Goal: Information Seeking & Learning: Learn about a topic

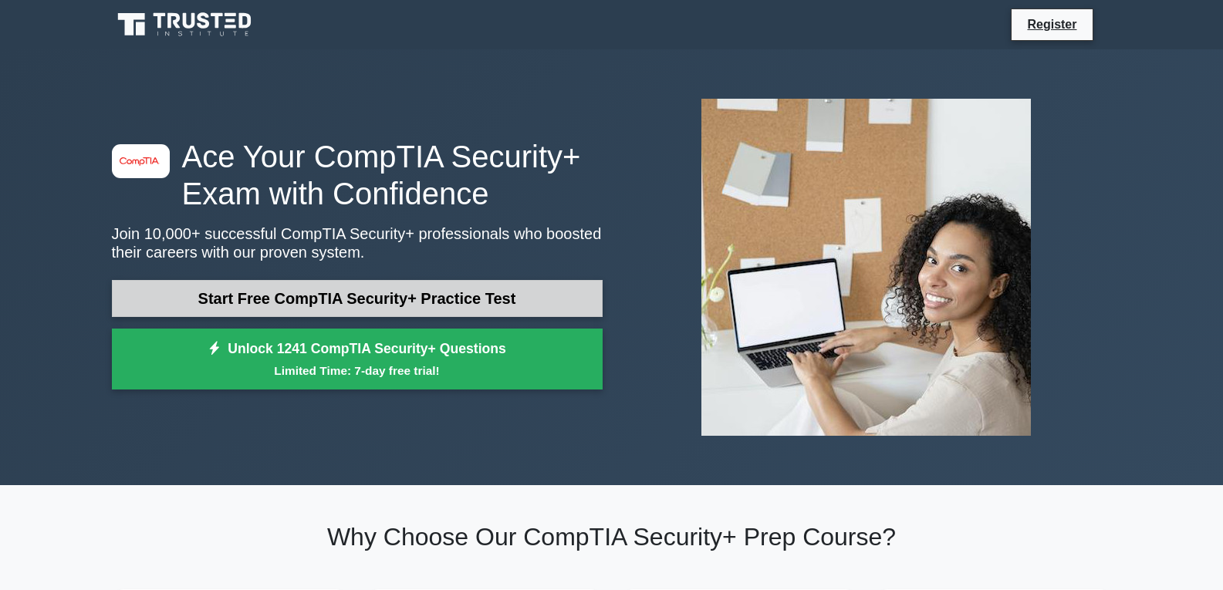
click at [346, 295] on link "Start Free CompTIA Security+ Practice Test" at bounding box center [357, 298] width 491 height 37
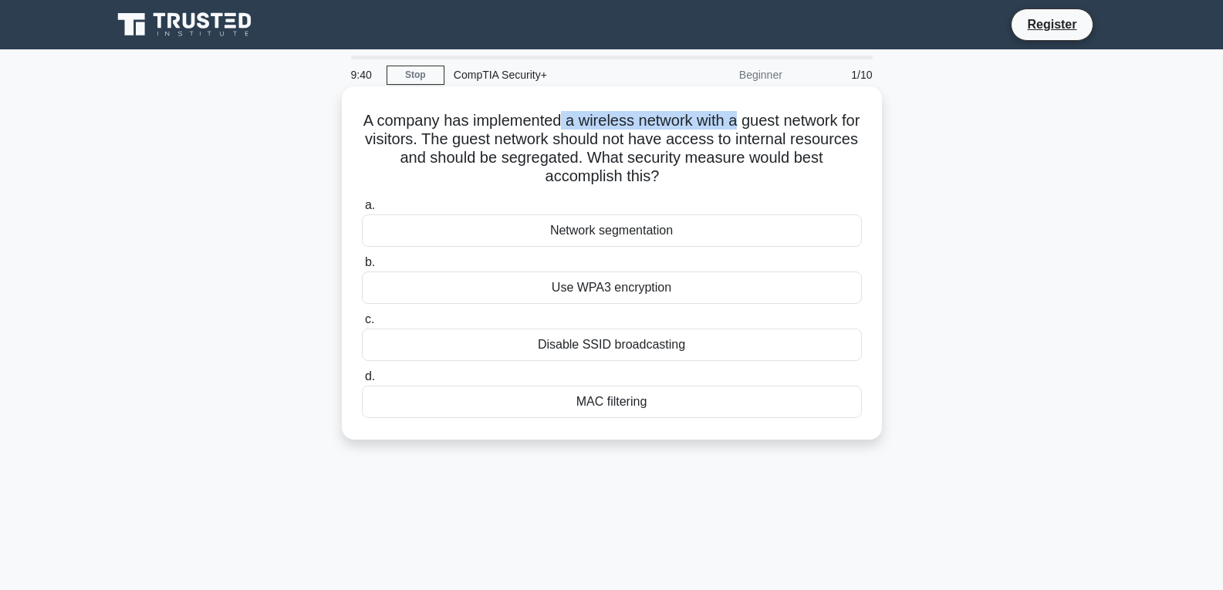
drag, startPoint x: 569, startPoint y: 120, endPoint x: 749, endPoint y: 120, distance: 180.6
click at [749, 120] on h5 "A company has implemented a wireless network with a guest network for visitors.…" at bounding box center [611, 149] width 503 height 76
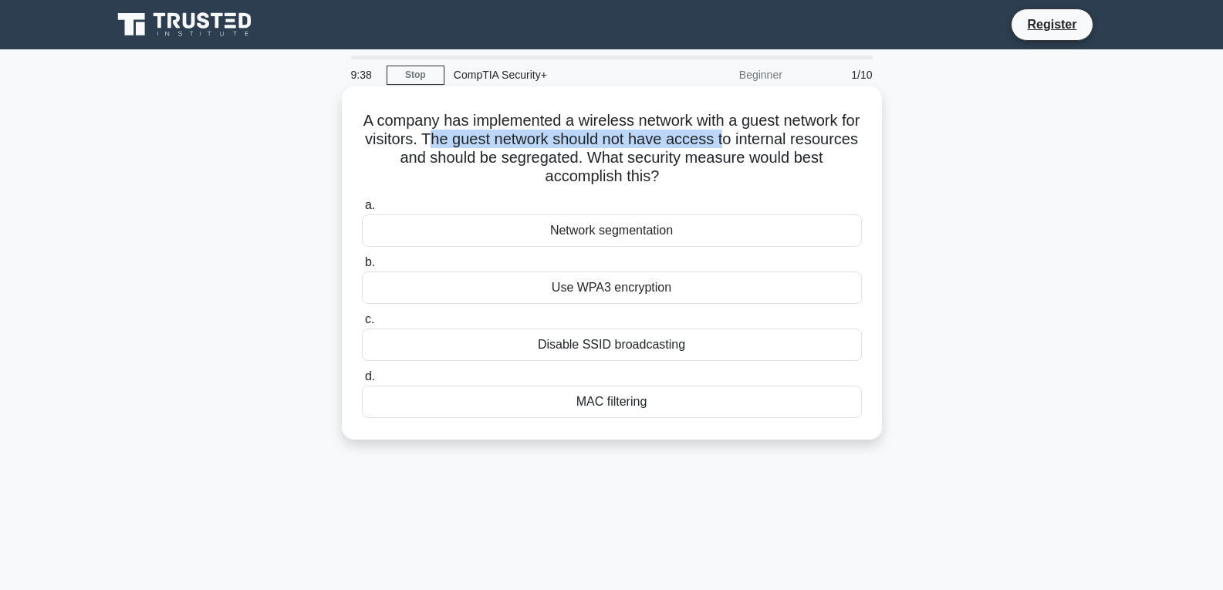
drag, startPoint x: 472, startPoint y: 140, endPoint x: 771, endPoint y: 132, distance: 299.5
click at [771, 132] on h5 "A company has implemented a wireless network with a guest network for visitors.…" at bounding box center [611, 149] width 503 height 76
drag, startPoint x: 463, startPoint y: 160, endPoint x: 610, endPoint y: 153, distance: 147.6
click at [610, 153] on h5 "A company has implemented a wireless network with a guest network for visitors.…" at bounding box center [611, 149] width 503 height 76
drag, startPoint x: 668, startPoint y: 149, endPoint x: 688, endPoint y: 173, distance: 31.2
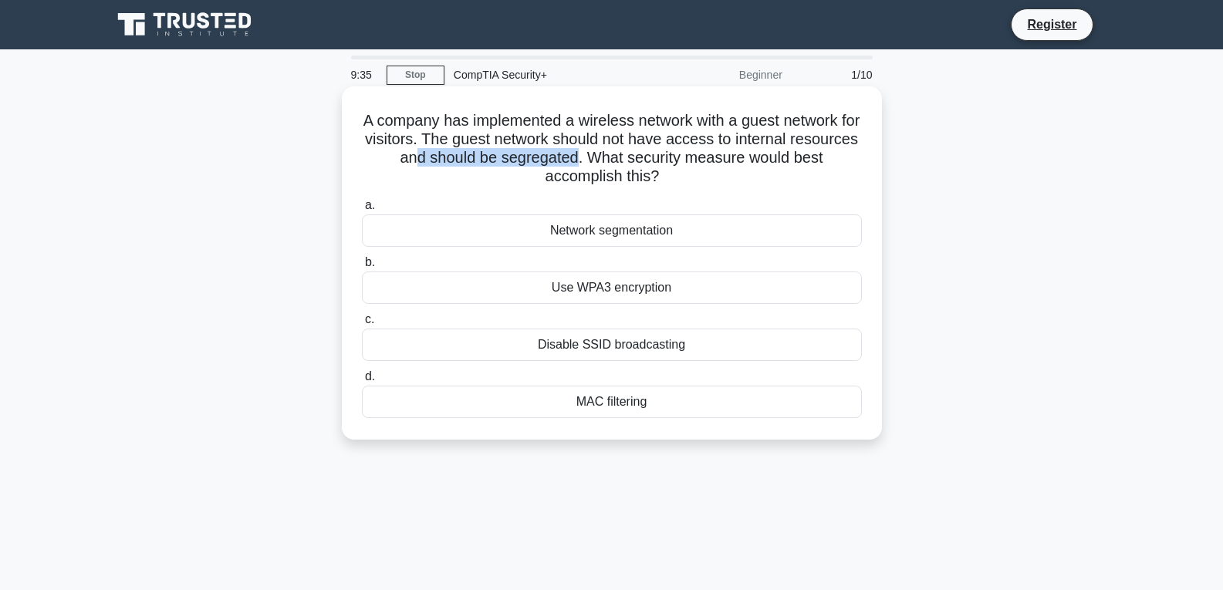
click at [688, 173] on h5 "A company has implemented a wireless network with a guest network for visitors.…" at bounding box center [611, 149] width 503 height 76
click at [689, 169] on h5 "A company has implemented a wireless network with a guest network for visitors.…" at bounding box center [611, 149] width 503 height 76
click at [615, 232] on div "Network segmentation" at bounding box center [612, 231] width 500 height 32
click at [362, 211] on input "a. Network segmentation" at bounding box center [362, 206] width 0 height 10
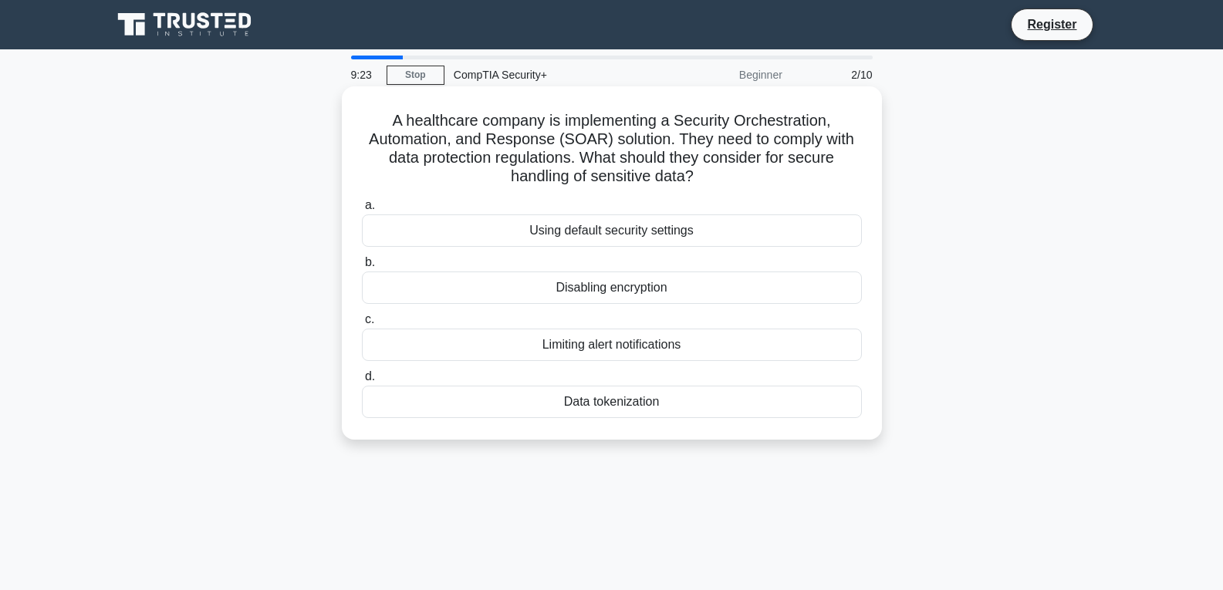
drag, startPoint x: 458, startPoint y: 125, endPoint x: 744, endPoint y: 176, distance: 290.8
click at [744, 176] on h5 "A healthcare company is implementing a Security Orchestration, Automation, and …" at bounding box center [611, 149] width 503 height 76
click at [769, 173] on h5 "A healthcare company is implementing a Security Orchestration, Automation, and …" at bounding box center [611, 149] width 503 height 76
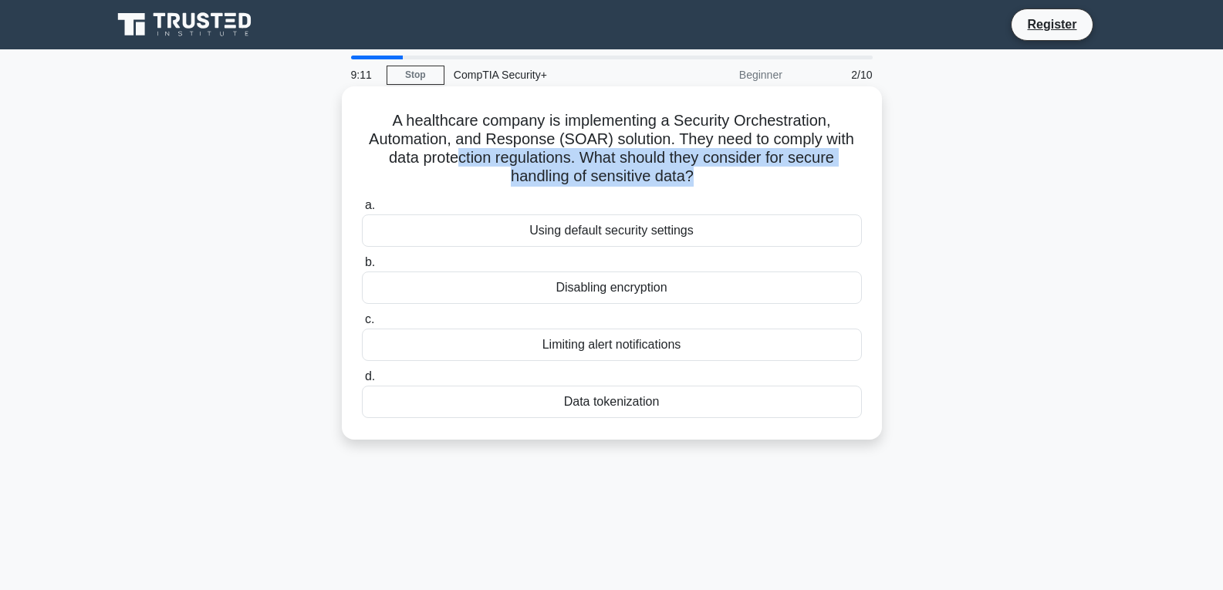
drag, startPoint x: 458, startPoint y: 158, endPoint x: 694, endPoint y: 177, distance: 236.9
click at [694, 177] on h5 "A healthcare company is implementing a Security Orchestration, Automation, and …" at bounding box center [611, 149] width 503 height 76
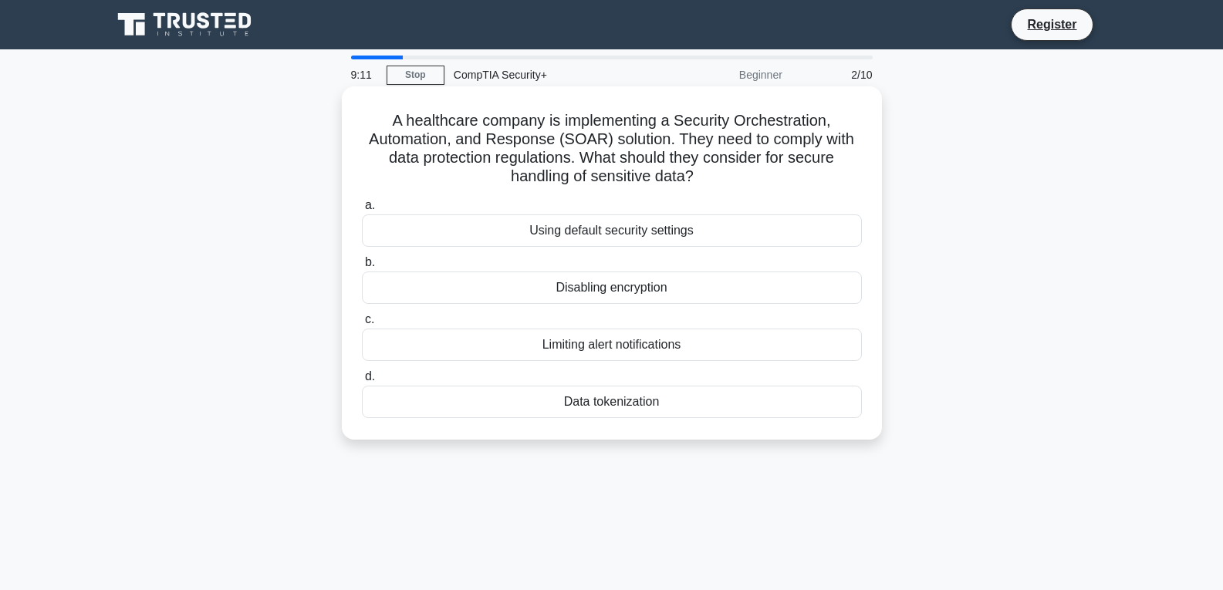
click at [706, 177] on icon ".spinner_0XTQ{transform-origin:center;animation:spinner_y6GP .75s linear infini…" at bounding box center [703, 177] width 19 height 19
click at [601, 406] on div "Data tokenization" at bounding box center [612, 402] width 500 height 32
click at [362, 382] on input "d. Data tokenization" at bounding box center [362, 377] width 0 height 10
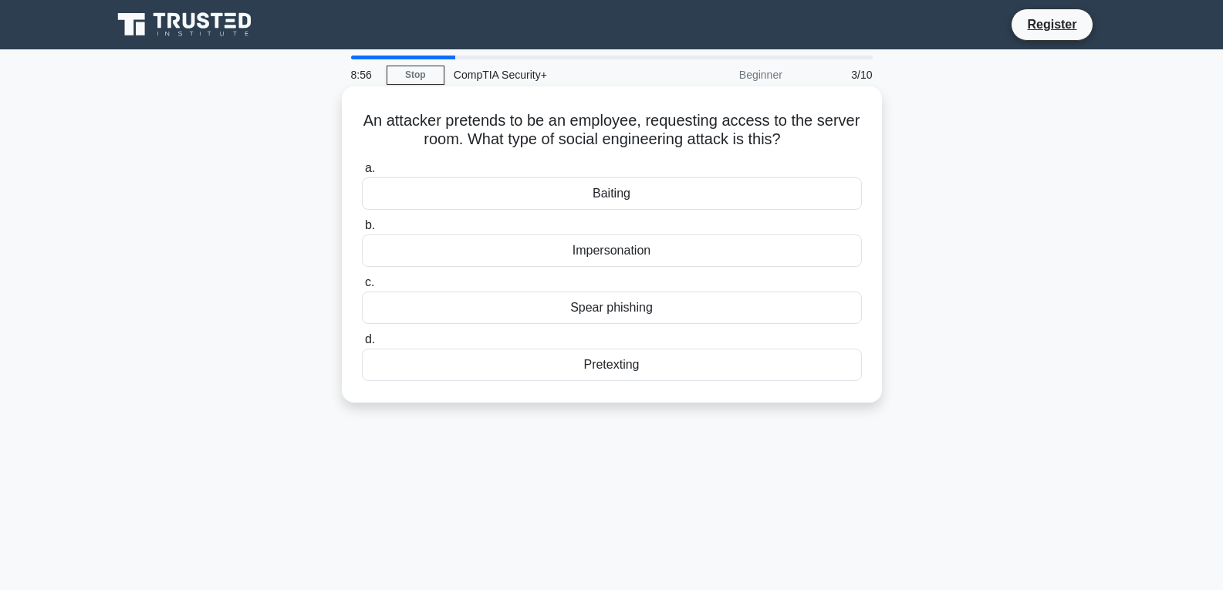
drag, startPoint x: 384, startPoint y: 117, endPoint x: 815, endPoint y: 147, distance: 432.5
click at [815, 147] on h5 "An attacker pretends to be an employee, requesting access to the server room. W…" at bounding box center [611, 130] width 503 height 39
click at [757, 147] on h5 "An attacker pretends to be an employee, requesting access to the server room. W…" at bounding box center [611, 130] width 503 height 39
drag, startPoint x: 384, startPoint y: 118, endPoint x: 653, endPoint y: 120, distance: 269.3
click at [645, 121] on h5 "An attacker pretends to be an employee, requesting access to the server room. W…" at bounding box center [611, 130] width 503 height 39
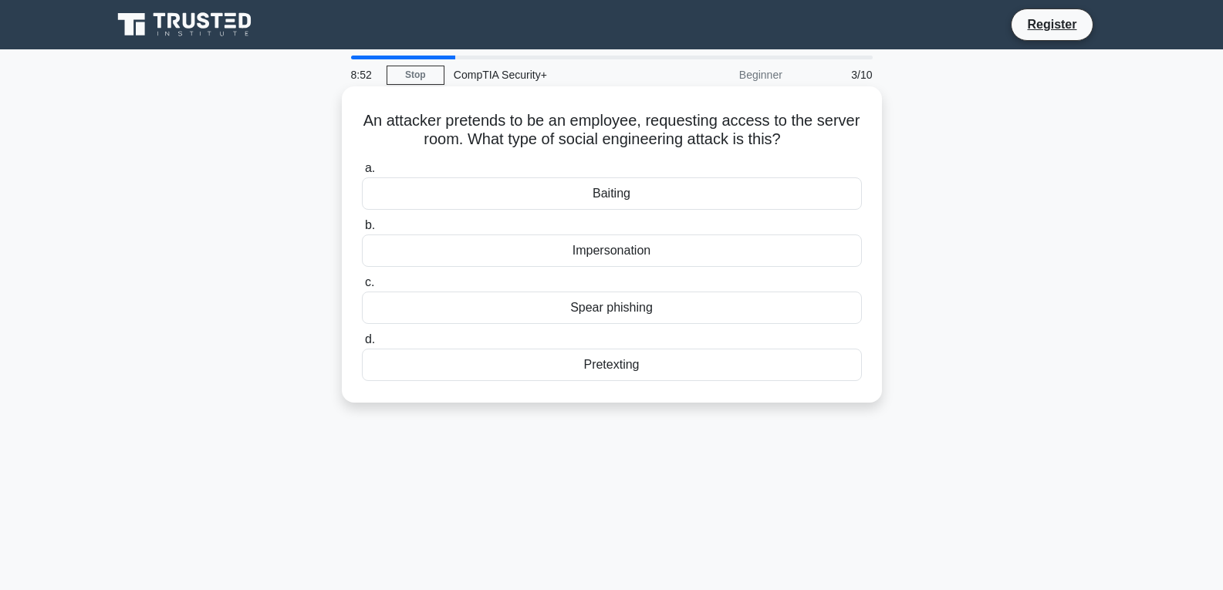
click at [688, 123] on h5 "An attacker pretends to be an employee, requesting access to the server room. W…" at bounding box center [611, 130] width 503 height 39
drag, startPoint x: 666, startPoint y: 120, endPoint x: 836, endPoint y: 120, distance: 169.8
click at [836, 120] on h5 "An attacker pretends to be an employee, requesting access to the server room. W…" at bounding box center [611, 130] width 503 height 39
drag, startPoint x: 397, startPoint y: 140, endPoint x: 800, endPoint y: 140, distance: 402.1
click at [800, 140] on h5 "An attacker pretends to be an employee, requesting access to the server room. W…" at bounding box center [611, 130] width 503 height 39
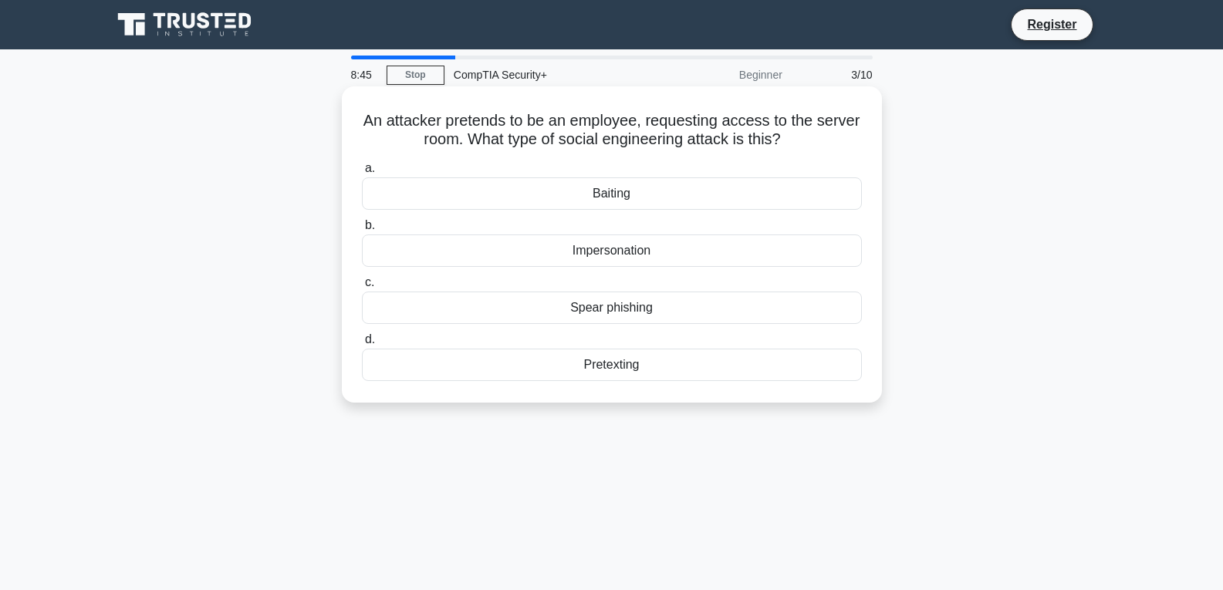
click at [800, 137] on icon ".spinner_0XTQ{transform-origin:center;animation:spinner_y6GP .75s linear infini…" at bounding box center [790, 140] width 19 height 19
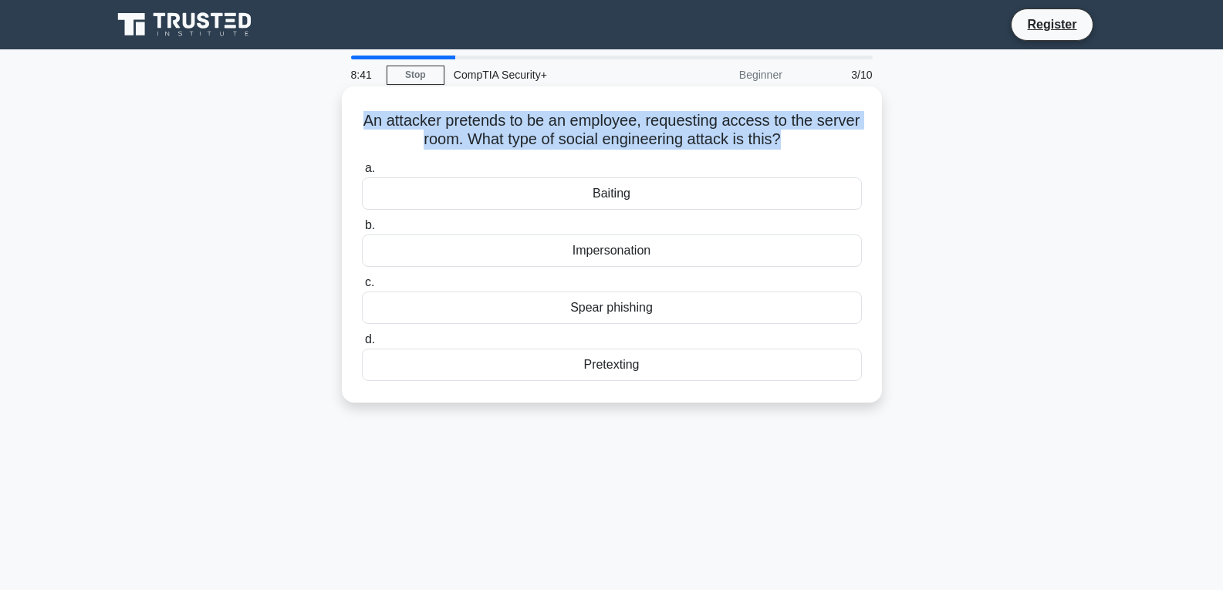
drag, startPoint x: 808, startPoint y: 134, endPoint x: 380, endPoint y: 117, distance: 427.9
click at [380, 117] on h5 "An attacker pretends to be an employee, requesting access to the server room. W…" at bounding box center [611, 130] width 503 height 39
click at [475, 124] on h5 "An attacker pretends to be an employee, requesting access to the server room. W…" at bounding box center [611, 130] width 503 height 39
drag, startPoint x: 410, startPoint y: 121, endPoint x: 825, endPoint y: 132, distance: 415.3
click at [825, 132] on h5 "An attacker pretends to be an employee, requesting access to the server room. W…" at bounding box center [611, 130] width 503 height 39
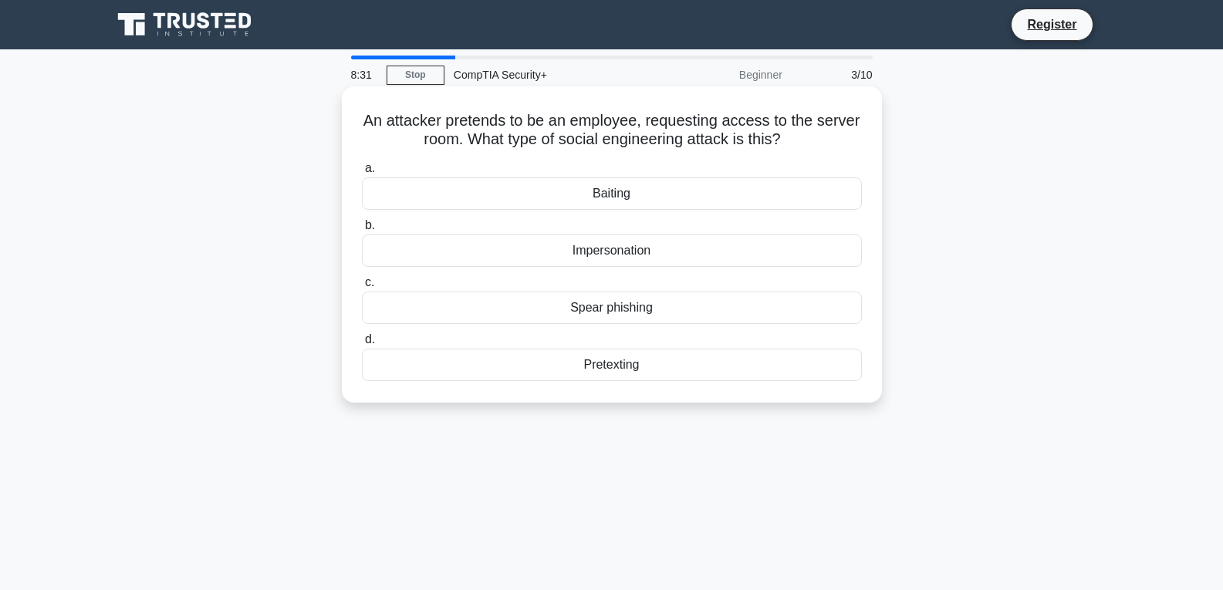
click at [631, 251] on div "Impersonation" at bounding box center [612, 251] width 500 height 32
click at [362, 231] on input "b. Impersonation" at bounding box center [362, 226] width 0 height 10
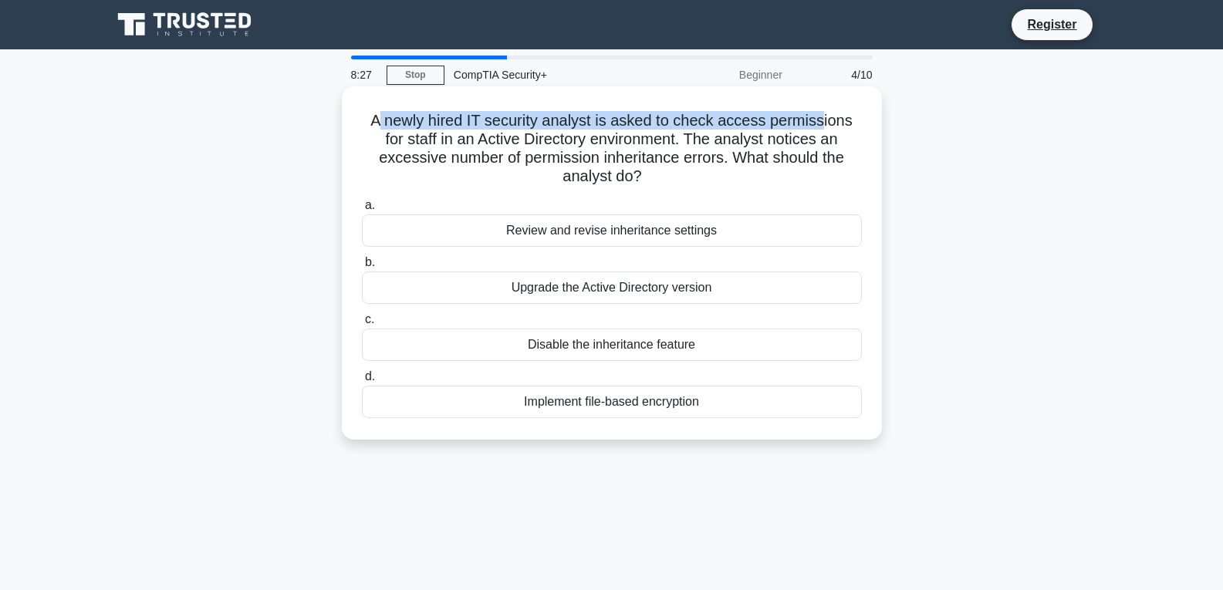
drag, startPoint x: 449, startPoint y: 127, endPoint x: 823, endPoint y: 126, distance: 373.5
click at [823, 126] on h5 "A newly hired IT security analyst is asked to check access permissions for staf…" at bounding box center [611, 149] width 503 height 76
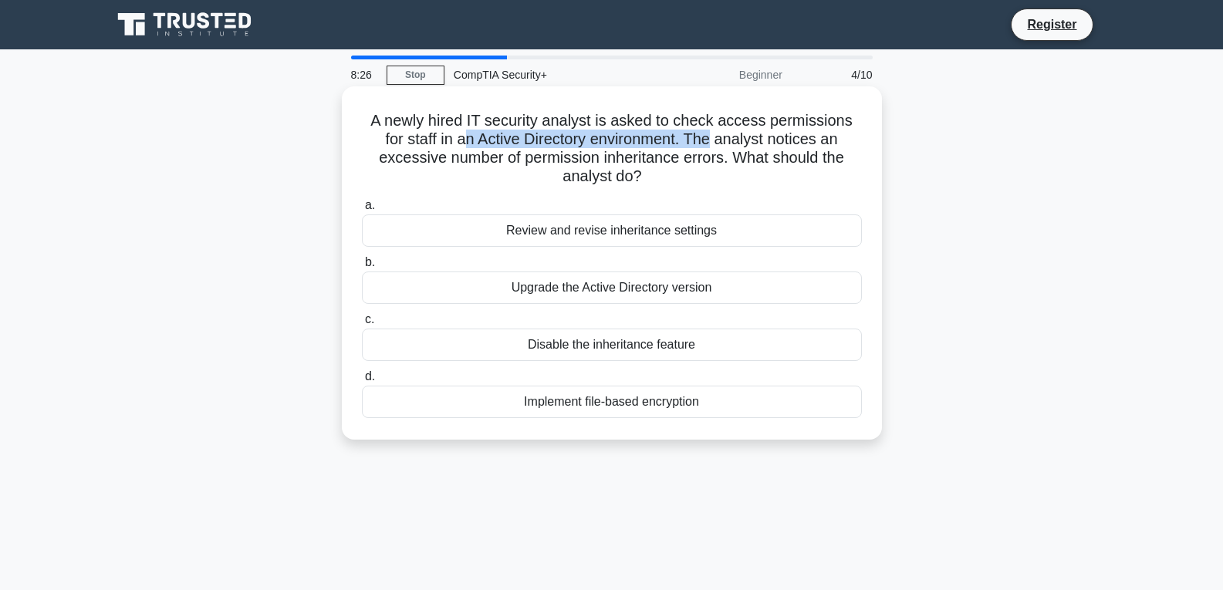
drag, startPoint x: 464, startPoint y: 140, endPoint x: 722, endPoint y: 140, distance: 257.8
click at [718, 140] on h5 "A newly hired IT security analyst is asked to check access permissions for staf…" at bounding box center [611, 149] width 503 height 76
click at [735, 137] on h5 "A newly hired IT security analyst is asked to check access permissions for staf…" at bounding box center [611, 149] width 503 height 76
drag, startPoint x: 712, startPoint y: 134, endPoint x: 807, endPoint y: 134, distance: 95.7
click at [809, 134] on h5 "A newly hired IT security analyst is asked to check access permissions for staf…" at bounding box center [611, 149] width 503 height 76
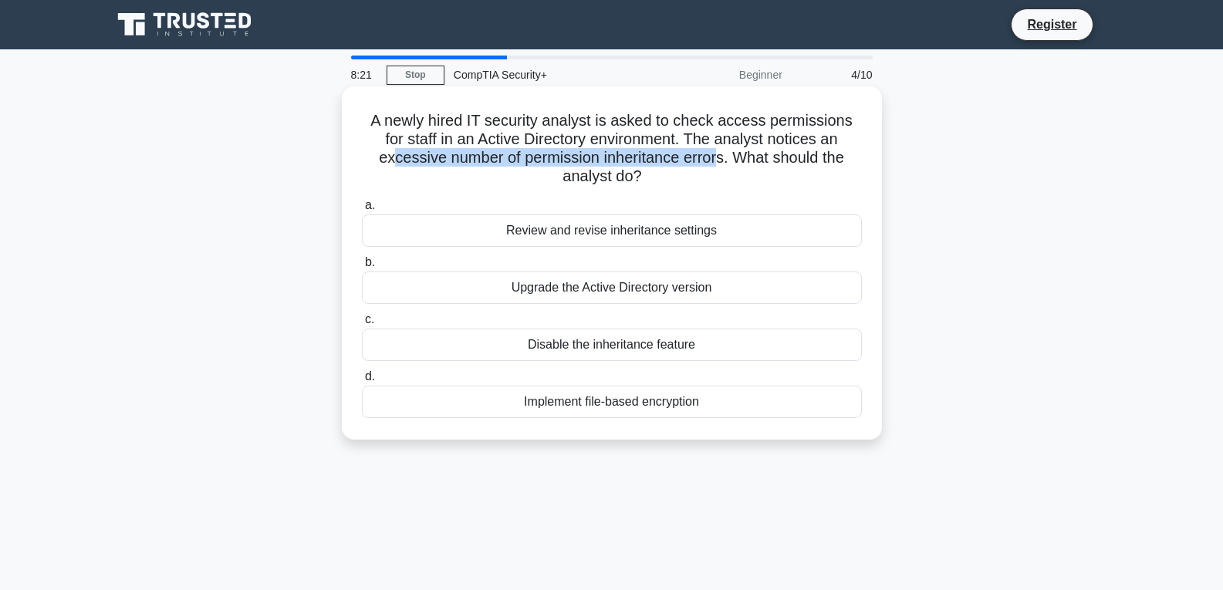
drag, startPoint x: 483, startPoint y: 162, endPoint x: 719, endPoint y: 154, distance: 236.3
click at [719, 154] on h5 "A newly hired IT security analyst is asked to check access permissions for staf…" at bounding box center [611, 149] width 503 height 76
click at [632, 233] on div "Review and revise inheritance settings" at bounding box center [612, 231] width 500 height 32
click at [362, 211] on input "a. Review and revise inheritance settings" at bounding box center [362, 206] width 0 height 10
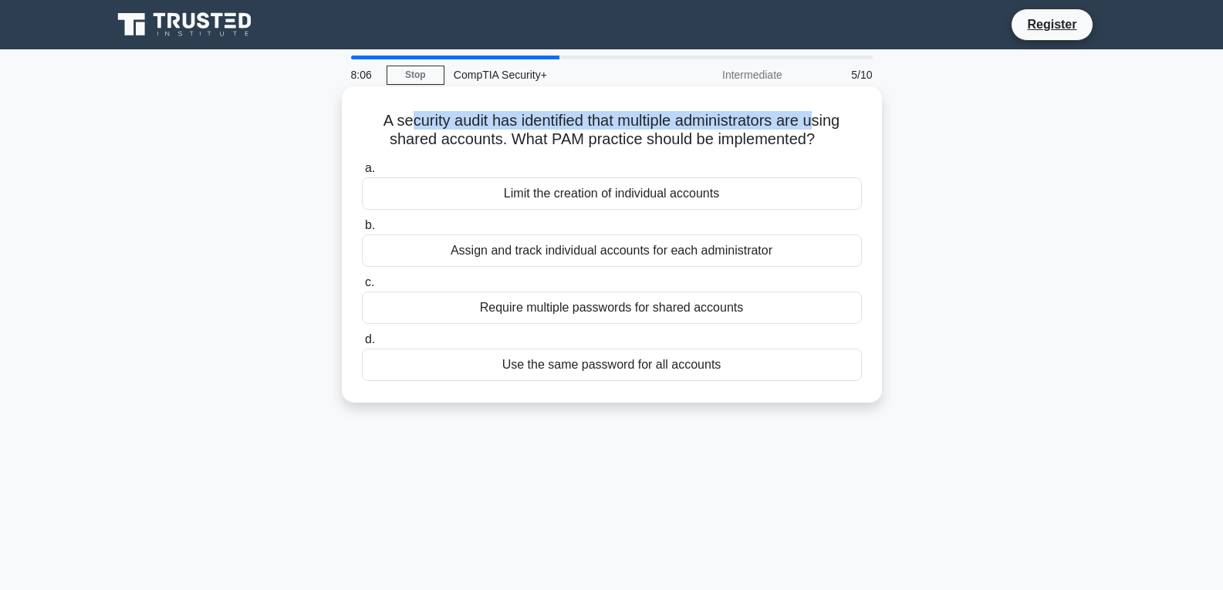
drag, startPoint x: 400, startPoint y: 123, endPoint x: 817, endPoint y: 127, distance: 416.8
click at [817, 127] on h5 "A security audit has identified that multiple administrators are using shared a…" at bounding box center [611, 130] width 503 height 39
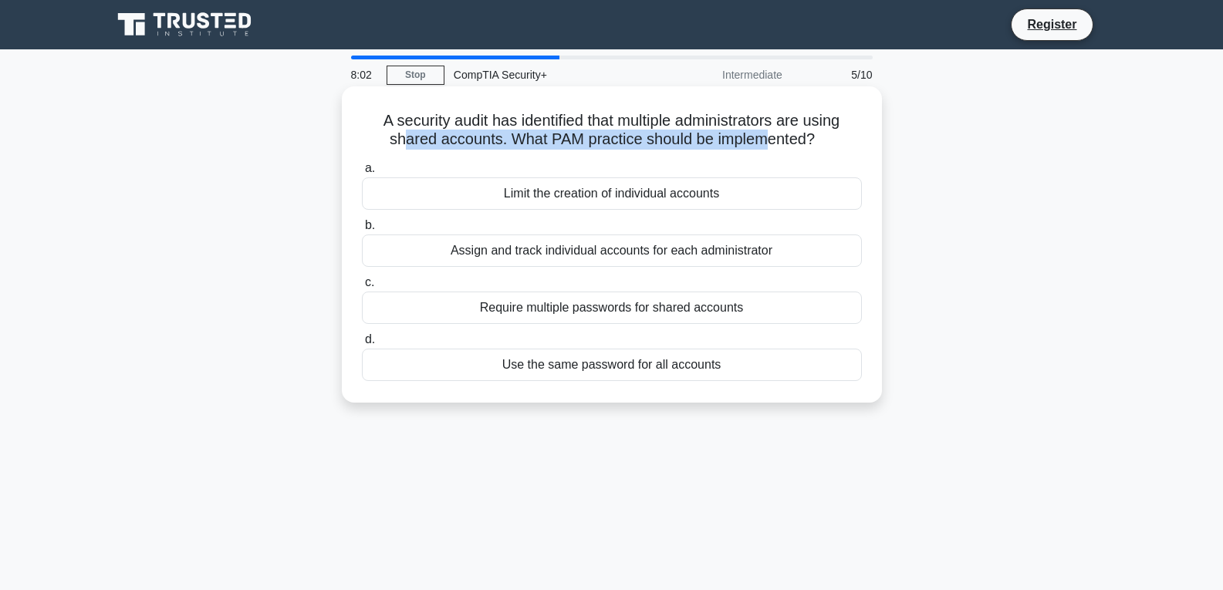
drag, startPoint x: 397, startPoint y: 140, endPoint x: 773, endPoint y: 140, distance: 375.8
click at [773, 140] on h5 "A security audit has identified that multiple administrators are using shared a…" at bounding box center [611, 130] width 503 height 39
click at [610, 252] on div "Assign and track individual accounts for each administrator" at bounding box center [612, 251] width 500 height 32
click at [362, 231] on input "b. Assign and track individual accounts for each administrator" at bounding box center [362, 226] width 0 height 10
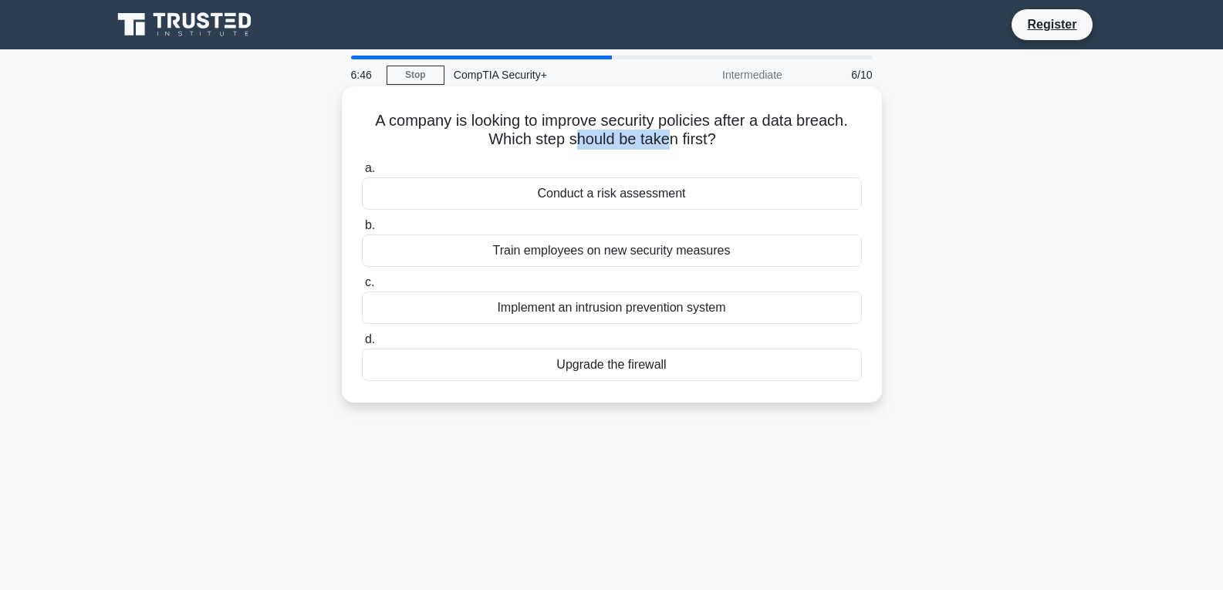
drag, startPoint x: 604, startPoint y: 140, endPoint x: 671, endPoint y: 137, distance: 66.4
click at [671, 137] on h5 "A company is looking to improve security policies after a data breach. Which st…" at bounding box center [611, 130] width 503 height 39
click at [599, 198] on div "Conduct a risk assessment" at bounding box center [612, 194] width 500 height 32
click at [362, 174] on input "a. Conduct a risk assessment" at bounding box center [362, 169] width 0 height 10
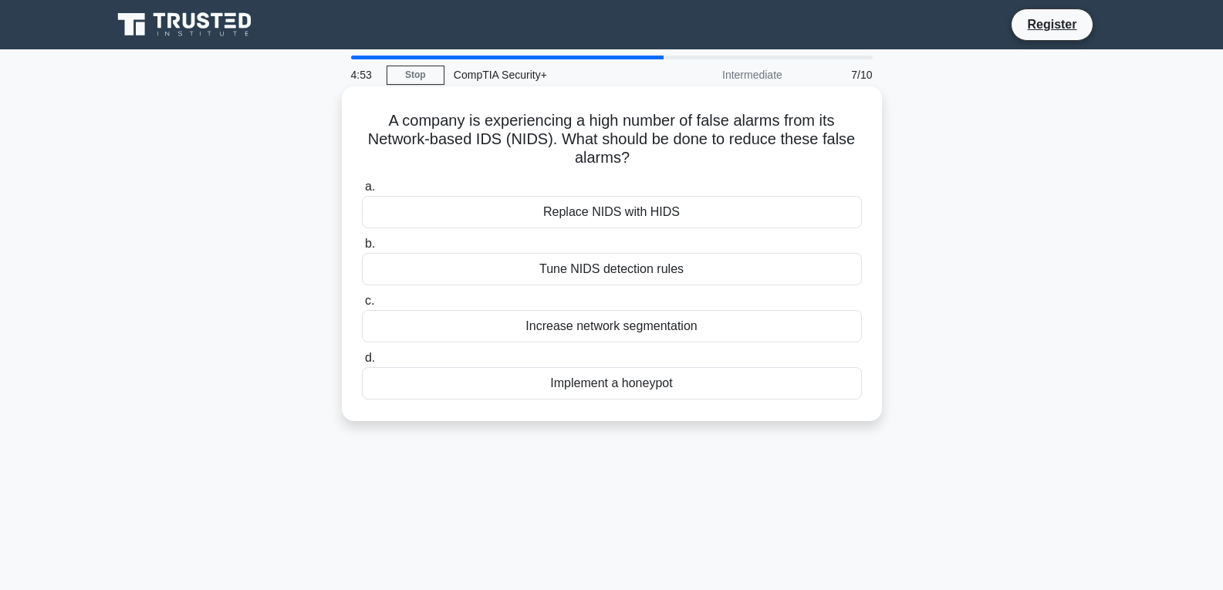
click at [606, 271] on div "Tune NIDS detection rules" at bounding box center [612, 269] width 500 height 32
click at [362, 249] on input "b. Tune NIDS detection rules" at bounding box center [362, 244] width 0 height 10
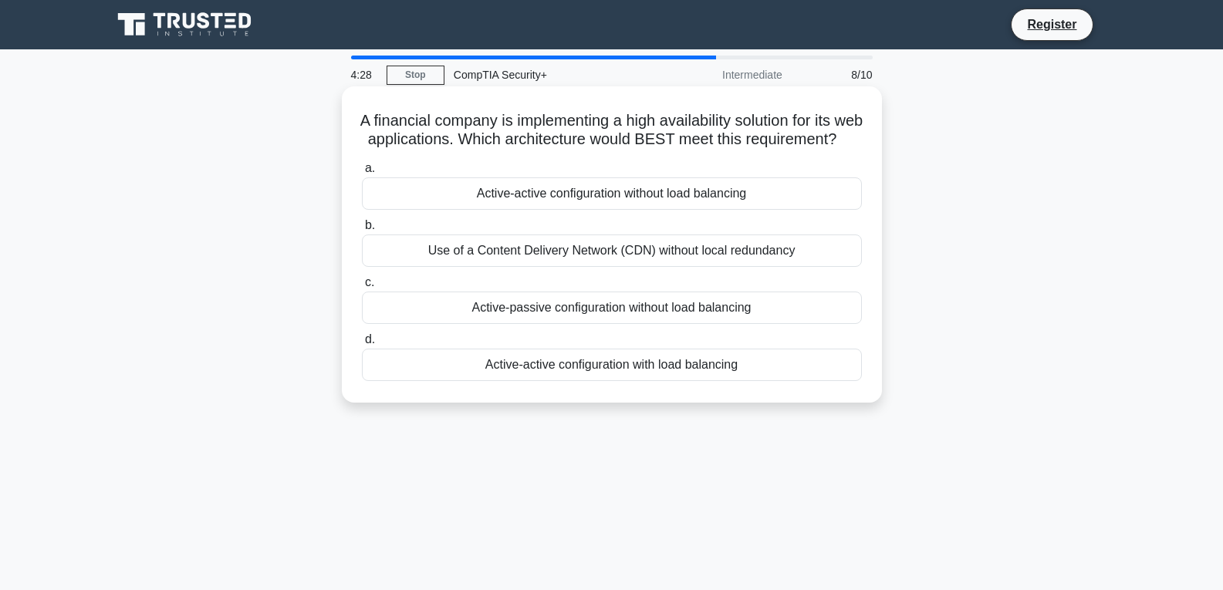
click at [609, 381] on div "Active-active configuration with load balancing" at bounding box center [612, 365] width 500 height 32
click at [362, 345] on input "d. Active-active configuration with load balancing" at bounding box center [362, 340] width 0 height 10
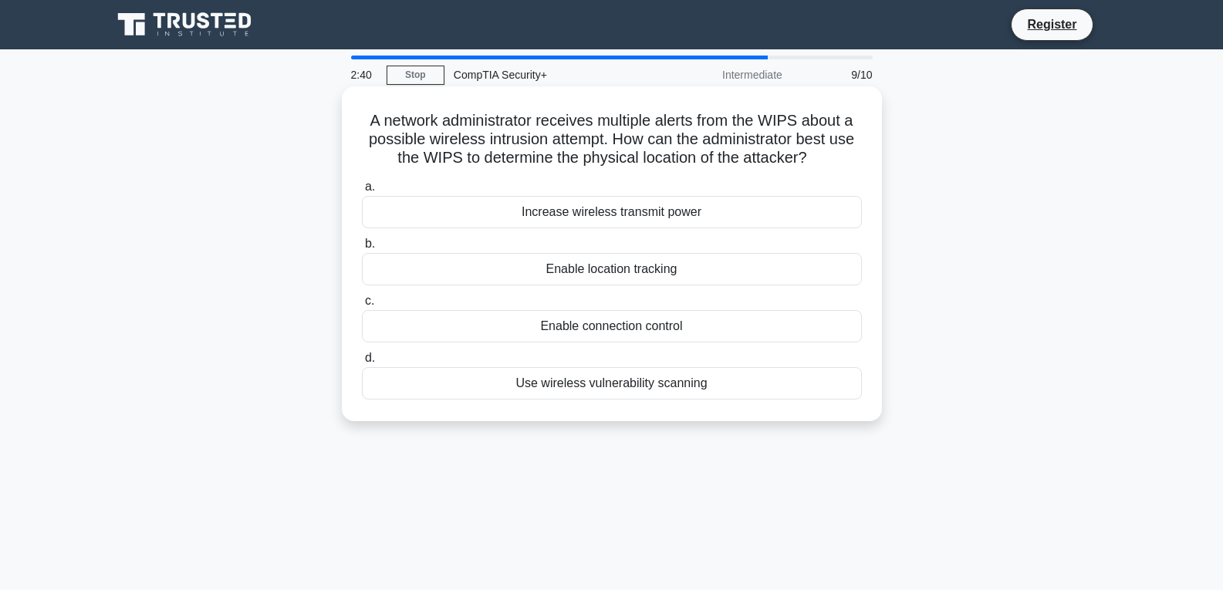
click at [614, 282] on div "Enable location tracking" at bounding box center [612, 269] width 500 height 32
click at [362, 249] on input "b. Enable location tracking" at bounding box center [362, 244] width 0 height 10
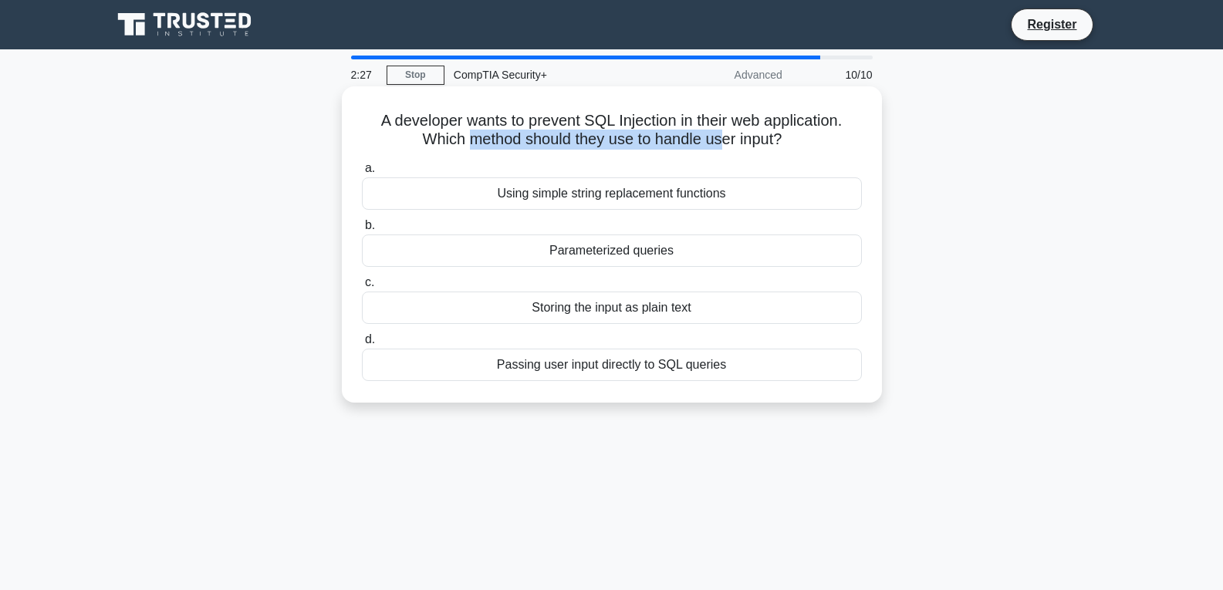
drag, startPoint x: 468, startPoint y: 141, endPoint x: 726, endPoint y: 142, distance: 258.5
click at [726, 142] on h5 "A developer wants to prevent SQL Injection in their web application. Which meth…" at bounding box center [611, 130] width 503 height 39
click at [759, 140] on h5 "A developer wants to prevent SQL Injection in their web application. Which meth…" at bounding box center [611, 130] width 503 height 39
drag, startPoint x: 770, startPoint y: 139, endPoint x: 455, endPoint y: 132, distance: 314.9
click at [485, 132] on h5 "A developer wants to prevent SQL Injection in their web application. Which meth…" at bounding box center [611, 130] width 503 height 39
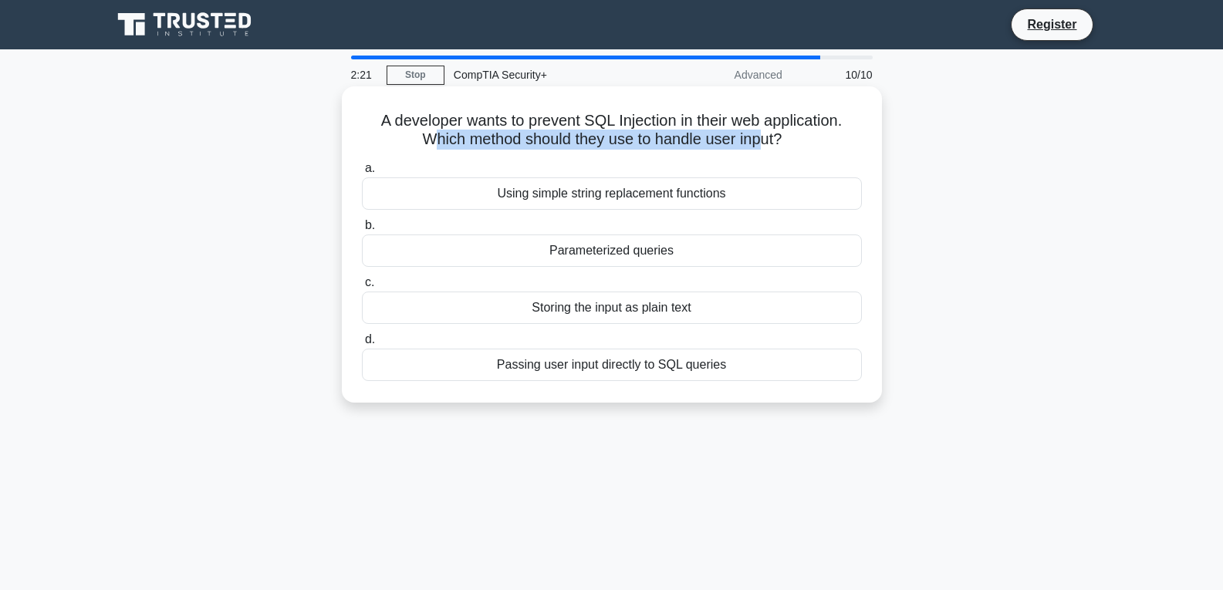
drag, startPoint x: 427, startPoint y: 133, endPoint x: 767, endPoint y: 141, distance: 340.4
click at [767, 141] on h5 "A developer wants to prevent SQL Injection in their web application. Which meth…" at bounding box center [611, 130] width 503 height 39
click at [760, 134] on h5 "A developer wants to prevent SQL Injection in their web application. Which meth…" at bounding box center [611, 130] width 503 height 39
drag, startPoint x: 786, startPoint y: 137, endPoint x: 431, endPoint y: 144, distance: 355.1
click at [431, 144] on h5 "A developer wants to prevent SQL Injection in their web application. Which meth…" at bounding box center [611, 130] width 503 height 39
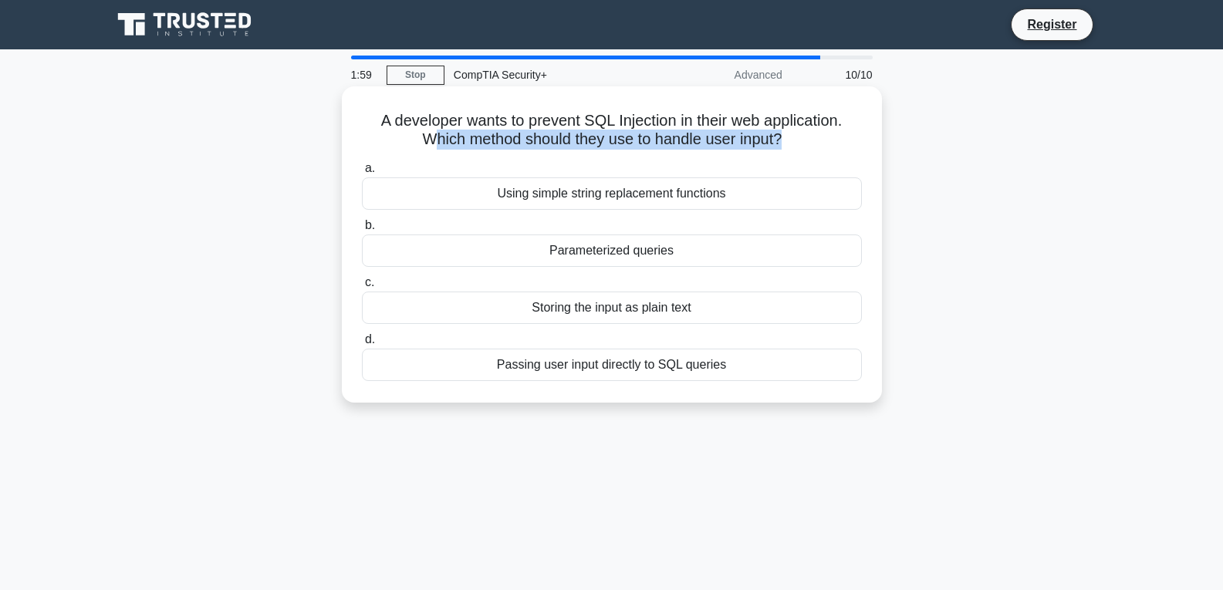
click at [516, 142] on h5 "A developer wants to prevent SQL Injection in their web application. Which meth…" at bounding box center [611, 130] width 503 height 39
drag, startPoint x: 416, startPoint y: 134, endPoint x: 783, endPoint y: 143, distance: 367.5
click at [783, 143] on h5 "A developer wants to prevent SQL Injection in their web application. Which meth…" at bounding box center [611, 130] width 503 height 39
click at [751, 119] on h5 "A developer wants to prevent SQL Injection in their web application. Which meth…" at bounding box center [611, 130] width 503 height 39
drag, startPoint x: 732, startPoint y: 124, endPoint x: 786, endPoint y: 139, distance: 56.0
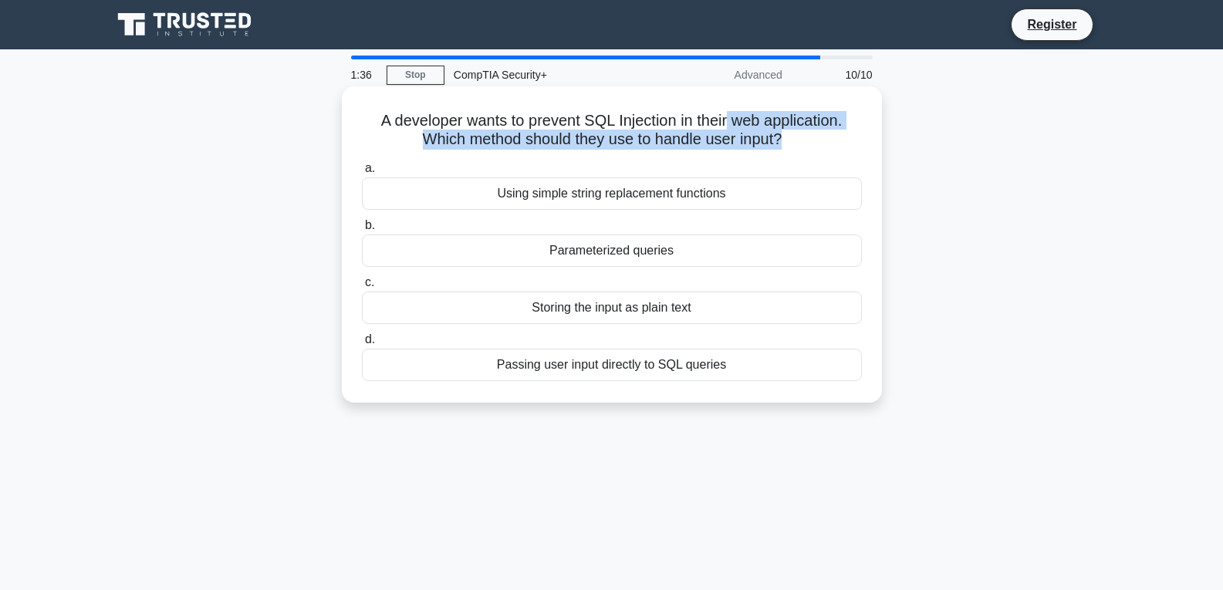
click at [786, 139] on h5 "A developer wants to prevent SQL Injection in their web application. Which meth…" at bounding box center [611, 130] width 503 height 39
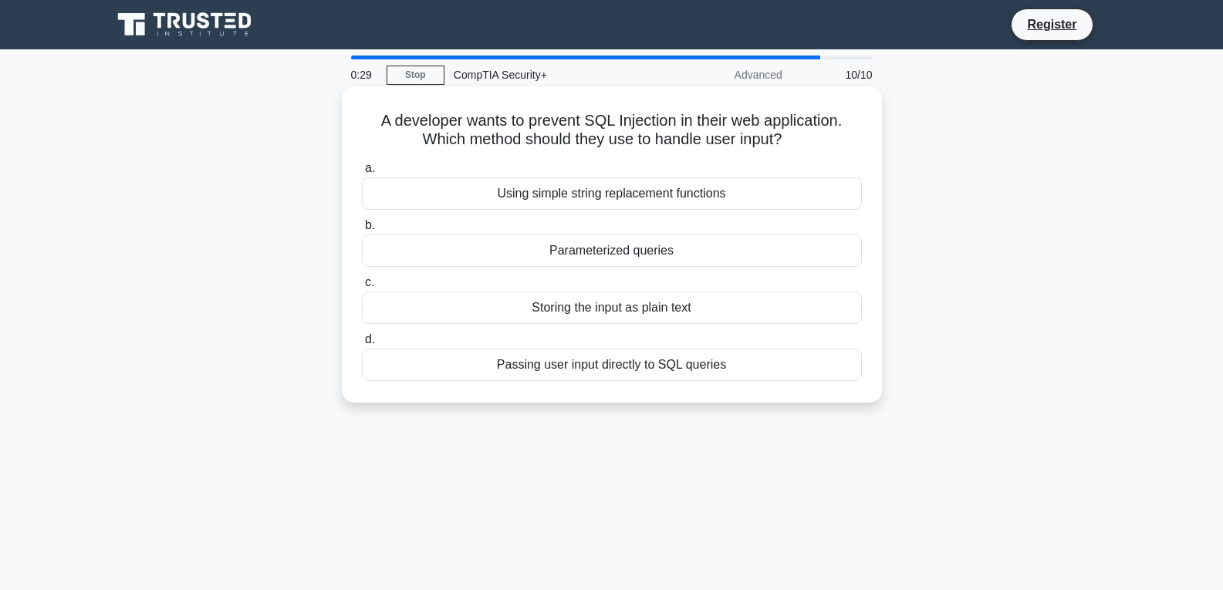
click at [619, 256] on div "Parameterized queries" at bounding box center [612, 251] width 500 height 32
click at [362, 231] on input "b. Parameterized queries" at bounding box center [362, 226] width 0 height 10
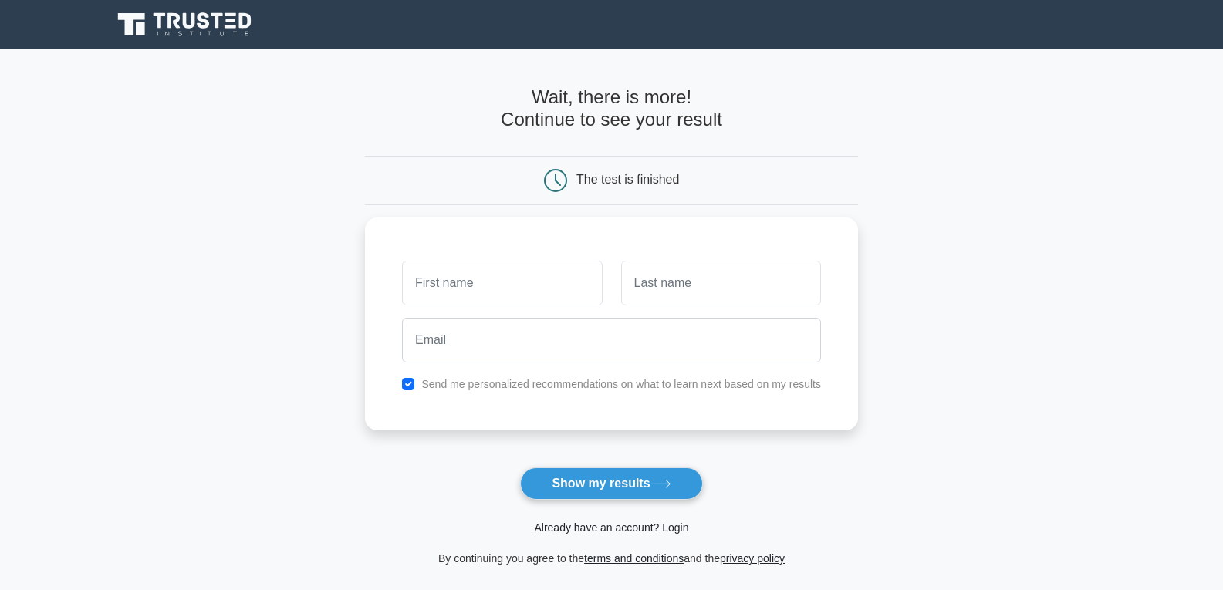
click at [604, 529] on link "Already have an account? Login" at bounding box center [611, 528] width 154 height 12
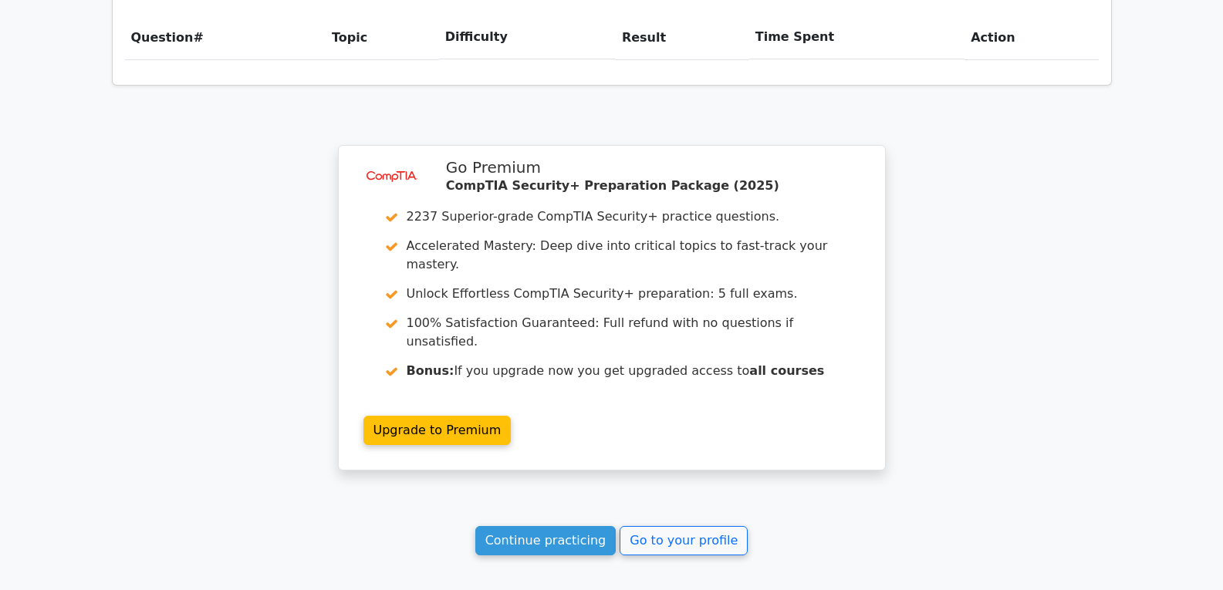
scroll to position [1080, 0]
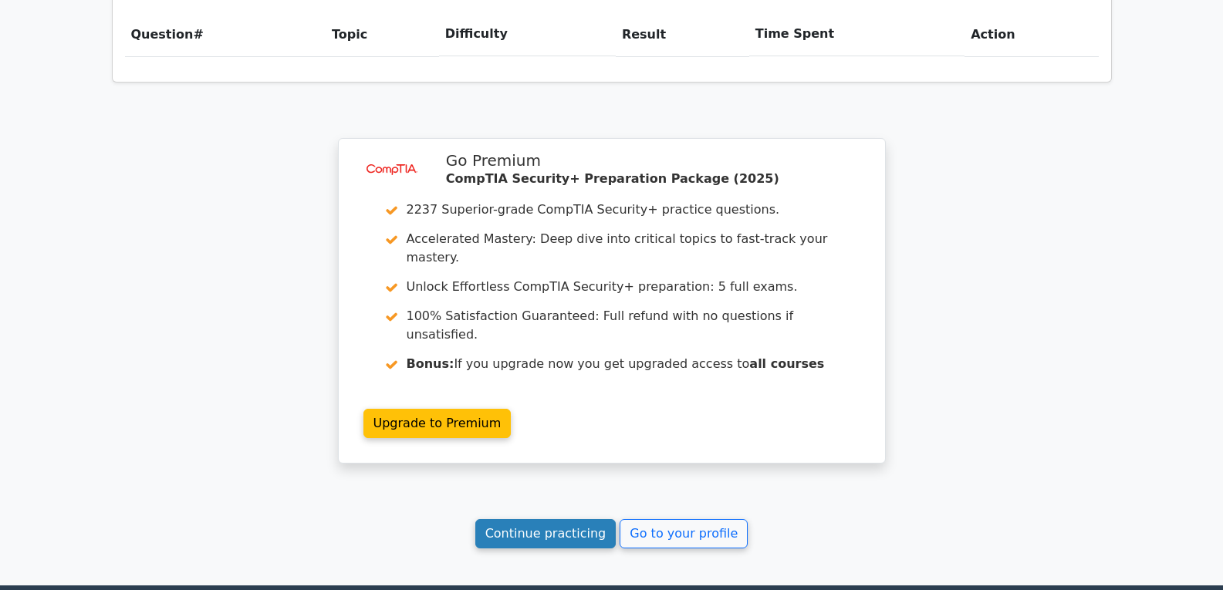
click at [553, 519] on link "Continue practicing" at bounding box center [545, 533] width 141 height 29
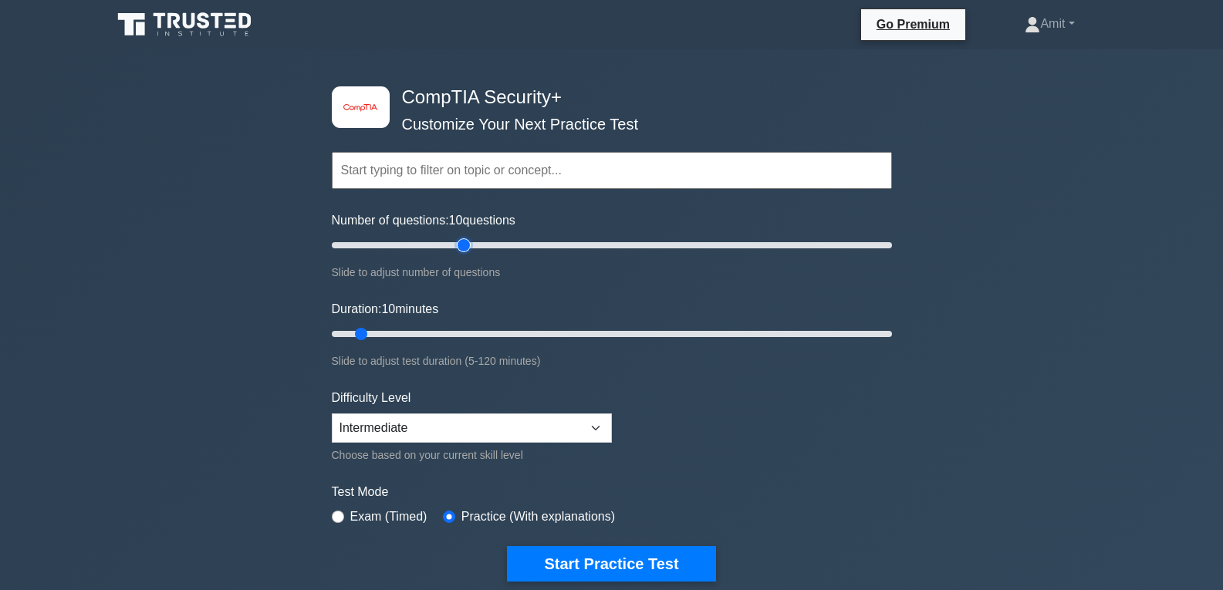
type input "50"
click at [458, 241] on input "Number of questions: 10 questions" at bounding box center [612, 245] width 560 height 19
click at [470, 337] on input "Duration: 35 minutes" at bounding box center [612, 334] width 560 height 19
click at [501, 333] on input "Duration: 40 minutes" at bounding box center [612, 334] width 560 height 19
click at [548, 334] on input "Duration: 50 minutes" at bounding box center [612, 334] width 560 height 19
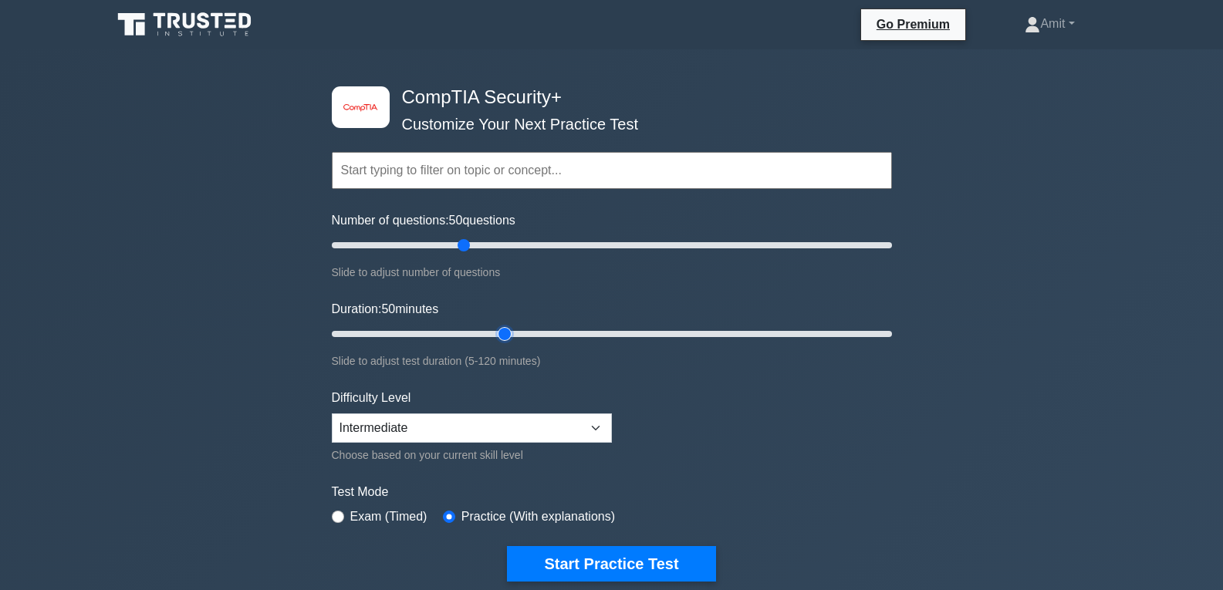
click at [500, 333] on input "Duration: 50 minutes" at bounding box center [612, 334] width 560 height 19
click at [479, 334] on input "Duration: 40 minutes" at bounding box center [612, 334] width 560 height 19
click at [465, 334] on input "Duration: 30 minutes" at bounding box center [612, 334] width 560 height 19
click at [447, 335] on input "Duration: 30 minutes" at bounding box center [612, 334] width 560 height 19
type input "25"
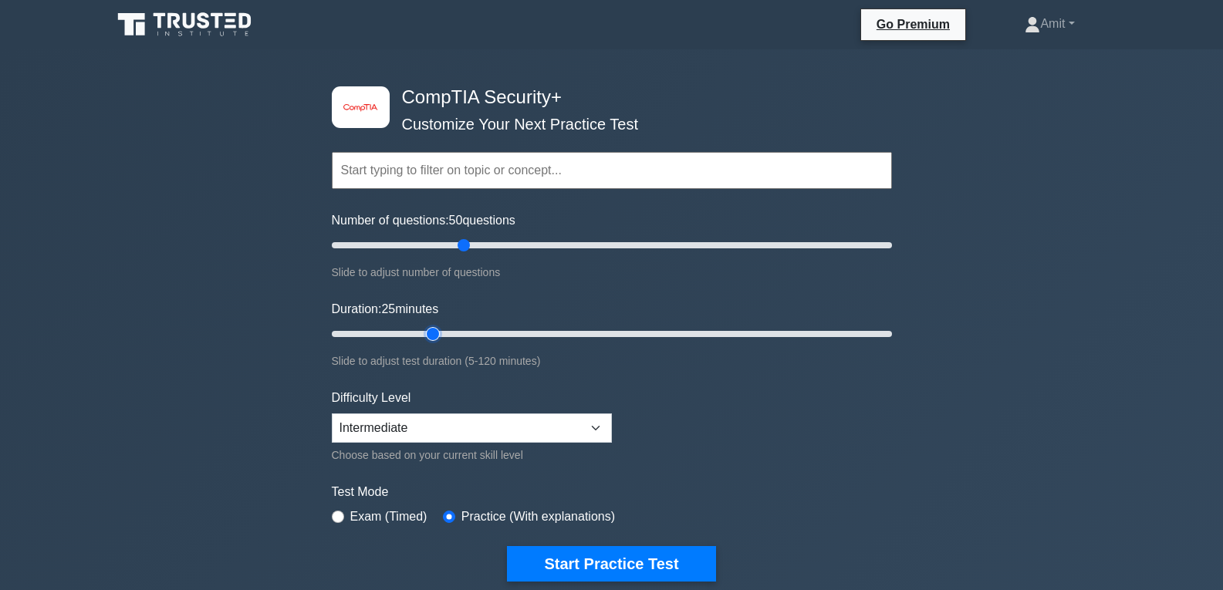
click at [438, 333] on input "Duration: 25 minutes" at bounding box center [612, 334] width 560 height 19
click at [366, 515] on label "Exam (Timed)" at bounding box center [388, 517] width 77 height 19
click at [344, 508] on div "Exam (Timed)" at bounding box center [380, 517] width 96 height 19
click at [348, 513] on div "Exam (Timed)" at bounding box center [380, 517] width 96 height 19
click at [336, 514] on input "radio" at bounding box center [338, 517] width 12 height 12
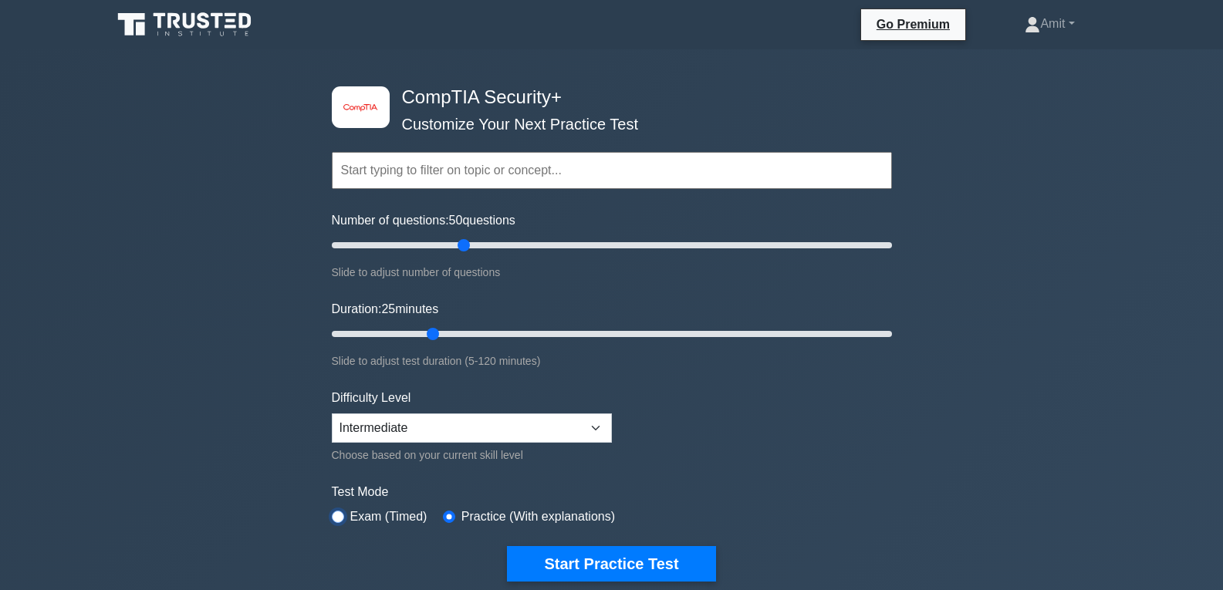
radio input "true"
click at [450, 516] on input "radio" at bounding box center [449, 517] width 12 height 12
radio input "true"
click at [341, 514] on input "radio" at bounding box center [338, 517] width 12 height 12
radio input "true"
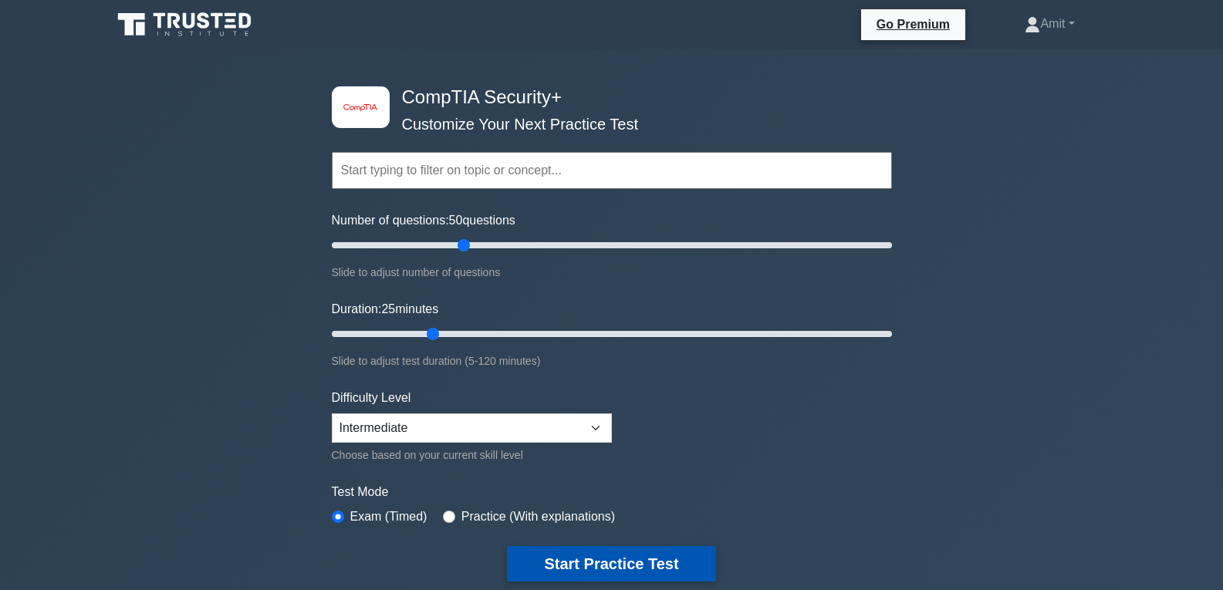
click at [628, 562] on button "Start Practice Test" at bounding box center [611, 564] width 208 height 36
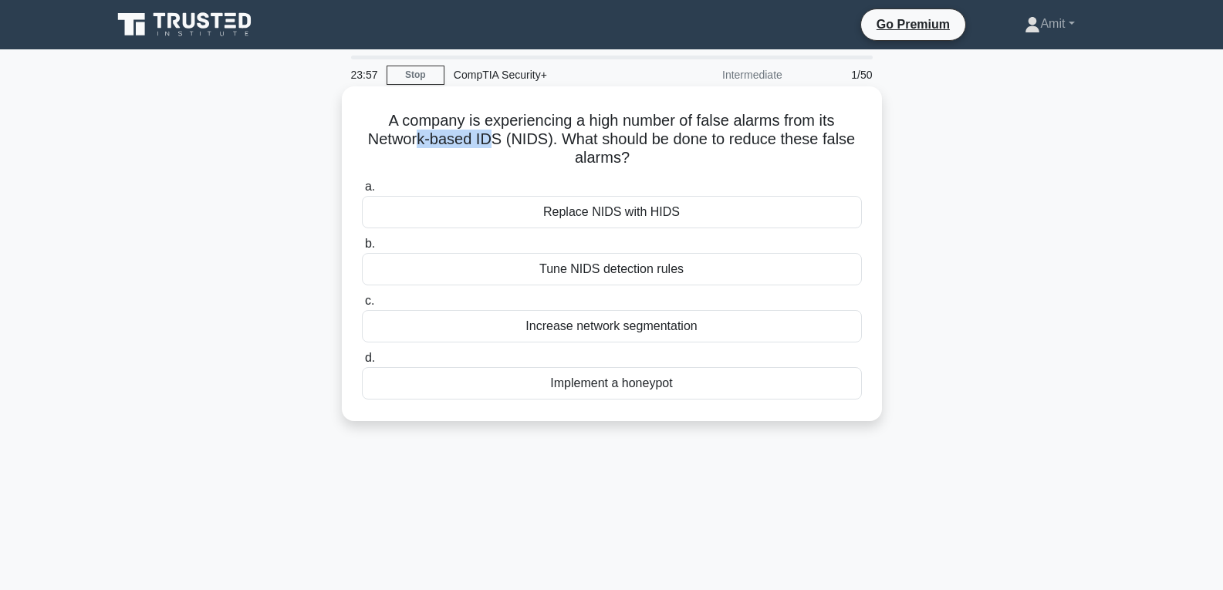
drag, startPoint x: 419, startPoint y: 140, endPoint x: 490, endPoint y: 138, distance: 71.0
click at [490, 138] on h5 "A company is experiencing a high number of false alarms from its Network-based …" at bounding box center [611, 139] width 503 height 57
click at [615, 268] on div "Tune NIDS detection rules" at bounding box center [612, 269] width 500 height 32
click at [362, 249] on input "b. Tune NIDS detection rules" at bounding box center [362, 244] width 0 height 10
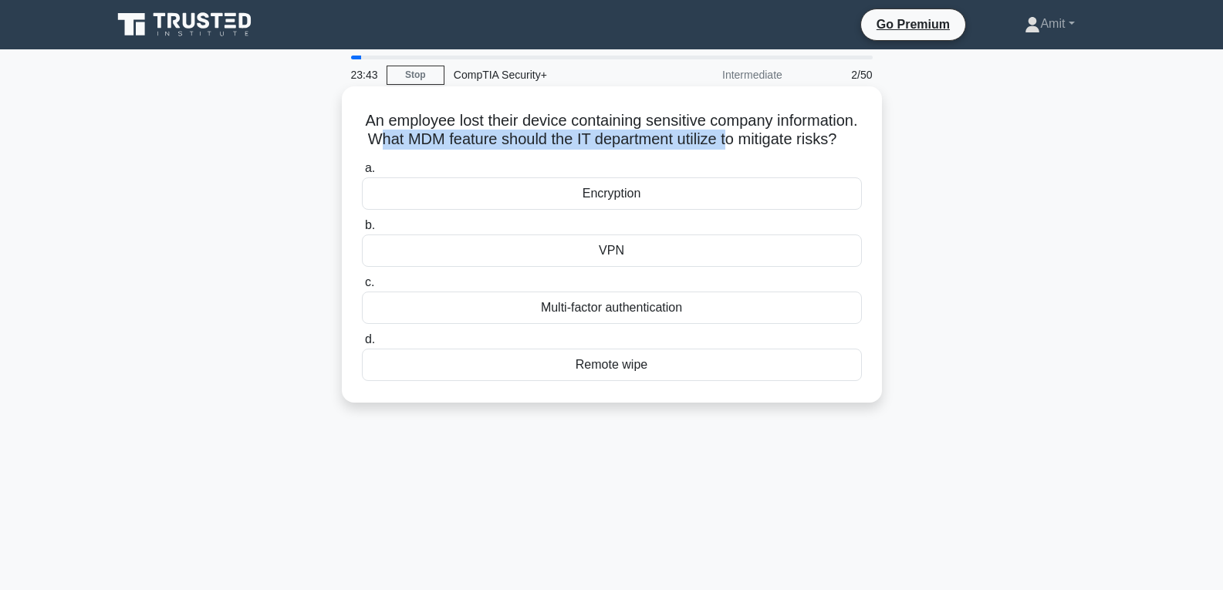
drag, startPoint x: 478, startPoint y: 138, endPoint x: 840, endPoint y: 144, distance: 361.2
click at [840, 144] on h5 "An employee lost their device containing sensitive company information. What MD…" at bounding box center [611, 130] width 503 height 39
click at [569, 138] on h5 "An employee lost their device containing sensitive company information. What MD…" at bounding box center [611, 130] width 503 height 39
drag, startPoint x: 466, startPoint y: 137, endPoint x: 658, endPoint y: 165, distance: 194.3
click at [658, 150] on h5 "An employee lost their device containing sensitive company information. What MD…" at bounding box center [611, 130] width 503 height 39
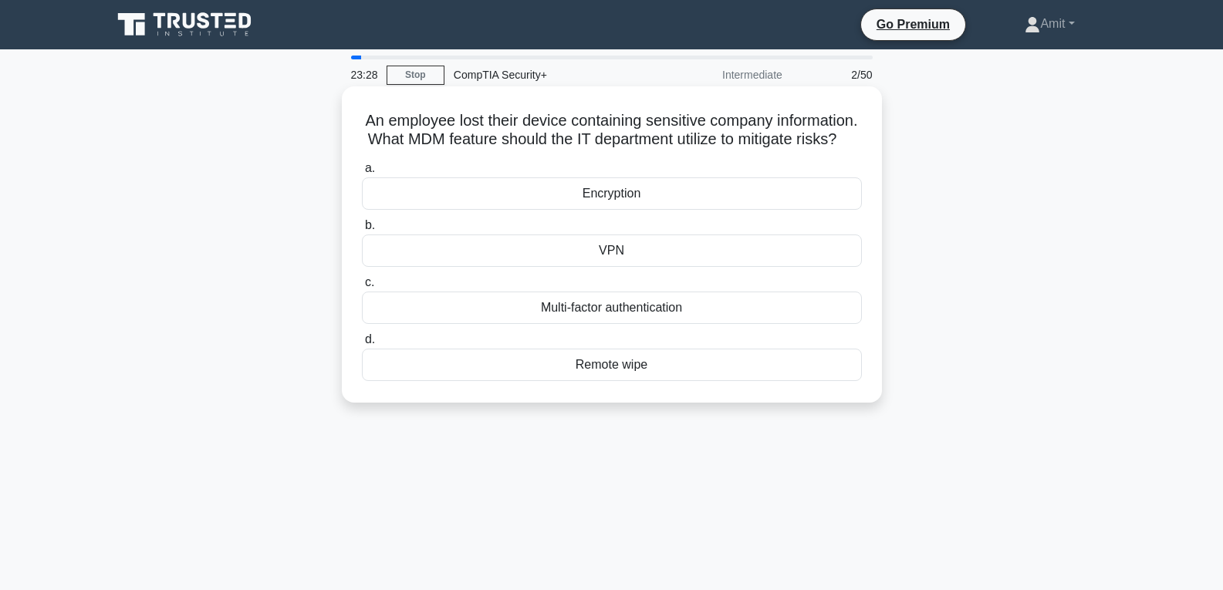
click at [627, 381] on div "Remote wipe" at bounding box center [612, 365] width 500 height 32
click at [362, 345] on input "d. Remote wipe" at bounding box center [362, 340] width 0 height 10
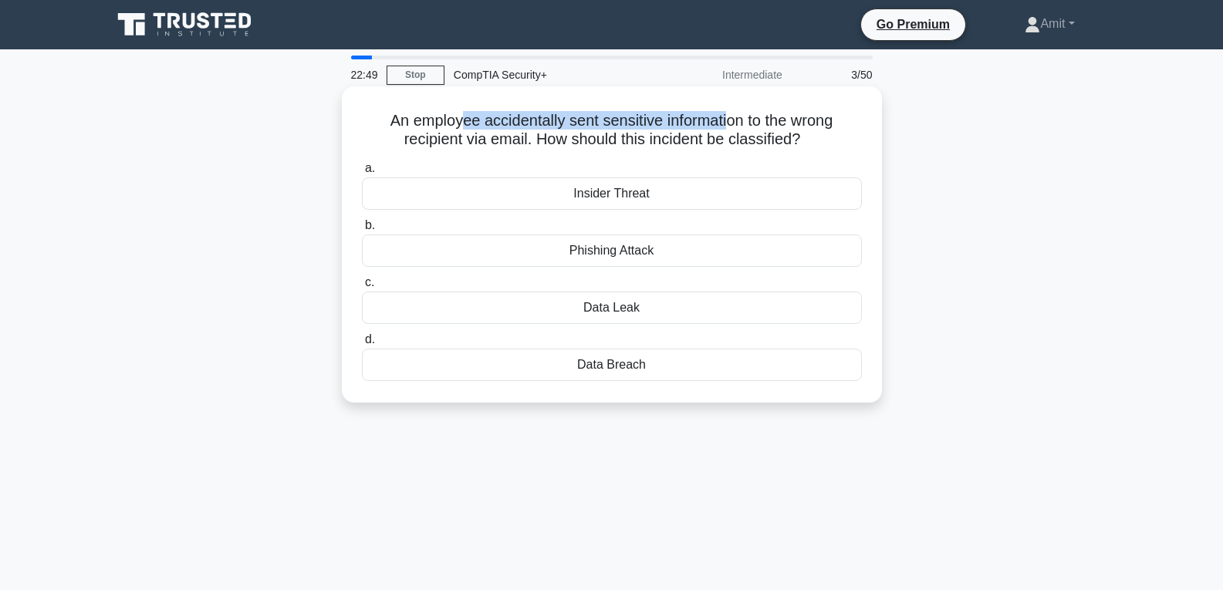
drag, startPoint x: 460, startPoint y: 123, endPoint x: 732, endPoint y: 125, distance: 272.4
click at [732, 125] on h5 "An employee accidentally sent sensitive information to the wrong recipient via …" at bounding box center [611, 130] width 503 height 39
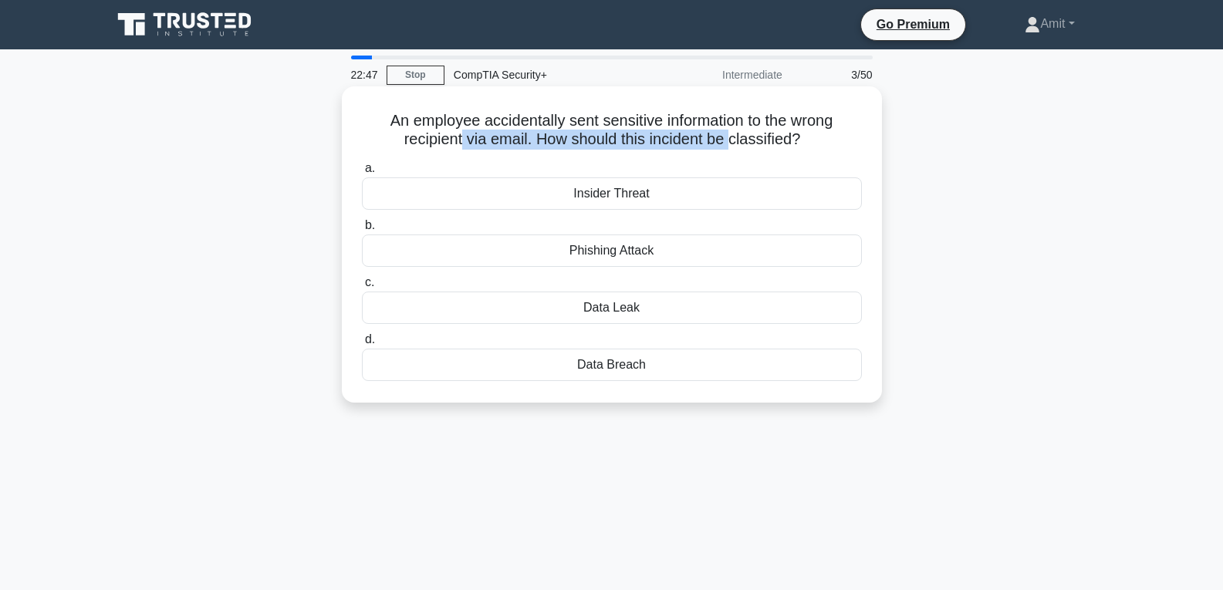
drag, startPoint x: 458, startPoint y: 144, endPoint x: 736, endPoint y: 144, distance: 277.8
click at [736, 144] on h5 "An employee accidentally sent sensitive information to the wrong recipient via …" at bounding box center [611, 130] width 503 height 39
click at [612, 315] on div "Data Leak" at bounding box center [612, 308] width 500 height 32
click at [575, 310] on div "Data Leak" at bounding box center [612, 308] width 500 height 32
click at [362, 288] on input "c. Data Leak" at bounding box center [362, 283] width 0 height 10
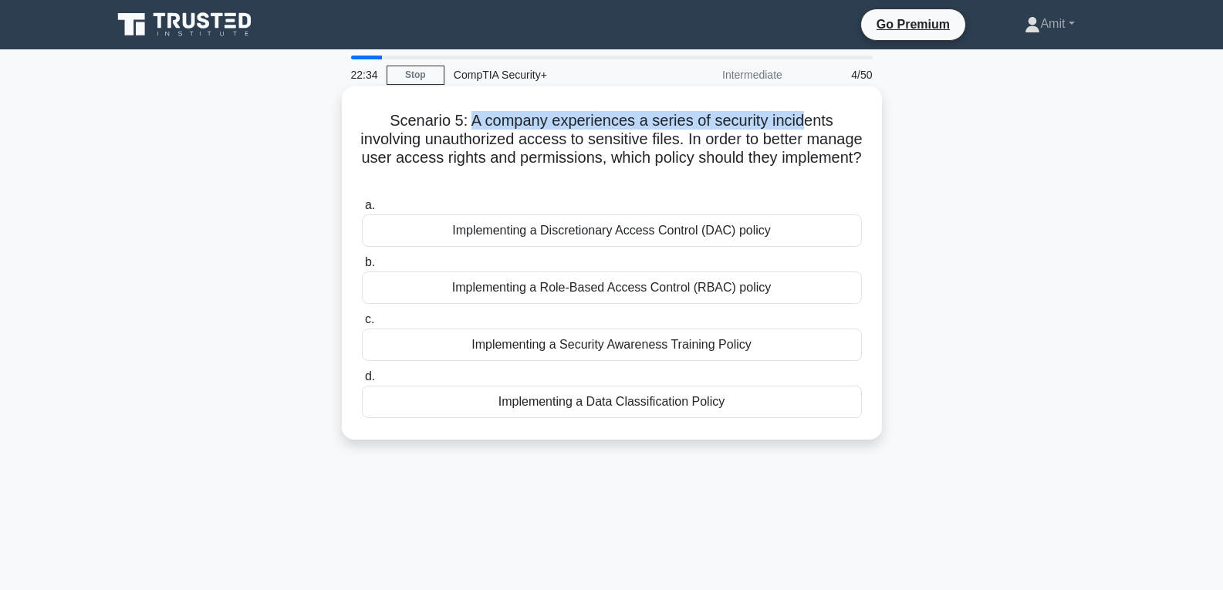
drag, startPoint x: 474, startPoint y: 123, endPoint x: 806, endPoint y: 121, distance: 331.9
click at [806, 121] on h5 "Scenario 5: A company experiences a series of security incidents involving unau…" at bounding box center [611, 149] width 503 height 76
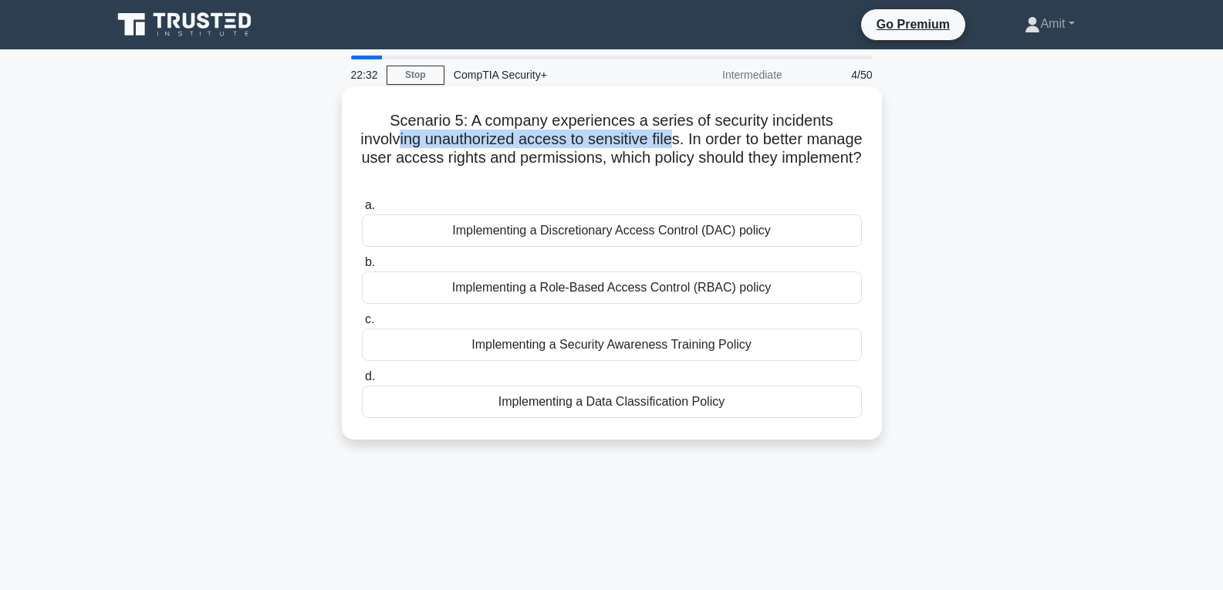
drag, startPoint x: 422, startPoint y: 144, endPoint x: 706, endPoint y: 144, distance: 284.0
click at [706, 144] on h5 "Scenario 5: A company experiences a series of security incidents involving unau…" at bounding box center [611, 149] width 503 height 76
drag, startPoint x: 718, startPoint y: 141, endPoint x: 844, endPoint y: 139, distance: 125.8
click at [844, 139] on h5 "Scenario 5: A company experiences a series of security incidents involving unau…" at bounding box center [611, 149] width 503 height 76
drag, startPoint x: 372, startPoint y: 158, endPoint x: 705, endPoint y: 172, distance: 333.7
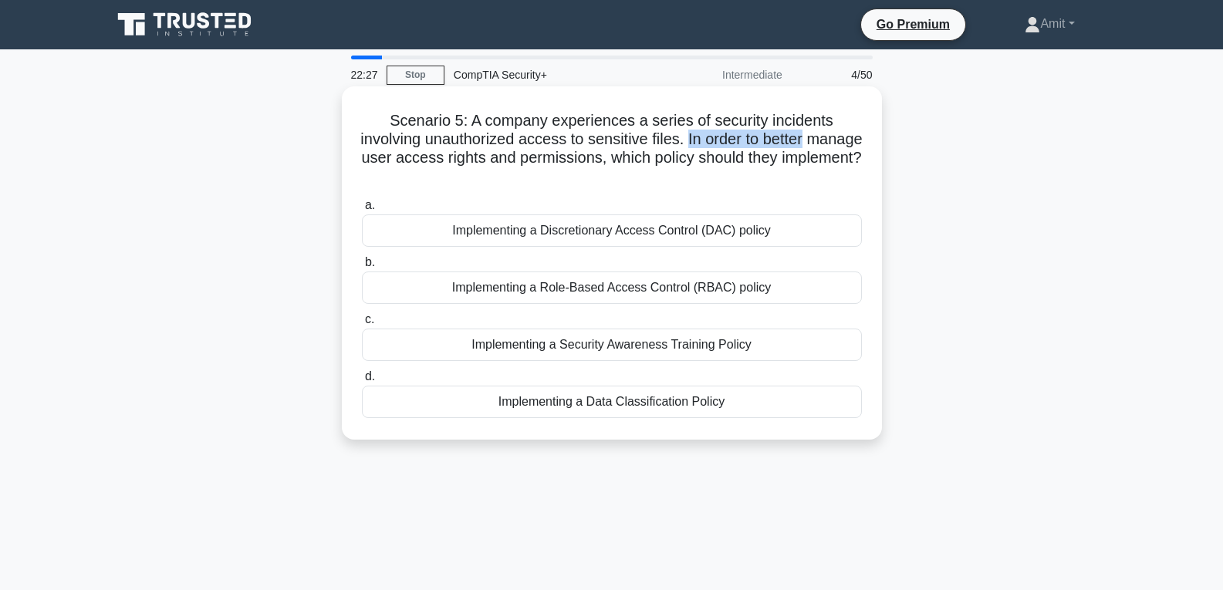
click at [705, 172] on h5 "Scenario 5: A company experiences a series of security incidents involving unau…" at bounding box center [611, 149] width 503 height 76
click at [596, 292] on div "Implementing a Role-Based Access Control (RBAC) policy" at bounding box center [612, 288] width 500 height 32
click at [362, 268] on input "b. Implementing a Role-Based Access Control (RBAC) policy" at bounding box center [362, 263] width 0 height 10
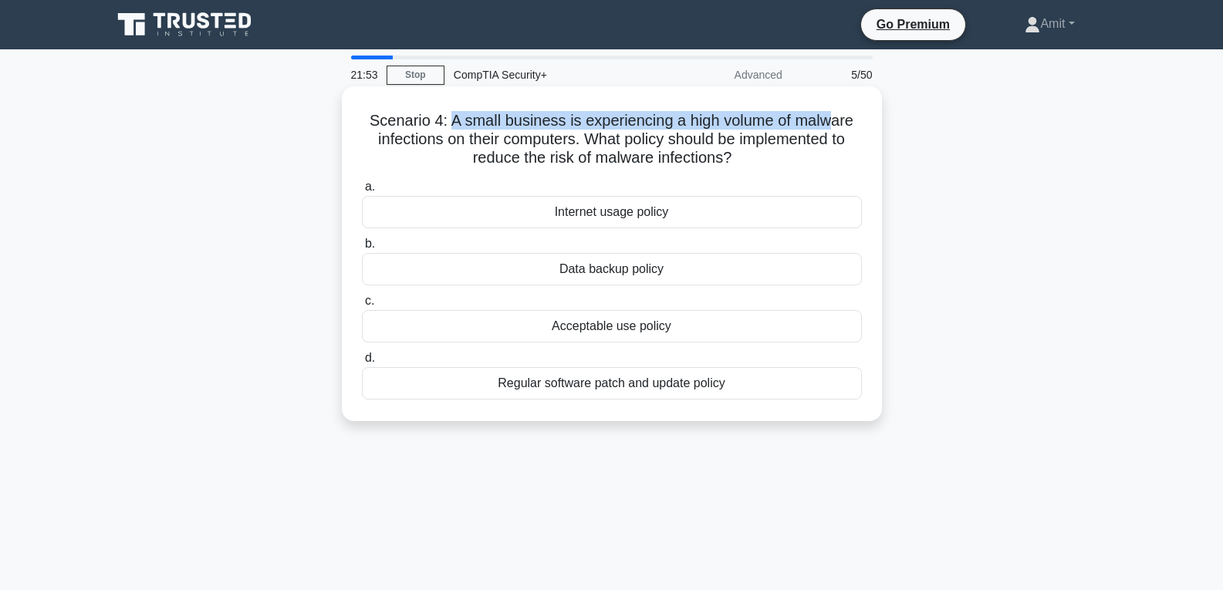
drag, startPoint x: 447, startPoint y: 121, endPoint x: 835, endPoint y: 121, distance: 388.2
click at [835, 121] on h5 "Scenario 4: A small business is experiencing a high volume of malware infection…" at bounding box center [611, 139] width 503 height 57
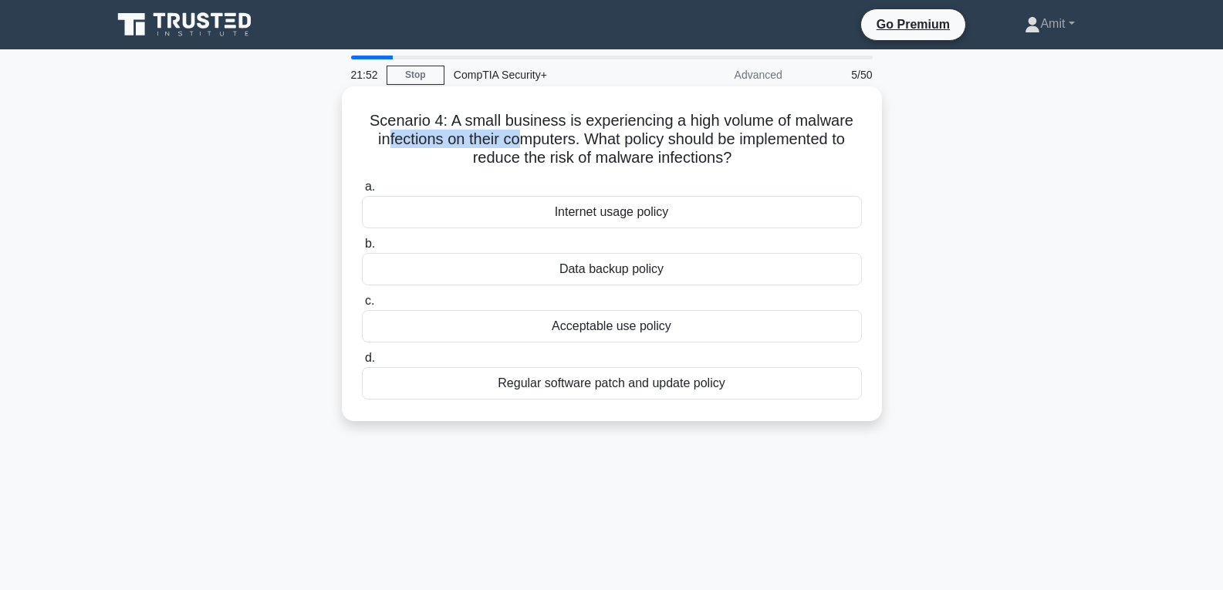
drag, startPoint x: 383, startPoint y: 137, endPoint x: 522, endPoint y: 140, distance: 139.7
click at [518, 140] on h5 "Scenario 4: A small business is experiencing a high volume of malware infection…" at bounding box center [611, 139] width 503 height 57
drag, startPoint x: 601, startPoint y: 137, endPoint x: 850, endPoint y: 157, distance: 249.4
click at [850, 157] on h5 "Scenario 4: A small business is experiencing a high volume of malware infection…" at bounding box center [611, 139] width 503 height 57
click at [636, 154] on h5 "Scenario 4: A small business is experiencing a high volume of malware infection…" at bounding box center [611, 139] width 503 height 57
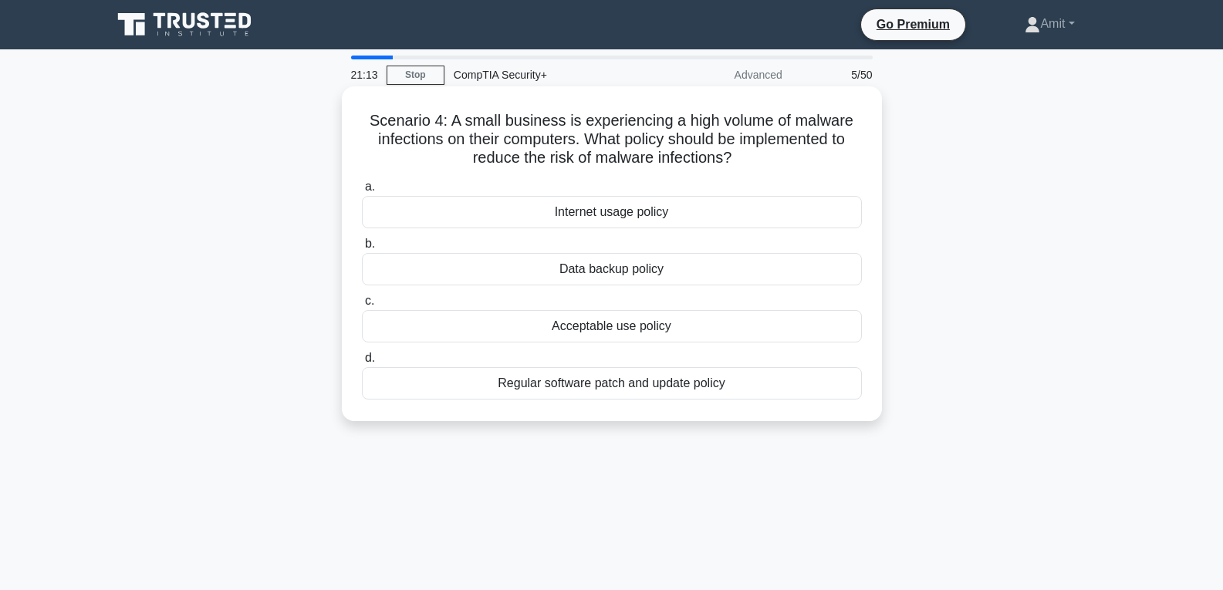
click at [633, 390] on div "Regular software patch and update policy" at bounding box center [612, 383] width 500 height 32
click at [362, 363] on input "d. Regular software patch and update policy" at bounding box center [362, 358] width 0 height 10
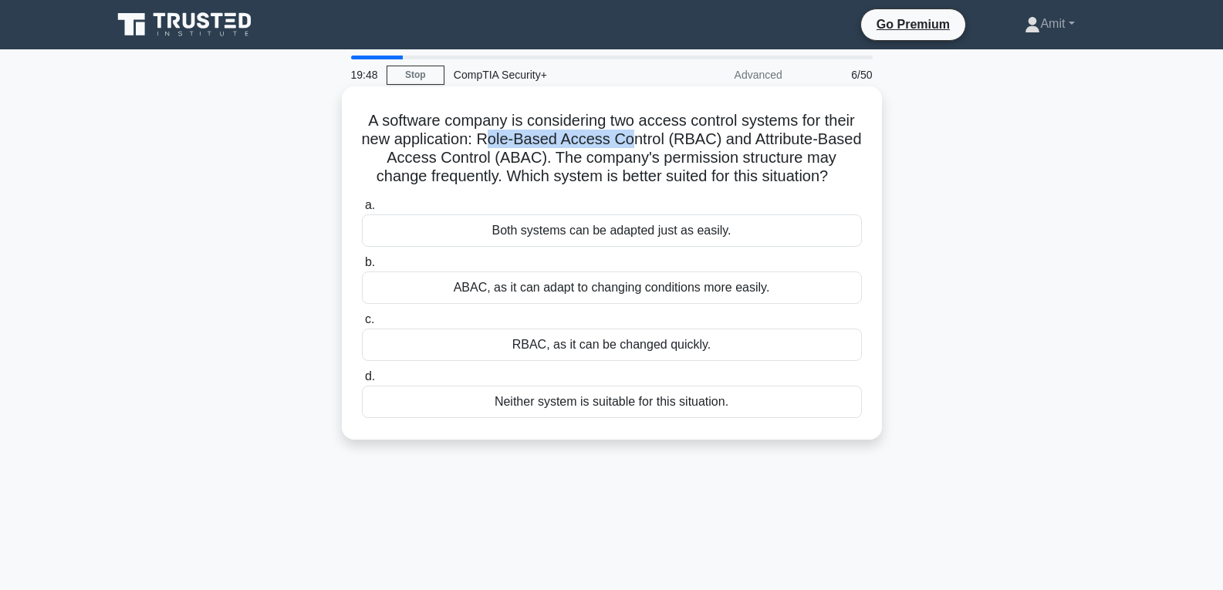
drag, startPoint x: 485, startPoint y: 140, endPoint x: 650, endPoint y: 157, distance: 166.0
click at [637, 138] on h5 "A software company is considering two access control systems for their new appl…" at bounding box center [611, 149] width 503 height 76
drag, startPoint x: 391, startPoint y: 158, endPoint x: 527, endPoint y: 157, distance: 135.8
click at [527, 157] on h5 "A software company is considering two access control systems for their new appl…" at bounding box center [611, 149] width 503 height 76
drag, startPoint x: 563, startPoint y: 157, endPoint x: 823, endPoint y: 159, distance: 260.9
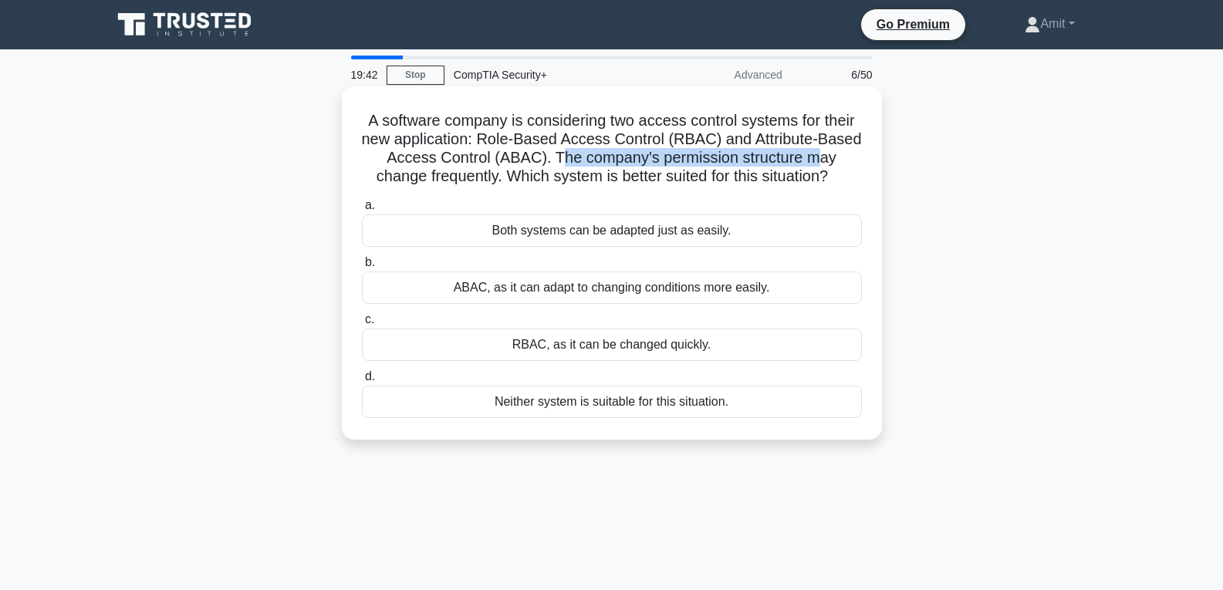
click at [823, 159] on h5 "A software company is considering two access control systems for their new appl…" at bounding box center [611, 149] width 503 height 76
drag, startPoint x: 373, startPoint y: 175, endPoint x: 488, endPoint y: 175, distance: 115.0
click at [485, 175] on h5 "A software company is considering two access control systems for their new appl…" at bounding box center [611, 149] width 503 height 76
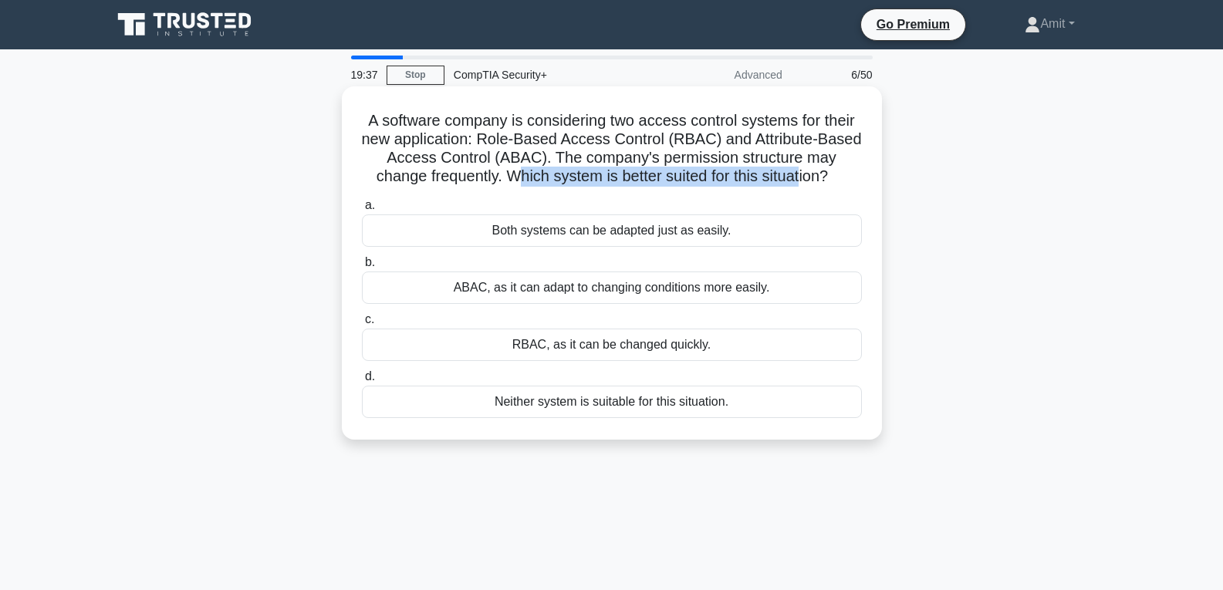
drag, startPoint x: 515, startPoint y: 168, endPoint x: 803, endPoint y: 174, distance: 288.7
click at [803, 174] on h5 "A software company is considering two access control systems for their new appl…" at bounding box center [611, 149] width 503 height 76
click at [600, 348] on div "RBAC, as it can be changed quickly." at bounding box center [612, 345] width 500 height 32
click at [362, 325] on input "c. RBAC, as it can be changed quickly." at bounding box center [362, 320] width 0 height 10
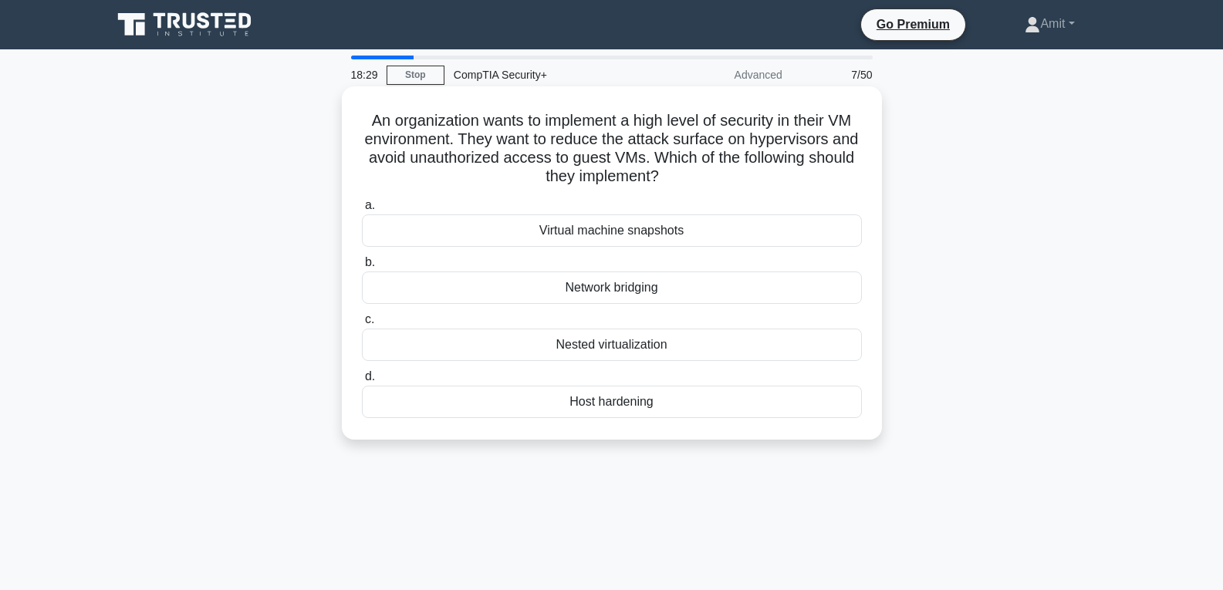
click at [612, 346] on div "Nested virtualization" at bounding box center [612, 345] width 500 height 32
click at [362, 325] on input "c. Nested virtualization" at bounding box center [362, 320] width 0 height 10
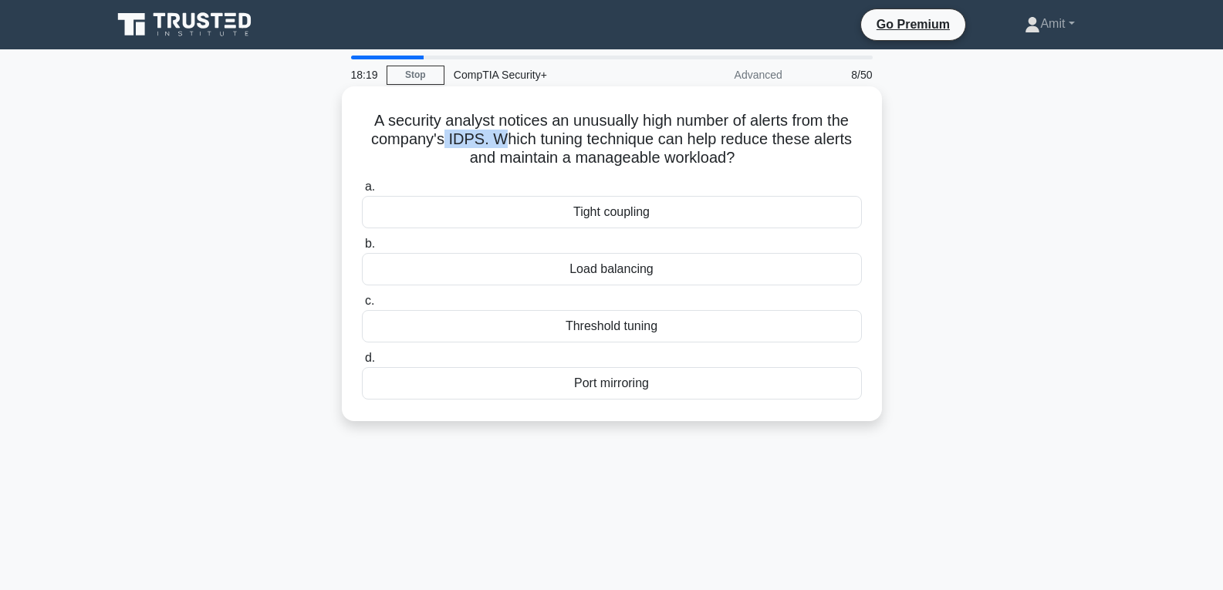
drag, startPoint x: 441, startPoint y: 140, endPoint x: 495, endPoint y: 137, distance: 54.8
click at [495, 137] on h5 "A security analyst notices an unusually high number of alerts from the company'…" at bounding box center [611, 139] width 503 height 57
click at [546, 139] on h5 "A security analyst notices an unusually high number of alerts from the company'…" at bounding box center [611, 139] width 503 height 57
drag, startPoint x: 510, startPoint y: 141, endPoint x: 800, endPoint y: 141, distance: 289.4
click at [800, 141] on h5 "A security analyst notices an unusually high number of alerts from the company'…" at bounding box center [611, 139] width 503 height 57
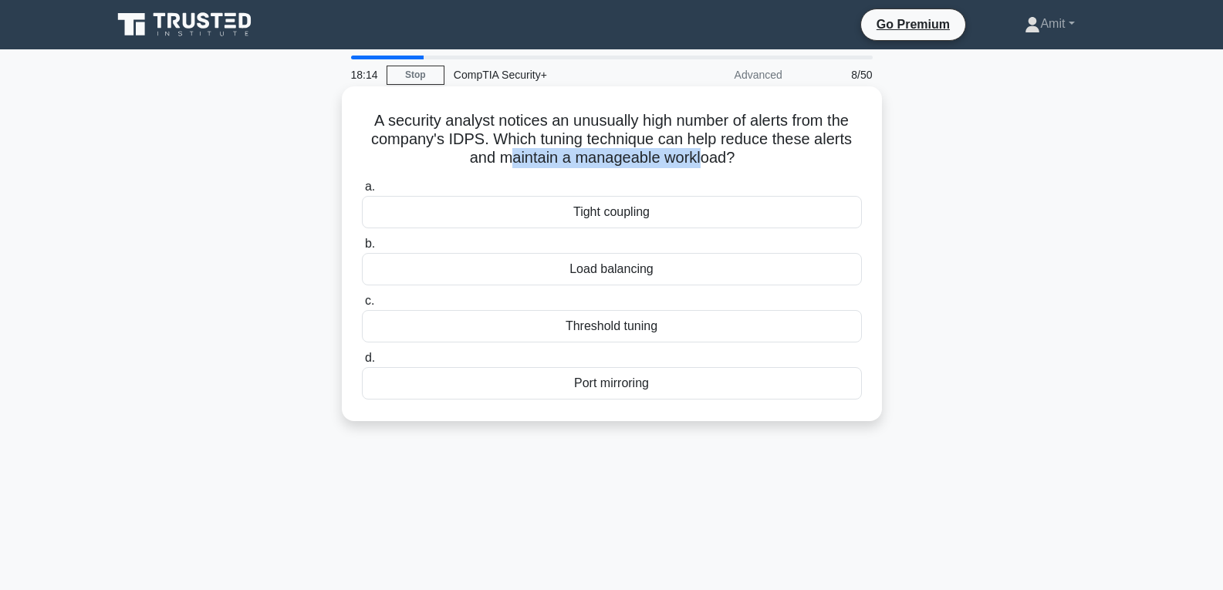
drag, startPoint x: 538, startPoint y: 164, endPoint x: 716, endPoint y: 155, distance: 178.5
click at [707, 164] on h5 "A security analyst notices an unusually high number of alerts from the company'…" at bounding box center [611, 139] width 503 height 57
click at [624, 331] on div "Threshold tuning" at bounding box center [612, 326] width 500 height 32
click at [362, 306] on input "c. Threshold tuning" at bounding box center [362, 301] width 0 height 10
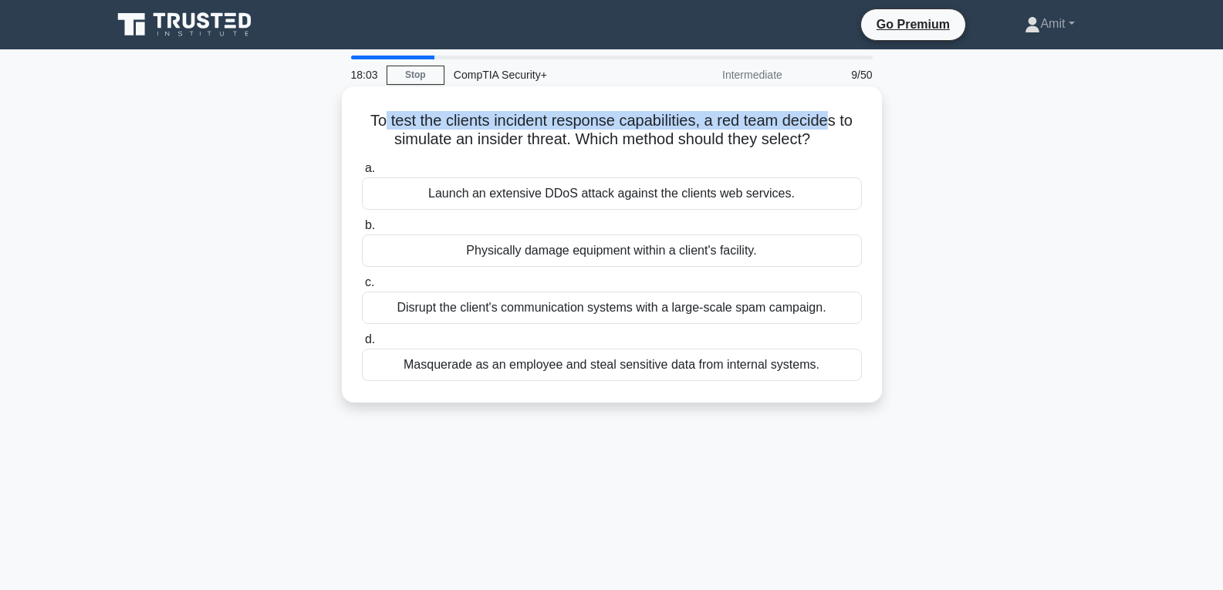
drag, startPoint x: 379, startPoint y: 118, endPoint x: 834, endPoint y: 109, distance: 455.4
click at [834, 109] on div "To test the clients incident response capabilities, a red team decides to simul…" at bounding box center [612, 245] width 528 height 304
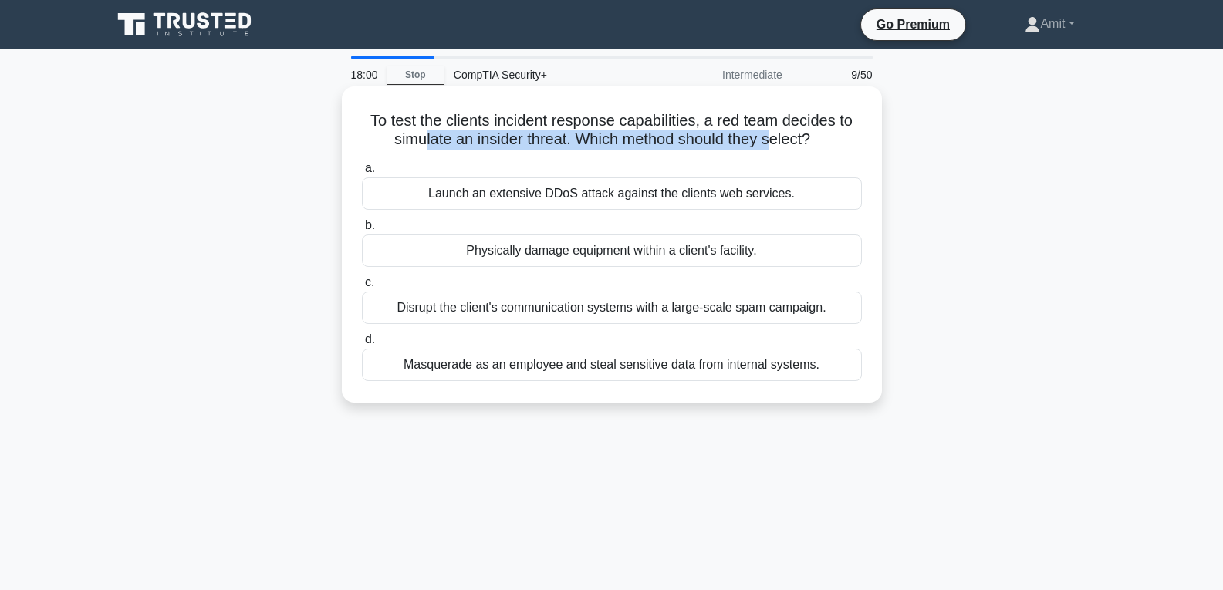
drag, startPoint x: 417, startPoint y: 136, endPoint x: 773, endPoint y: 142, distance: 355.8
click at [773, 142] on h5 "To test the clients incident response capabilities, a red team decides to simul…" at bounding box center [611, 130] width 503 height 39
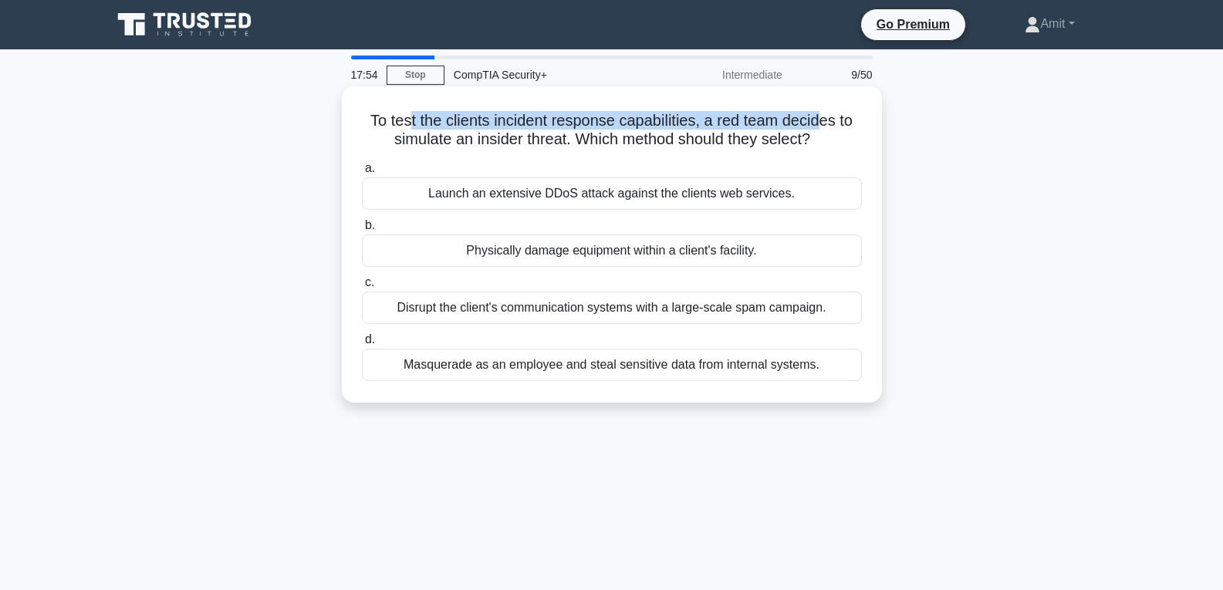
drag, startPoint x: 408, startPoint y: 123, endPoint x: 820, endPoint y: 120, distance: 412.1
click at [820, 120] on h5 "To test the clients incident response capabilities, a red team decides to simul…" at bounding box center [611, 130] width 503 height 39
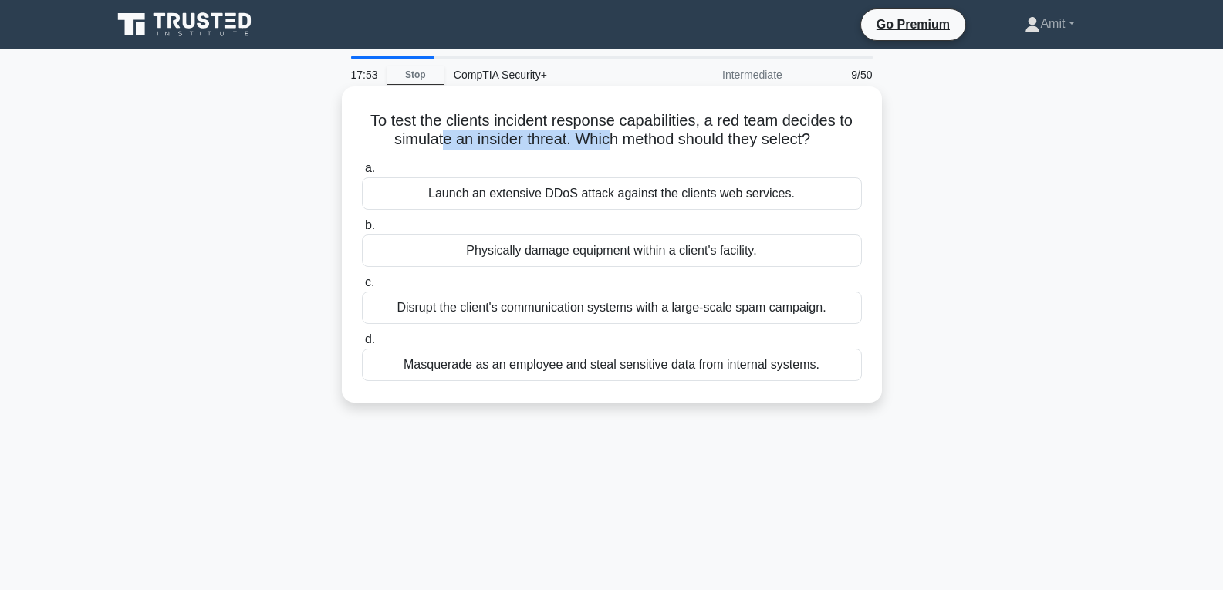
drag, startPoint x: 436, startPoint y: 140, endPoint x: 613, endPoint y: 143, distance: 176.7
click at [613, 143] on h5 "To test the clients incident response capabilities, a red team decides to simul…" at bounding box center [611, 130] width 503 height 39
click at [685, 315] on div "Disrupt the client's communication systems with a large-scale spam campaign." at bounding box center [612, 308] width 500 height 32
click at [362, 288] on input "c. Disrupt the client's communication systems with a large-scale spam campaign." at bounding box center [362, 283] width 0 height 10
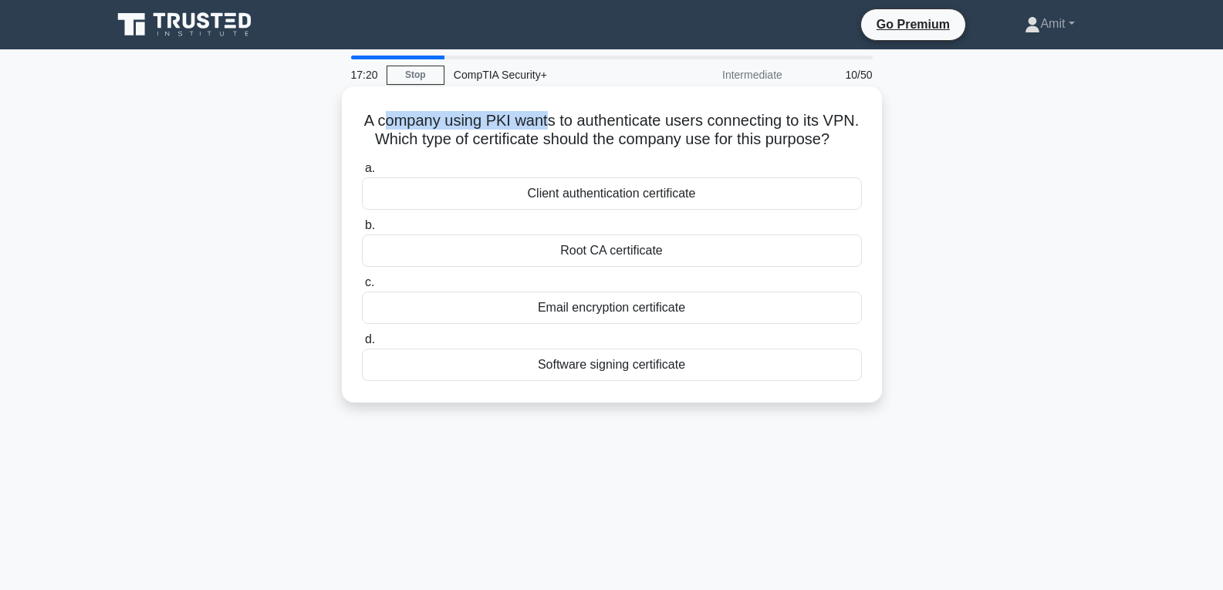
drag, startPoint x: 397, startPoint y: 120, endPoint x: 568, endPoint y: 126, distance: 170.6
click at [568, 126] on h5 "A company using PKI wants to authenticate users connecting to its VPN. Which ty…" at bounding box center [611, 130] width 503 height 39
click at [634, 121] on h5 "A company using PKI wants to authenticate users connecting to its VPN. Which ty…" at bounding box center [611, 130] width 503 height 39
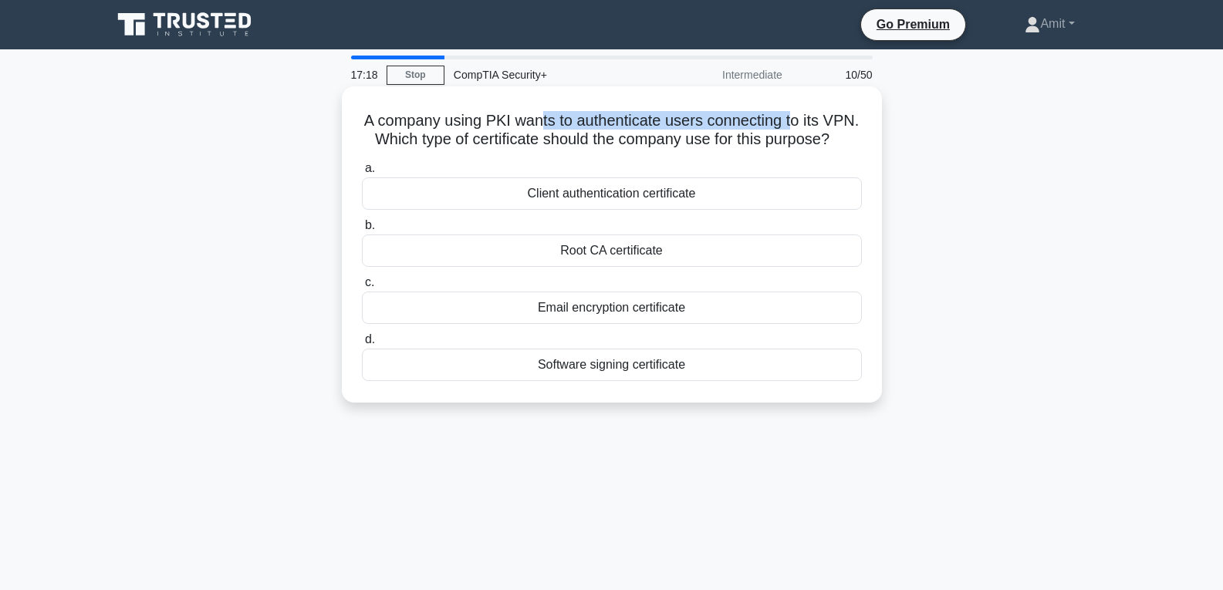
drag, startPoint x: 570, startPoint y: 125, endPoint x: 815, endPoint y: 123, distance: 245.4
click at [815, 123] on h5 "A company using PKI wants to authenticate users connecting to its VPN. Which ty…" at bounding box center [611, 130] width 503 height 39
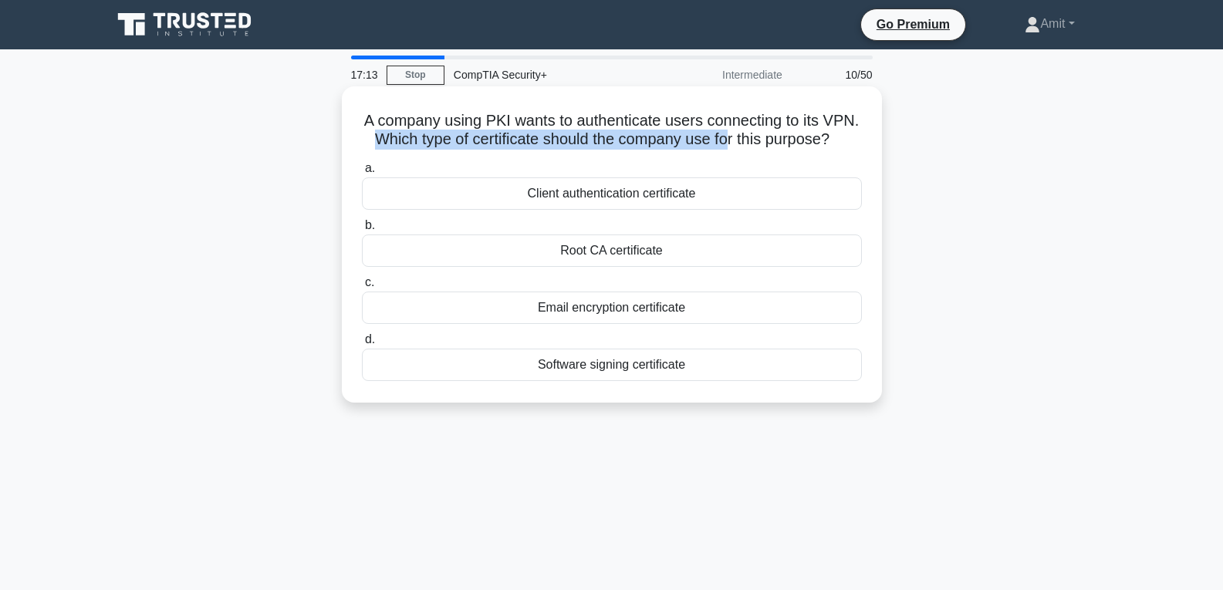
drag, startPoint x: 428, startPoint y: 142, endPoint x: 792, endPoint y: 146, distance: 363.5
click at [792, 146] on h5 "A company using PKI wants to authenticate users connecting to its VPN. Which ty…" at bounding box center [611, 130] width 503 height 39
click at [566, 117] on h5 "A company using PKI wants to authenticate users connecting to its VPN. Which ty…" at bounding box center [611, 130] width 503 height 39
click at [610, 210] on div "Client authentication certificate" at bounding box center [612, 194] width 500 height 32
click at [362, 174] on input "a. Client authentication certificate" at bounding box center [362, 169] width 0 height 10
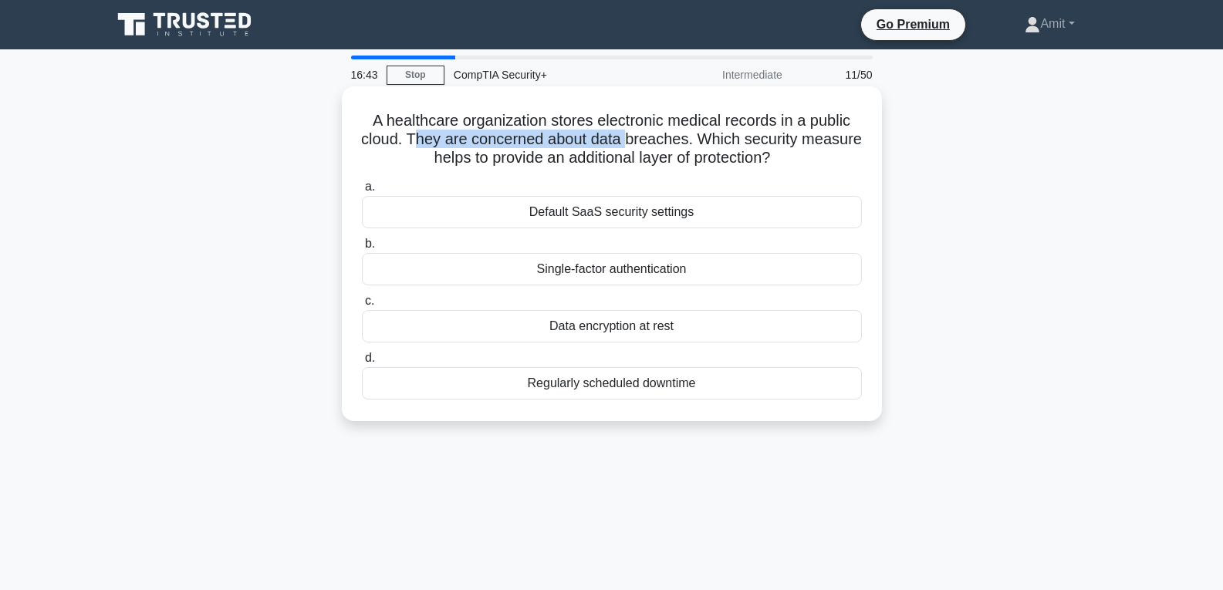
drag, startPoint x: 449, startPoint y: 140, endPoint x: 671, endPoint y: 145, distance: 222.3
click at [658, 146] on h5 "A healthcare organization stores electronic medical records in a public cloud. …" at bounding box center [611, 139] width 503 height 57
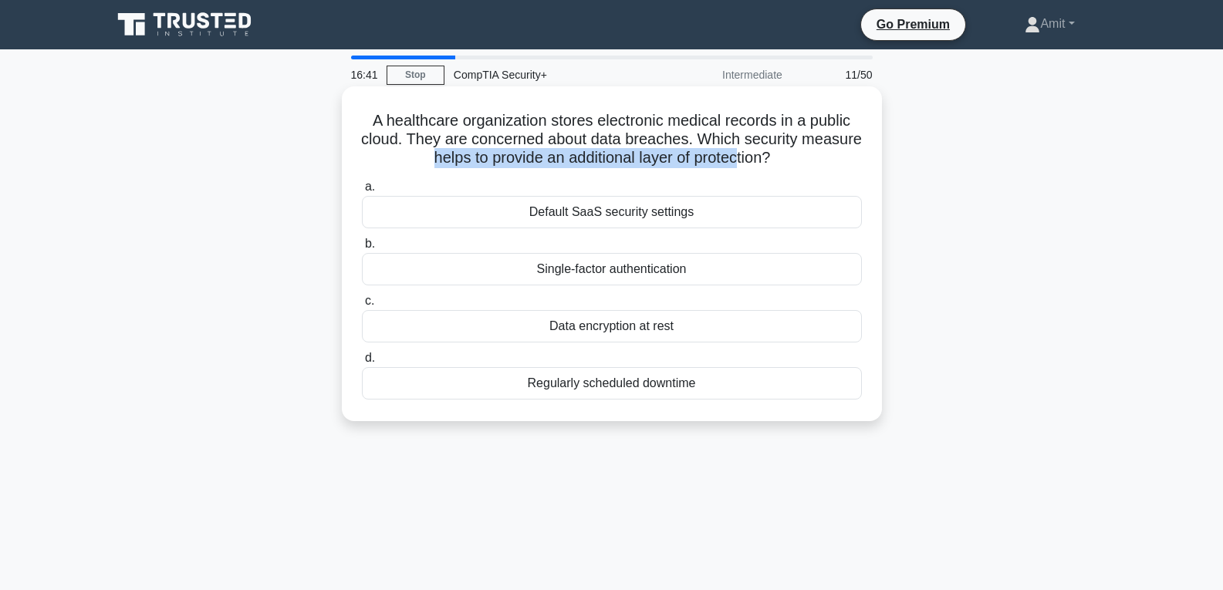
drag, startPoint x: 512, startPoint y: 157, endPoint x: 772, endPoint y: 157, distance: 259.3
click at [772, 157] on h5 "A healthcare organization stores electronic medical records in a public cloud. …" at bounding box center [611, 139] width 503 height 57
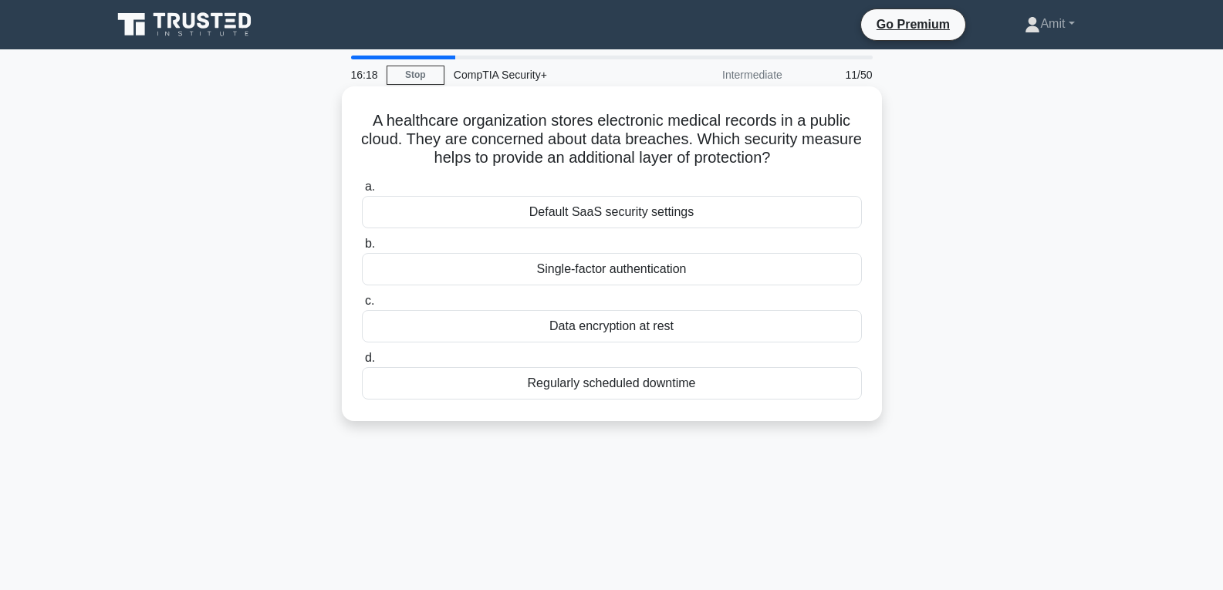
click at [587, 333] on div "Data encryption at rest" at bounding box center [612, 326] width 500 height 32
click at [362, 306] on input "c. Data encryption at rest" at bounding box center [362, 301] width 0 height 10
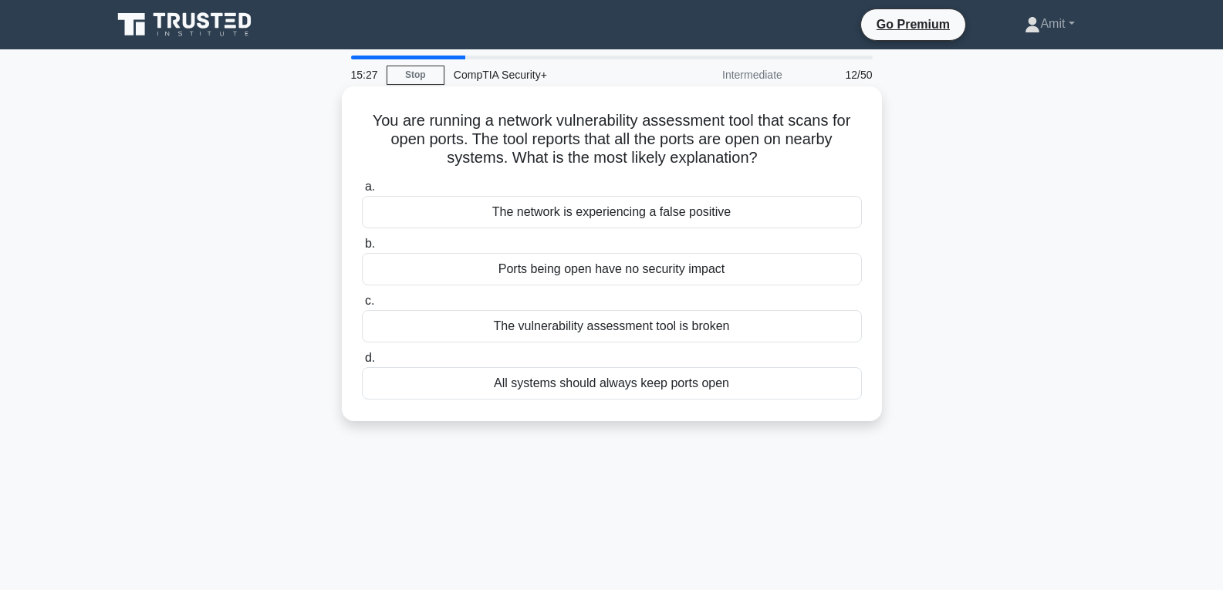
click at [650, 270] on div "Ports being open have no security impact" at bounding box center [612, 269] width 500 height 32
click at [362, 249] on input "b. Ports being open have no security impact" at bounding box center [362, 244] width 0 height 10
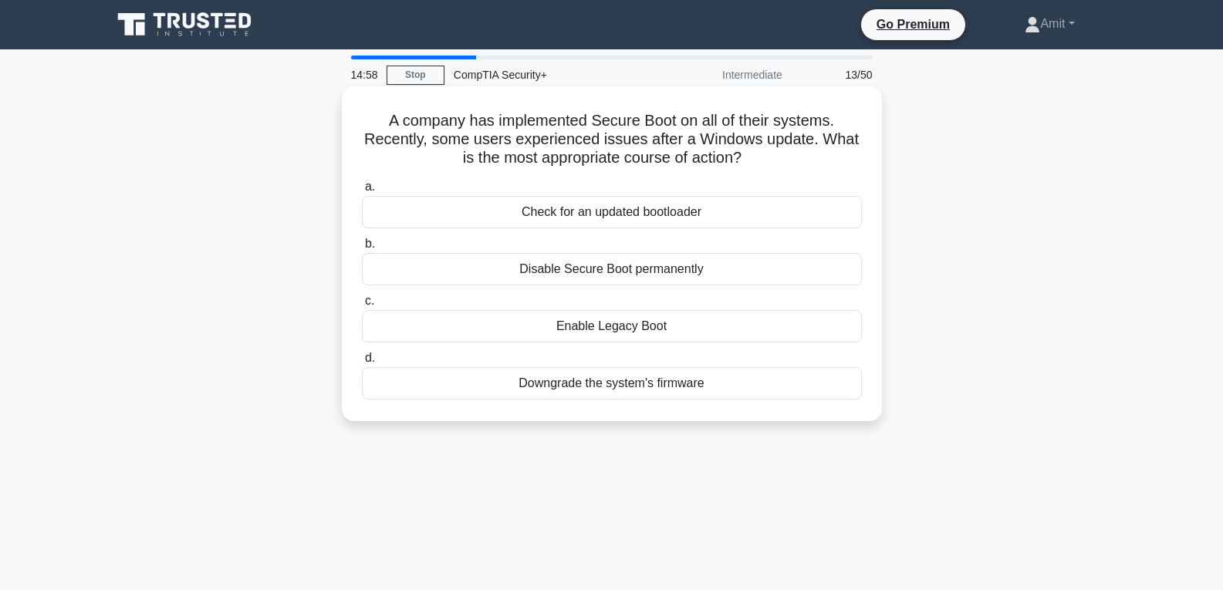
click at [605, 326] on div "Enable Legacy Boot" at bounding box center [612, 326] width 500 height 32
click at [362, 306] on input "c. Enable Legacy Boot" at bounding box center [362, 301] width 0 height 10
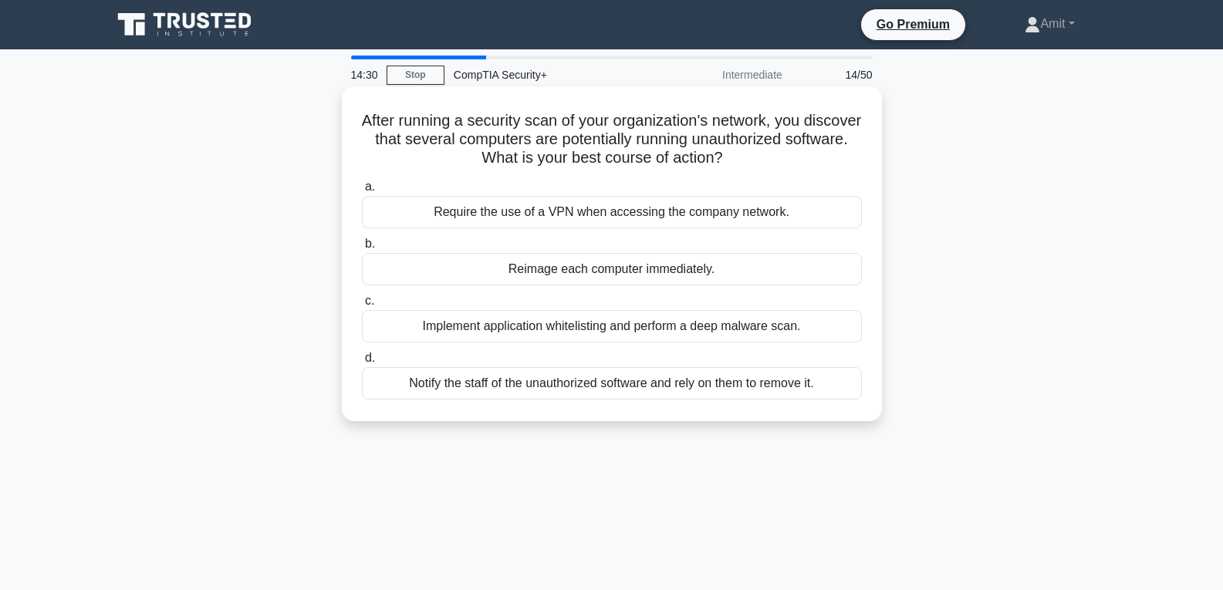
click at [667, 387] on div "Notify the staff of the unauthorized software and rely on them to remove it." at bounding box center [612, 383] width 500 height 32
click at [362, 363] on input "d. Notify the staff of the unauthorized software and rely on them to remove it." at bounding box center [362, 358] width 0 height 10
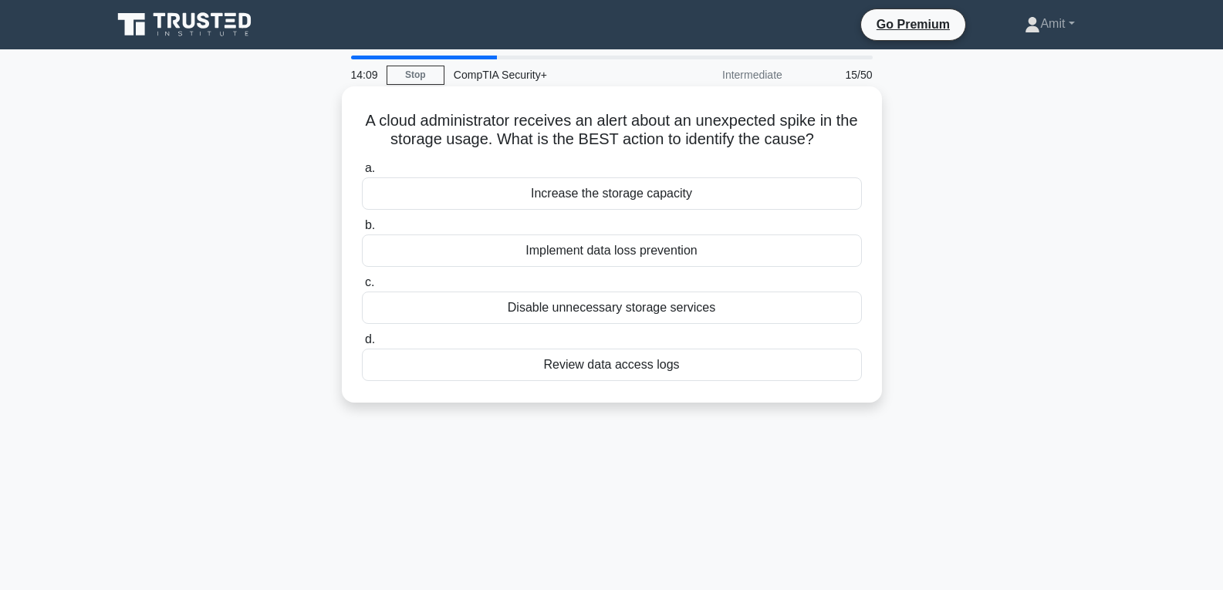
click at [593, 309] on div "Disable unnecessary storage services" at bounding box center [612, 308] width 500 height 32
click at [519, 306] on div "Disable unnecessary storage services" at bounding box center [612, 308] width 500 height 32
click at [362, 288] on input "c. Disable unnecessary storage services" at bounding box center [362, 283] width 0 height 10
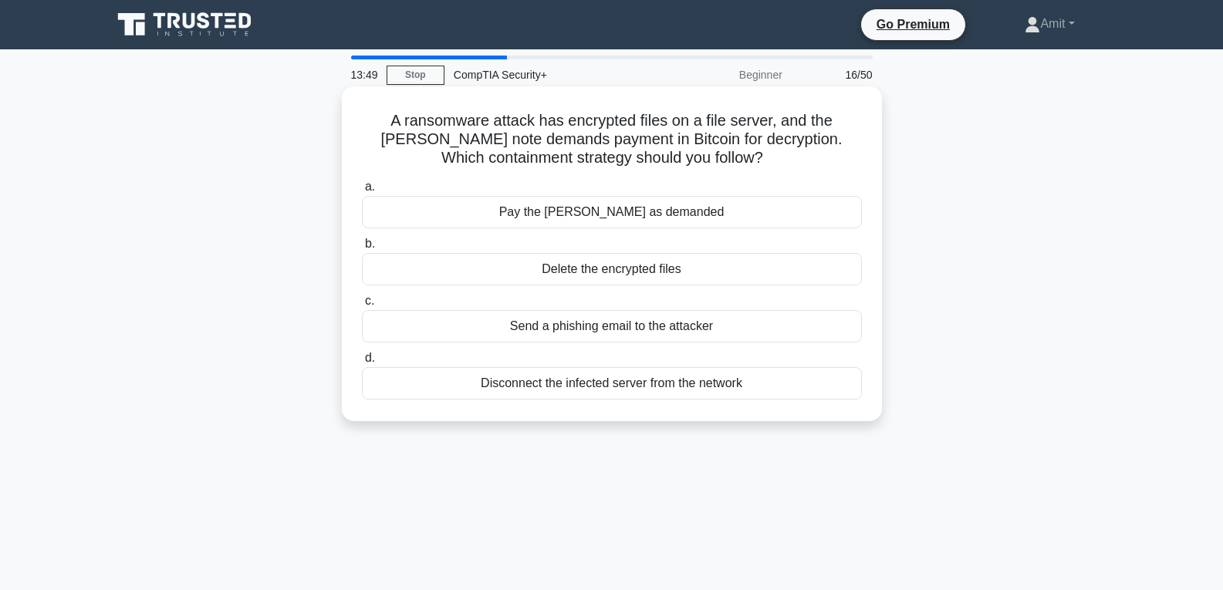
click at [633, 390] on div "Disconnect the infected server from the network" at bounding box center [612, 383] width 500 height 32
click at [362, 363] on input "d. Disconnect the infected server from the network" at bounding box center [362, 358] width 0 height 10
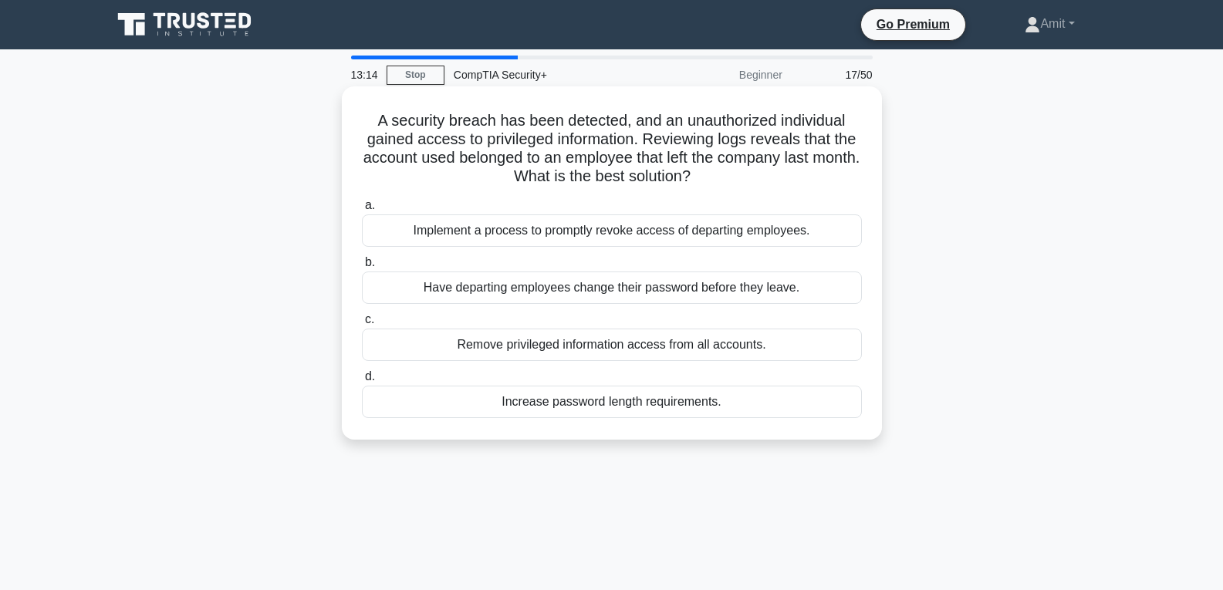
click at [519, 232] on div "Implement a process to promptly revoke access of departing employees." at bounding box center [612, 231] width 500 height 32
click at [362, 211] on input "a. Implement a process to promptly revoke access of departing employees." at bounding box center [362, 206] width 0 height 10
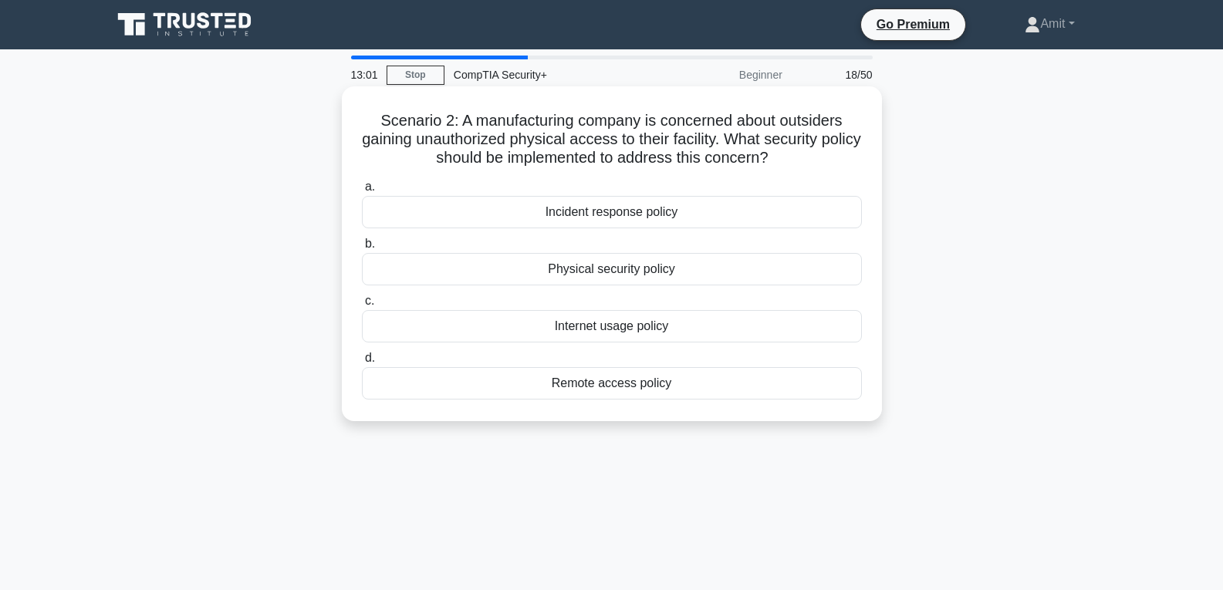
click at [622, 273] on div "Physical security policy" at bounding box center [612, 269] width 500 height 32
click at [362, 249] on input "b. Physical security policy" at bounding box center [362, 244] width 0 height 10
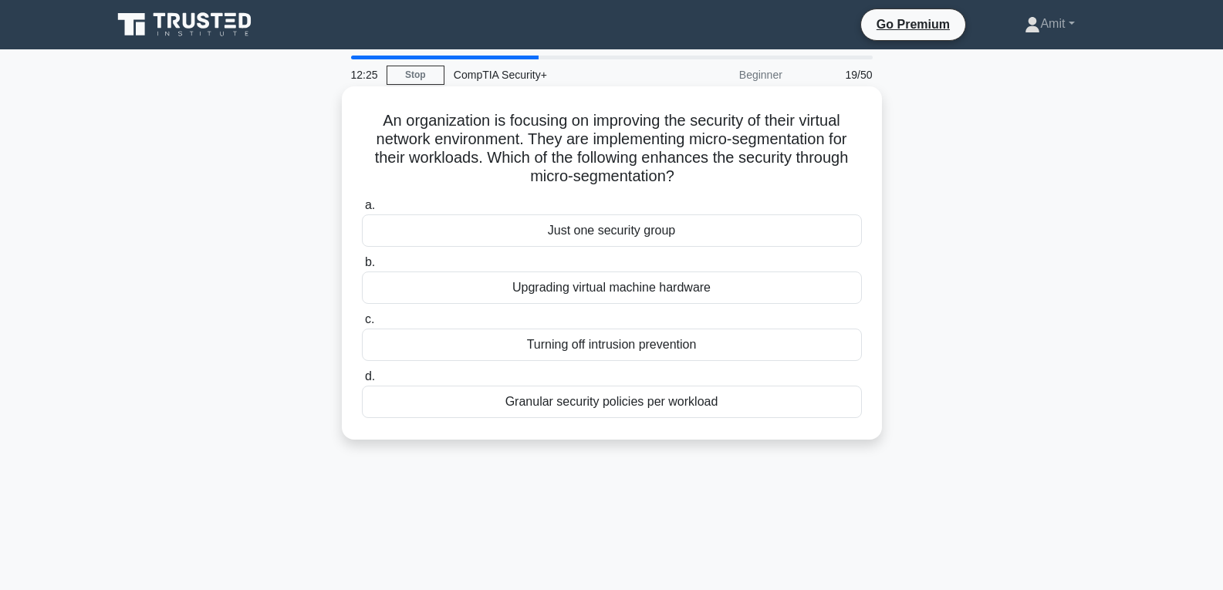
click at [598, 407] on div "Granular security policies per workload" at bounding box center [612, 402] width 500 height 32
click at [362, 382] on input "d. Granular security policies per workload" at bounding box center [362, 377] width 0 height 10
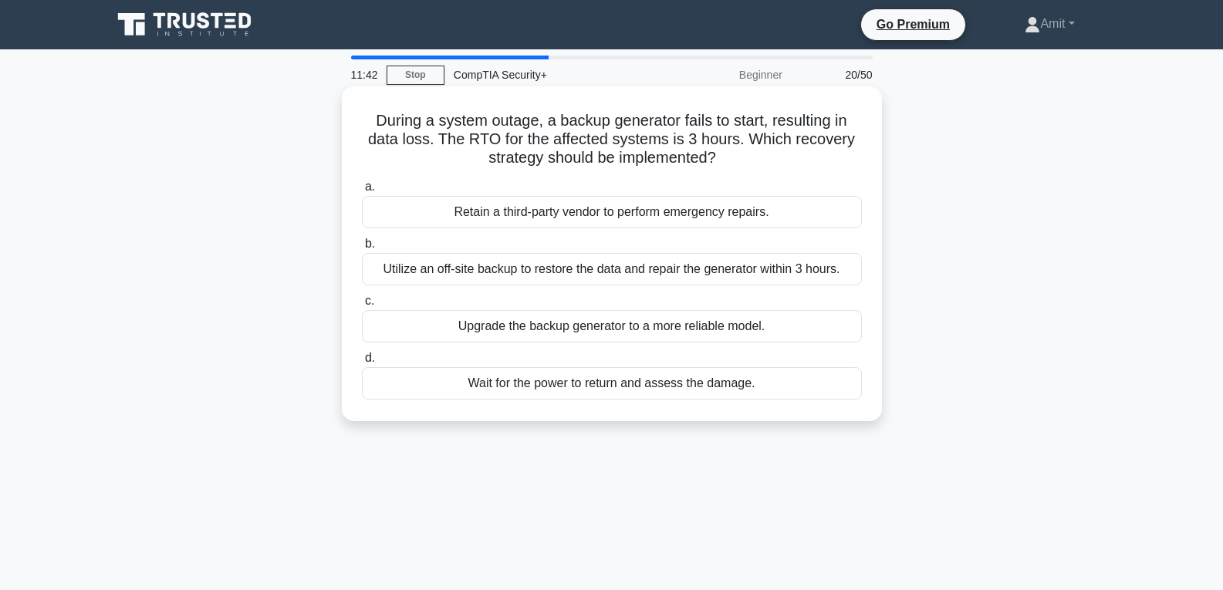
click at [582, 272] on div "Utilize an off-site backup to restore the data and repair the generator within …" at bounding box center [612, 269] width 500 height 32
click at [362, 249] on input "b. Utilize an off-site backup to restore the data and repair the generator with…" at bounding box center [362, 244] width 0 height 10
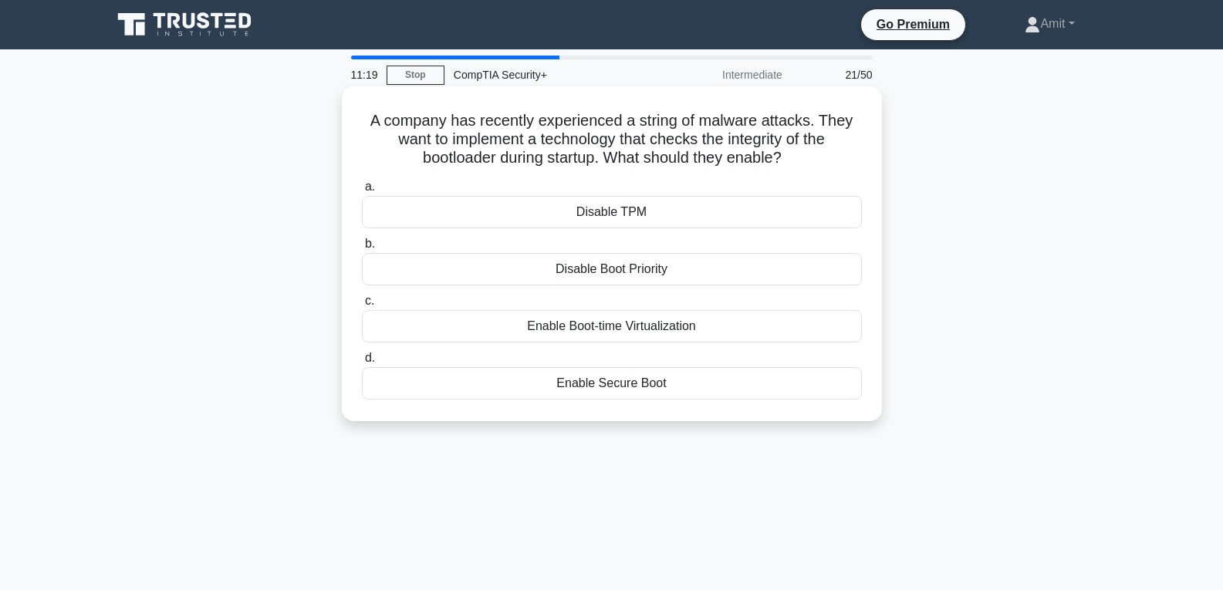
click at [622, 391] on div "Enable Secure Boot" at bounding box center [612, 383] width 500 height 32
click at [362, 363] on input "d. Enable Secure Boot" at bounding box center [362, 358] width 0 height 10
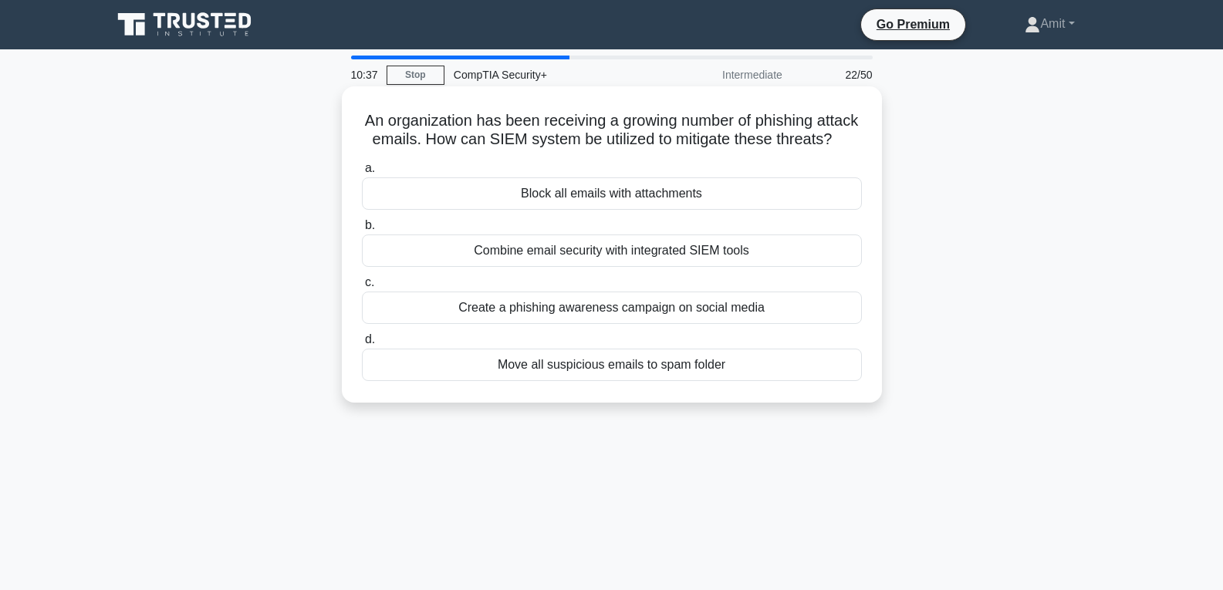
click at [637, 267] on div "Combine email security with integrated SIEM tools" at bounding box center [612, 251] width 500 height 32
click at [362, 231] on input "b. Combine email security with integrated SIEM tools" at bounding box center [362, 226] width 0 height 10
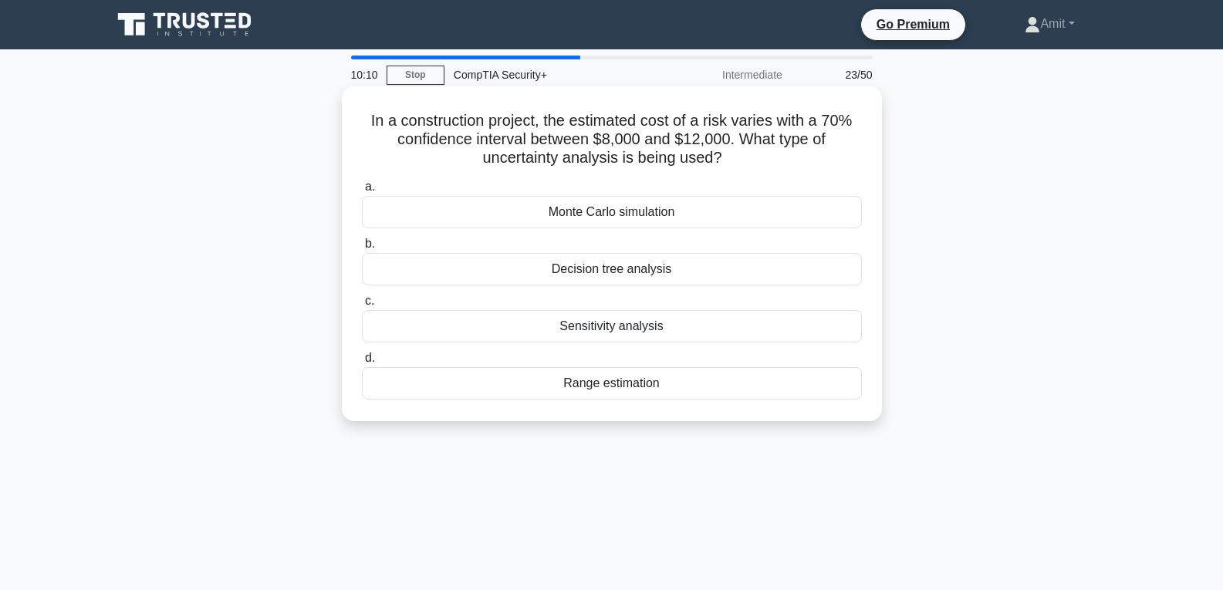
click at [620, 379] on div "Range estimation" at bounding box center [612, 383] width 500 height 32
click at [602, 387] on div "Range estimation" at bounding box center [612, 383] width 500 height 32
click at [362, 363] on input "d. Range estimation" at bounding box center [362, 358] width 0 height 10
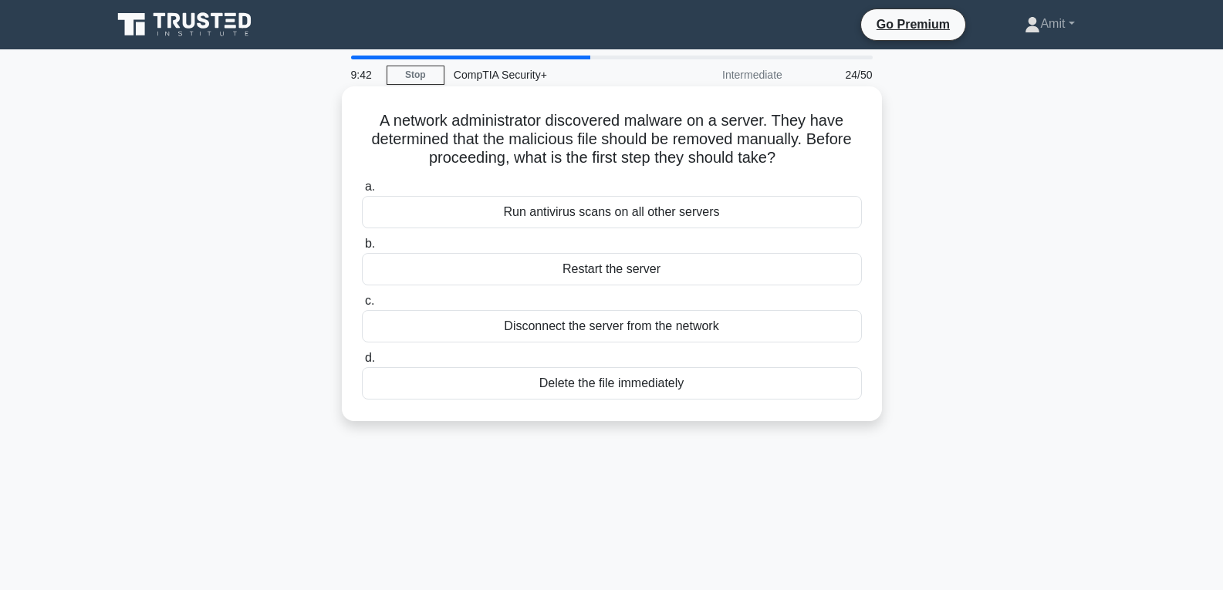
click at [614, 328] on div "Disconnect the server from the network" at bounding box center [612, 326] width 500 height 32
click at [362, 306] on input "c. Disconnect the server from the network" at bounding box center [362, 301] width 0 height 10
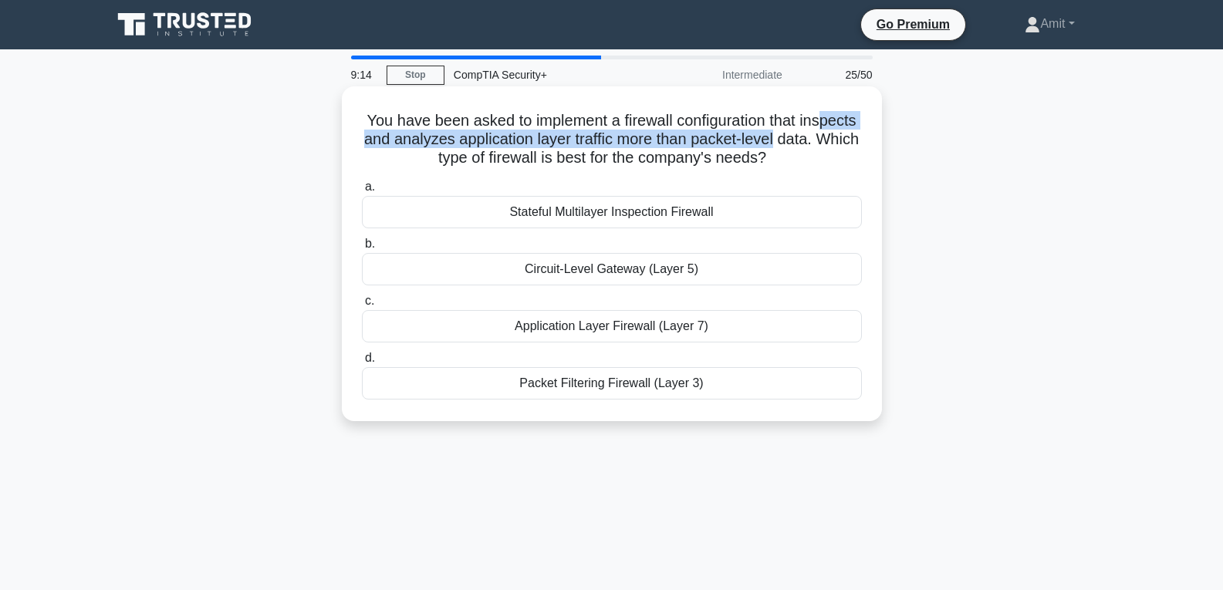
drag, startPoint x: 397, startPoint y: 135, endPoint x: 854, endPoint y: 144, distance: 456.2
click at [854, 144] on h5 "You have been asked to implement a firewall configuration that inspects and ana…" at bounding box center [611, 139] width 503 height 57
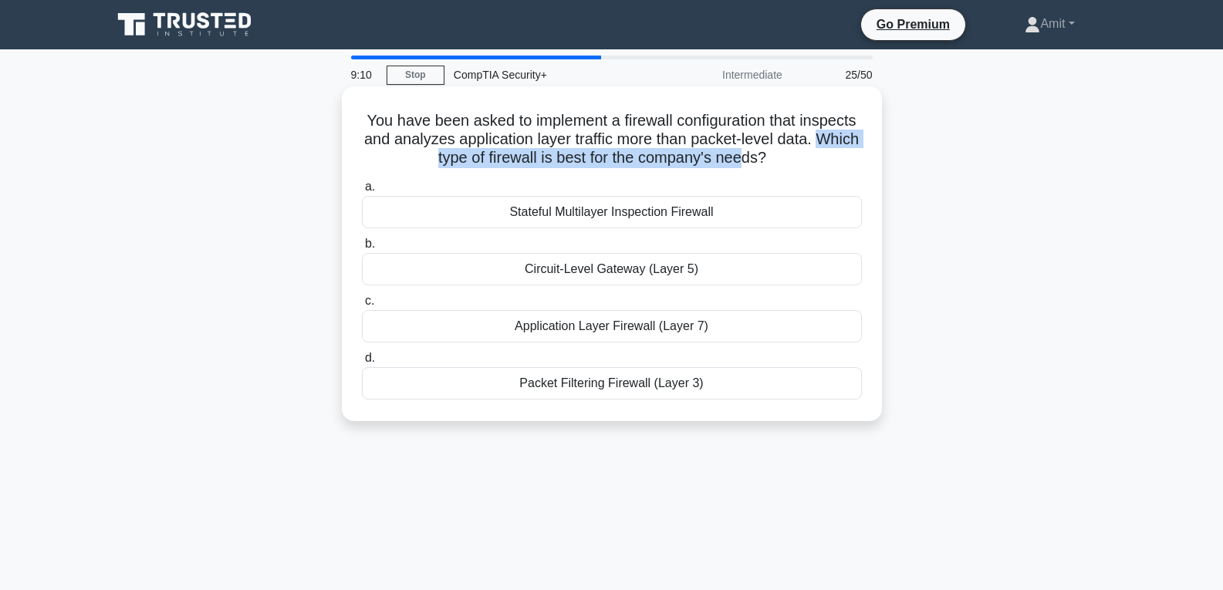
drag, startPoint x: 432, startPoint y: 161, endPoint x: 786, endPoint y: 157, distance: 353.5
click at [786, 157] on h5 "You have been asked to implement a firewall configuration that inspects and ana…" at bounding box center [611, 139] width 503 height 57
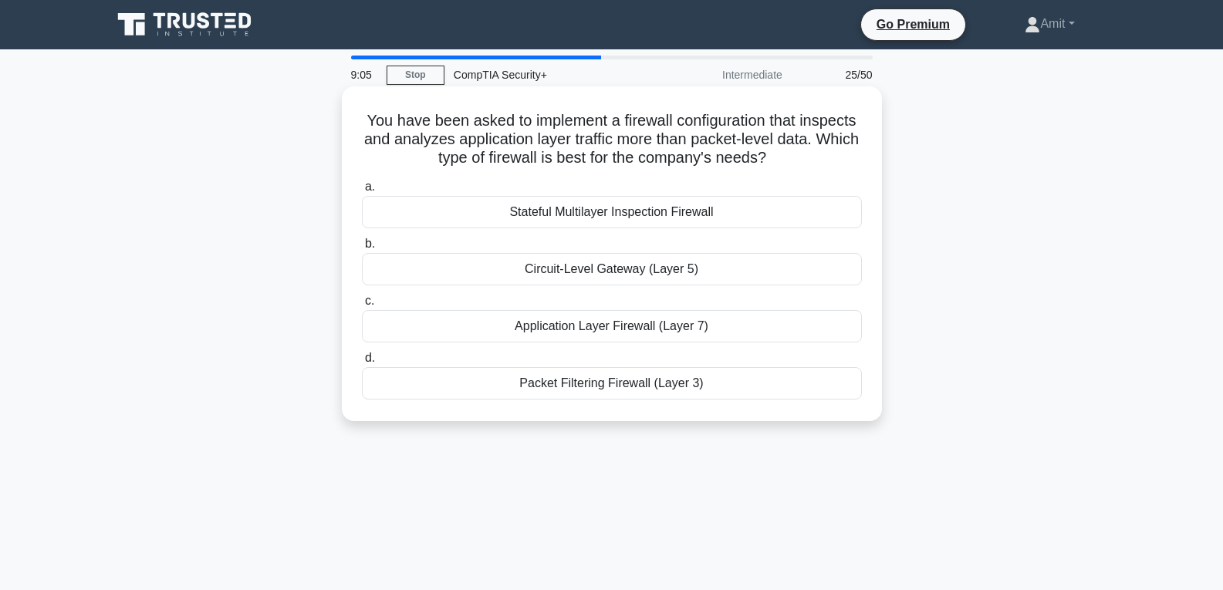
click at [615, 140] on h5 "You have been asked to implement a firewall configuration that inspects and ana…" at bounding box center [611, 139] width 503 height 57
drag, startPoint x: 557, startPoint y: 139, endPoint x: 811, endPoint y: 139, distance: 253.9
click at [811, 139] on h5 "You have been asked to implement a firewall configuration that inspects and ana…" at bounding box center [611, 139] width 503 height 57
click at [597, 212] on div "Stateful Multilayer Inspection Firewall" at bounding box center [612, 212] width 500 height 32
click at [362, 192] on input "a. Stateful Multilayer Inspection Firewall" at bounding box center [362, 187] width 0 height 10
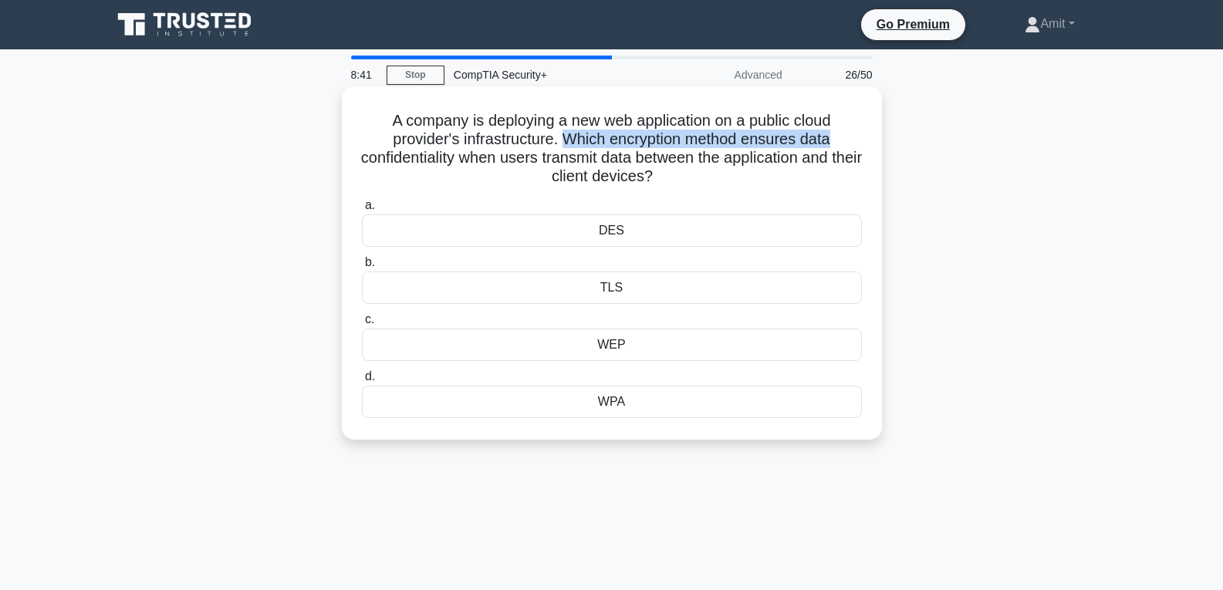
drag, startPoint x: 563, startPoint y: 138, endPoint x: 836, endPoint y: 139, distance: 272.4
click at [836, 139] on h5 "A company is deploying a new web application on a public cloud provider's infra…" at bounding box center [611, 149] width 503 height 76
drag, startPoint x: 385, startPoint y: 157, endPoint x: 671, endPoint y: 178, distance: 287.1
click at [671, 178] on h5 "A company is deploying a new web application on a public cloud provider's infra…" at bounding box center [611, 149] width 503 height 76
click at [605, 232] on div "DES" at bounding box center [612, 231] width 500 height 32
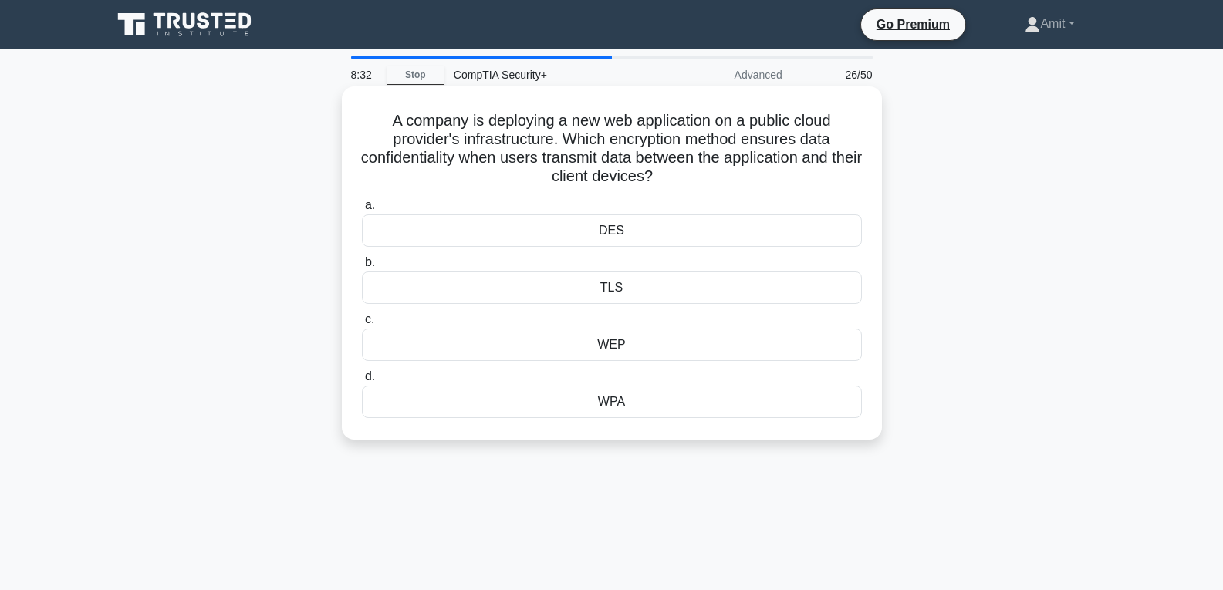
click at [362, 211] on input "a. DES" at bounding box center [362, 206] width 0 height 10
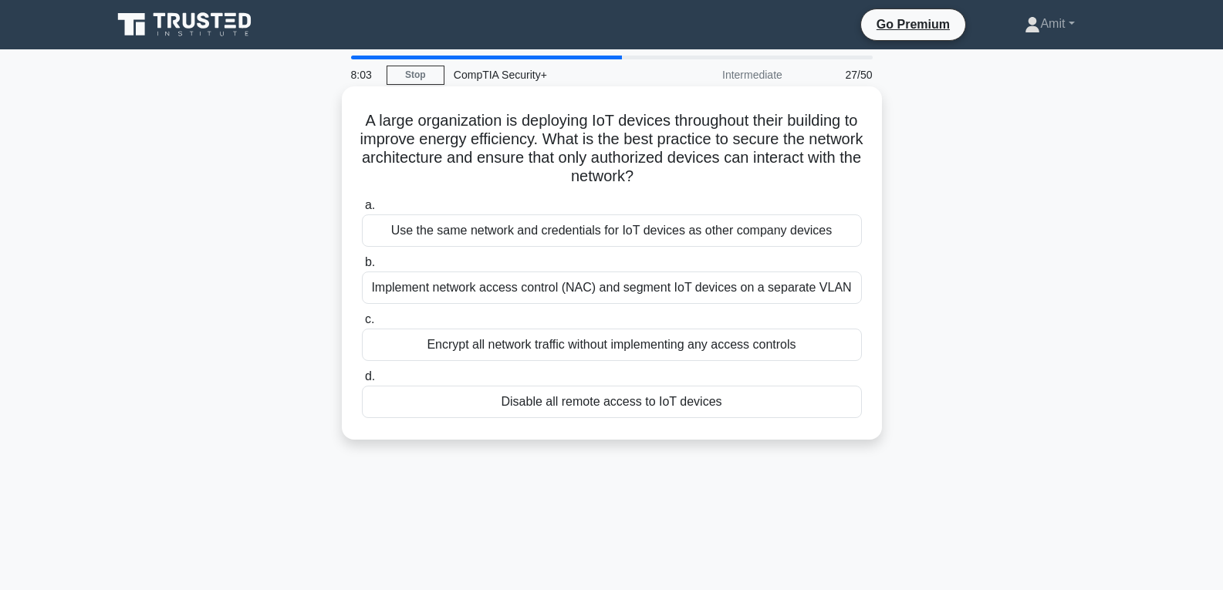
click at [509, 290] on div "Implement network access control (NAC) and segment IoT devices on a separate VL…" at bounding box center [612, 288] width 500 height 32
click at [362, 268] on input "b. Implement network access control (NAC) and segment IoT devices on a separate…" at bounding box center [362, 263] width 0 height 10
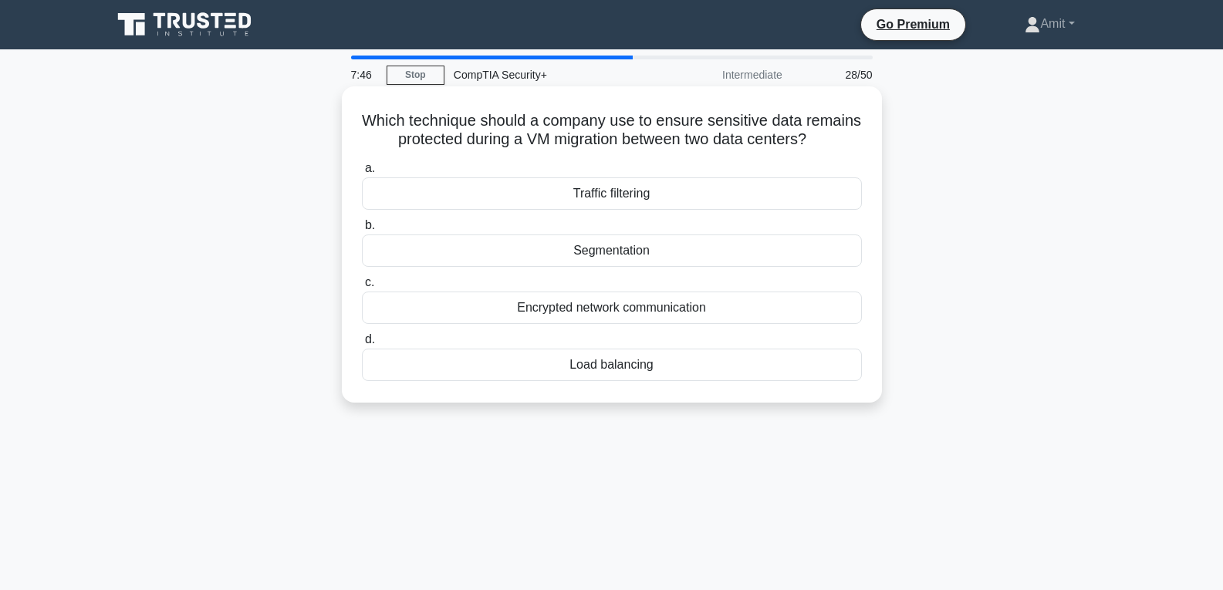
click at [644, 324] on div "Encrypted network communication" at bounding box center [612, 308] width 500 height 32
click at [362, 288] on input "c. Encrypted network communication" at bounding box center [362, 283] width 0 height 10
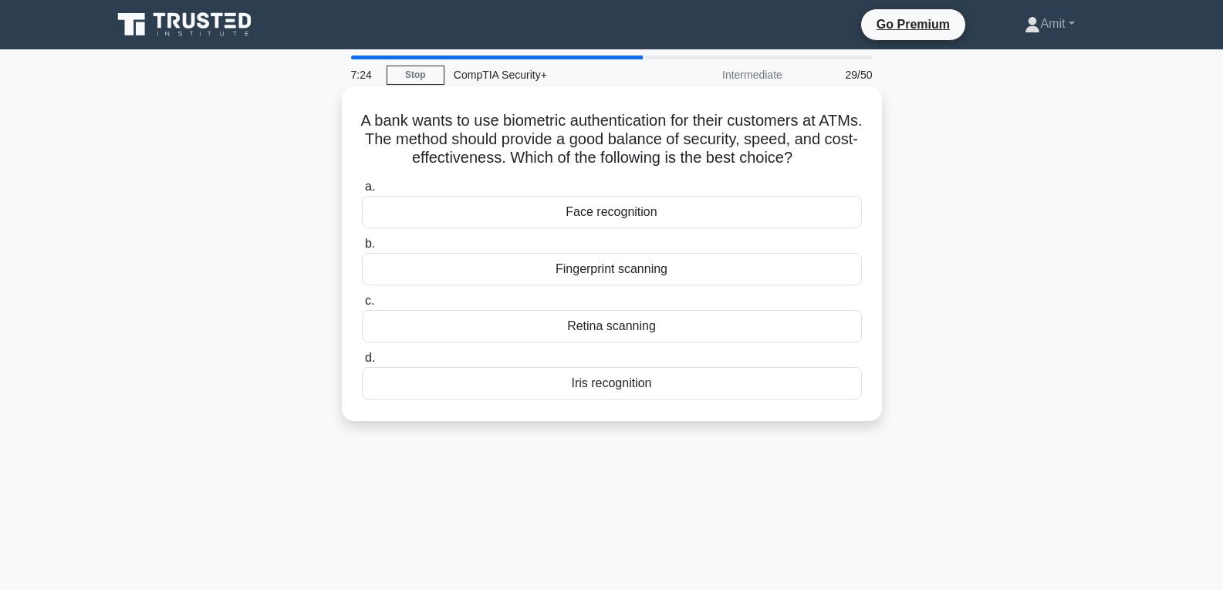
click at [604, 276] on div "Fingerprint scanning" at bounding box center [612, 269] width 500 height 32
click at [577, 272] on div "Fingerprint scanning" at bounding box center [612, 269] width 500 height 32
click at [362, 249] on input "b. Fingerprint scanning" at bounding box center [362, 244] width 0 height 10
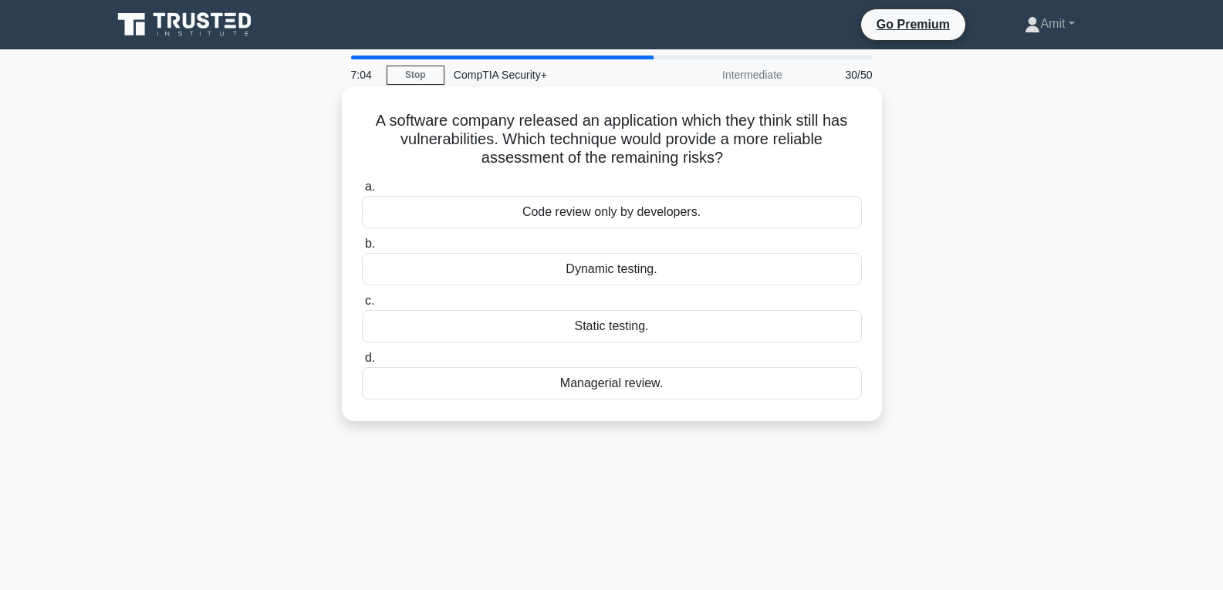
click at [609, 272] on div "Dynamic testing." at bounding box center [612, 269] width 500 height 32
click at [362, 249] on input "b. Dynamic testing." at bounding box center [362, 244] width 0 height 10
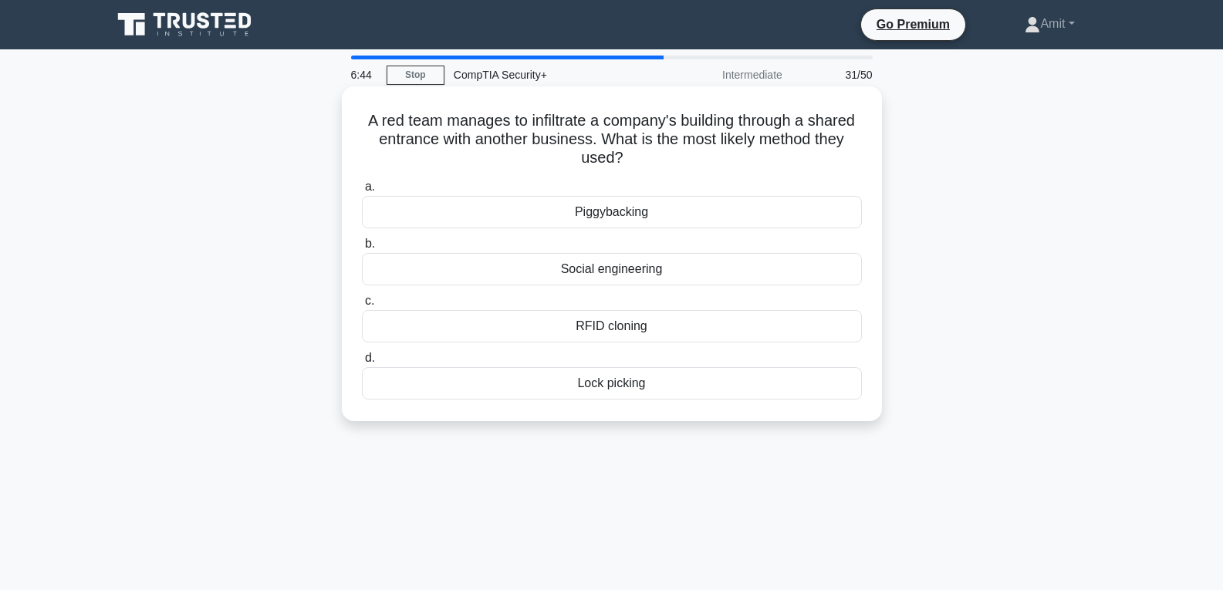
click at [593, 211] on div "Piggybacking" at bounding box center [612, 212] width 500 height 32
click at [362, 192] on input "a. Piggybacking" at bounding box center [362, 187] width 0 height 10
click at [640, 330] on div "Faux friendship" at bounding box center [612, 326] width 500 height 32
click at [362, 306] on input "c. Faux friendship" at bounding box center [362, 301] width 0 height 10
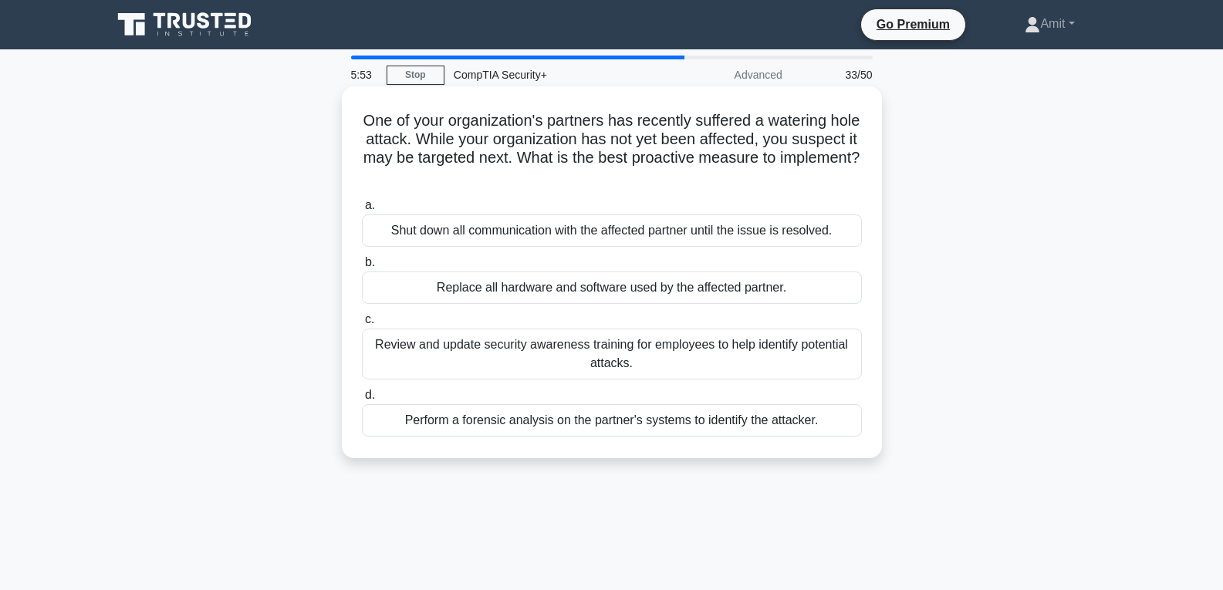
click at [661, 426] on div "Perform a forensic analysis on the partner's systems to identify the attacker." at bounding box center [612, 420] width 500 height 32
click at [362, 401] on input "d. Perform a forensic analysis on the partner's systems to identify the attacke…" at bounding box center [362, 396] width 0 height 10
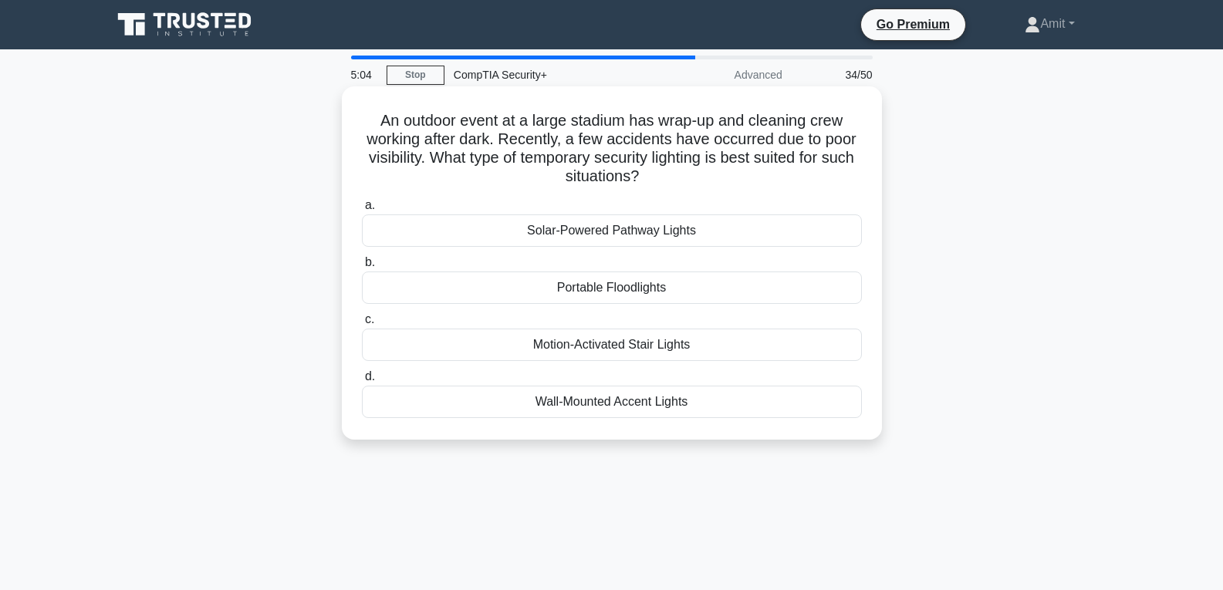
click at [645, 349] on div "Motion-Activated Stair Lights" at bounding box center [612, 345] width 500 height 32
click at [362, 325] on input "c. Motion-Activated Stair Lights" at bounding box center [362, 320] width 0 height 10
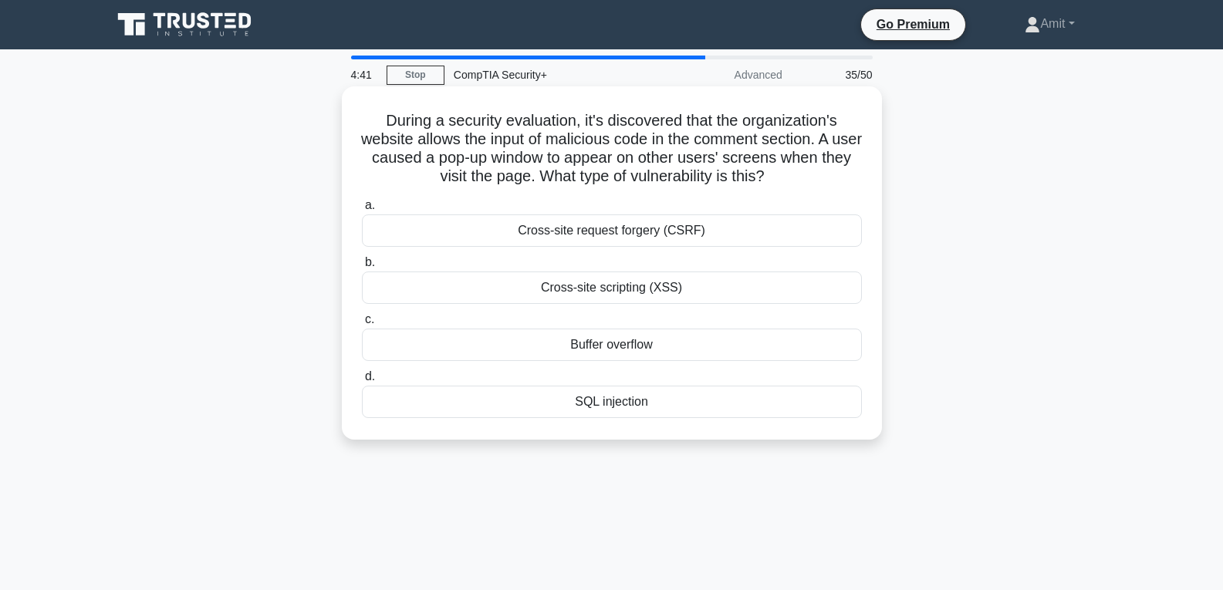
click at [592, 297] on div "Cross-site scripting (XSS)" at bounding box center [612, 288] width 500 height 32
click at [557, 286] on div "Cross-site scripting (XSS)" at bounding box center [612, 288] width 500 height 32
click at [362, 268] on input "b. Cross-site scripting (XSS)" at bounding box center [362, 263] width 0 height 10
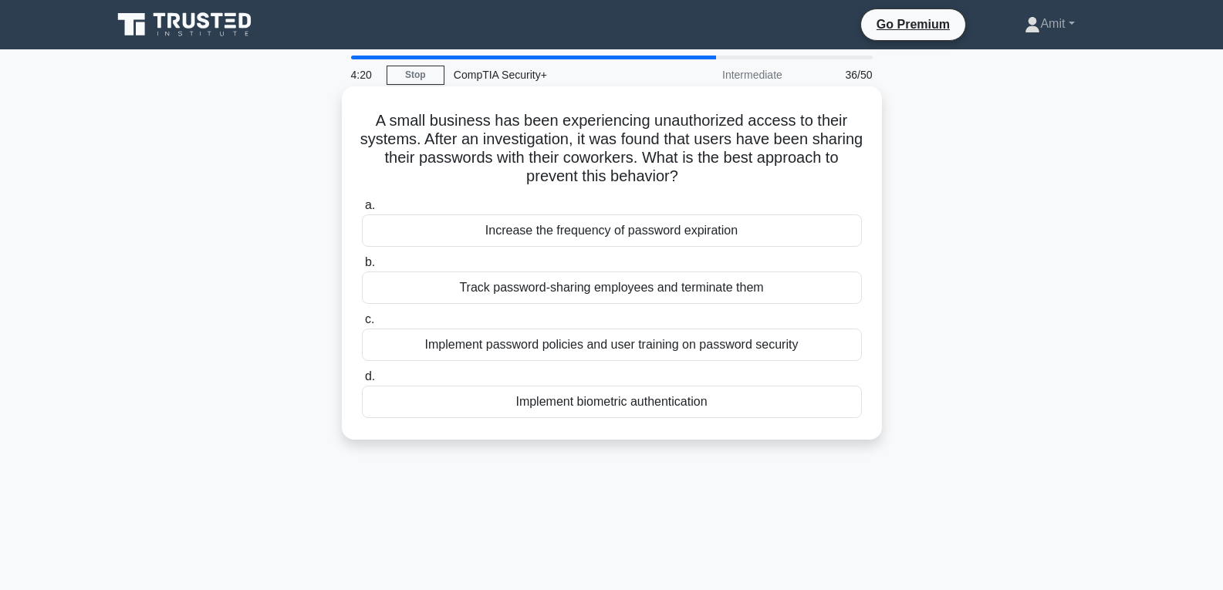
click at [615, 407] on div "Implement biometric authentication" at bounding box center [612, 402] width 500 height 32
click at [362, 382] on input "d. Implement biometric authentication" at bounding box center [362, 377] width 0 height 10
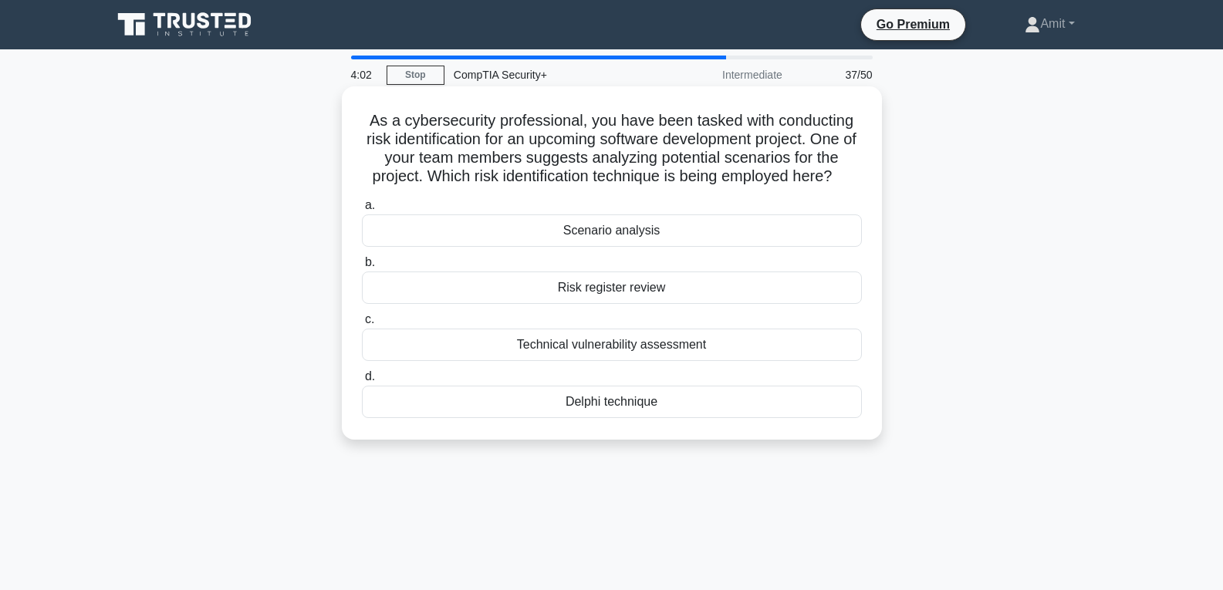
click at [575, 346] on div "Technical vulnerability assessment" at bounding box center [612, 345] width 500 height 32
click at [362, 325] on input "c. Technical vulnerability assessment" at bounding box center [362, 320] width 0 height 10
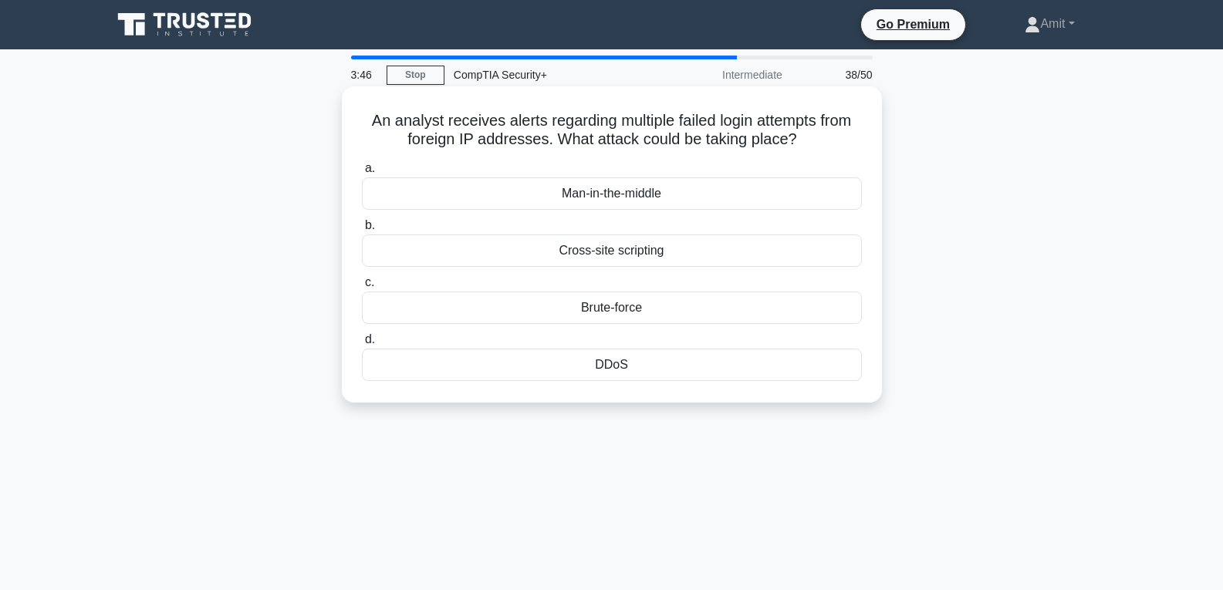
click at [619, 309] on div "Brute-force" at bounding box center [612, 308] width 500 height 32
click at [362, 288] on input "c. Brute-force" at bounding box center [362, 283] width 0 height 10
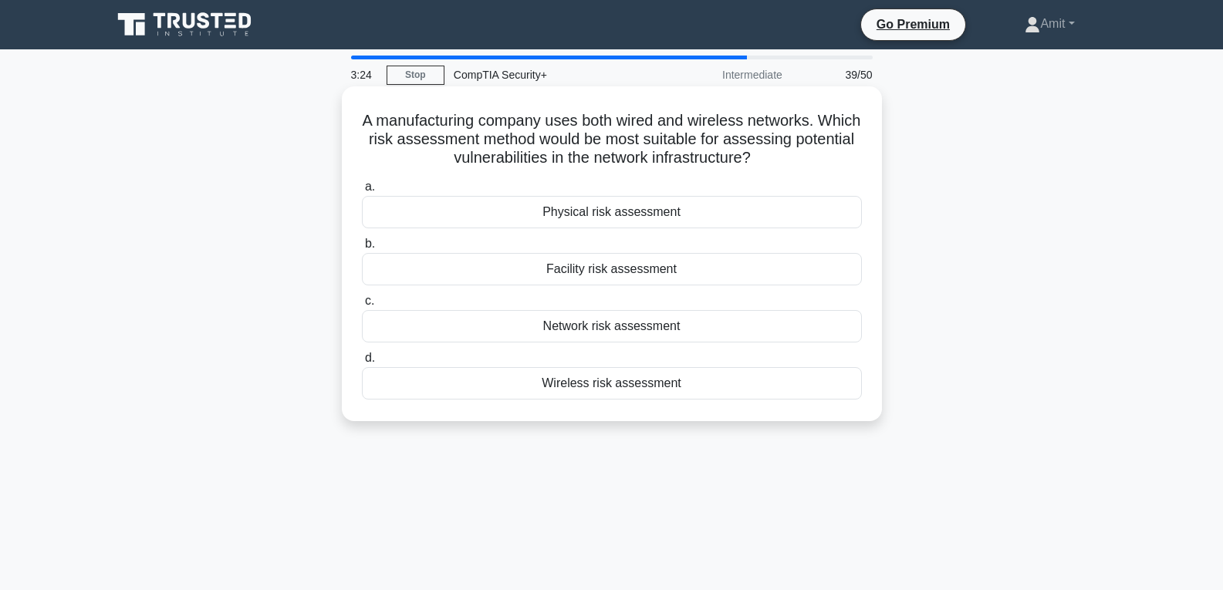
click at [616, 387] on div "Wireless risk assessment" at bounding box center [612, 383] width 500 height 32
click at [362, 363] on input "d. Wireless risk assessment" at bounding box center [362, 358] width 0 height 10
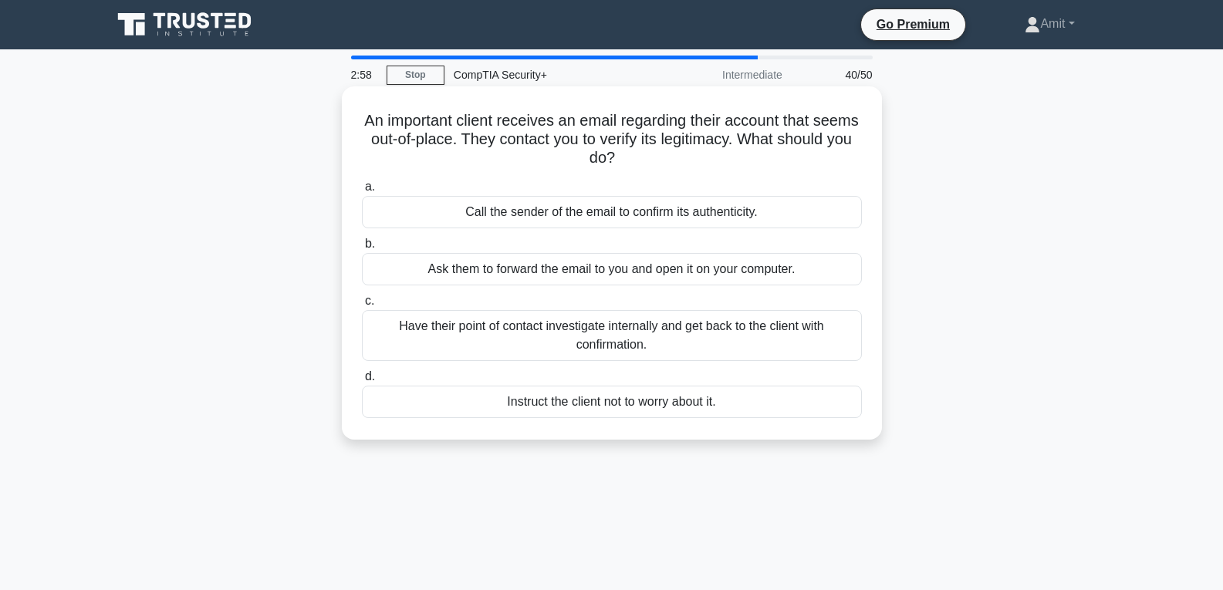
click at [622, 326] on div "Have their point of contact investigate internally and get back to the client w…" at bounding box center [612, 335] width 500 height 51
click at [362, 306] on input "c. Have their point of contact investigate internally and get back to the clien…" at bounding box center [362, 301] width 0 height 10
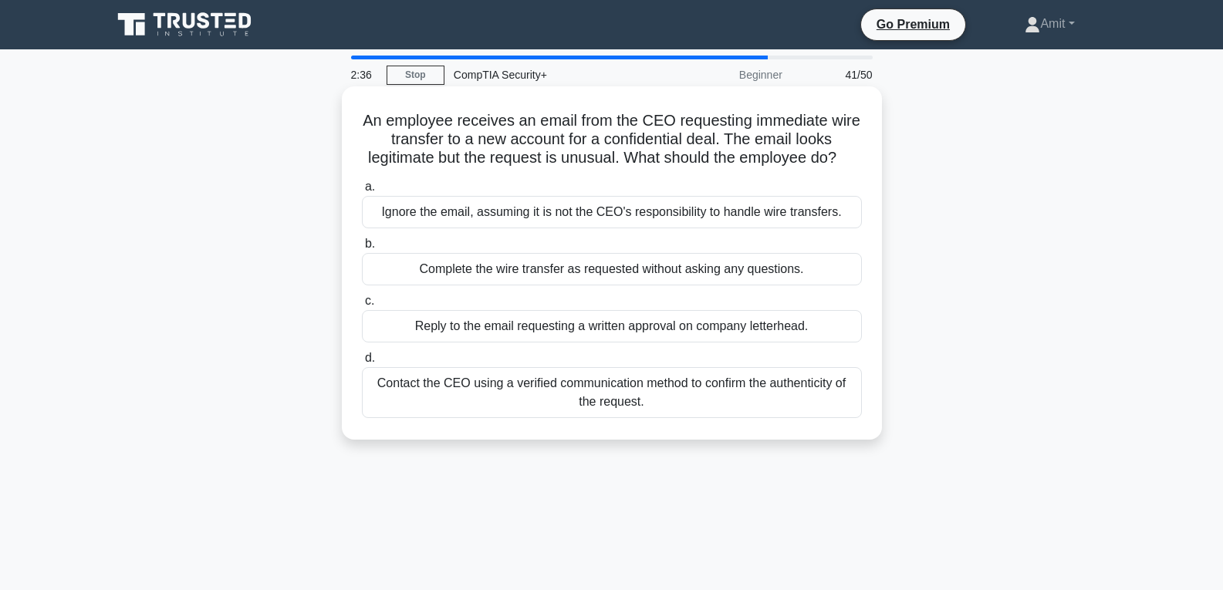
click at [628, 408] on div "Contact the CEO using a verified communication method to confirm the authentici…" at bounding box center [612, 392] width 500 height 51
click at [362, 363] on input "d. Contact the CEO using a verified communication method to confirm the authent…" at bounding box center [362, 358] width 0 height 10
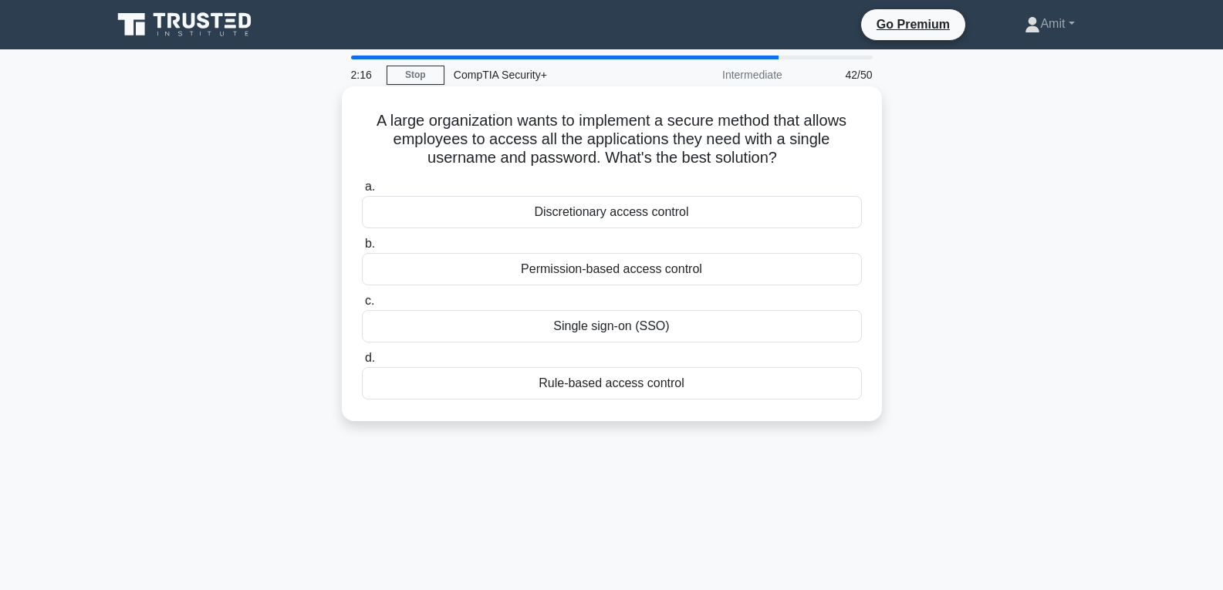
click at [600, 270] on div "Permission-based access control" at bounding box center [612, 269] width 500 height 32
click at [362, 249] on input "b. Permission-based access control" at bounding box center [362, 244] width 0 height 10
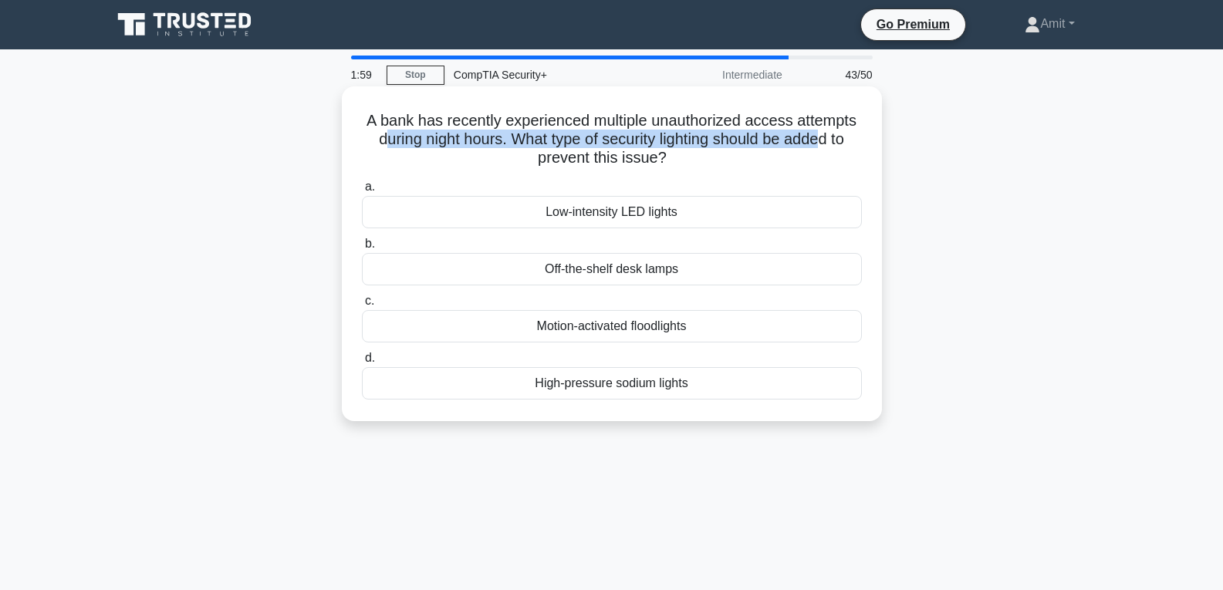
drag, startPoint x: 380, startPoint y: 143, endPoint x: 827, endPoint y: 147, distance: 446.9
click at [827, 147] on h5 "A bank has recently experienced multiple unauthorized access attempts during ni…" at bounding box center [611, 139] width 503 height 57
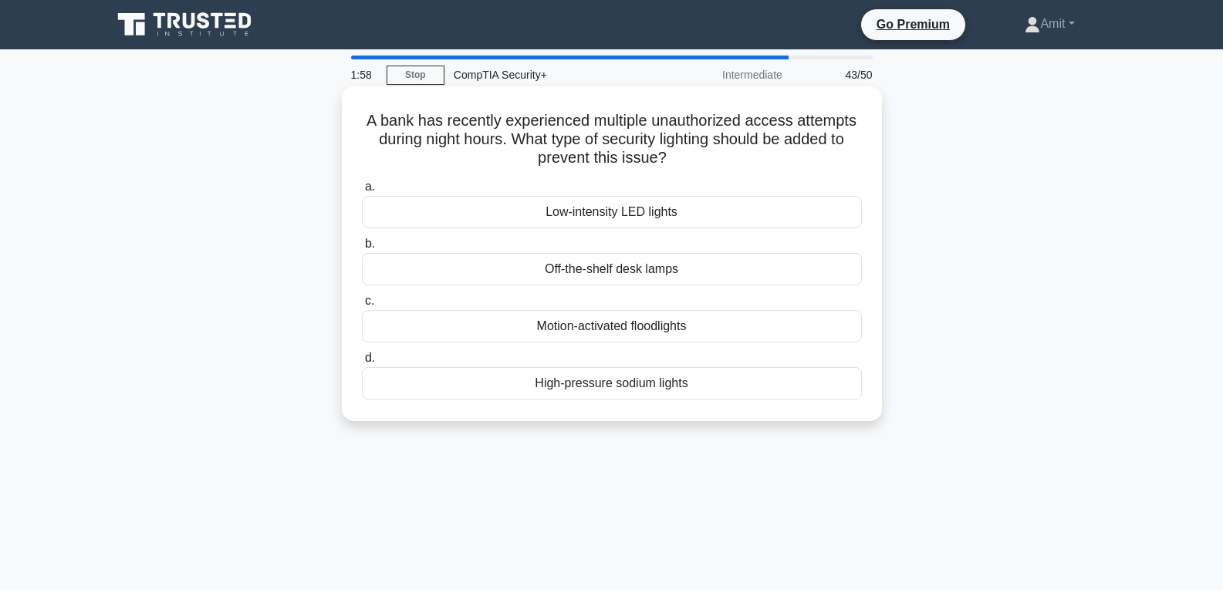
click at [594, 160] on h5 "A bank has recently experienced multiple unauthorized access attempts during ni…" at bounding box center [611, 139] width 503 height 57
drag, startPoint x: 526, startPoint y: 147, endPoint x: 675, endPoint y: 166, distance: 150.1
click at [675, 166] on h5 "A bank has recently experienced multiple unauthorized access attempts during ni…" at bounding box center [611, 139] width 503 height 57
click at [722, 164] on h5 "A bank has recently experienced multiple unauthorized access attempts during ni…" at bounding box center [611, 139] width 503 height 57
click at [620, 327] on div "Motion-activated floodlights" at bounding box center [612, 326] width 500 height 32
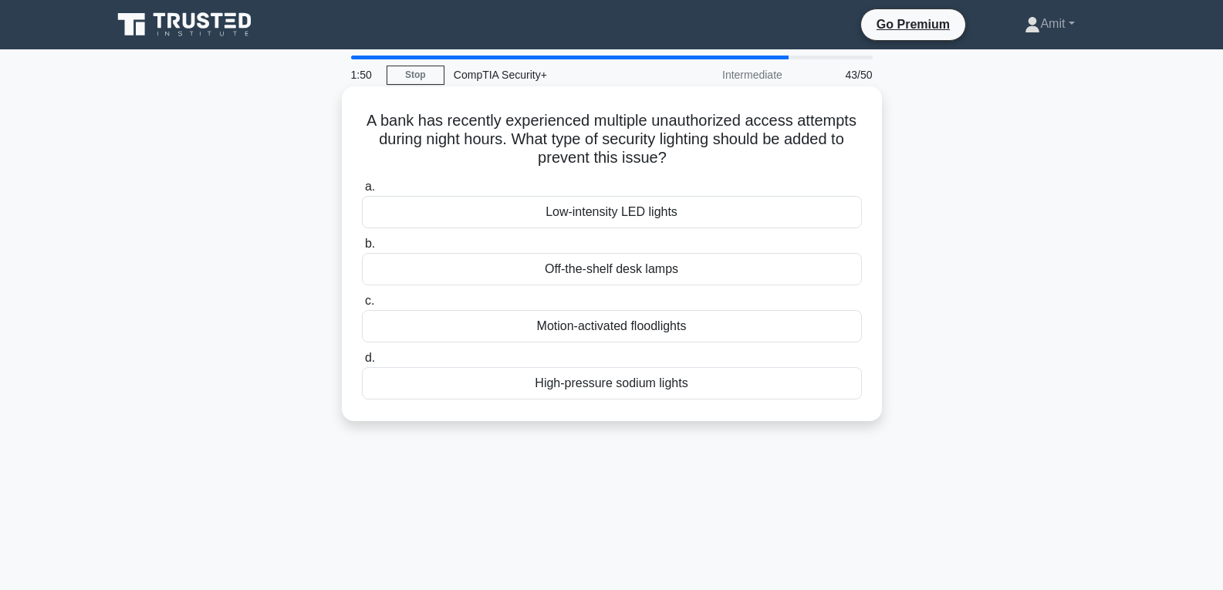
click at [362, 306] on input "c. Motion-activated floodlights" at bounding box center [362, 301] width 0 height 10
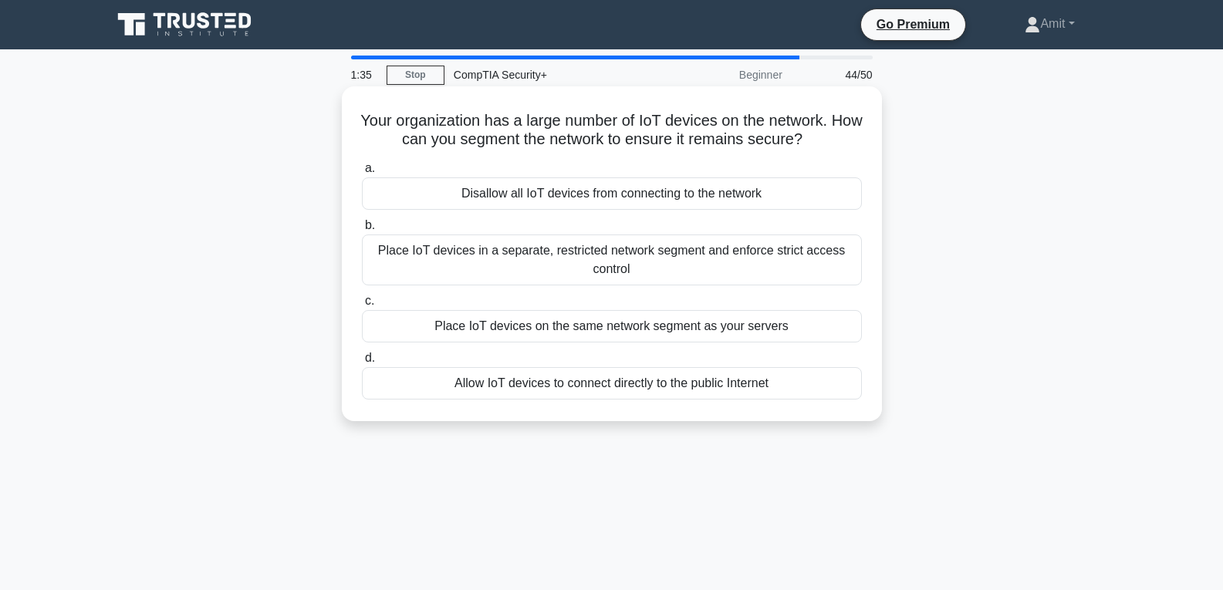
click at [624, 249] on div "Place IoT devices in a separate, restricted network segment and enforce strict …" at bounding box center [612, 260] width 500 height 51
click at [362, 231] on input "b. Place IoT devices in a separate, restricted network segment and enforce stri…" at bounding box center [362, 226] width 0 height 10
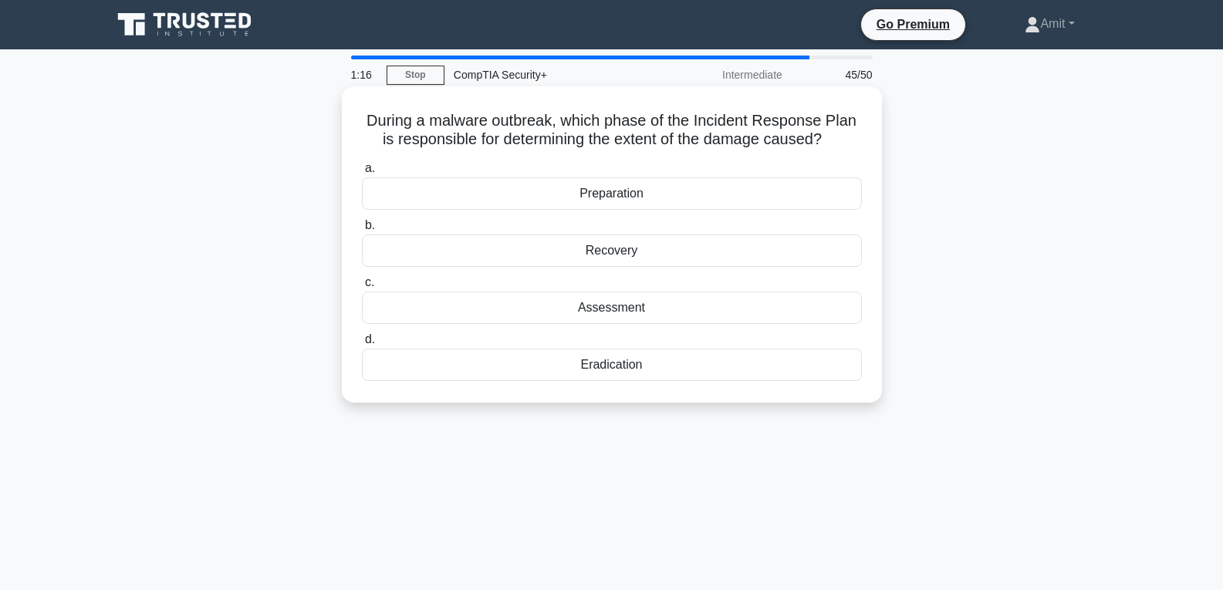
click at [606, 254] on div "Recovery" at bounding box center [612, 251] width 500 height 32
click at [362, 231] on input "b. Recovery" at bounding box center [362, 226] width 0 height 10
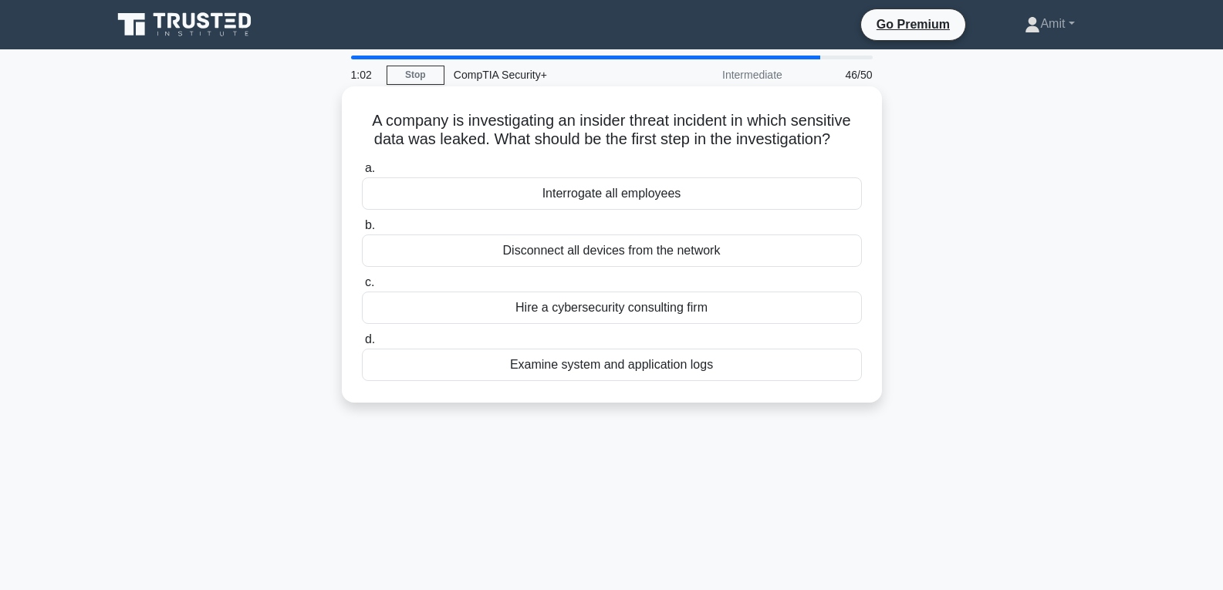
click at [594, 363] on div "Examine system and application logs" at bounding box center [612, 365] width 500 height 32
click at [613, 366] on div "Examine system and application logs" at bounding box center [612, 365] width 500 height 32
click at [362, 345] on input "d. Examine system and application logs" at bounding box center [362, 340] width 0 height 10
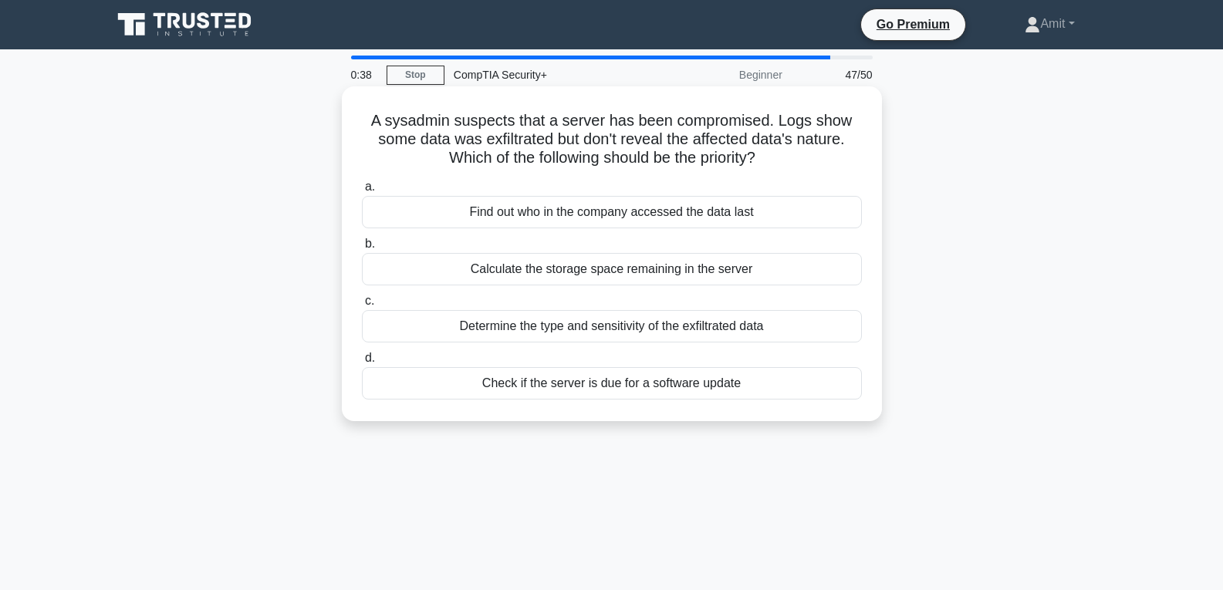
click at [624, 328] on div "Determine the type and sensitivity of the exfiltrated data" at bounding box center [612, 326] width 500 height 32
click at [362, 306] on input "c. Determine the type and sensitivity of the exfiltrated data" at bounding box center [362, 301] width 0 height 10
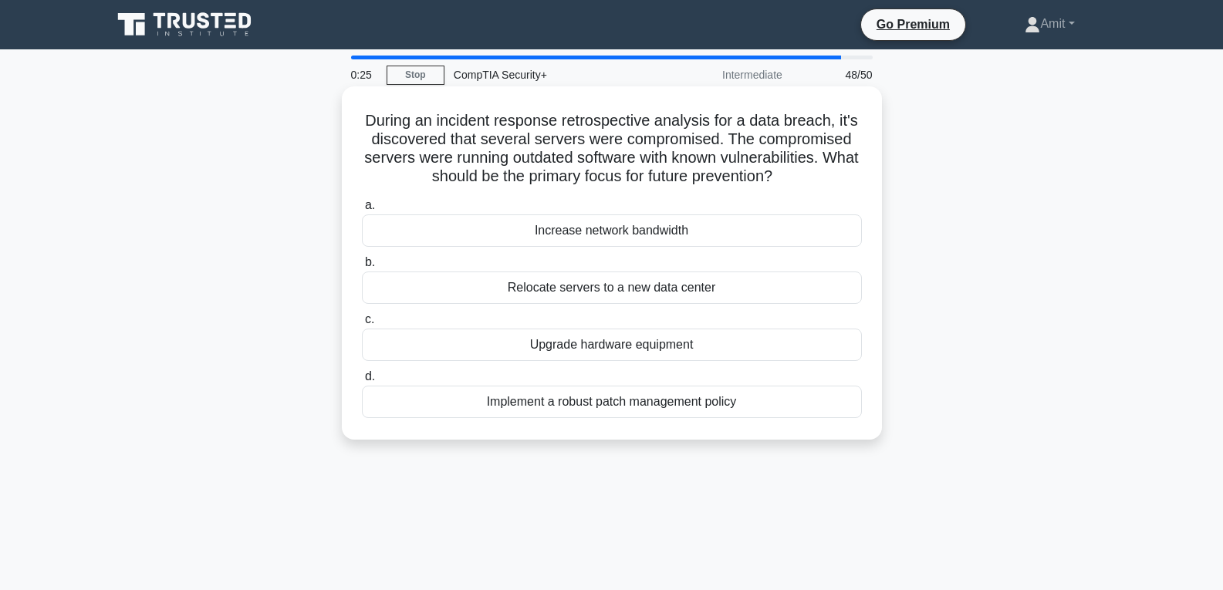
click at [633, 408] on div "Implement a robust patch management policy" at bounding box center [612, 402] width 500 height 32
click at [362, 382] on input "d. Implement a robust patch management policy" at bounding box center [362, 377] width 0 height 10
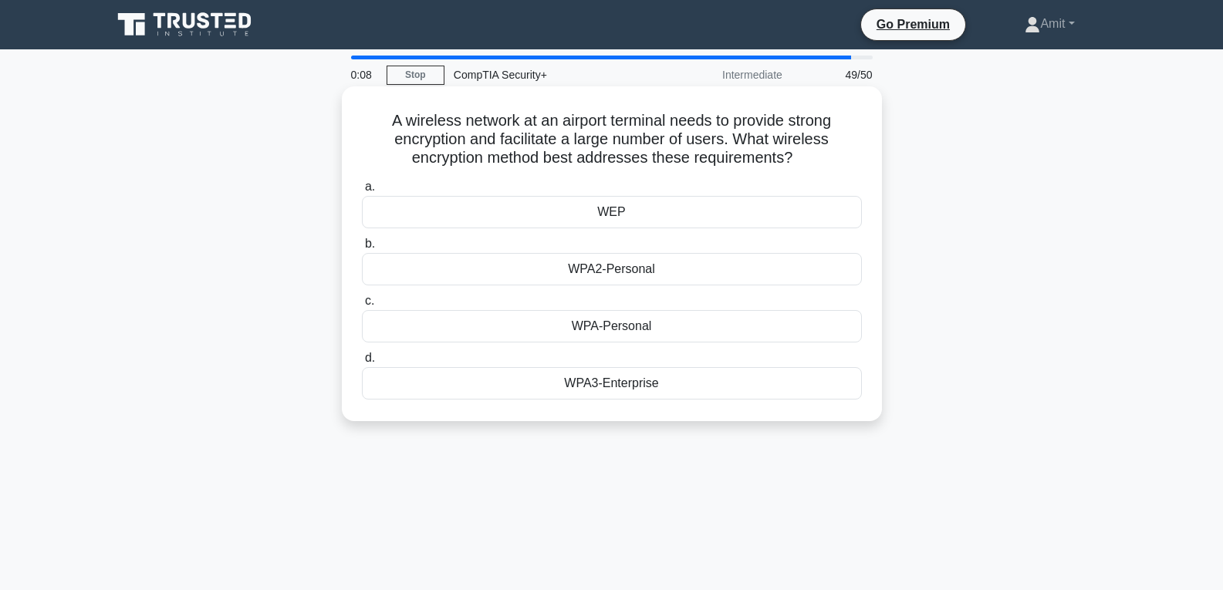
click at [605, 391] on div "WPA3-Enterprise" at bounding box center [612, 383] width 500 height 32
click at [362, 363] on input "d. WPA3-Enterprise" at bounding box center [362, 358] width 0 height 10
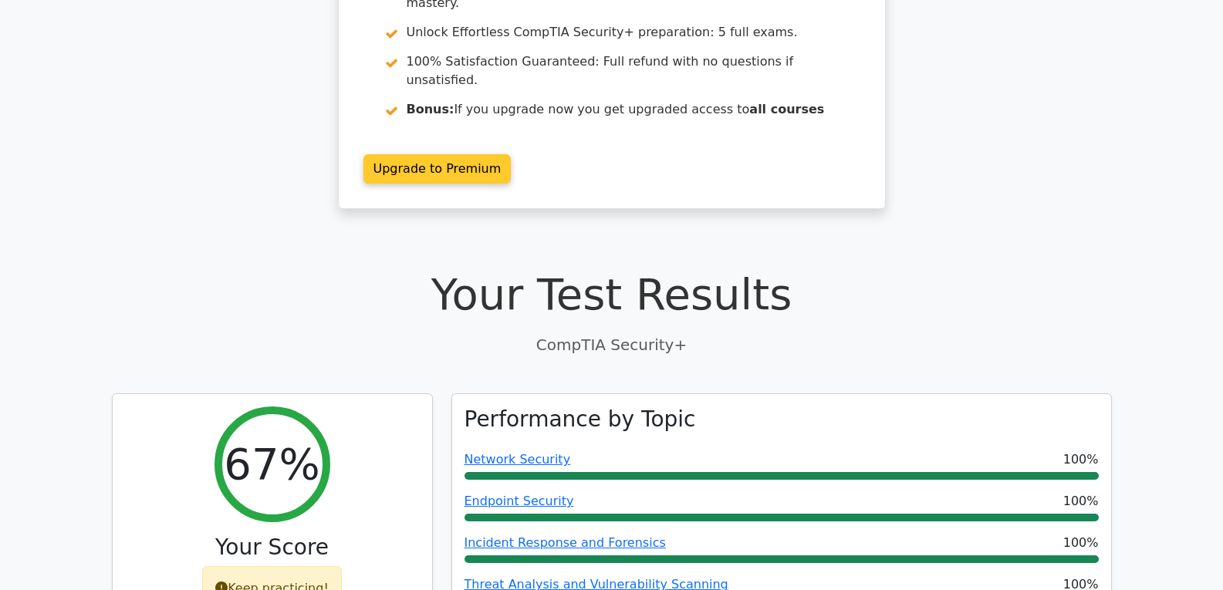
scroll to position [386, 0]
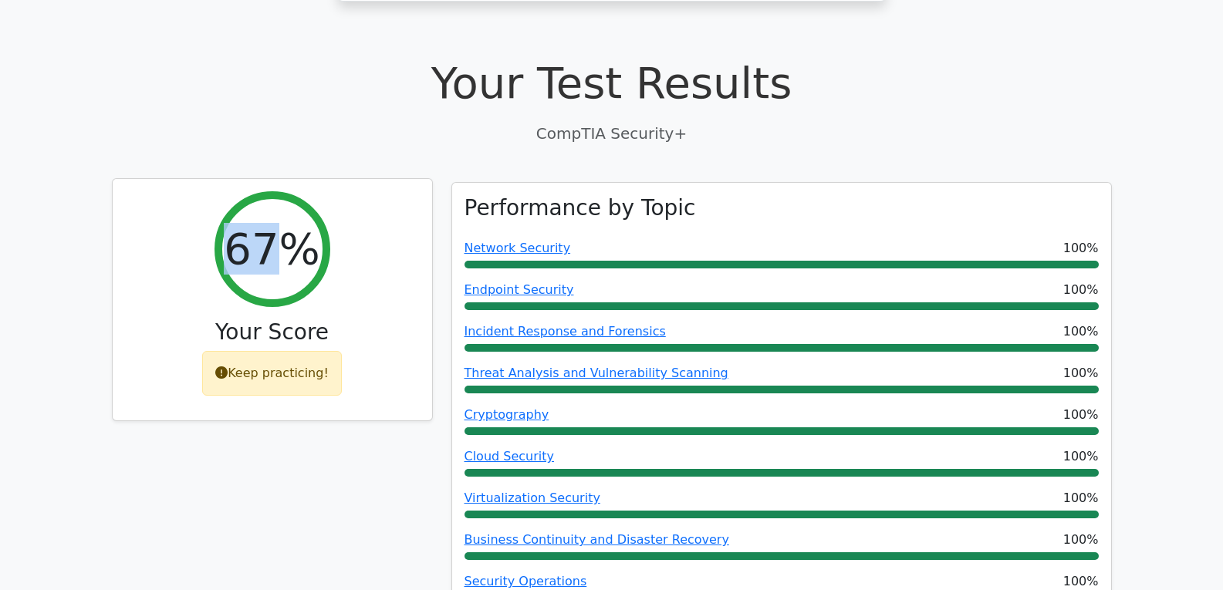
drag, startPoint x: 239, startPoint y: 217, endPoint x: 290, endPoint y: 215, distance: 51.0
click at [290, 223] on h2 "67%" at bounding box center [272, 249] width 96 height 52
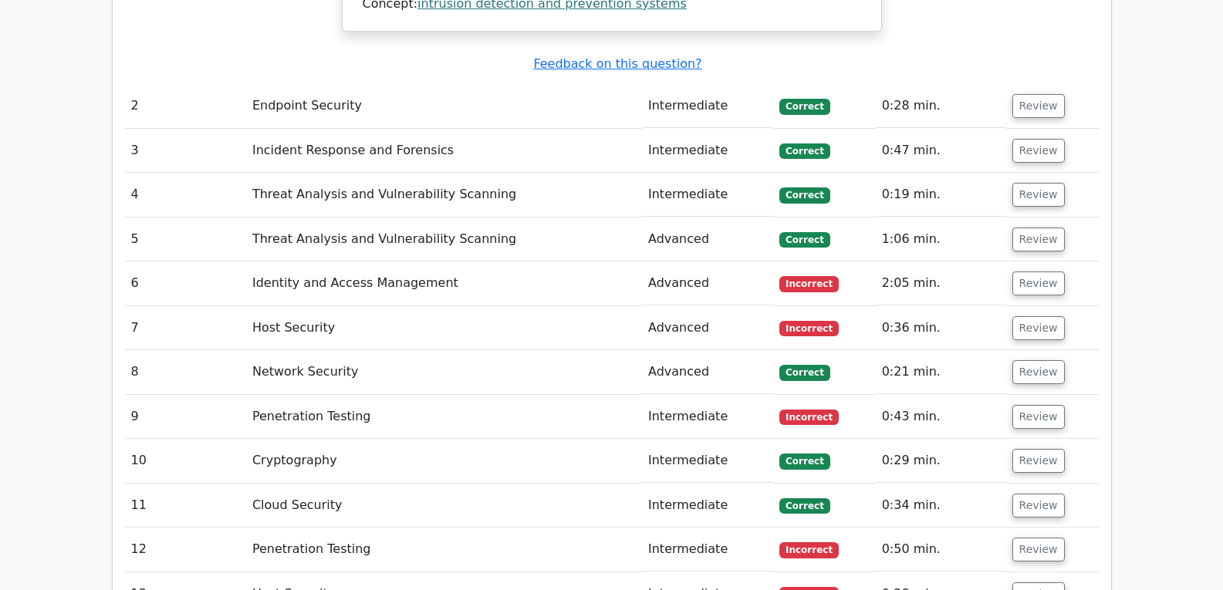
scroll to position [2161, 0]
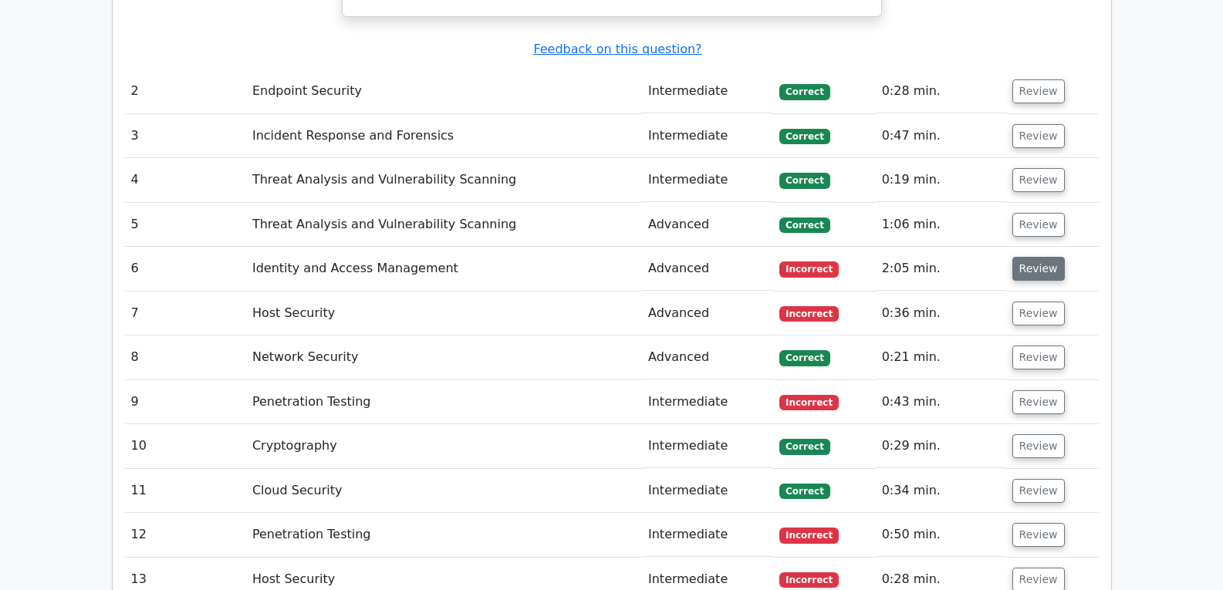
click at [1029, 257] on button "Review" at bounding box center [1039, 269] width 52 height 24
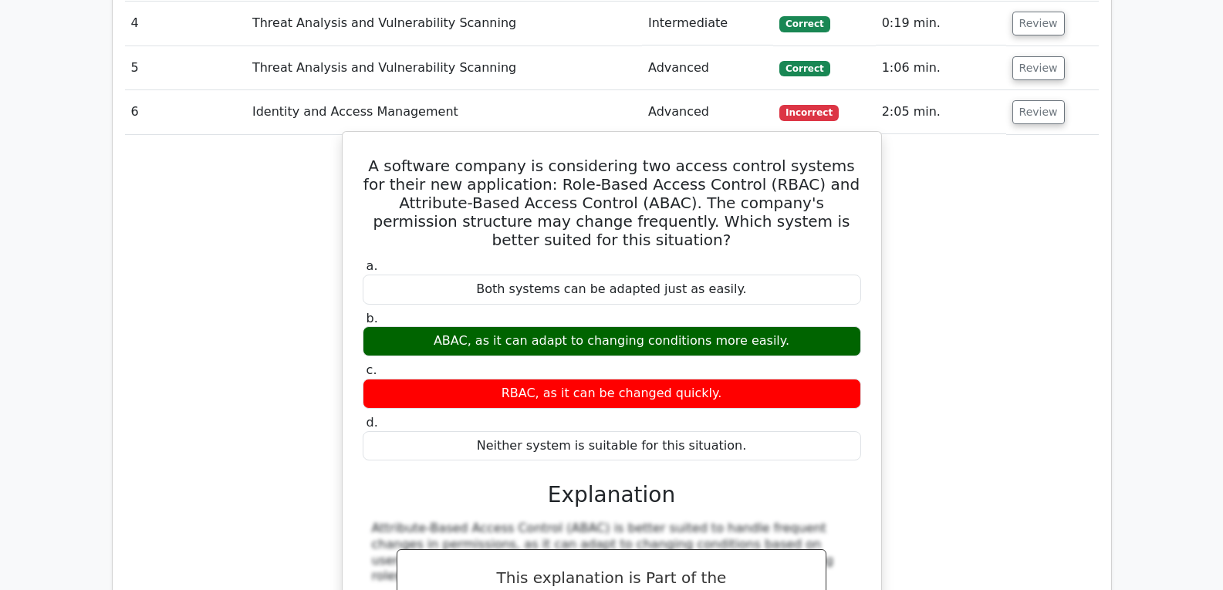
scroll to position [2315, 0]
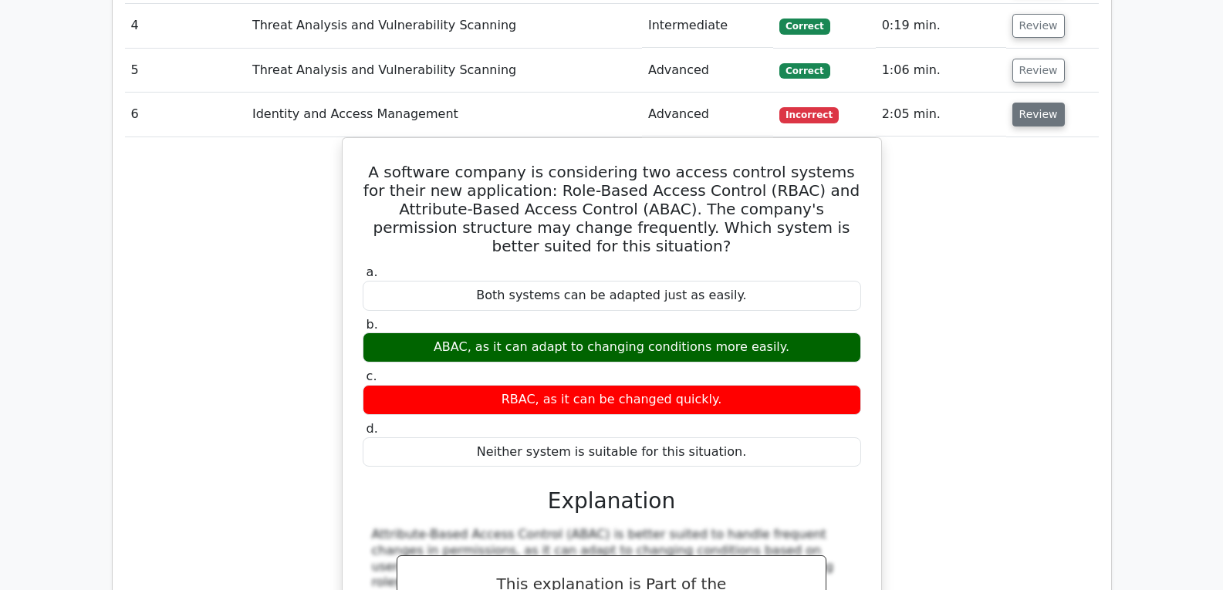
click at [1032, 103] on button "Review" at bounding box center [1039, 115] width 52 height 24
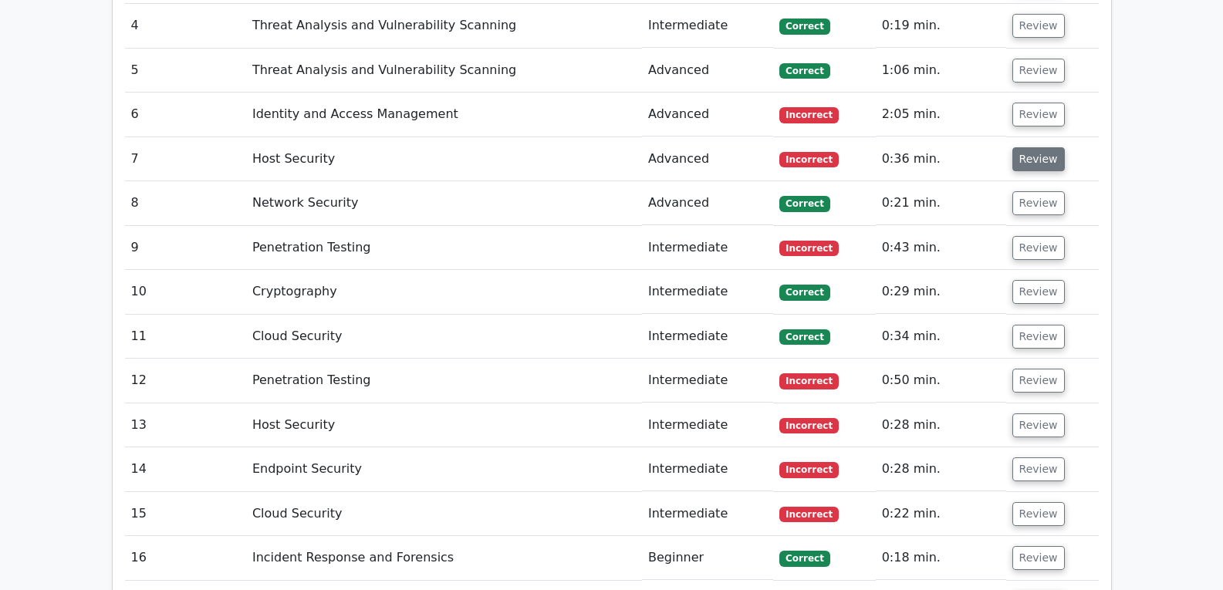
click at [1028, 147] on button "Review" at bounding box center [1039, 159] width 52 height 24
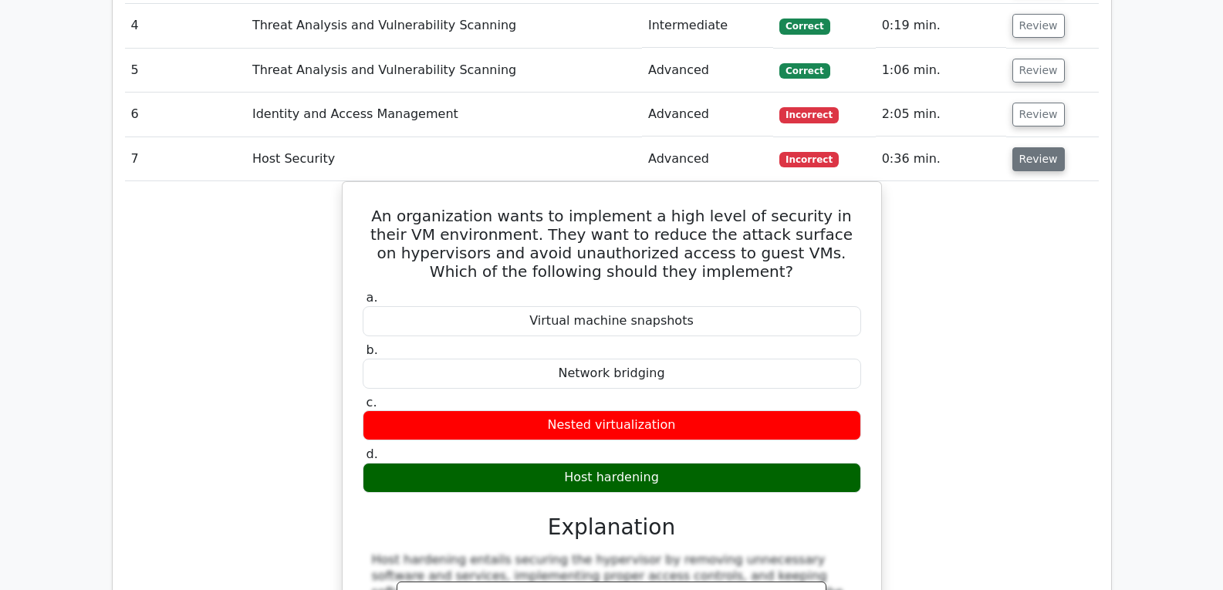
click at [1030, 147] on button "Review" at bounding box center [1039, 159] width 52 height 24
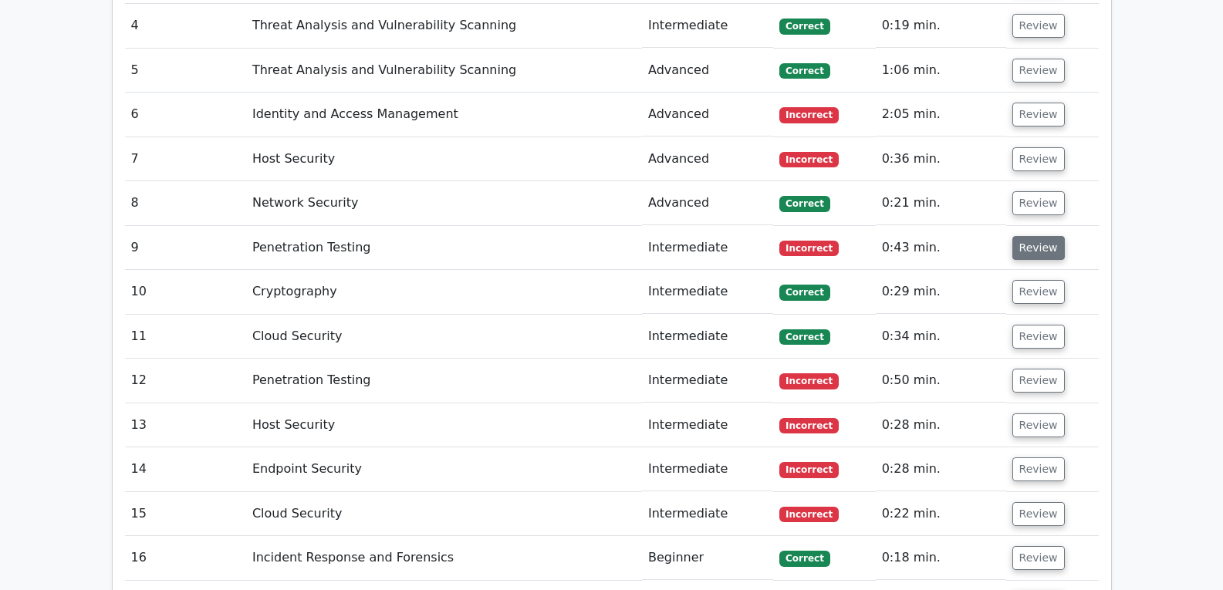
click at [1030, 236] on button "Review" at bounding box center [1039, 248] width 52 height 24
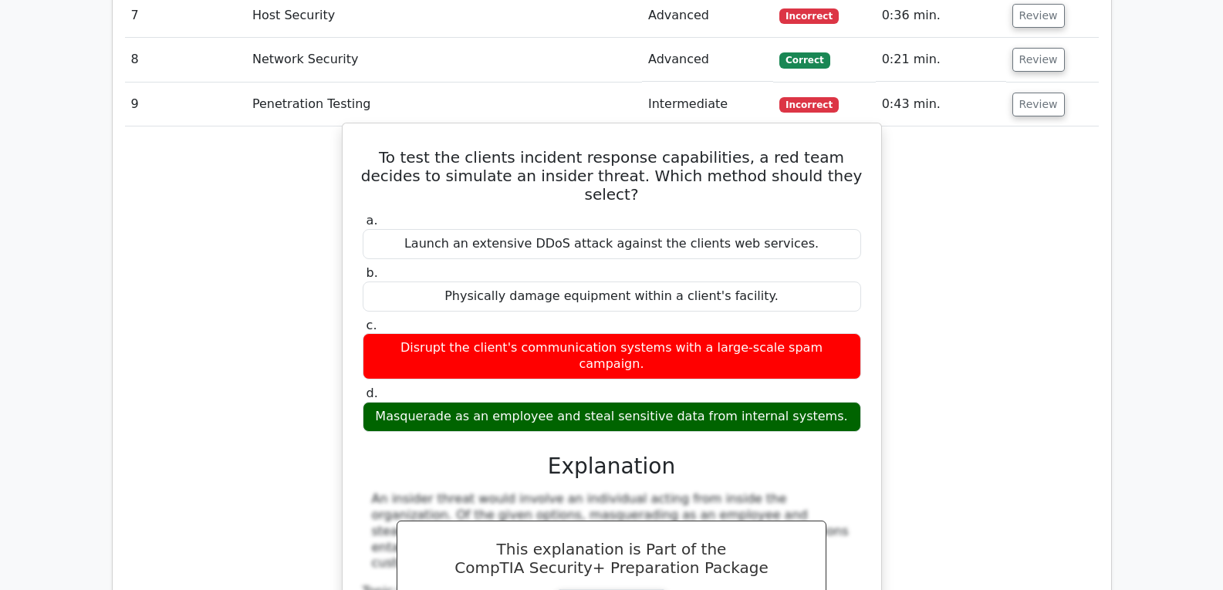
scroll to position [2470, 0]
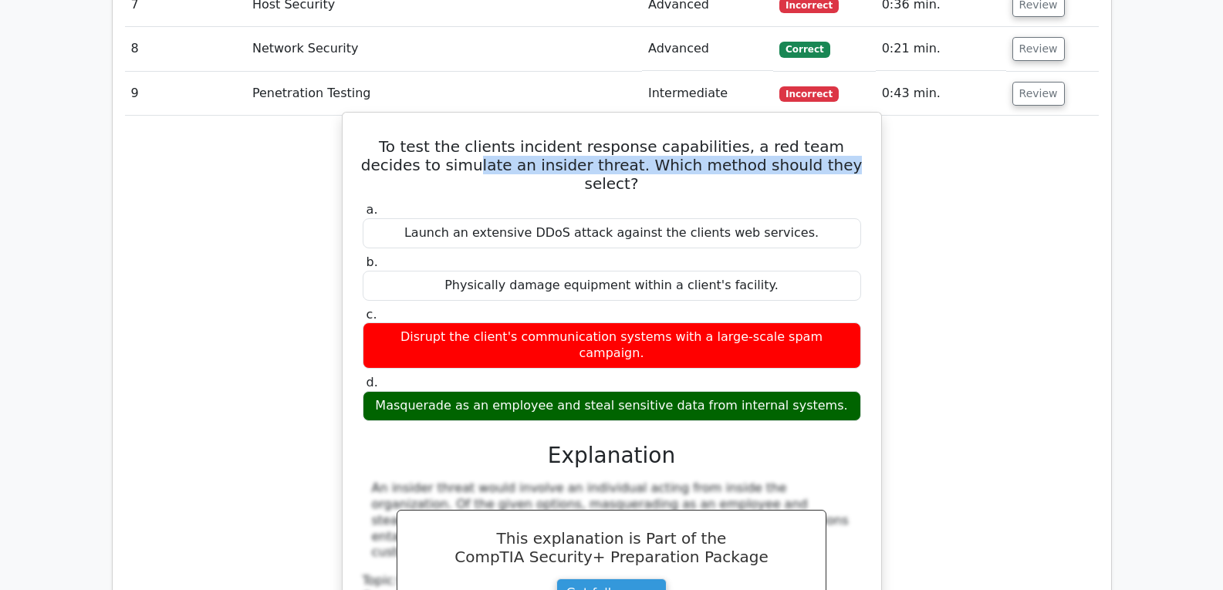
drag, startPoint x: 431, startPoint y: 129, endPoint x: 785, endPoint y: 136, distance: 354.3
click at [775, 137] on h5 "To test the clients incident response capabilities, a red team decides to simul…" at bounding box center [612, 165] width 502 height 56
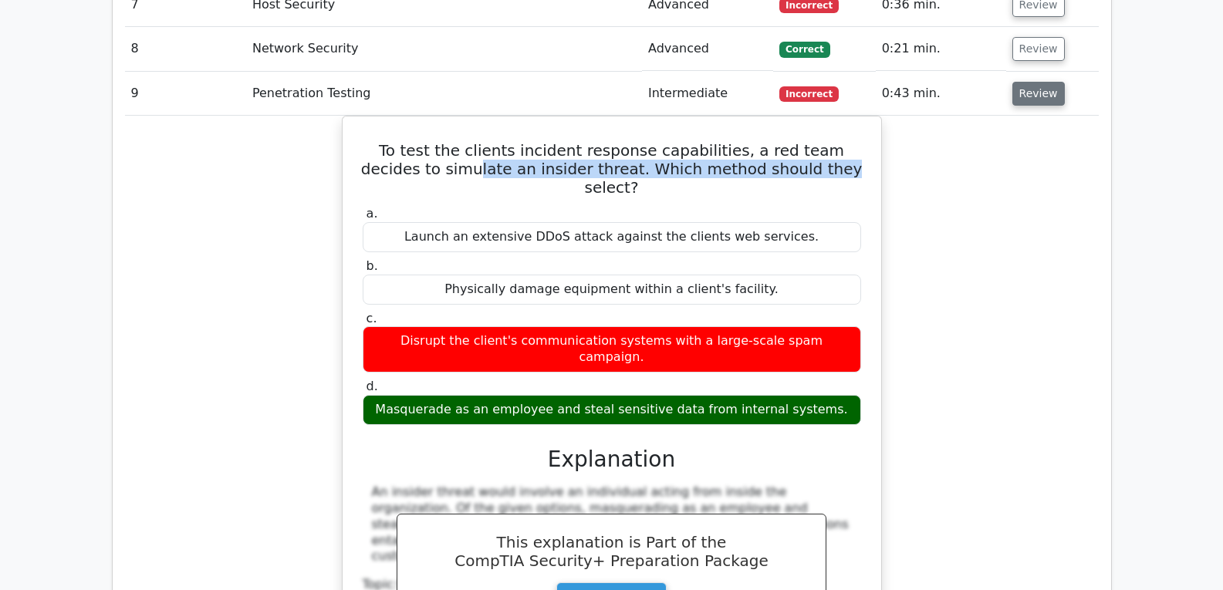
click at [1034, 82] on button "Review" at bounding box center [1039, 94] width 52 height 24
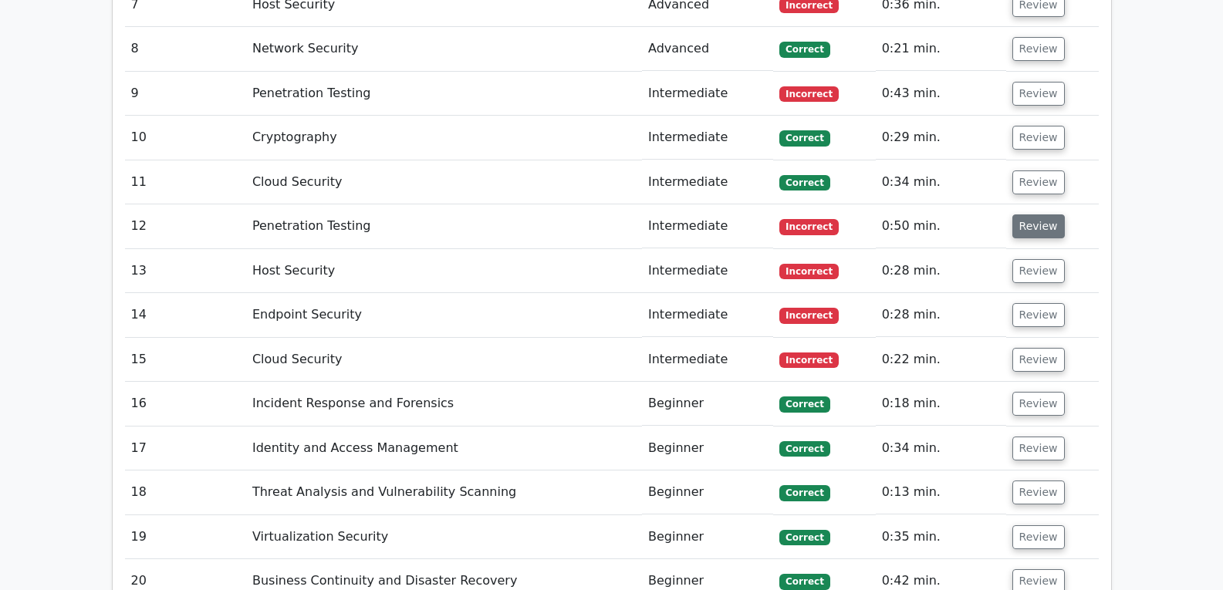
click at [1034, 215] on button "Review" at bounding box center [1039, 227] width 52 height 24
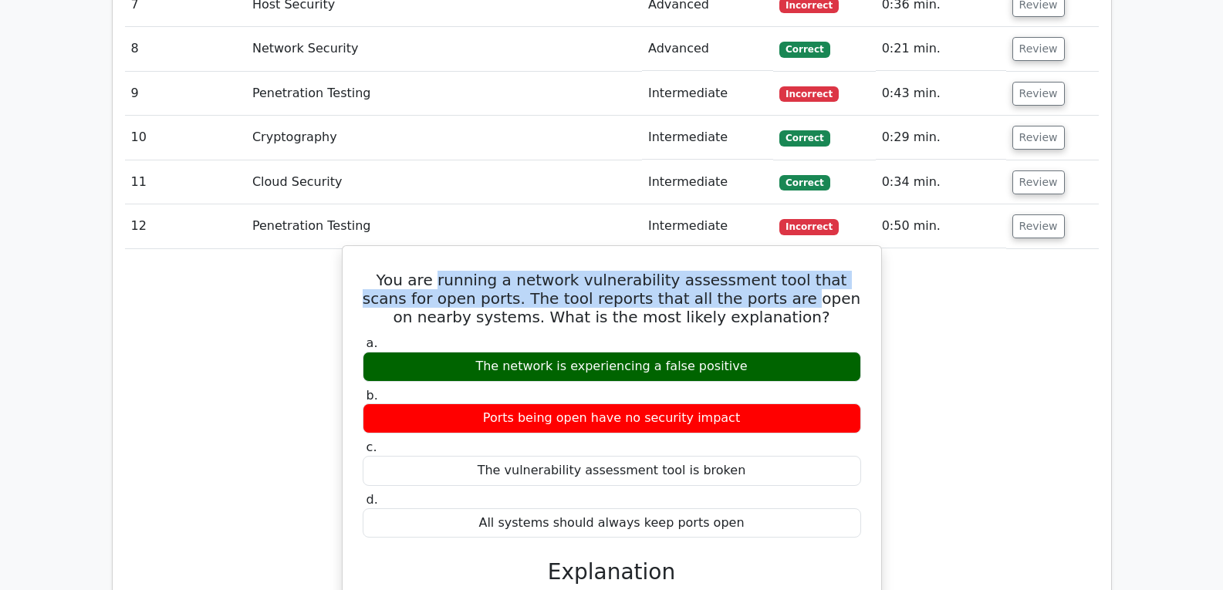
drag, startPoint x: 421, startPoint y: 248, endPoint x: 735, endPoint y: 253, distance: 313.4
click at [735, 271] on h5 "You are running a network vulnerability assessment tool that scans for open por…" at bounding box center [612, 299] width 502 height 56
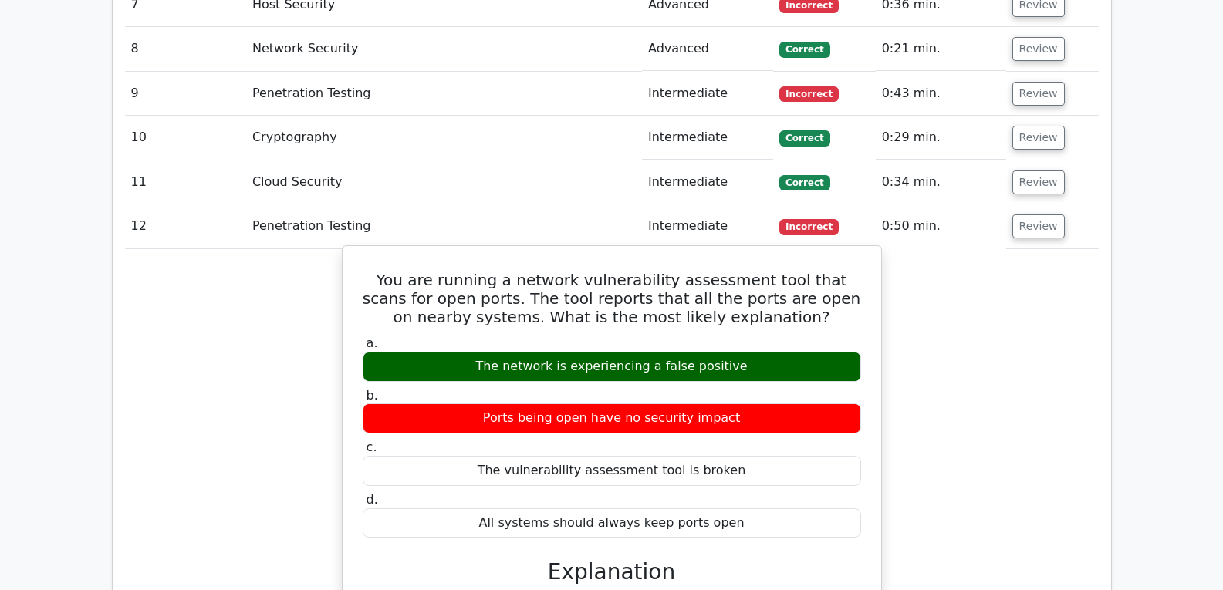
click at [789, 271] on h5 "You are running a network vulnerability assessment tool that scans for open por…" at bounding box center [612, 299] width 502 height 56
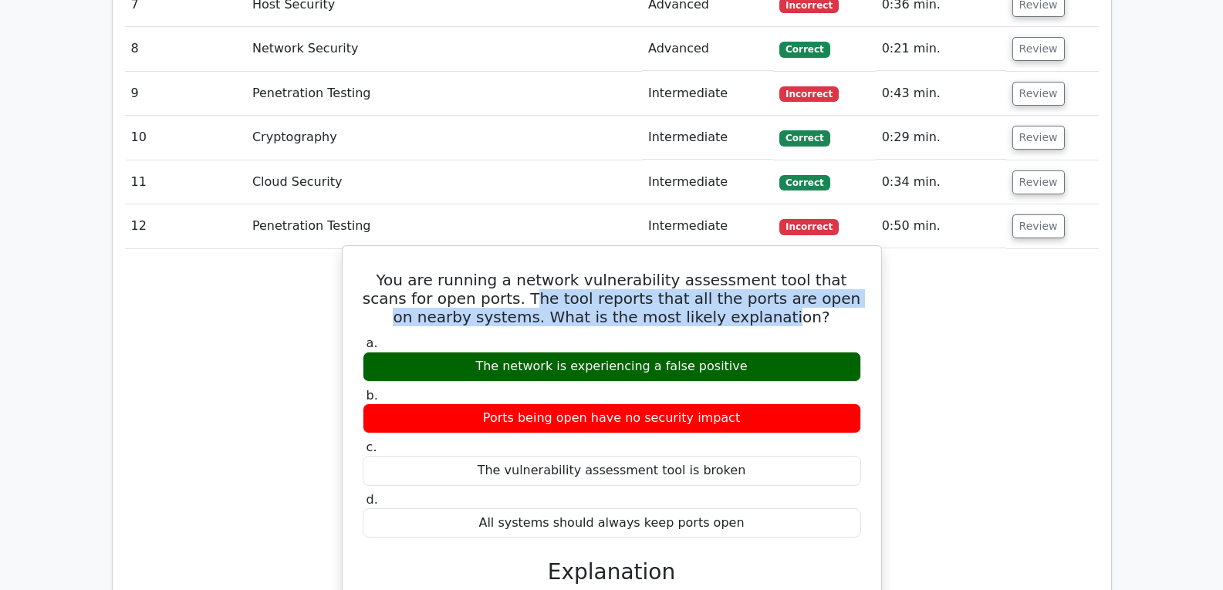
drag, startPoint x: 478, startPoint y: 259, endPoint x: 746, endPoint y: 283, distance: 268.9
click at [746, 283] on h5 "You are running a network vulnerability assessment tool that scans for open por…" at bounding box center [612, 299] width 502 height 56
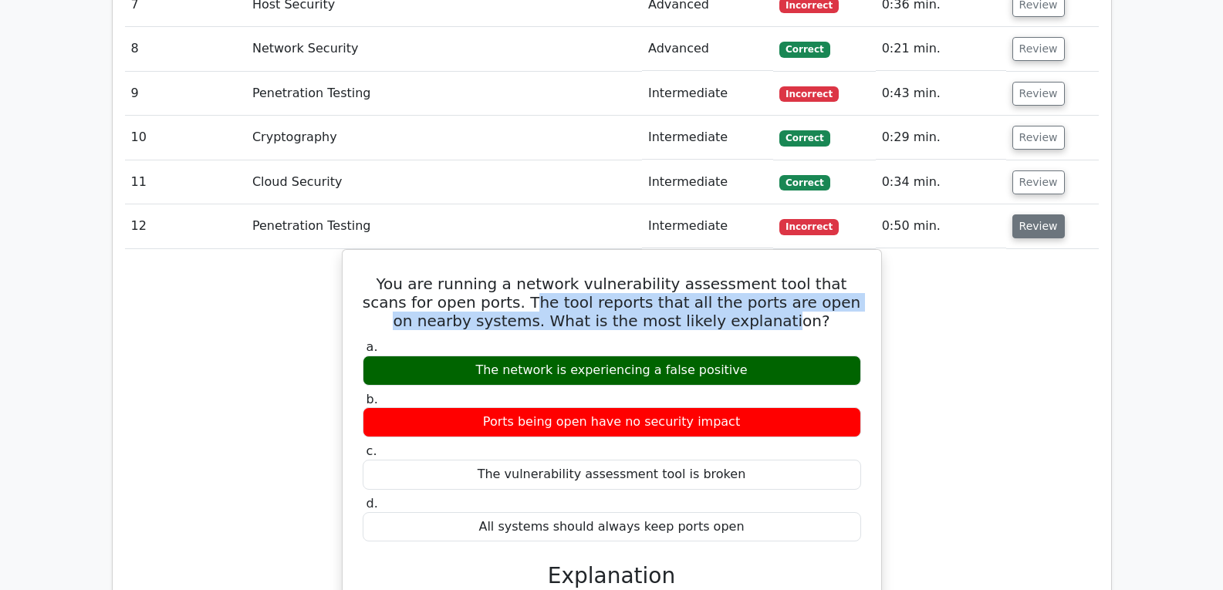
click at [1028, 215] on button "Review" at bounding box center [1039, 227] width 52 height 24
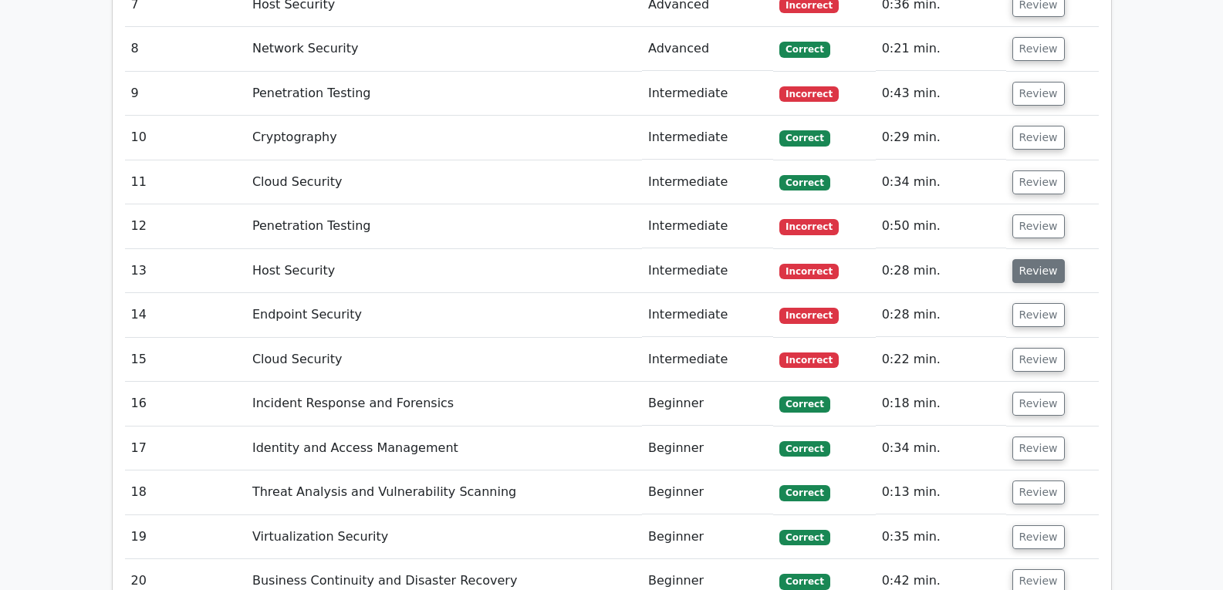
click at [1046, 259] on button "Review" at bounding box center [1039, 271] width 52 height 24
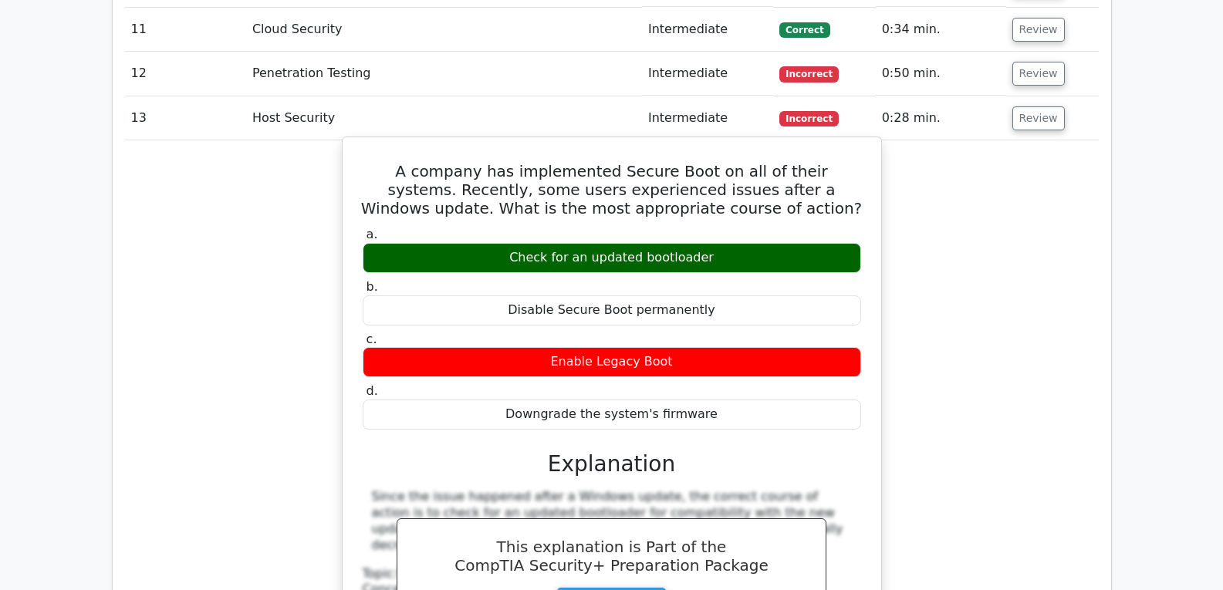
scroll to position [2624, 0]
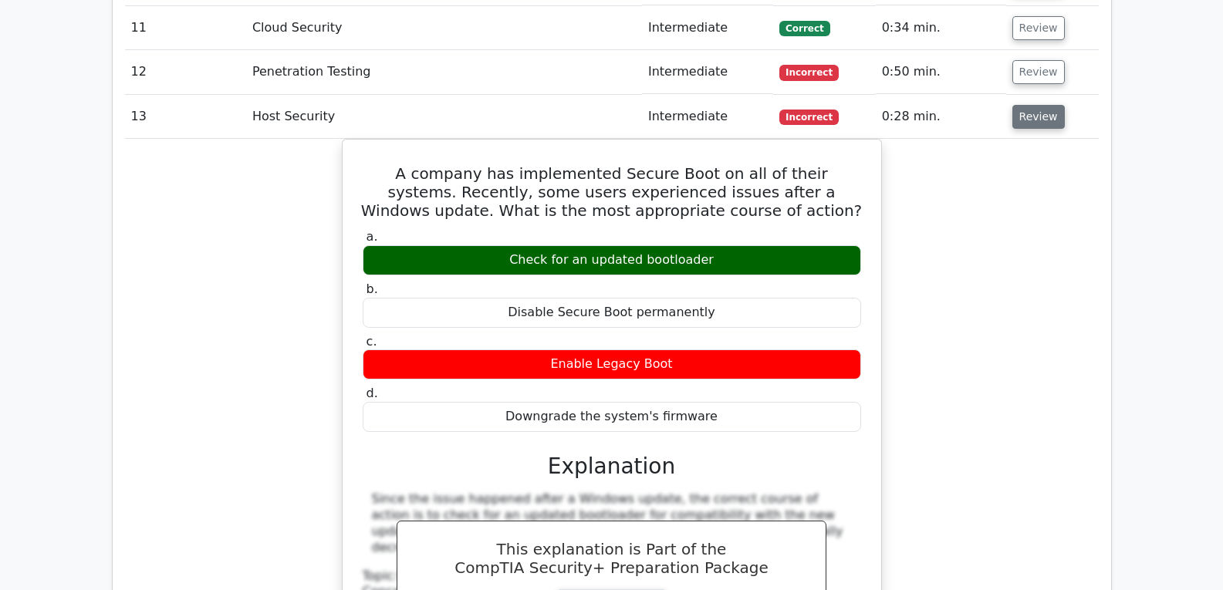
click at [1023, 105] on button "Review" at bounding box center [1039, 117] width 52 height 24
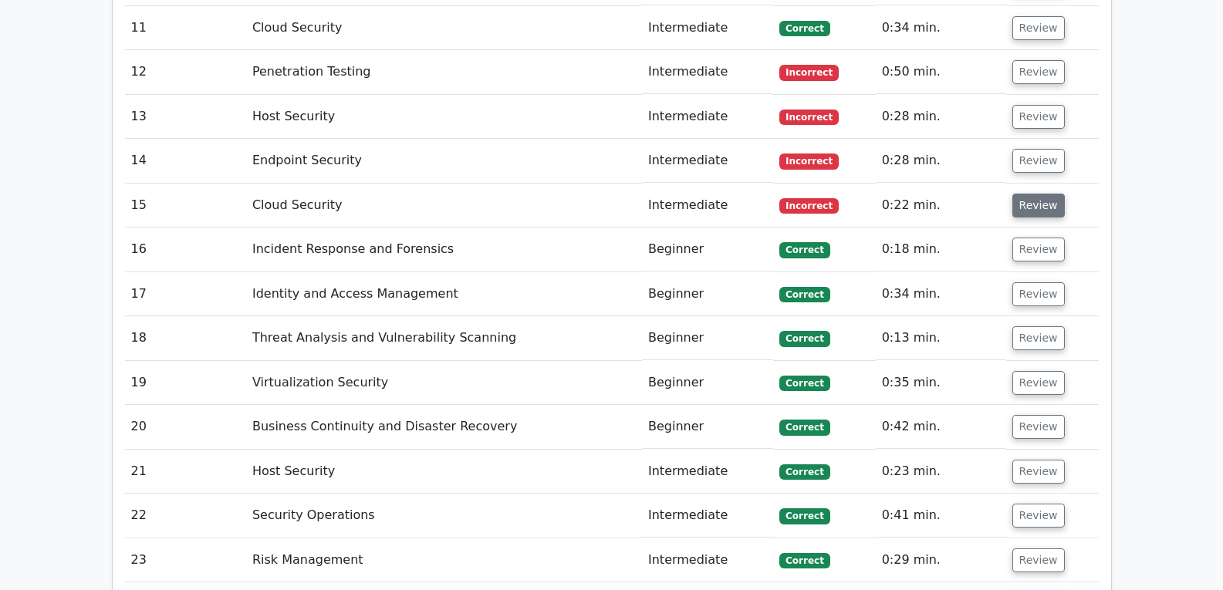
click at [1030, 194] on button "Review" at bounding box center [1039, 206] width 52 height 24
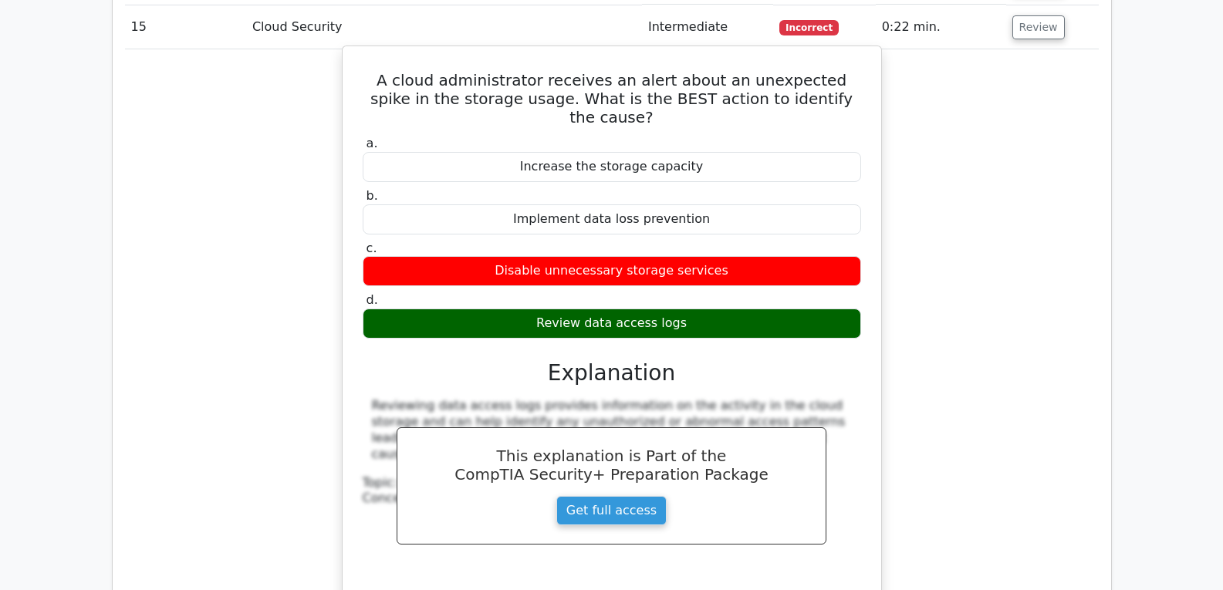
scroll to position [2778, 0]
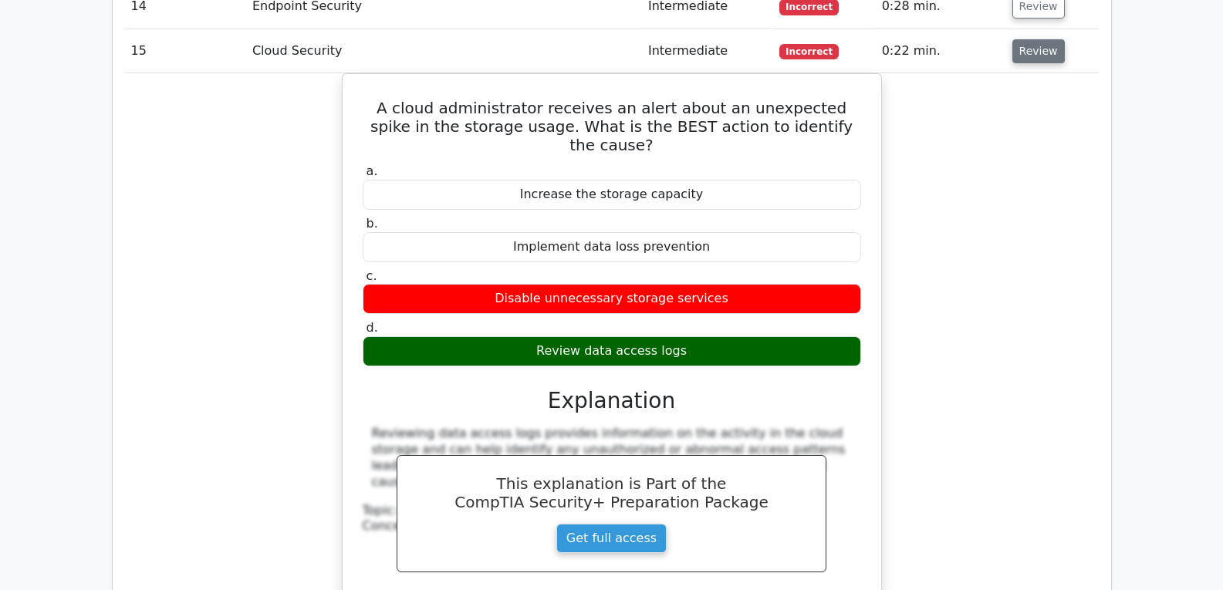
click at [1035, 39] on button "Review" at bounding box center [1039, 51] width 52 height 24
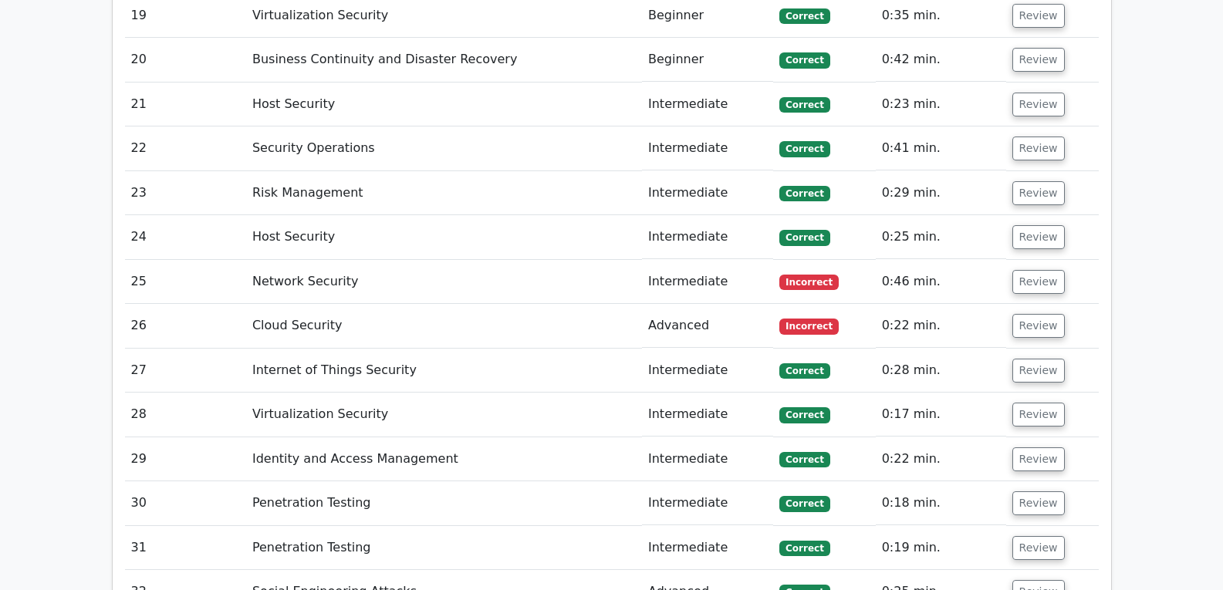
scroll to position [3010, 0]
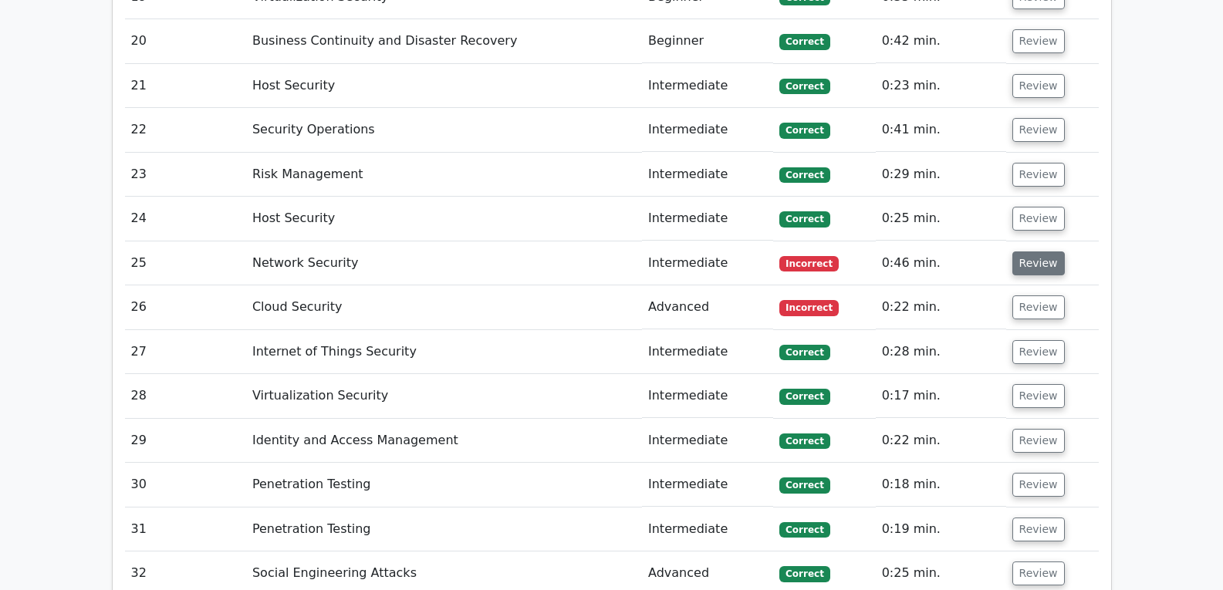
click at [1026, 252] on button "Review" at bounding box center [1039, 264] width 52 height 24
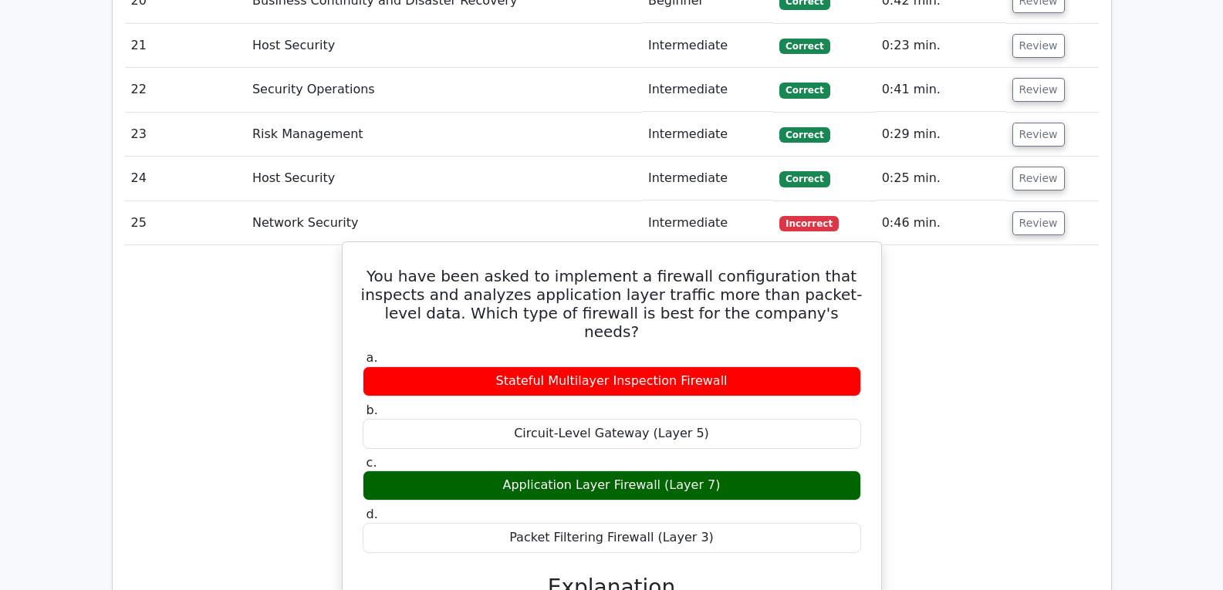
scroll to position [3164, 0]
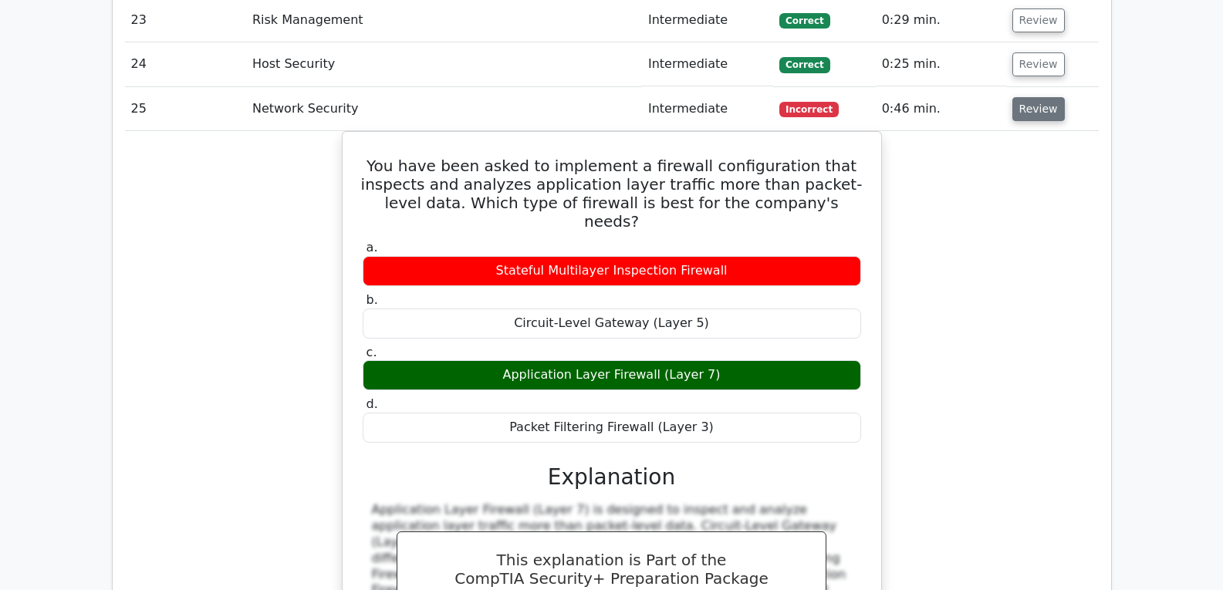
click at [1033, 97] on button "Review" at bounding box center [1039, 109] width 52 height 24
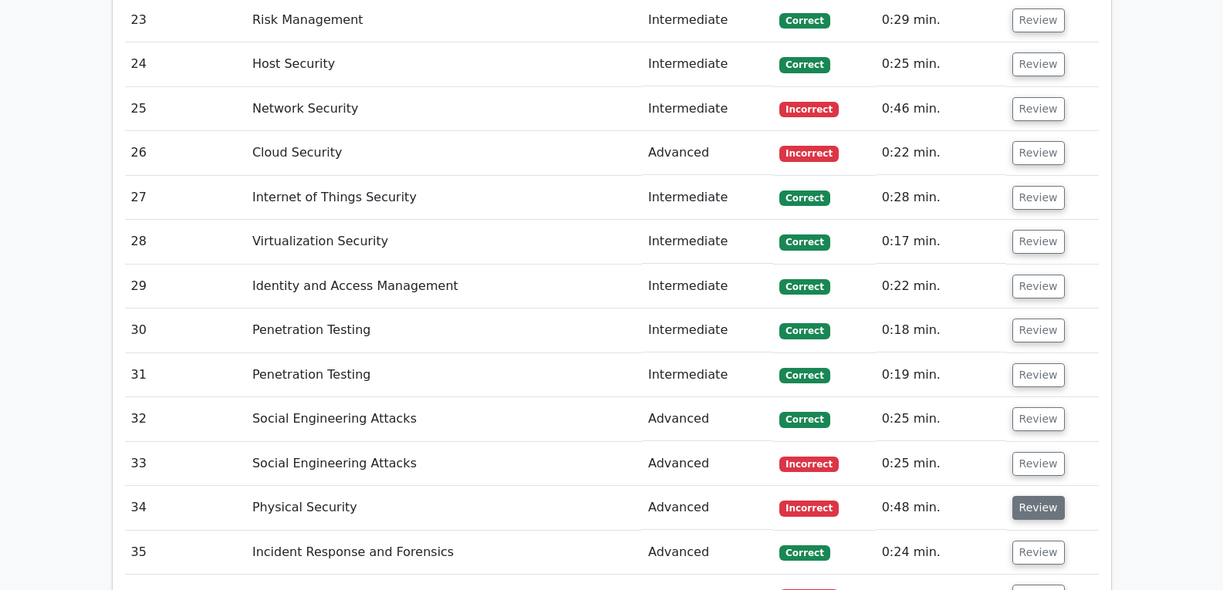
click at [1026, 496] on button "Review" at bounding box center [1039, 508] width 52 height 24
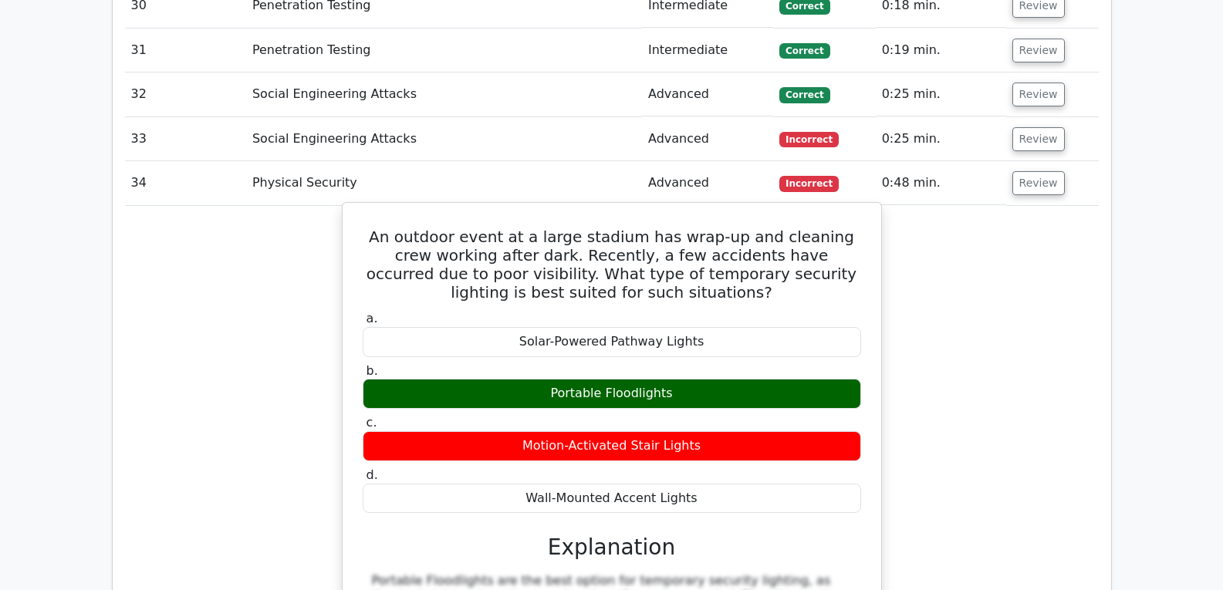
scroll to position [3550, 0]
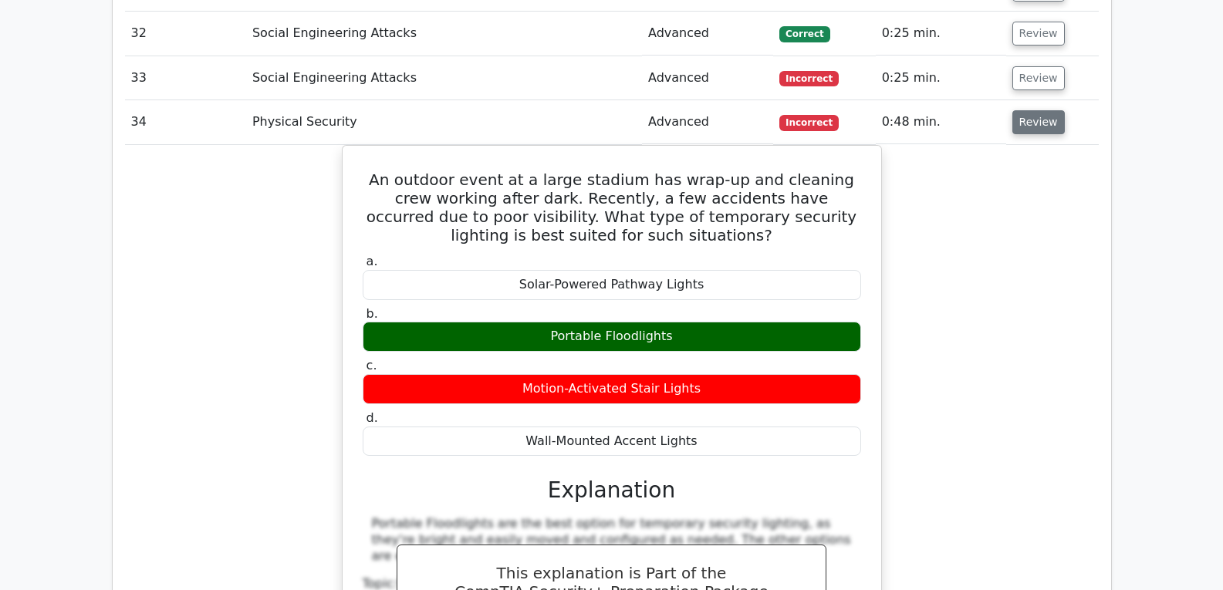
click at [1024, 110] on button "Review" at bounding box center [1039, 122] width 52 height 24
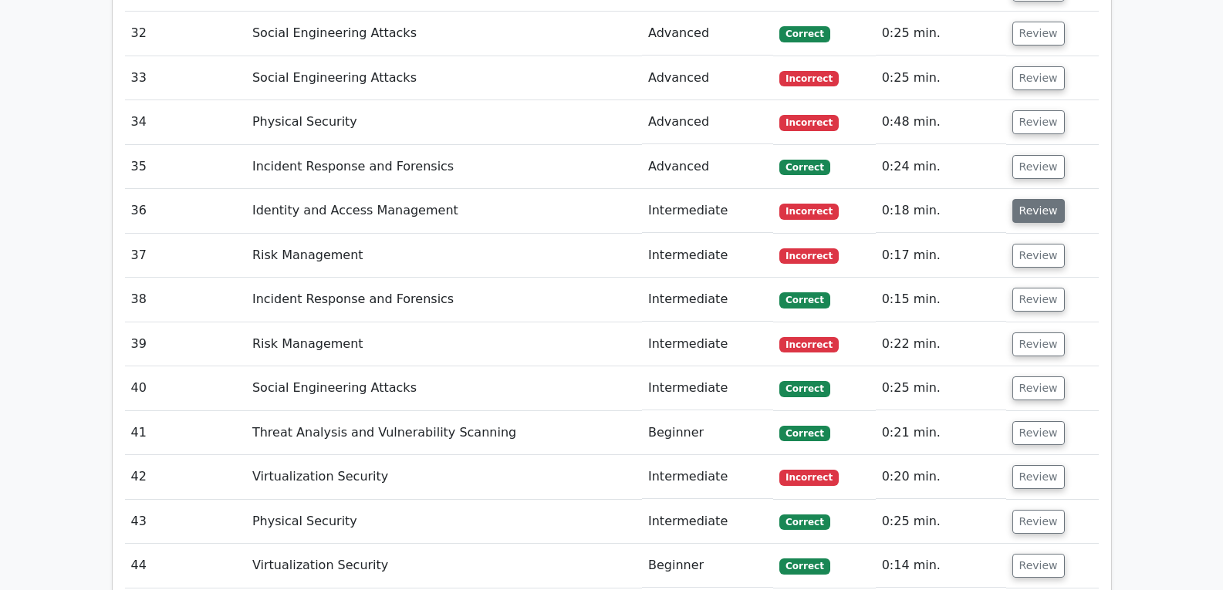
click at [1030, 199] on button "Review" at bounding box center [1039, 211] width 52 height 24
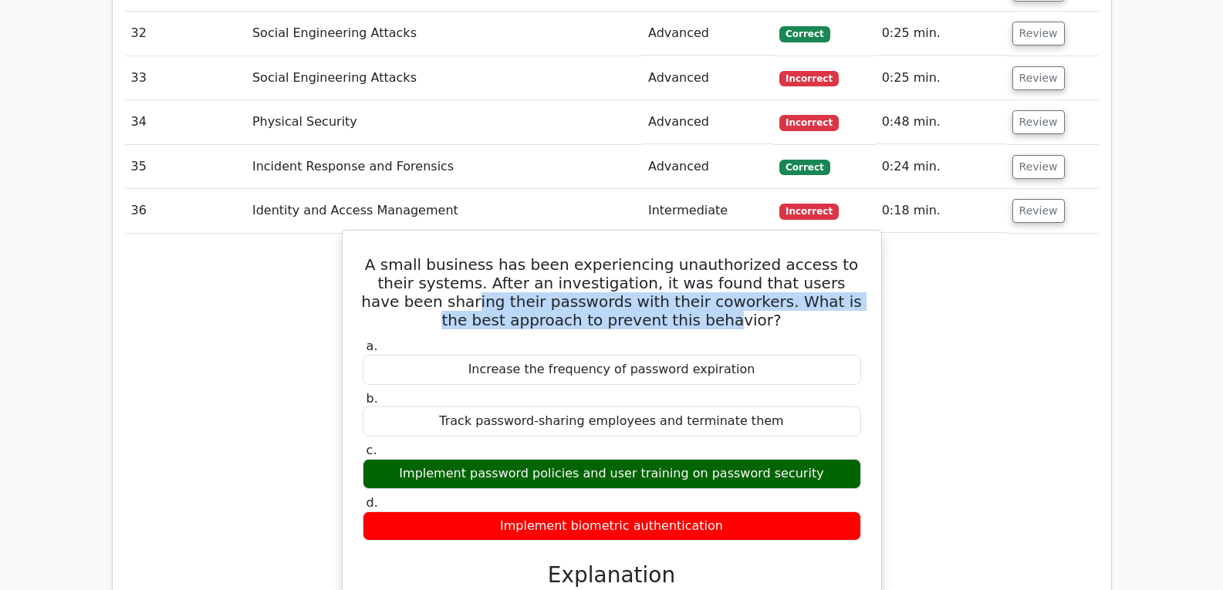
drag, startPoint x: 422, startPoint y: 266, endPoint x: 703, endPoint y: 289, distance: 281.9
click at [703, 289] on h5 "A small business has been experiencing unauthorized access to their systems. Af…" at bounding box center [612, 292] width 502 height 74
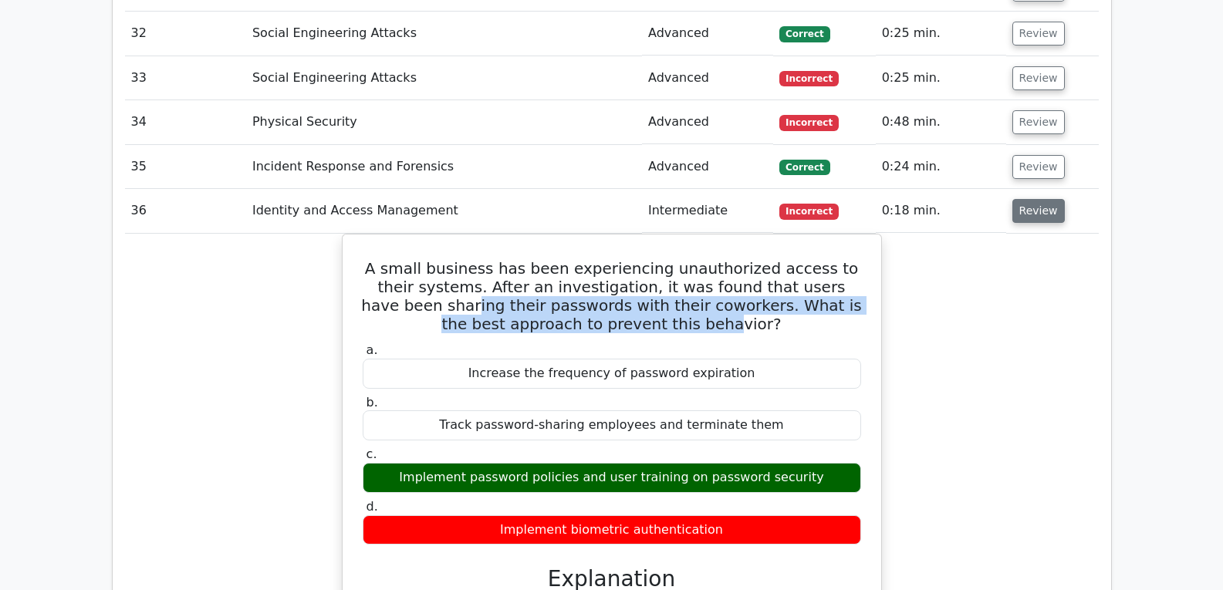
click at [1028, 199] on button "Review" at bounding box center [1039, 211] width 52 height 24
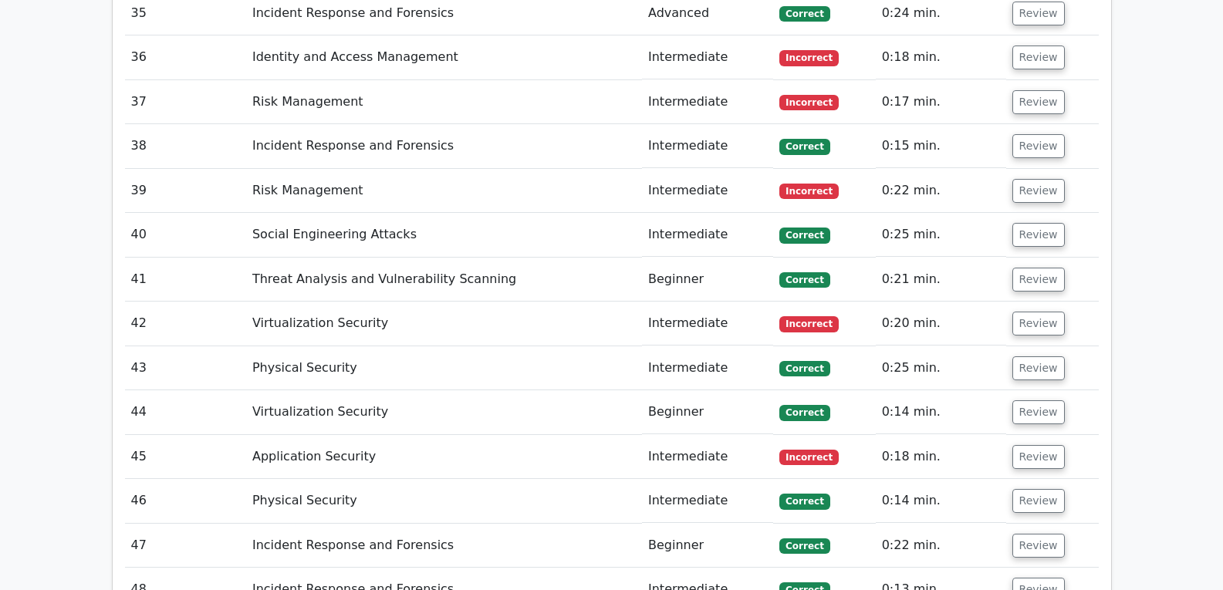
scroll to position [3704, 0]
click at [1037, 178] on button "Review" at bounding box center [1039, 190] width 52 height 24
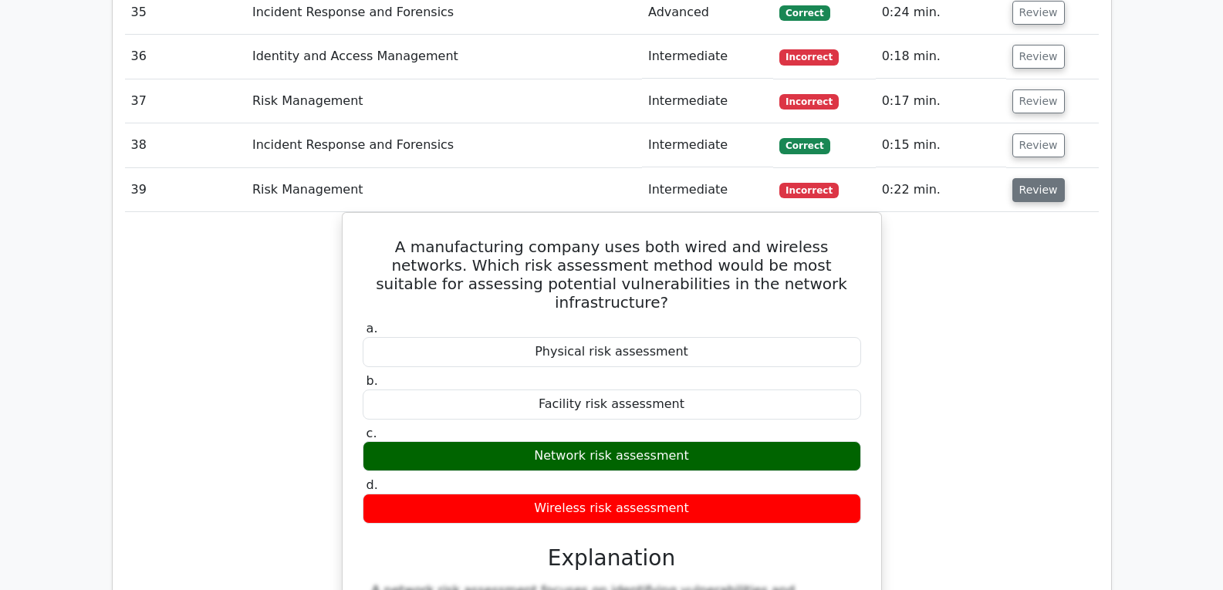
click at [1030, 178] on button "Review" at bounding box center [1039, 190] width 52 height 24
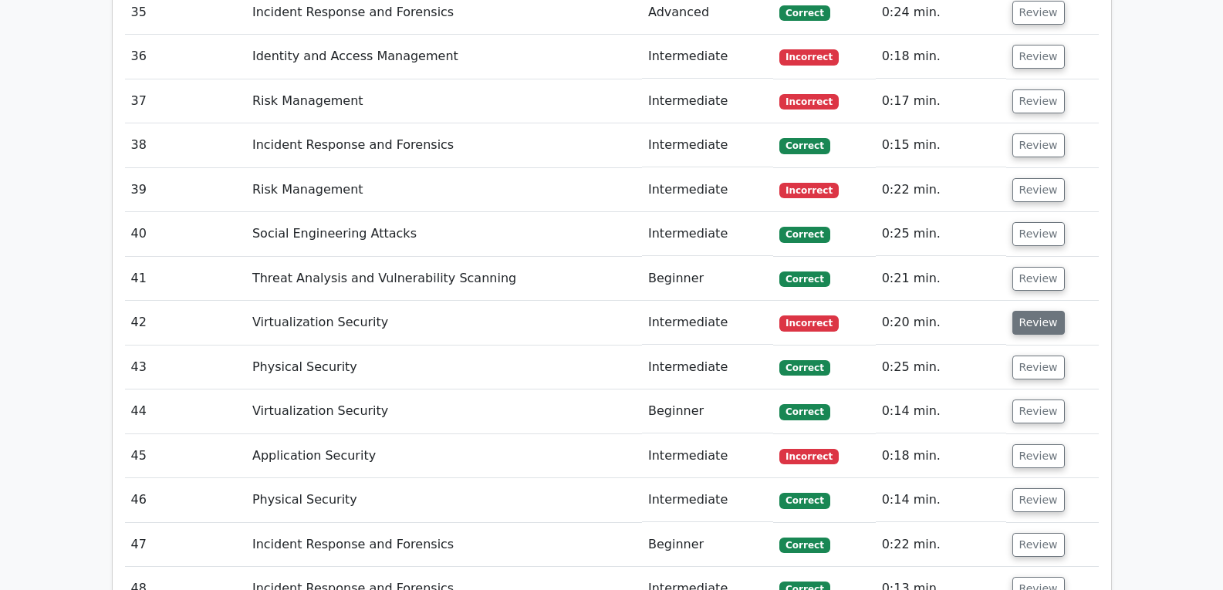
click at [1042, 311] on button "Review" at bounding box center [1039, 323] width 52 height 24
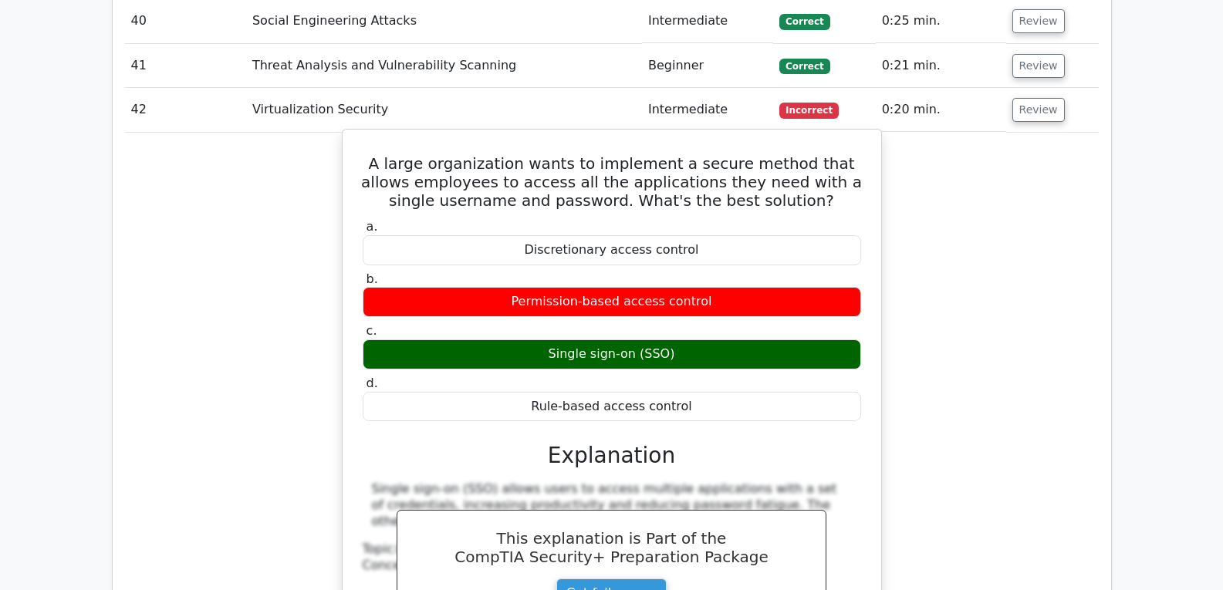
scroll to position [3936, 0]
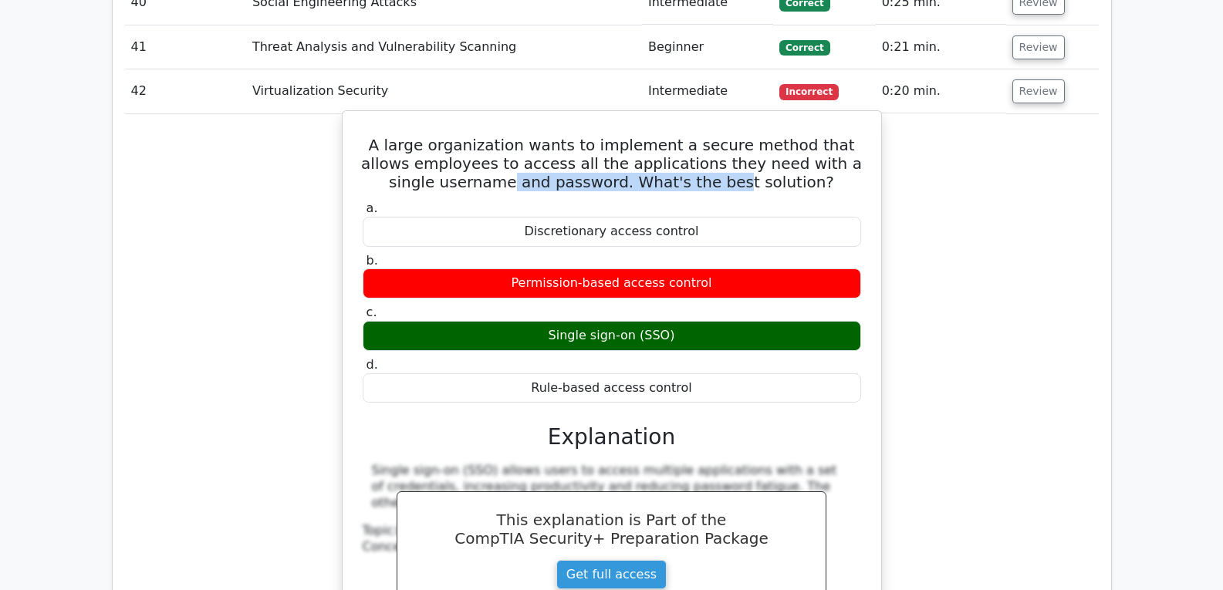
drag, startPoint x: 500, startPoint y: 147, endPoint x: 713, endPoint y: 149, distance: 213.0
click at [713, 149] on h5 "A large organization wants to implement a secure method that allows employees t…" at bounding box center [612, 164] width 502 height 56
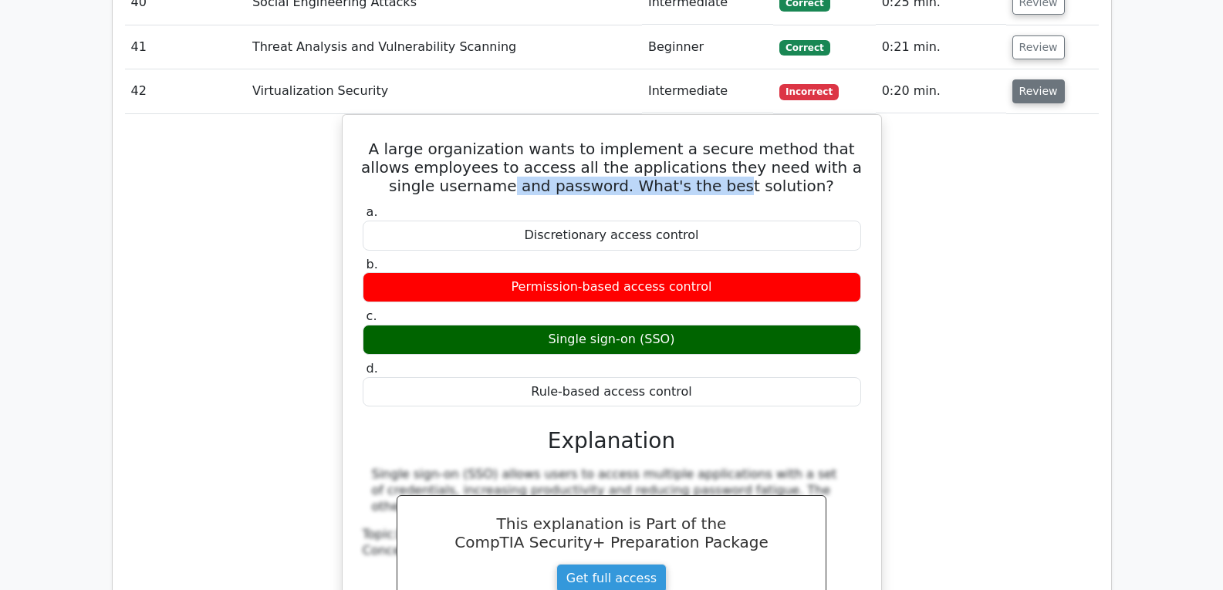
click at [1030, 79] on button "Review" at bounding box center [1039, 91] width 52 height 24
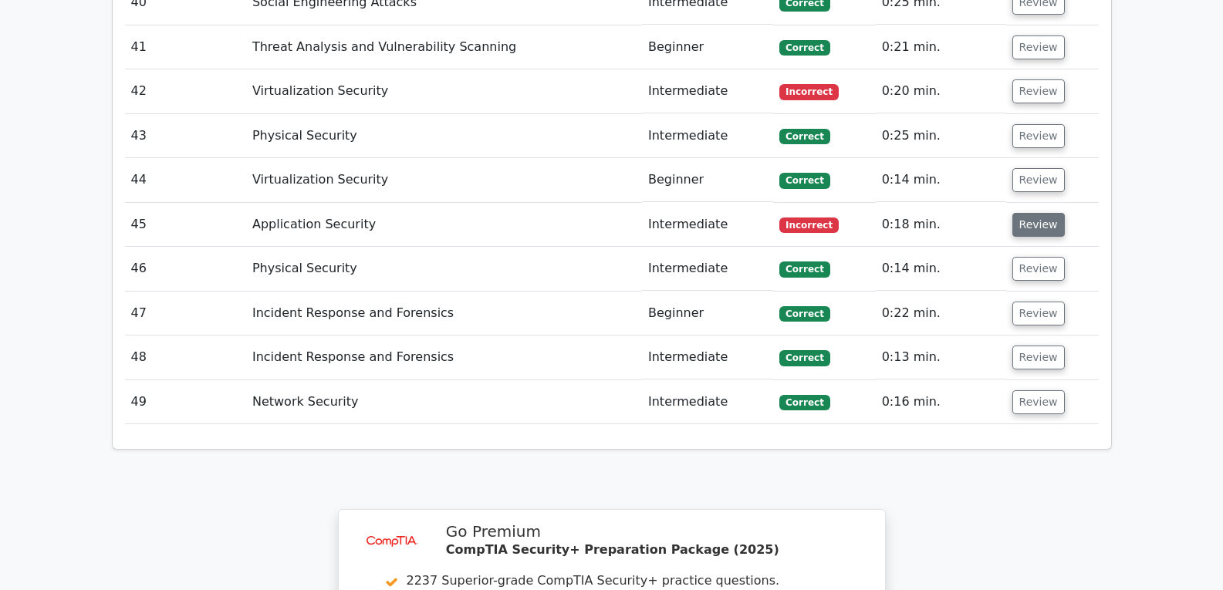
click at [1030, 213] on button "Review" at bounding box center [1039, 225] width 52 height 24
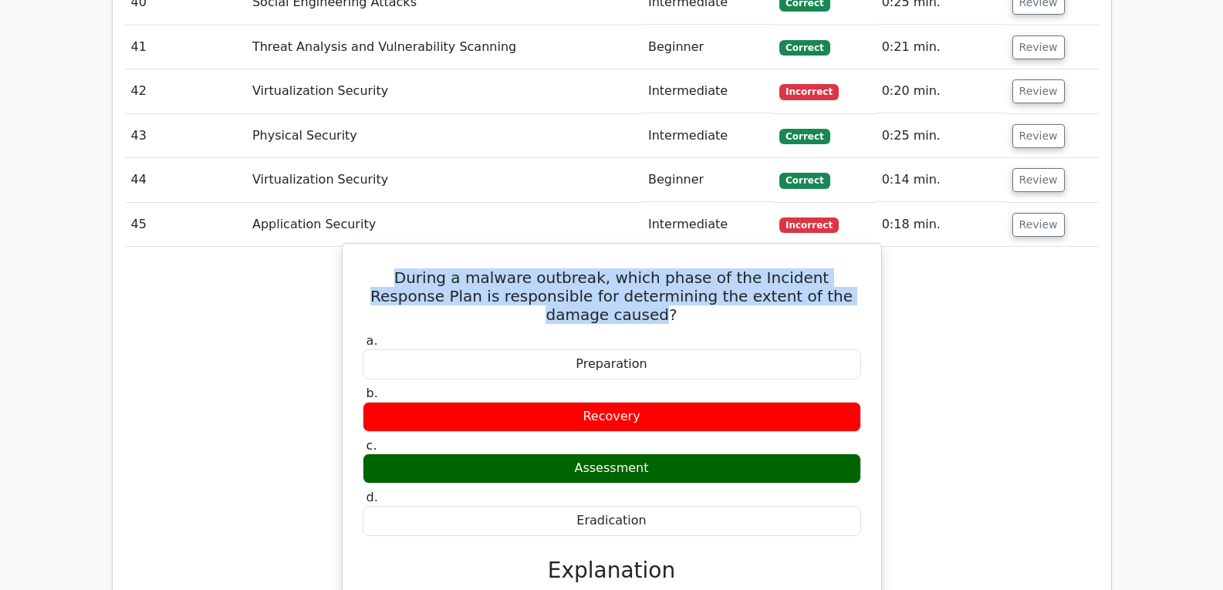
drag, startPoint x: 366, startPoint y: 238, endPoint x: 830, endPoint y: 254, distance: 464.1
click at [830, 269] on h5 "During a malware outbreak, which phase of the Incident Response Plan is respons…" at bounding box center [612, 297] width 502 height 56
click at [526, 269] on h5 "During a malware outbreak, which phase of the Incident Response Plan is respons…" at bounding box center [612, 297] width 502 height 56
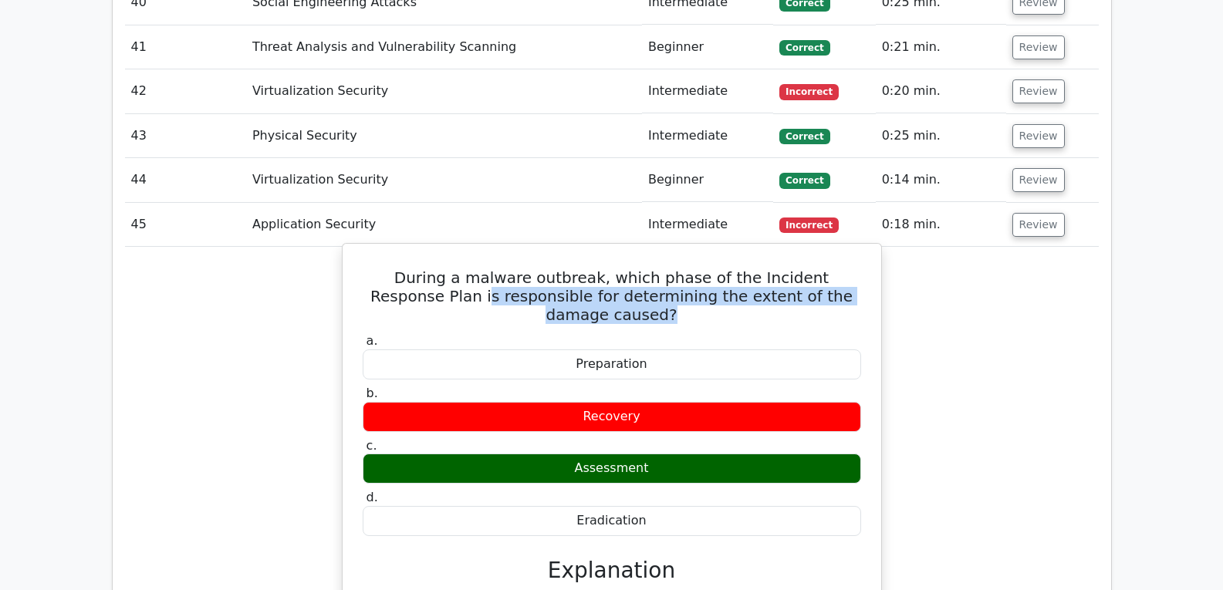
drag, startPoint x: 393, startPoint y: 262, endPoint x: 850, endPoint y: 252, distance: 457.8
click at [847, 269] on h5 "During a malware outbreak, which phase of the Incident Response Plan is respons…" at bounding box center [612, 297] width 502 height 56
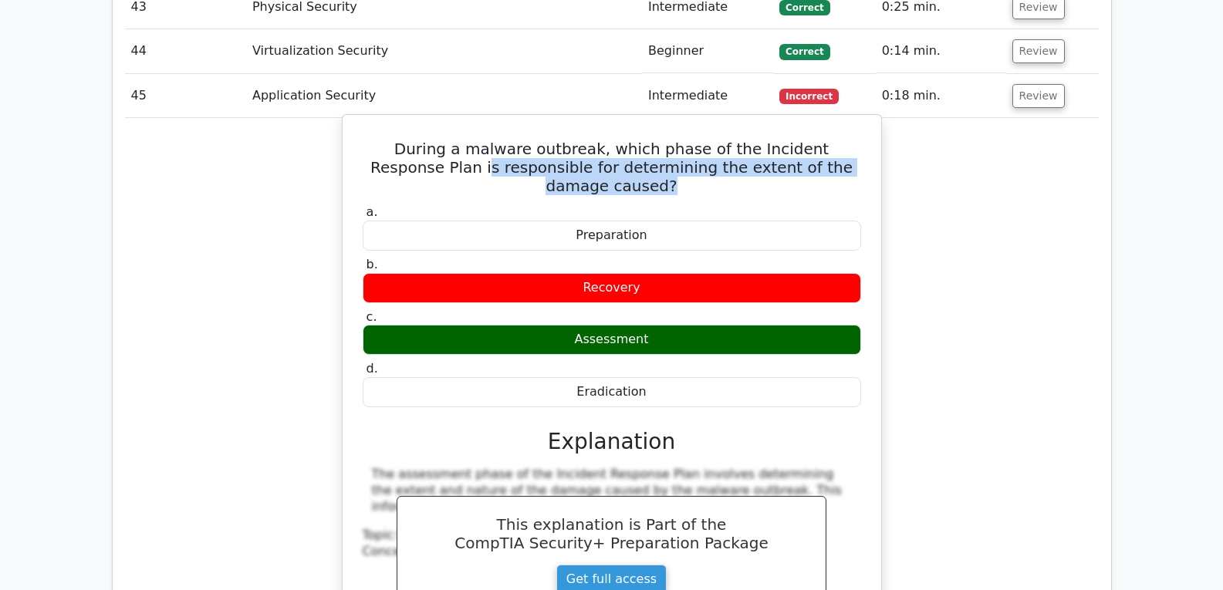
scroll to position [4013, 0]
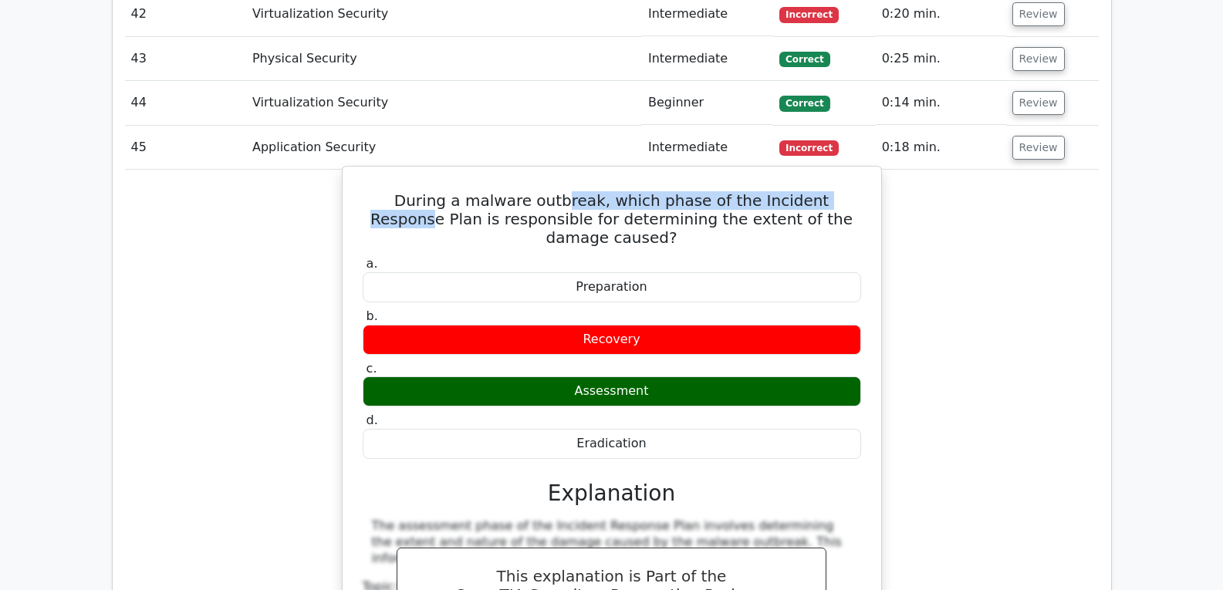
drag, startPoint x: 521, startPoint y: 163, endPoint x: 822, endPoint y: 174, distance: 301.2
click at [822, 191] on h5 "During a malware outbreak, which phase of the Incident Response Plan is respons…" at bounding box center [612, 219] width 502 height 56
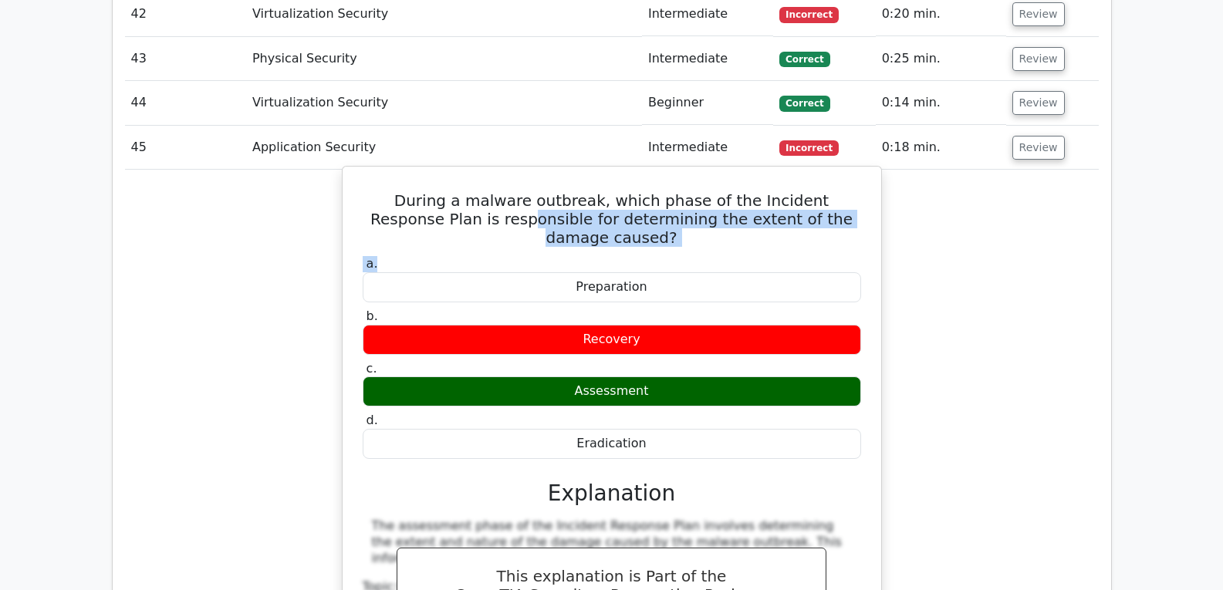
drag, startPoint x: 434, startPoint y: 180, endPoint x: 801, endPoint y: 196, distance: 366.9
click at [801, 196] on div "During a malware outbreak, which phase of the Incident Response Plan is respons…" at bounding box center [612, 460] width 526 height 574
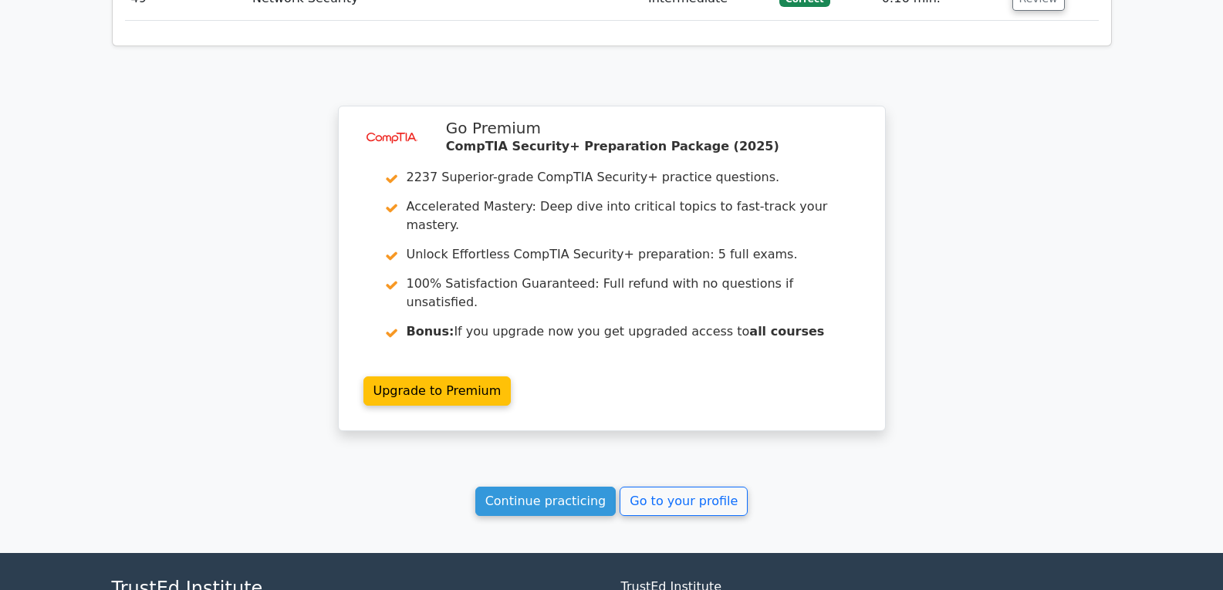
scroll to position [5016, 0]
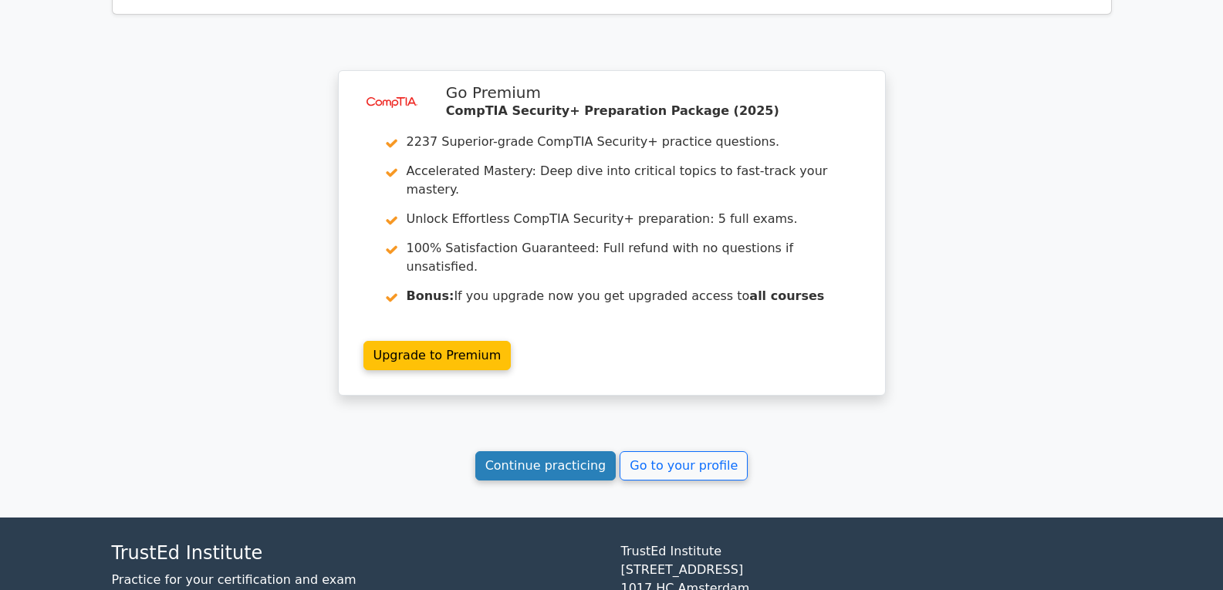
click at [556, 451] on link "Continue practicing" at bounding box center [545, 465] width 141 height 29
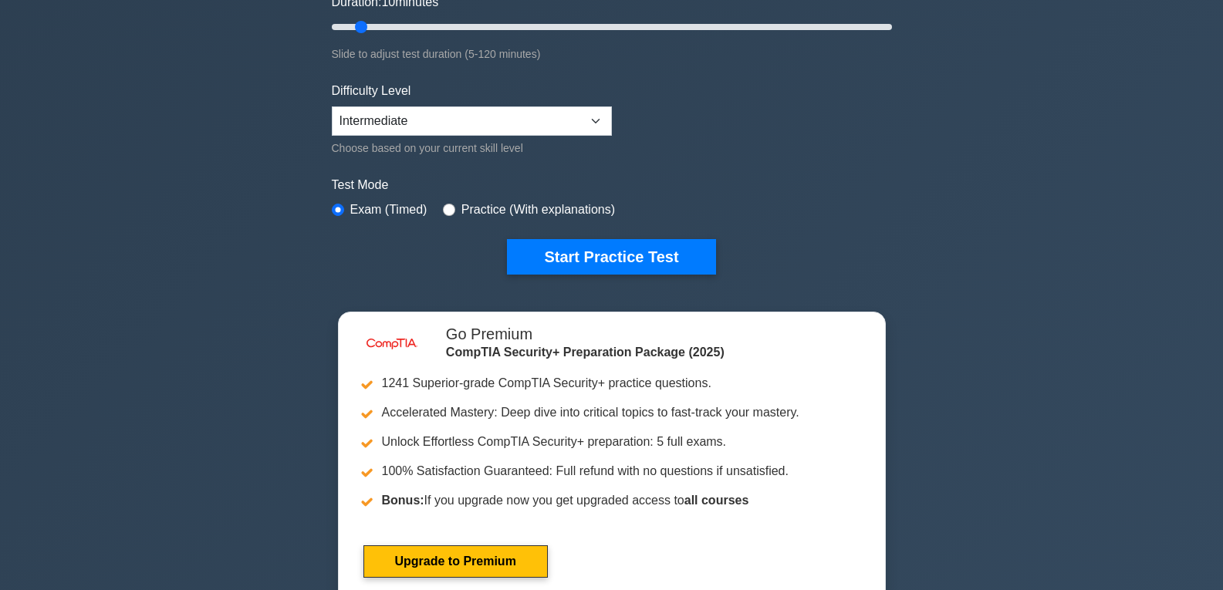
scroll to position [309, 0]
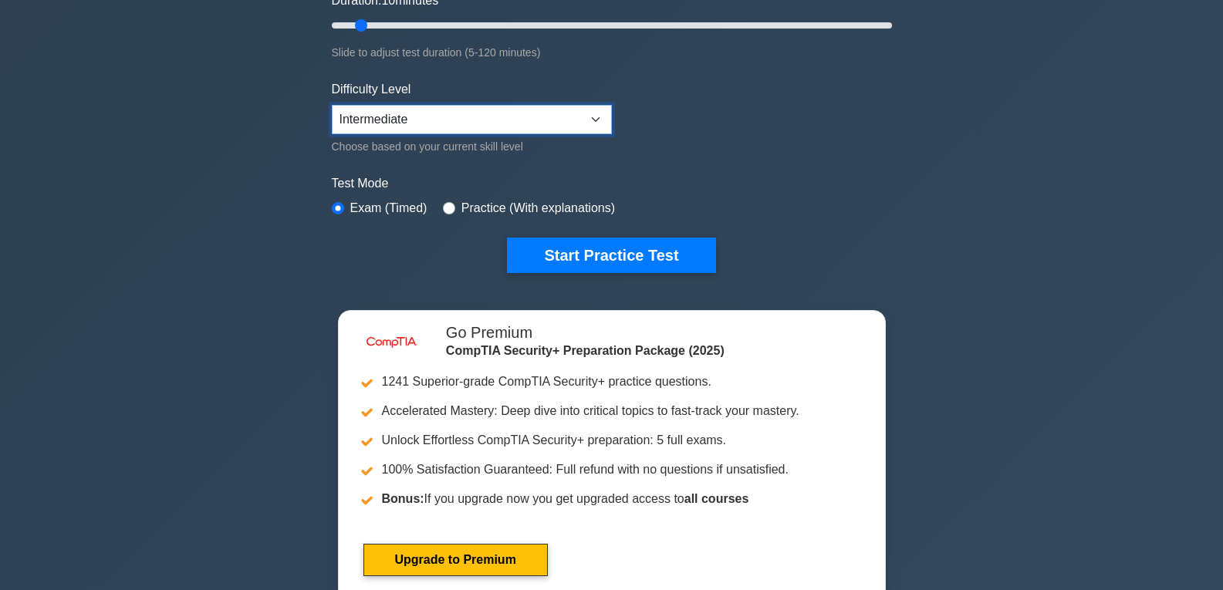
click at [424, 120] on select "Beginner Intermediate Expert" at bounding box center [472, 119] width 280 height 29
select select "expert"
click at [332, 105] on select "Beginner Intermediate Expert" at bounding box center [472, 119] width 280 height 29
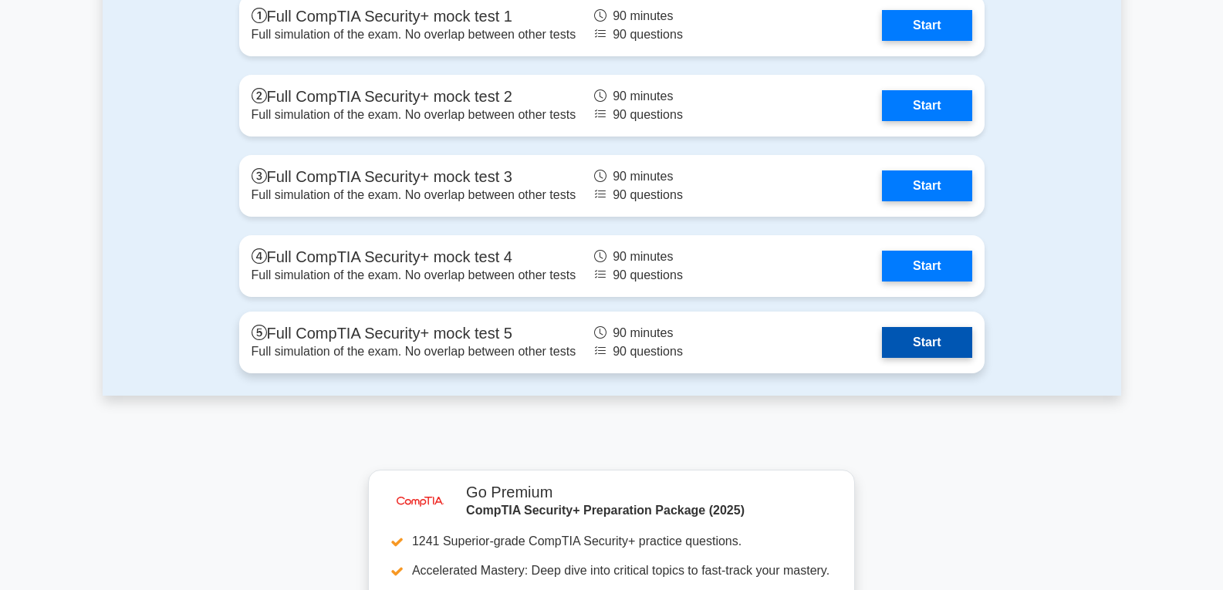
scroll to position [4167, 0]
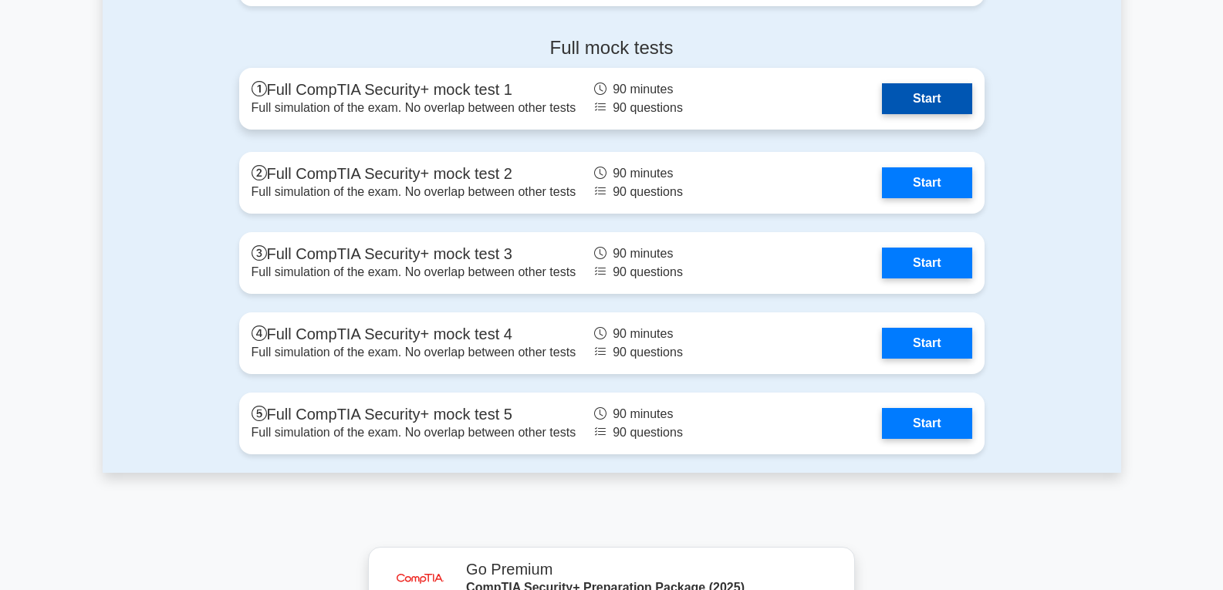
click at [925, 100] on link "Start" at bounding box center [927, 98] width 90 height 31
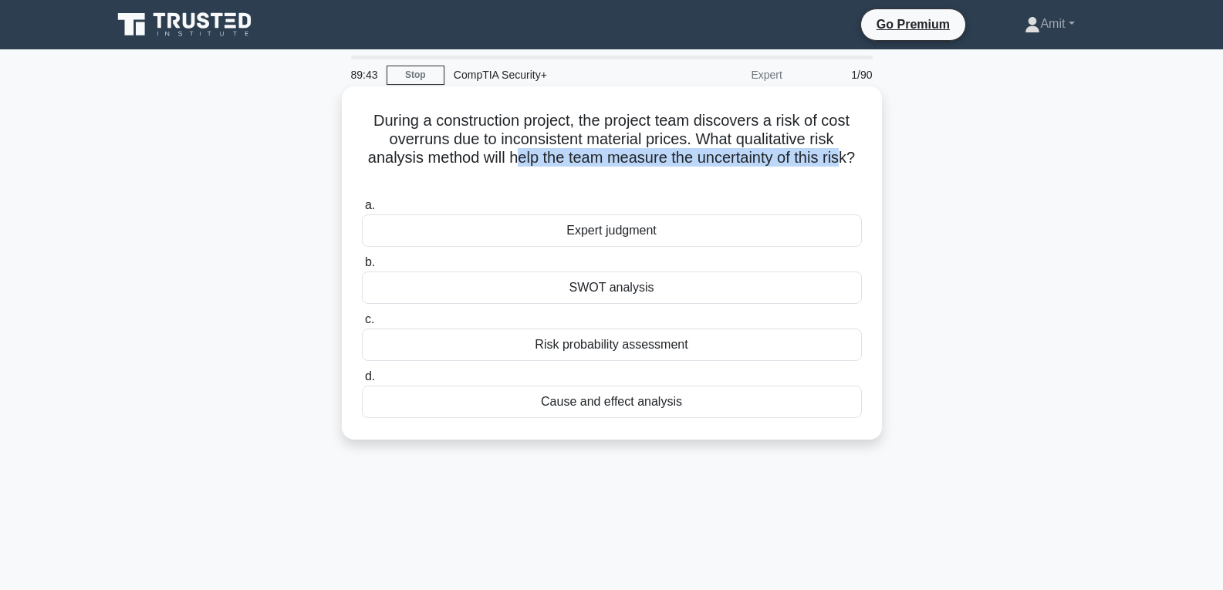
drag, startPoint x: 531, startPoint y: 162, endPoint x: 846, endPoint y: 161, distance: 314.9
click at [846, 161] on h5 "During a construction project, the project team discovers a risk of cost overru…" at bounding box center [611, 149] width 503 height 76
click at [627, 348] on div "Risk probability assessment" at bounding box center [612, 345] width 500 height 32
click at [362, 325] on input "c. Risk probability assessment" at bounding box center [362, 320] width 0 height 10
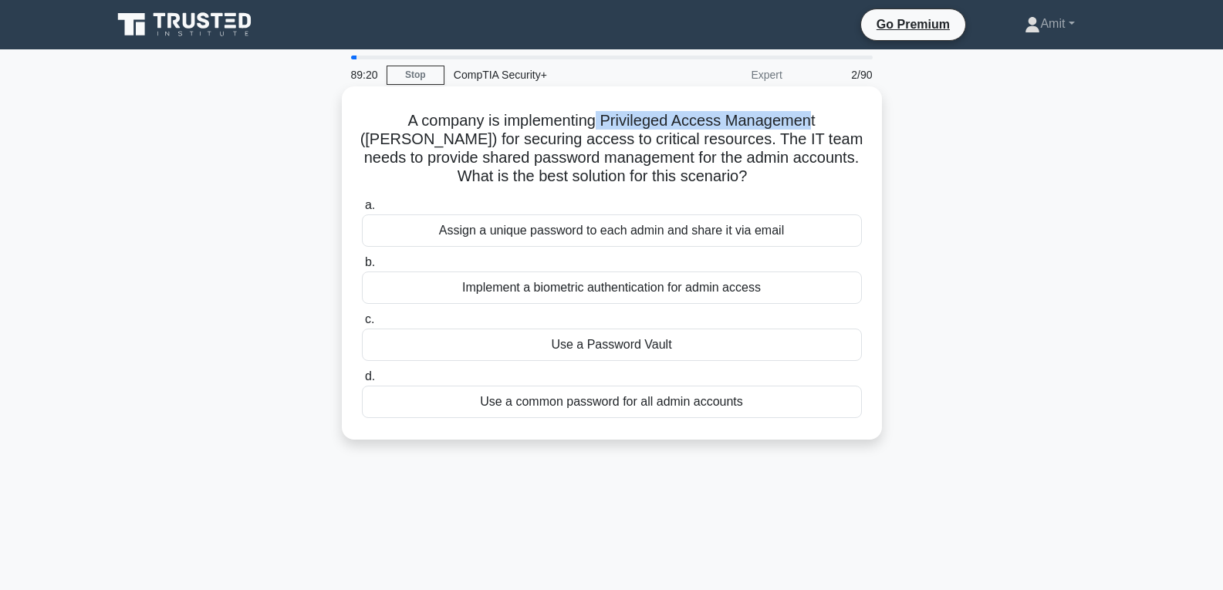
drag, startPoint x: 581, startPoint y: 123, endPoint x: 781, endPoint y: 123, distance: 199.9
click at [781, 123] on h5 "A company is implementing Privileged Access Management ([PERSON_NAME]) for secu…" at bounding box center [611, 149] width 503 height 76
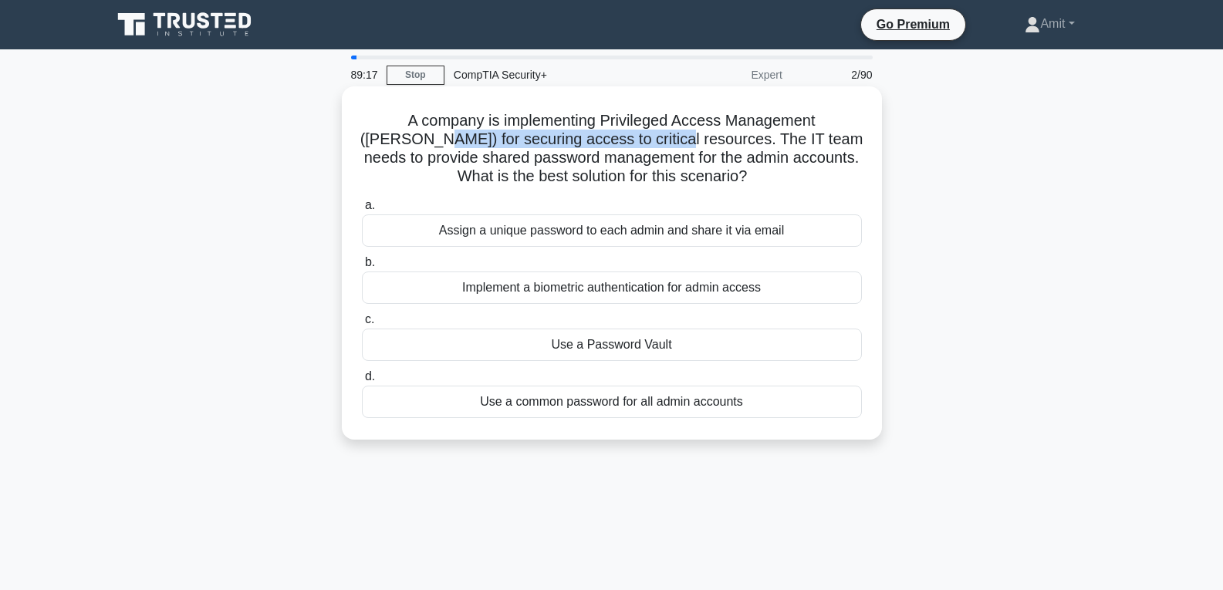
drag, startPoint x: 378, startPoint y: 140, endPoint x: 620, endPoint y: 141, distance: 242.3
click at [620, 141] on h5 "A company is implementing Privileged Access Management ([PERSON_NAME]) for secu…" at bounding box center [611, 149] width 503 height 76
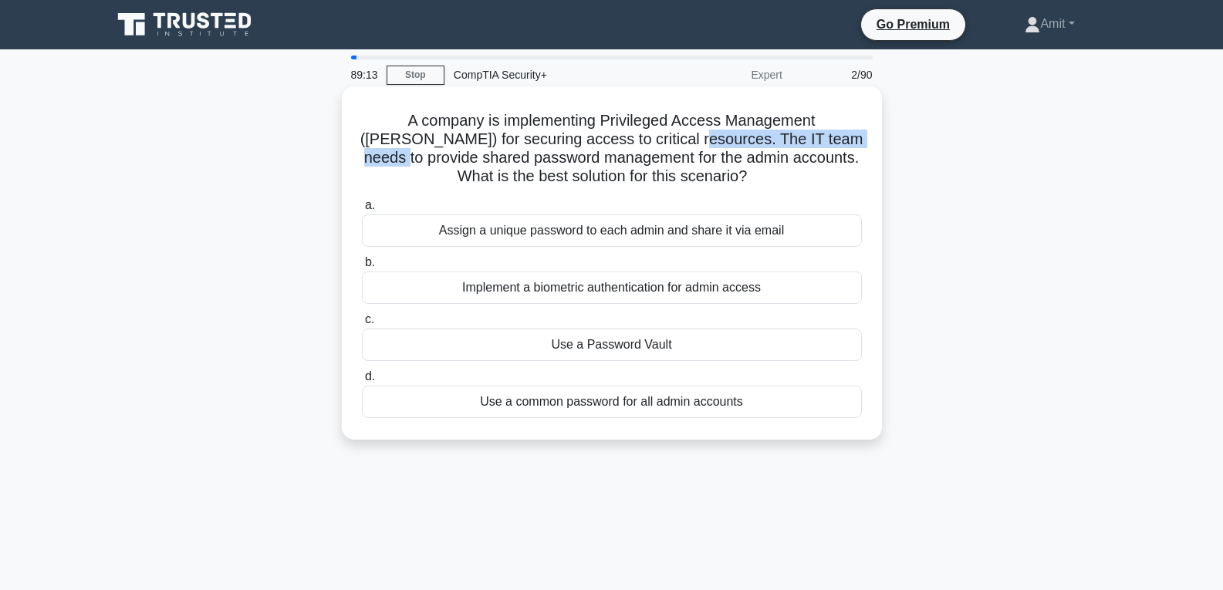
drag, startPoint x: 649, startPoint y: 137, endPoint x: 840, endPoint y: 143, distance: 190.7
click at [840, 143] on h5 "A company is implementing Privileged Access Management ([PERSON_NAME]) for secu…" at bounding box center [611, 149] width 503 height 76
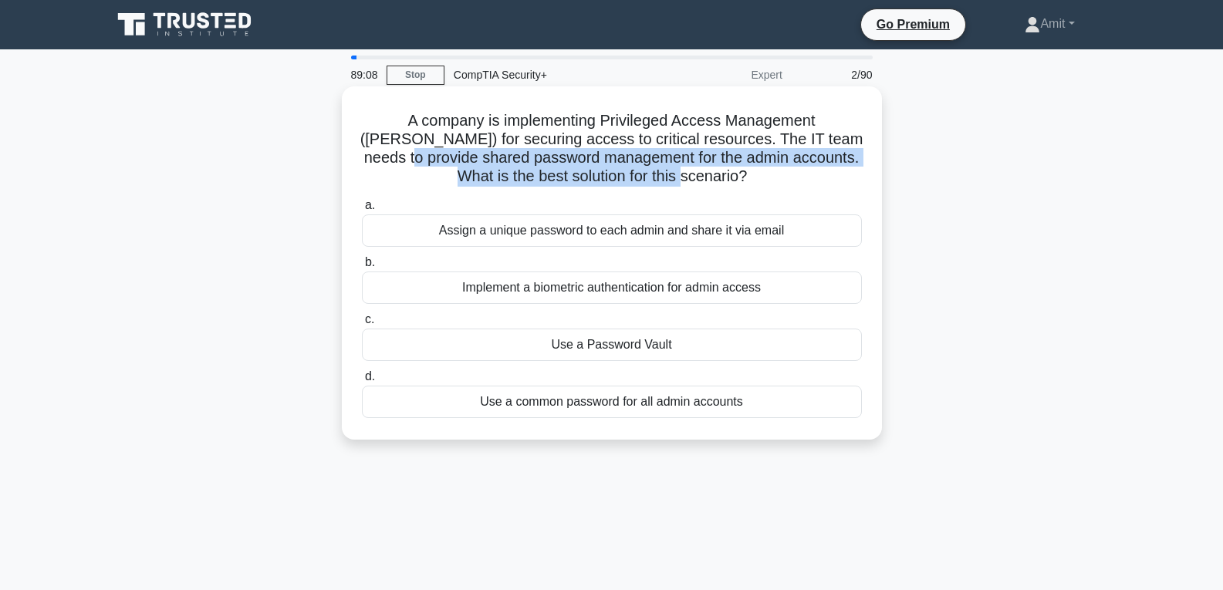
drag, startPoint x: 362, startPoint y: 160, endPoint x: 833, endPoint y: 176, distance: 471.8
click at [833, 176] on h5 "A company is implementing Privileged Access Management ([PERSON_NAME]) for secu…" at bounding box center [611, 149] width 503 height 76
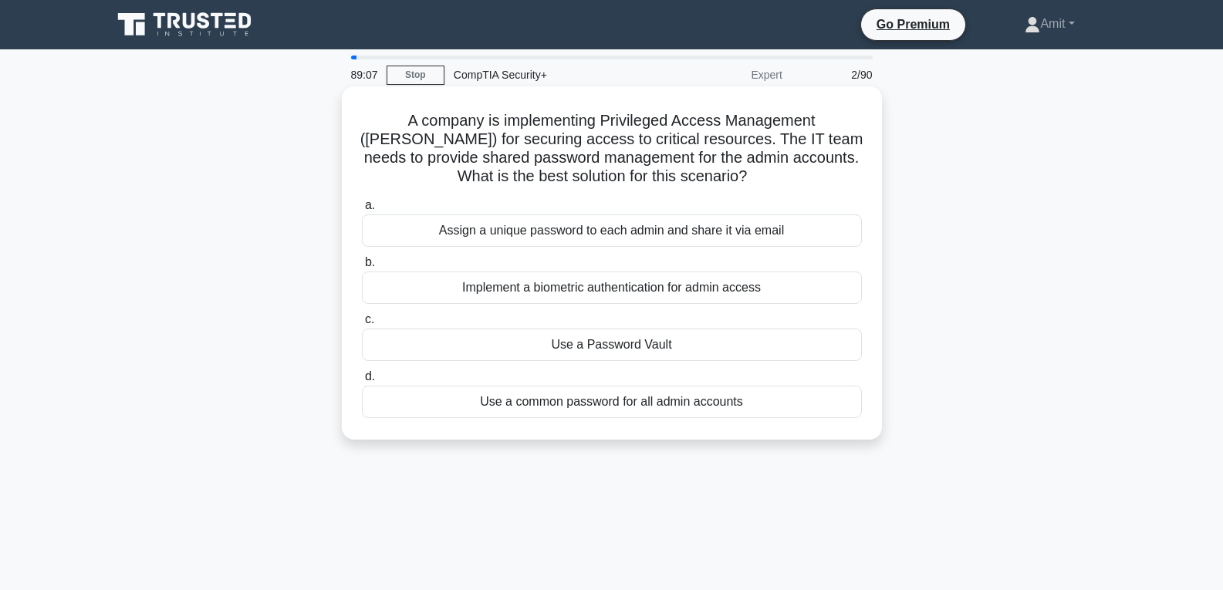
click at [764, 184] on h5 "A company is implementing Privileged Access Management ([PERSON_NAME]) for secu…" at bounding box center [611, 149] width 503 height 76
click at [567, 294] on div "Implement a biometric authentication for admin access" at bounding box center [612, 288] width 500 height 32
click at [362, 268] on input "b. Implement a biometric authentication for admin access" at bounding box center [362, 263] width 0 height 10
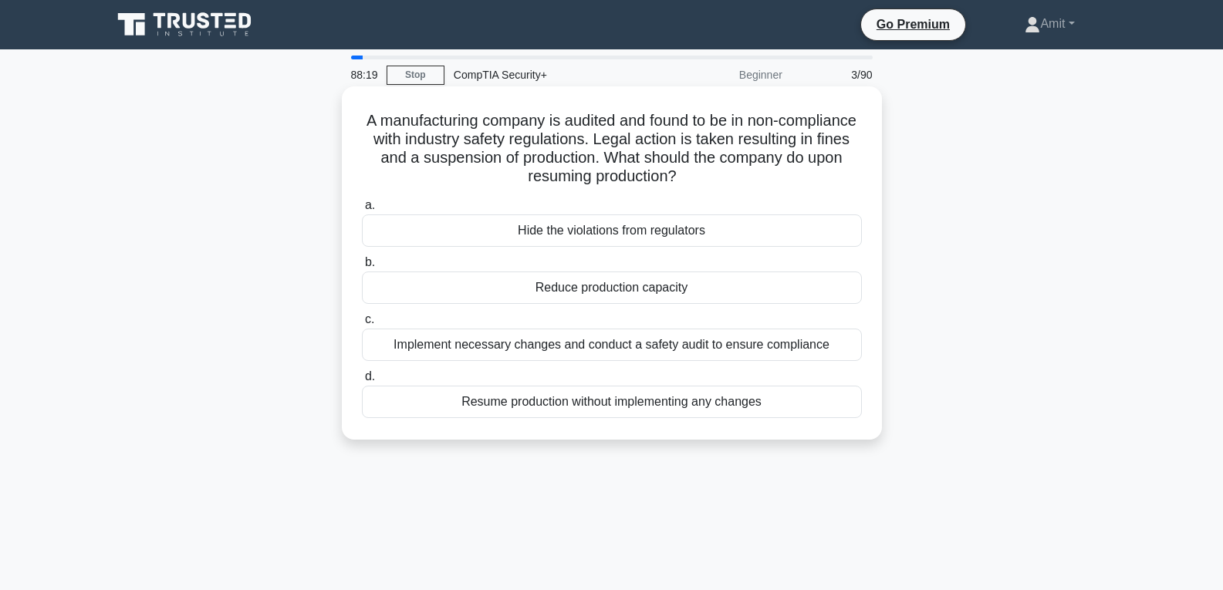
click at [711, 348] on div "Implement necessary changes and conduct a safety audit to ensure compliance" at bounding box center [612, 345] width 500 height 32
click at [362, 325] on input "c. Implement necessary changes and conduct a safety audit to ensure compliance" at bounding box center [362, 320] width 0 height 10
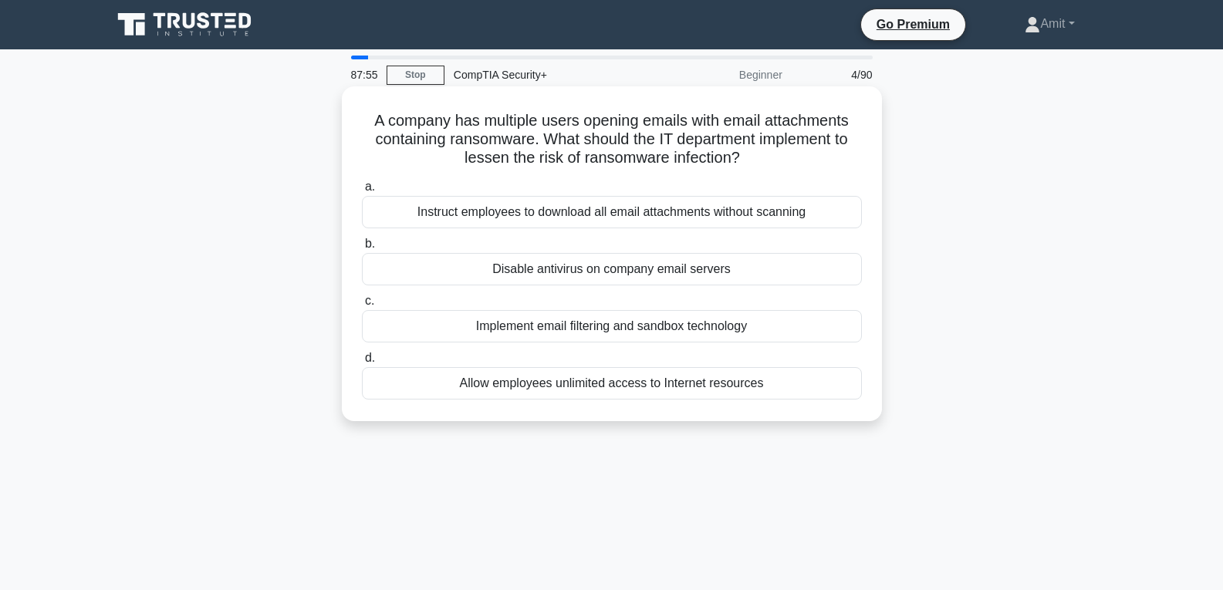
click at [606, 329] on div "Implement email filtering and sandbox technology" at bounding box center [612, 326] width 500 height 32
click at [362, 306] on input "c. Implement email filtering and sandbox technology" at bounding box center [362, 301] width 0 height 10
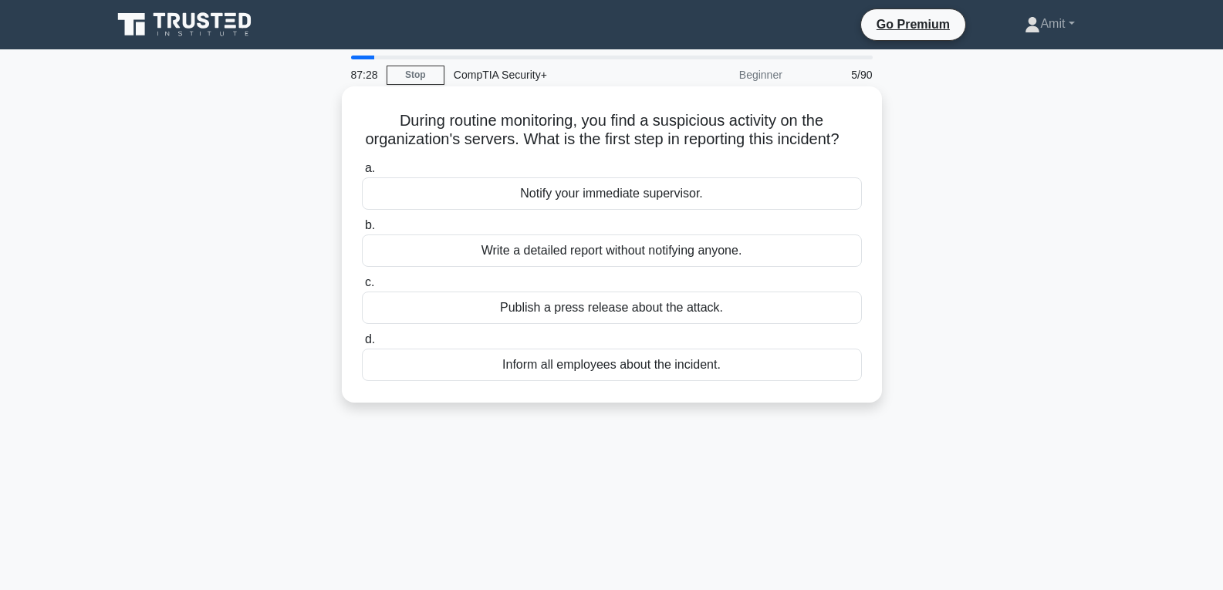
click at [592, 267] on div "Write a detailed report without notifying anyone." at bounding box center [612, 251] width 500 height 32
click at [362, 231] on input "b. Write a detailed report without notifying anyone." at bounding box center [362, 226] width 0 height 10
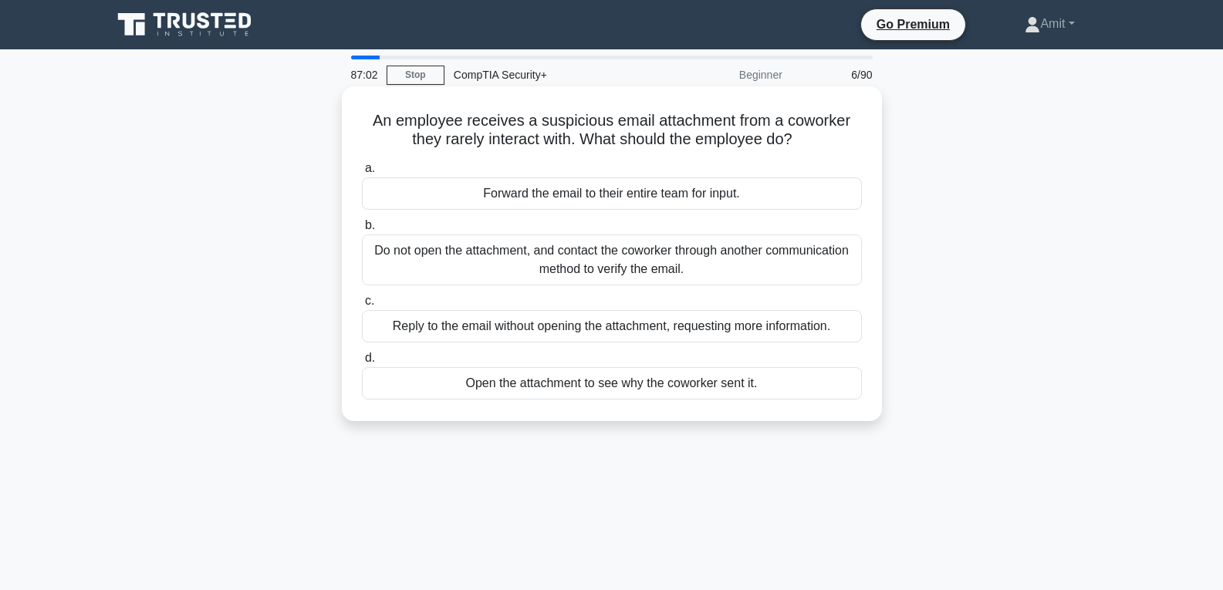
click at [600, 265] on div "Do not open the attachment, and contact the coworker through another communicat…" at bounding box center [612, 260] width 500 height 51
click at [362, 231] on input "b. Do not open the attachment, and contact the coworker through another communi…" at bounding box center [362, 226] width 0 height 10
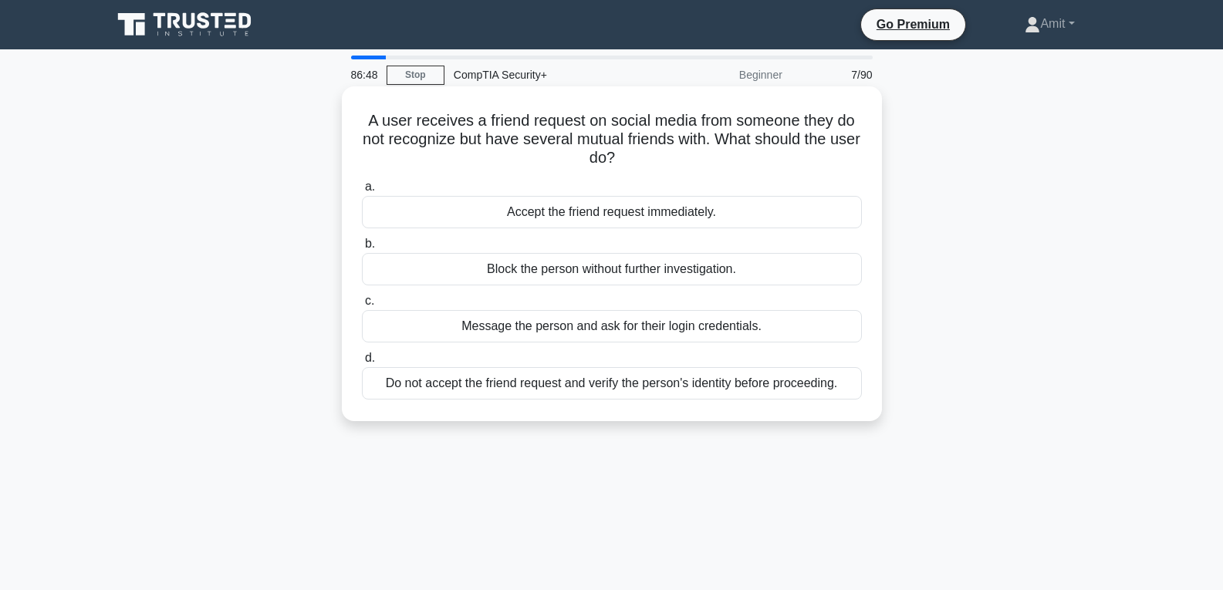
click at [707, 387] on div "Do not accept the friend request and verify the person's identity before procee…" at bounding box center [612, 383] width 500 height 32
click at [362, 363] on input "d. Do not accept the friend request and verify the person's identity before pro…" at bounding box center [362, 358] width 0 height 10
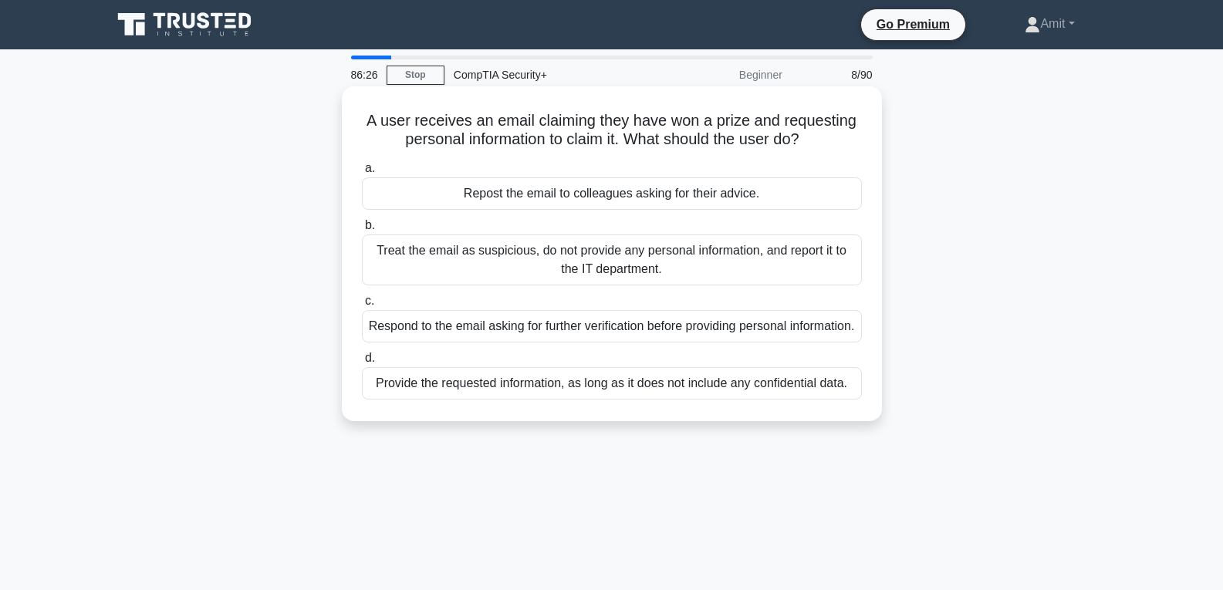
click at [617, 259] on div "Treat the email as suspicious, do not provide any personal information, and rep…" at bounding box center [612, 260] width 500 height 51
click at [362, 231] on input "b. Treat the email as suspicious, do not provide any personal information, and …" at bounding box center [362, 226] width 0 height 10
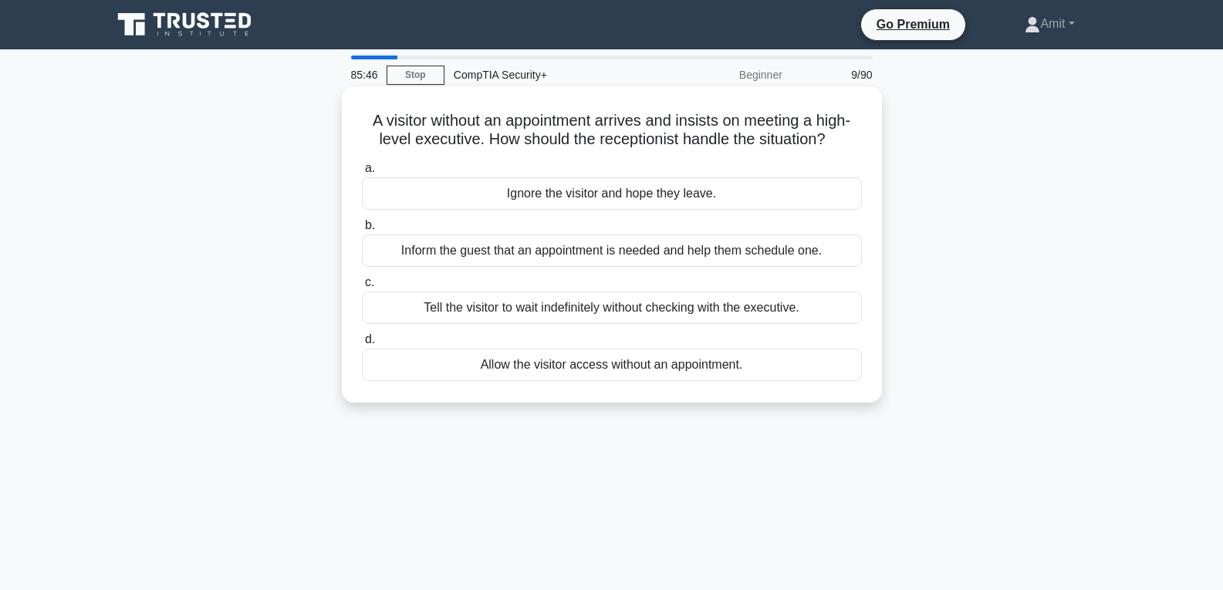
click at [604, 249] on div "Inform the guest that an appointment is needed and help them schedule one." at bounding box center [612, 251] width 500 height 32
click at [362, 231] on input "b. Inform the guest that an appointment is needed and help them schedule one." at bounding box center [362, 226] width 0 height 10
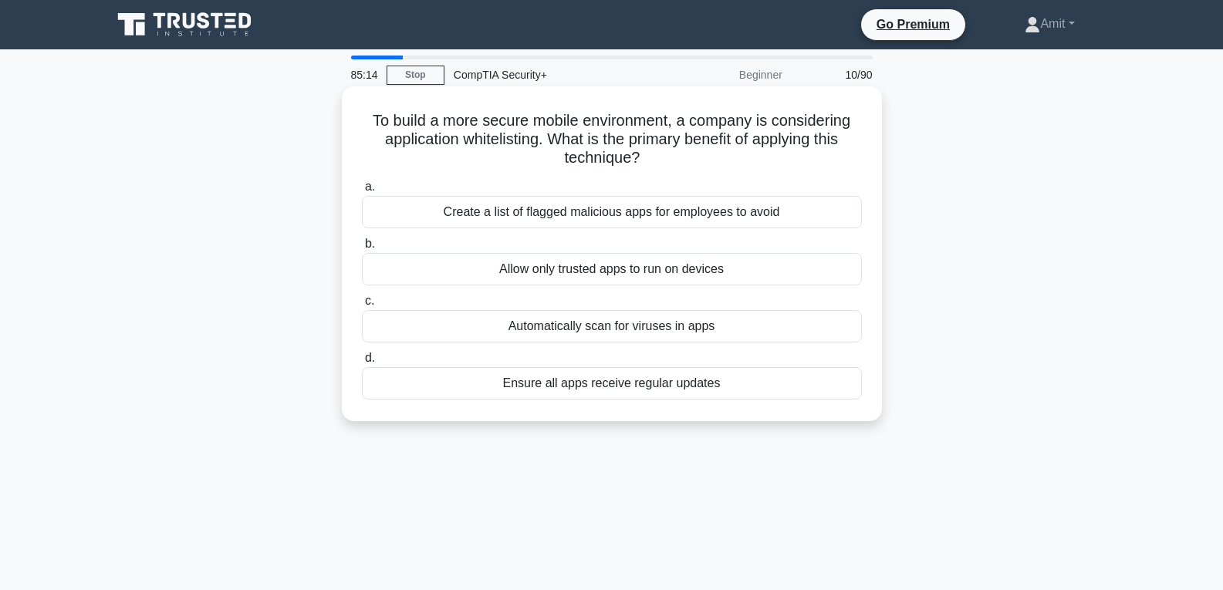
click at [607, 393] on div "Ensure all apps receive regular updates" at bounding box center [612, 383] width 500 height 32
click at [362, 363] on input "d. Ensure all apps receive regular updates" at bounding box center [362, 358] width 0 height 10
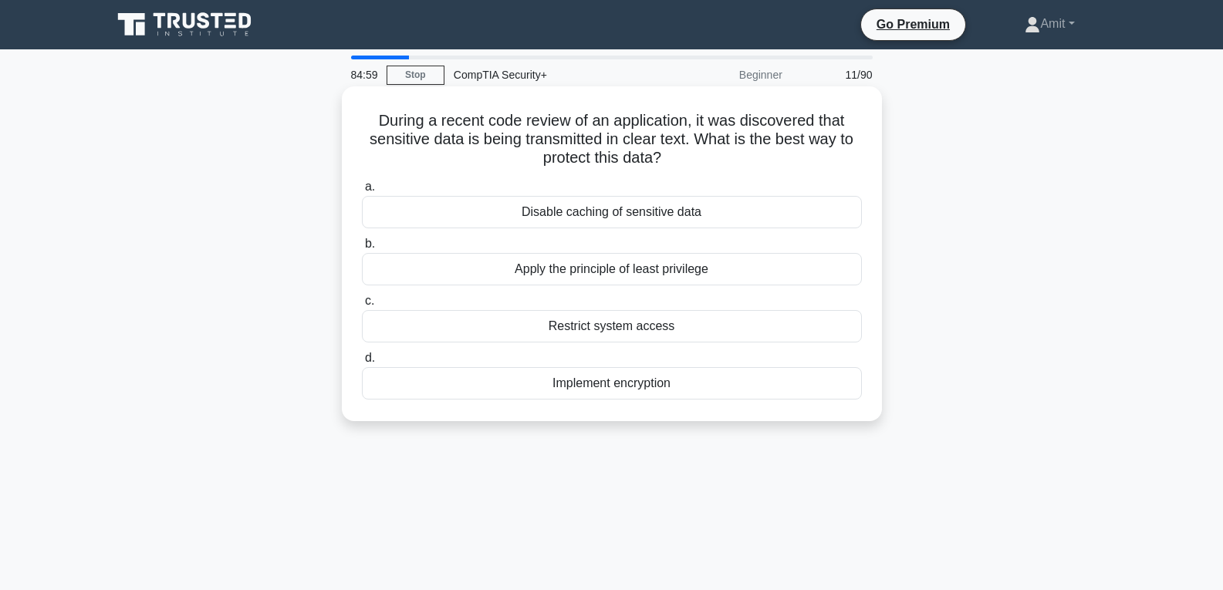
click at [600, 389] on div "Implement encryption" at bounding box center [612, 383] width 500 height 32
click at [362, 363] on input "d. Implement encryption" at bounding box center [362, 358] width 0 height 10
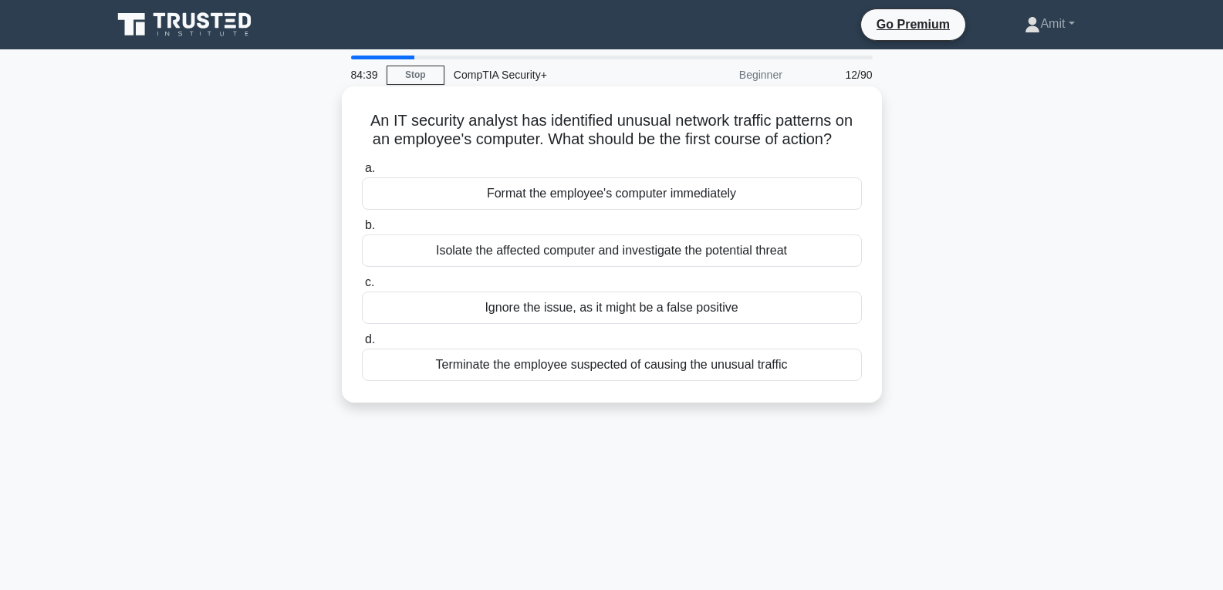
click at [657, 256] on div "Isolate the affected computer and investigate the potential threat" at bounding box center [612, 251] width 500 height 32
click at [362, 231] on input "b. Isolate the affected computer and investigate the potential threat" at bounding box center [362, 226] width 0 height 10
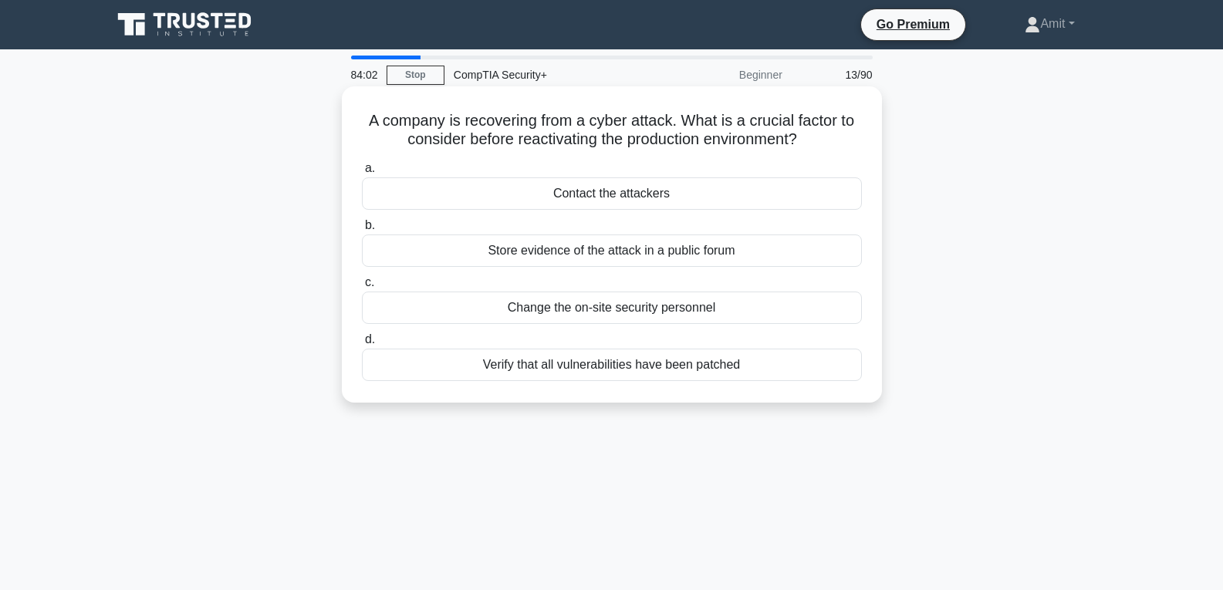
click at [638, 365] on div "Verify that all vulnerabilities have been patched" at bounding box center [612, 365] width 500 height 32
click at [362, 345] on input "d. Verify that all vulnerabilities have been patched" at bounding box center [362, 340] width 0 height 10
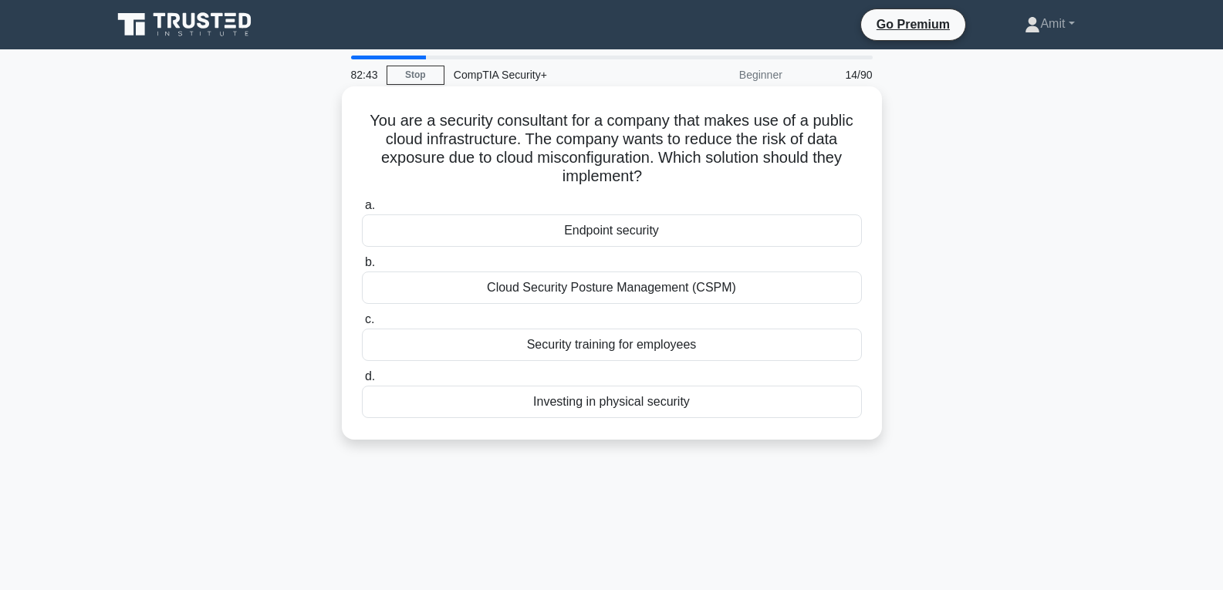
click at [594, 294] on div "Cloud Security Posture Management (CSPM)" at bounding box center [612, 288] width 500 height 32
click at [362, 268] on input "b. Cloud Security Posture Management (CSPM)" at bounding box center [362, 263] width 0 height 10
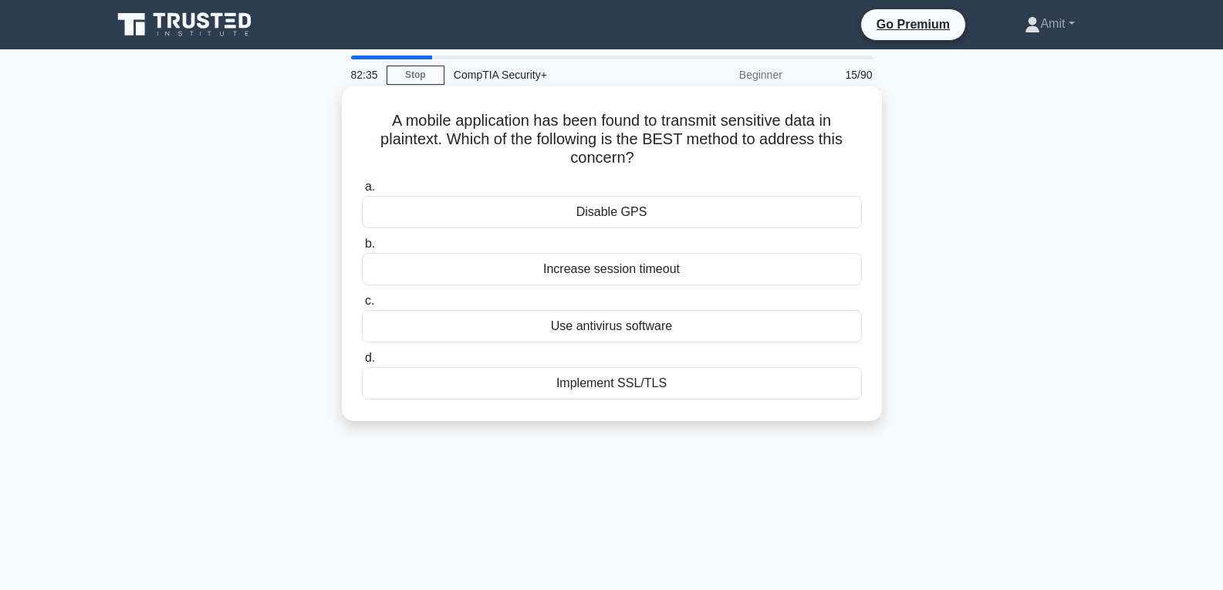
drag, startPoint x: 620, startPoint y: 138, endPoint x: 779, endPoint y: 156, distance: 159.2
click at [779, 156] on h5 "A mobile application has been found to transmit sensitive data in plaintext. Wh…" at bounding box center [611, 139] width 503 height 57
click at [620, 387] on div "Implement SSL/TLS" at bounding box center [612, 383] width 500 height 32
click at [362, 363] on input "d. Implement SSL/TLS" at bounding box center [362, 358] width 0 height 10
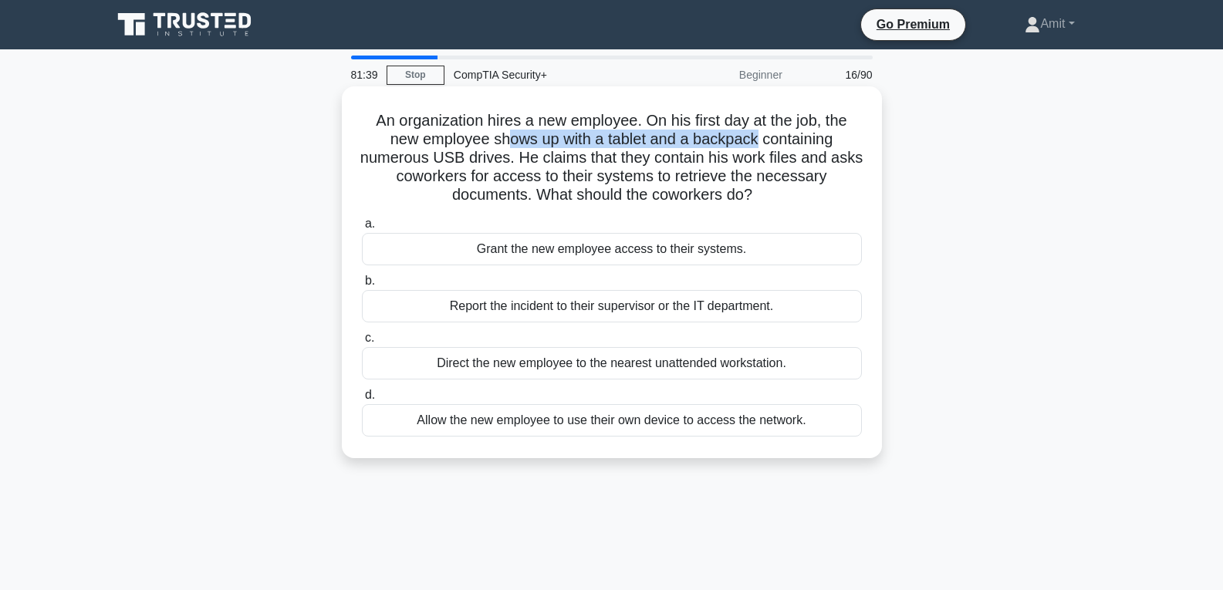
drag, startPoint x: 505, startPoint y: 137, endPoint x: 756, endPoint y: 139, distance: 250.8
click at [756, 139] on h5 "An organization hires a new employee. On his first day at the job, the new empl…" at bounding box center [611, 158] width 503 height 94
drag, startPoint x: 531, startPoint y: 159, endPoint x: 804, endPoint y: 157, distance: 273.2
click at [837, 159] on h5 "An organization hires a new employee. On his first day at the job, the new empl…" at bounding box center [611, 158] width 503 height 94
drag, startPoint x: 392, startPoint y: 174, endPoint x: 768, endPoint y: 192, distance: 376.3
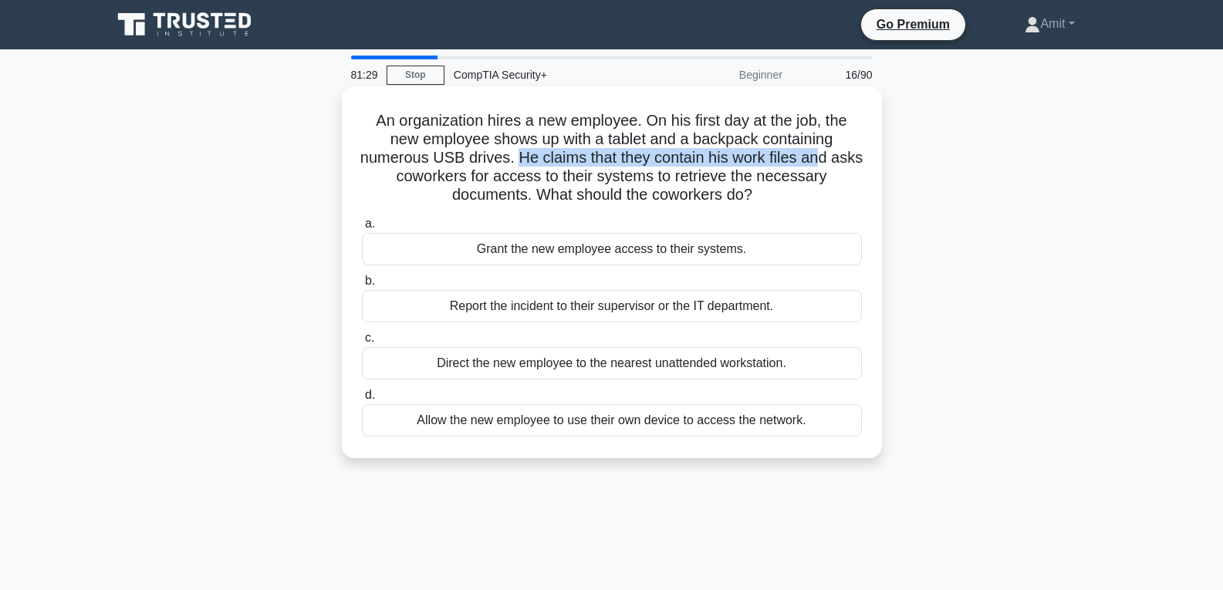
click at [768, 192] on h5 "An organization hires a new employee. On his first day at the job, the new empl…" at bounding box center [611, 158] width 503 height 94
drag, startPoint x: 514, startPoint y: 247, endPoint x: 678, endPoint y: 252, distance: 164.4
click at [678, 252] on div "Grant the new employee access to their systems." at bounding box center [612, 249] width 500 height 32
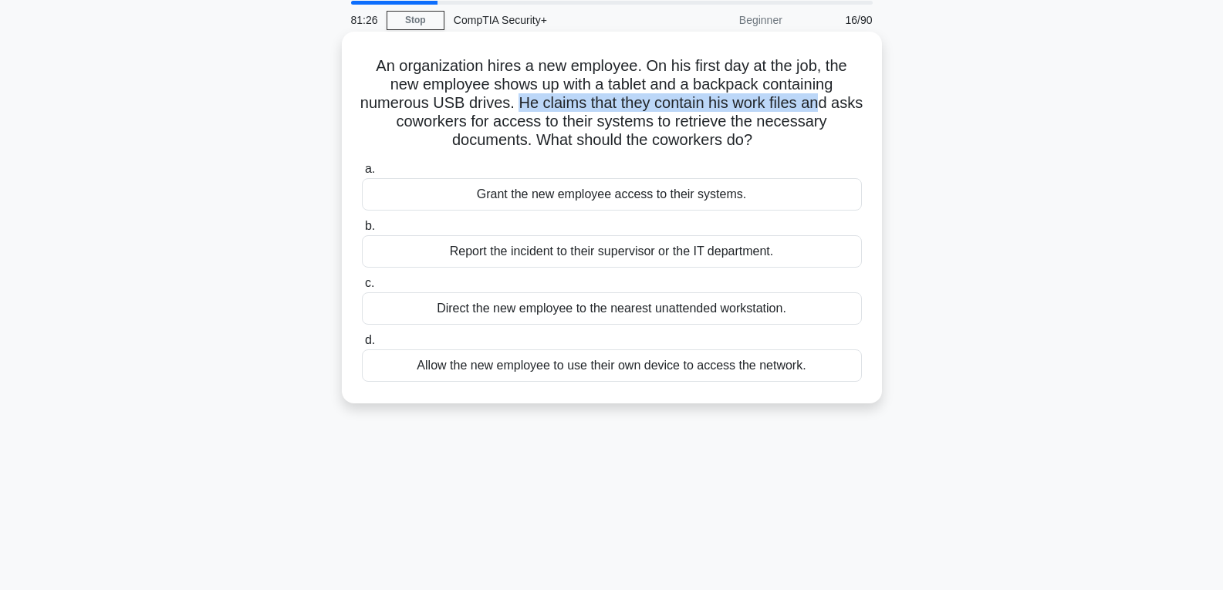
scroll to position [154, 0]
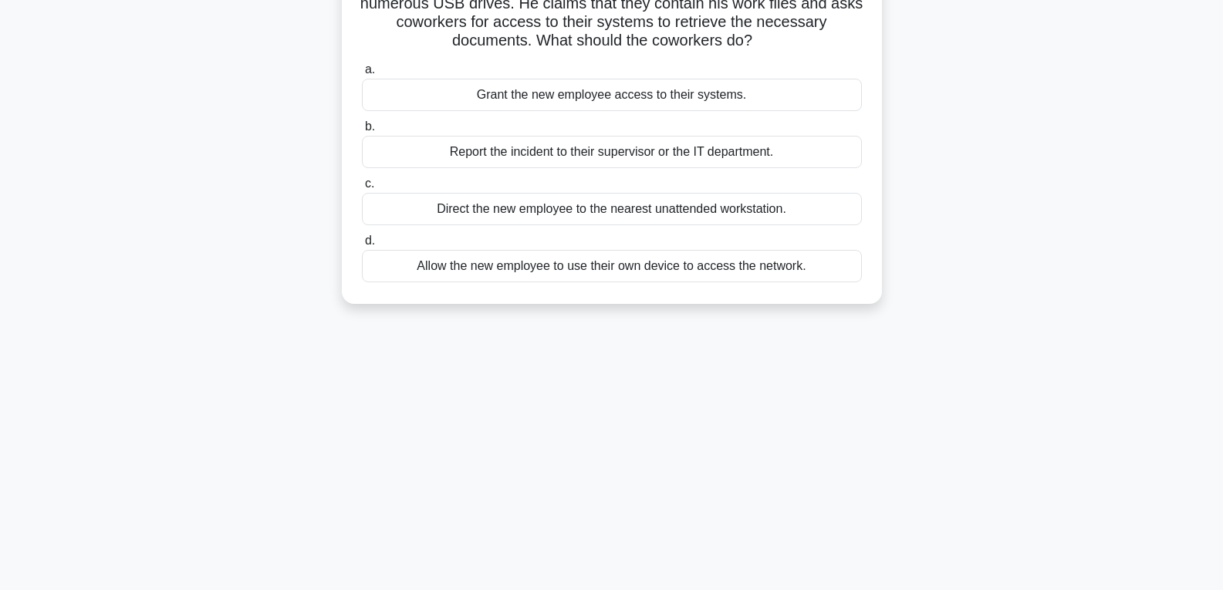
click at [598, 157] on div "Report the incident to their supervisor or the IT department." at bounding box center [612, 152] width 500 height 32
click at [362, 132] on input "b. Report the incident to their supervisor or the IT department." at bounding box center [362, 127] width 0 height 10
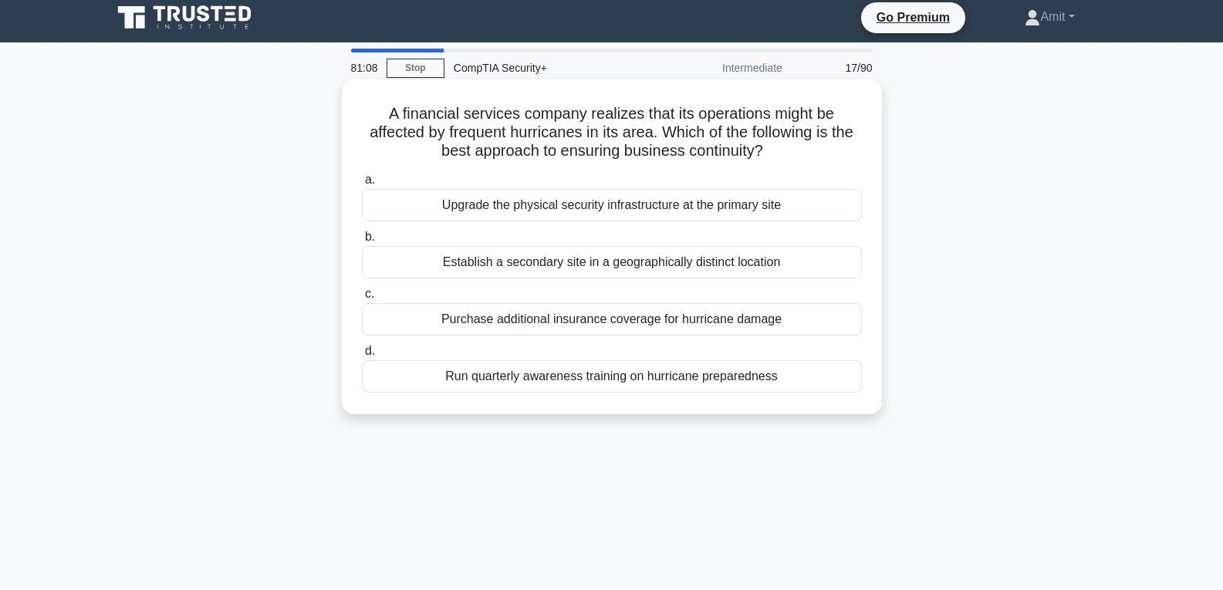
scroll to position [0, 0]
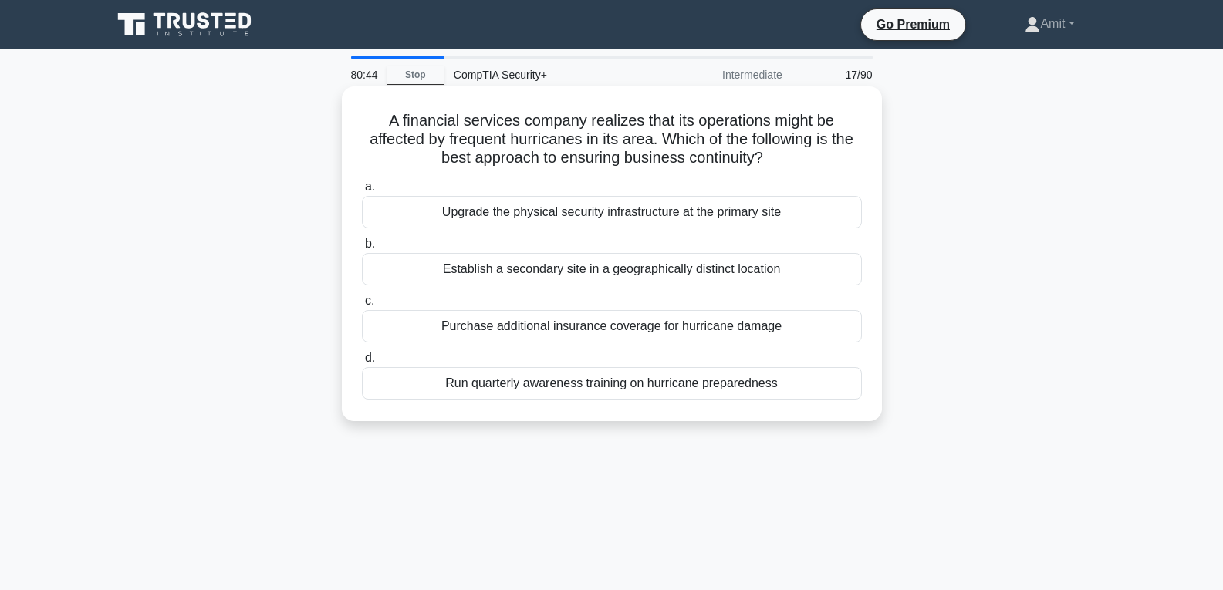
click at [636, 272] on div "Establish a secondary site in a geographically distinct location" at bounding box center [612, 269] width 500 height 32
click at [362, 249] on input "b. Establish a secondary site in a geographically distinct location" at bounding box center [362, 244] width 0 height 10
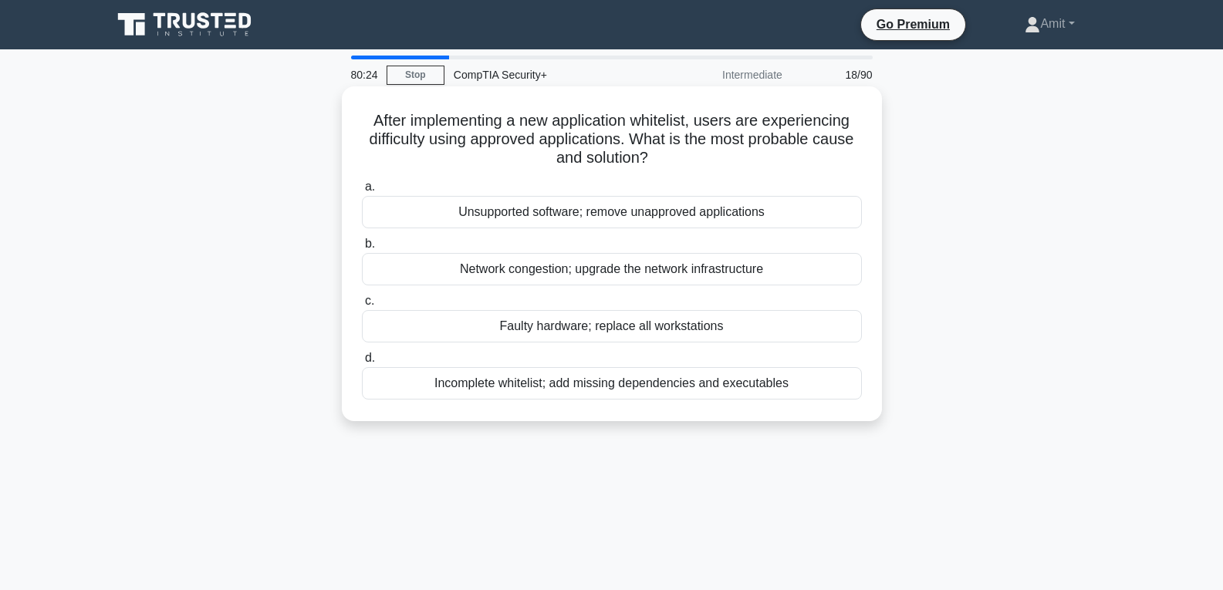
click at [685, 272] on div "Network congestion; upgrade the network infrastructure" at bounding box center [612, 269] width 500 height 32
click at [362, 249] on input "b. Network congestion; upgrade the network infrastructure" at bounding box center [362, 244] width 0 height 10
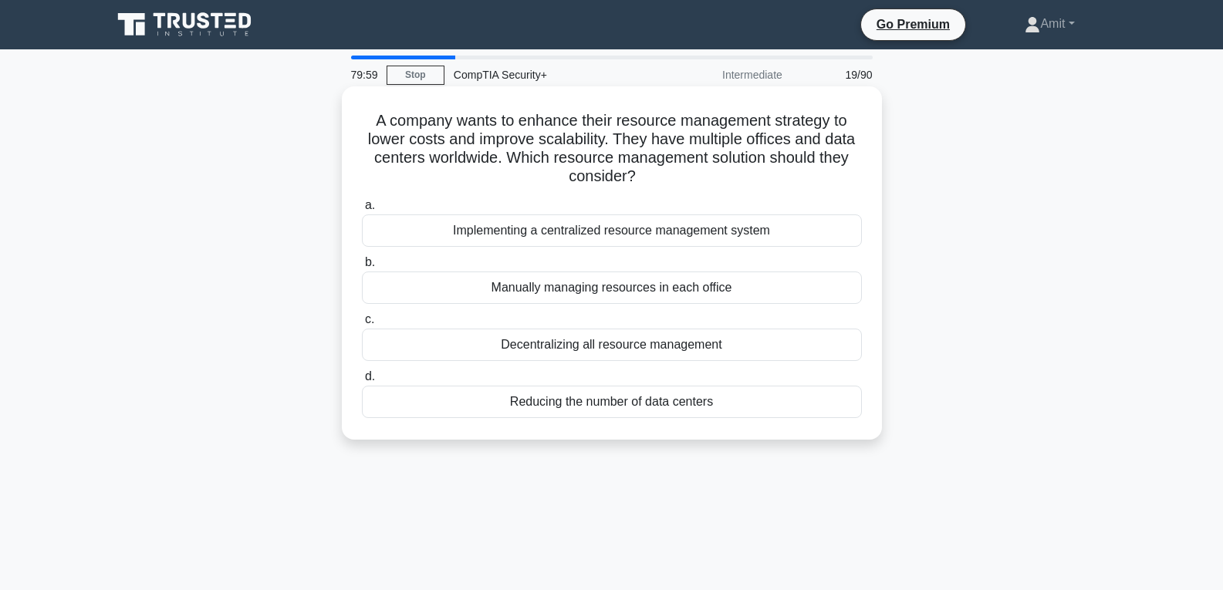
click at [535, 231] on div "Implementing a centralized resource management system" at bounding box center [612, 231] width 500 height 32
click at [362, 211] on input "a. Implementing a centralized resource management system" at bounding box center [362, 206] width 0 height 10
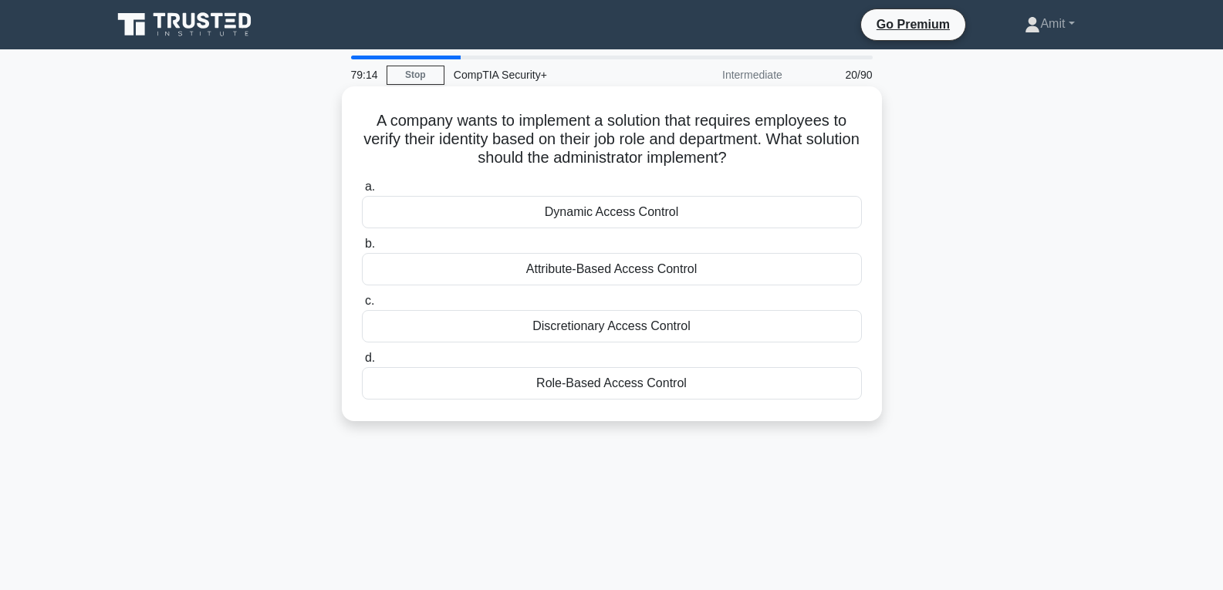
click at [587, 387] on div "Role-Based Access Control" at bounding box center [612, 383] width 500 height 32
click at [362, 363] on input "d. Role-Based Access Control" at bounding box center [362, 358] width 0 height 10
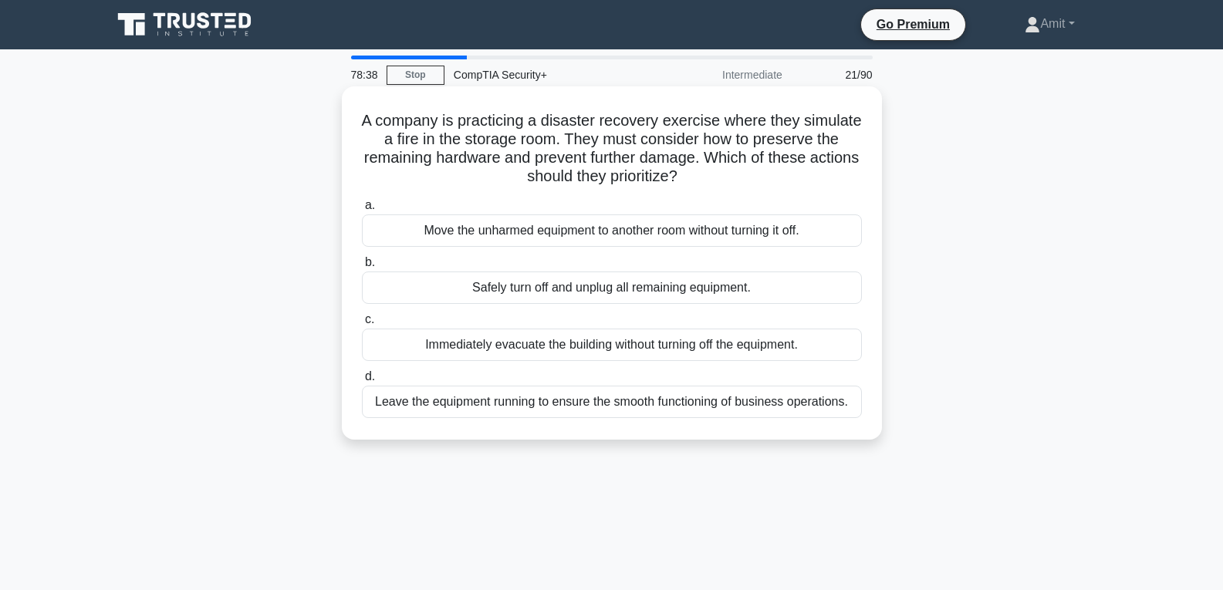
click at [552, 285] on div "Safely turn off and unplug all remaining equipment." at bounding box center [612, 288] width 500 height 32
click at [362, 268] on input "b. Safely turn off and unplug all remaining equipment." at bounding box center [362, 263] width 0 height 10
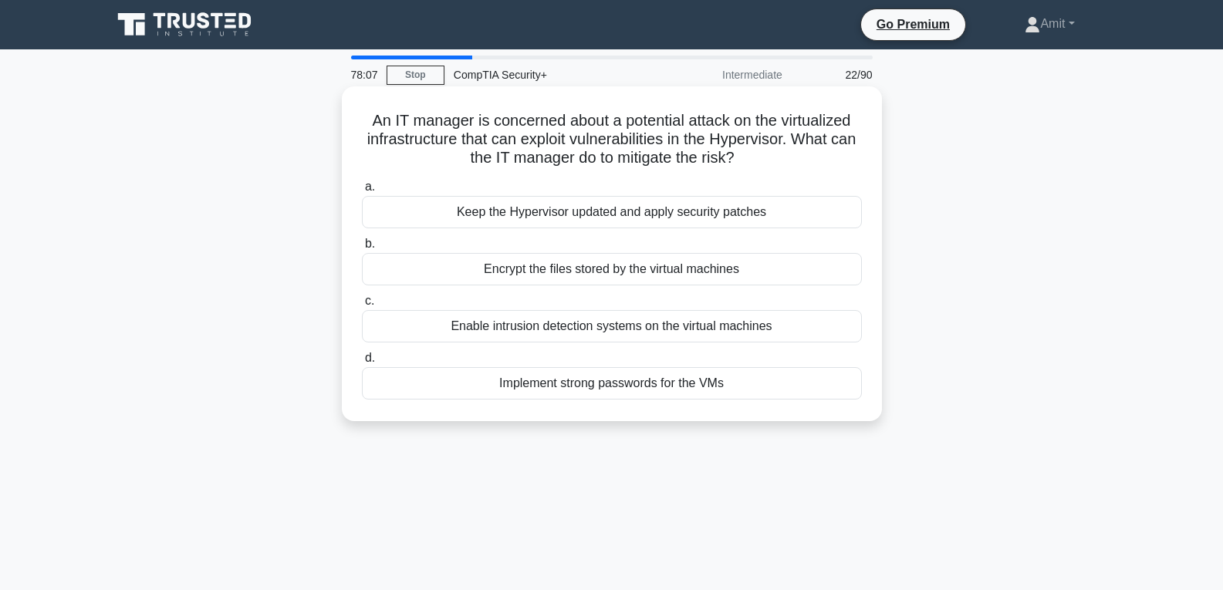
click at [603, 330] on div "Enable intrusion detection systems on the virtual machines" at bounding box center [612, 326] width 500 height 32
click at [362, 306] on input "c. Enable intrusion detection systems on the virtual machines" at bounding box center [362, 301] width 0 height 10
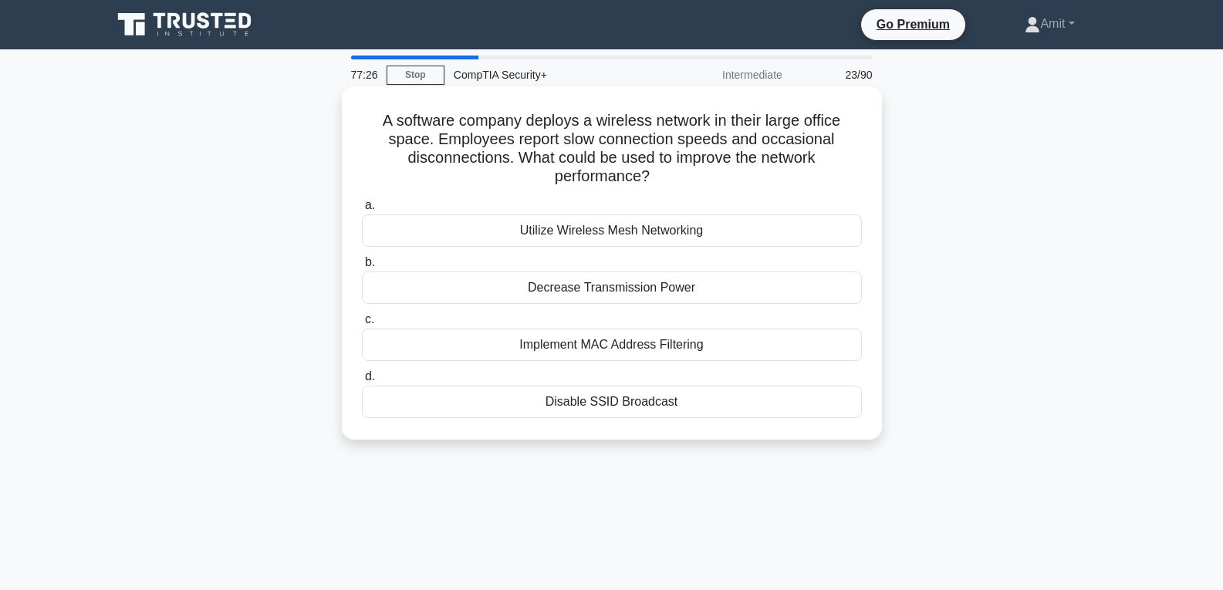
click at [613, 233] on div "Utilize Wireless Mesh Networking" at bounding box center [612, 231] width 500 height 32
click at [362, 211] on input "a. Utilize Wireless Mesh Networking" at bounding box center [362, 206] width 0 height 10
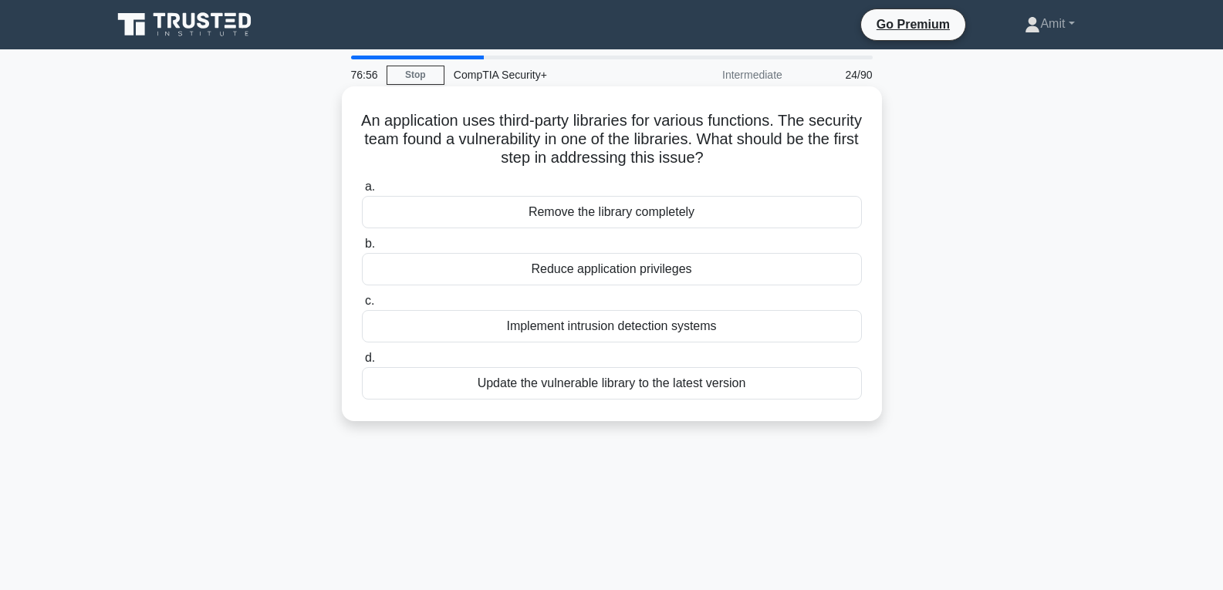
click at [668, 384] on div "Update the vulnerable library to the latest version" at bounding box center [612, 383] width 500 height 32
click at [362, 363] on input "d. Update the vulnerable library to the latest version" at bounding box center [362, 358] width 0 height 10
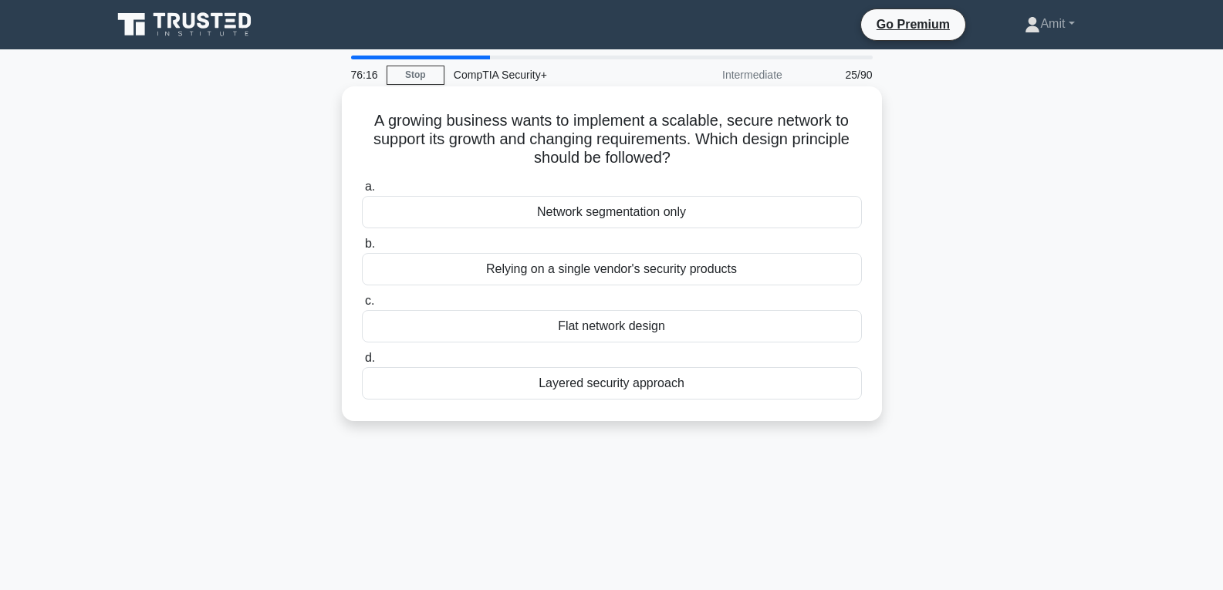
click at [556, 215] on div "Network segmentation only" at bounding box center [612, 212] width 500 height 32
click at [362, 192] on input "a. Network segmentation only" at bounding box center [362, 187] width 0 height 10
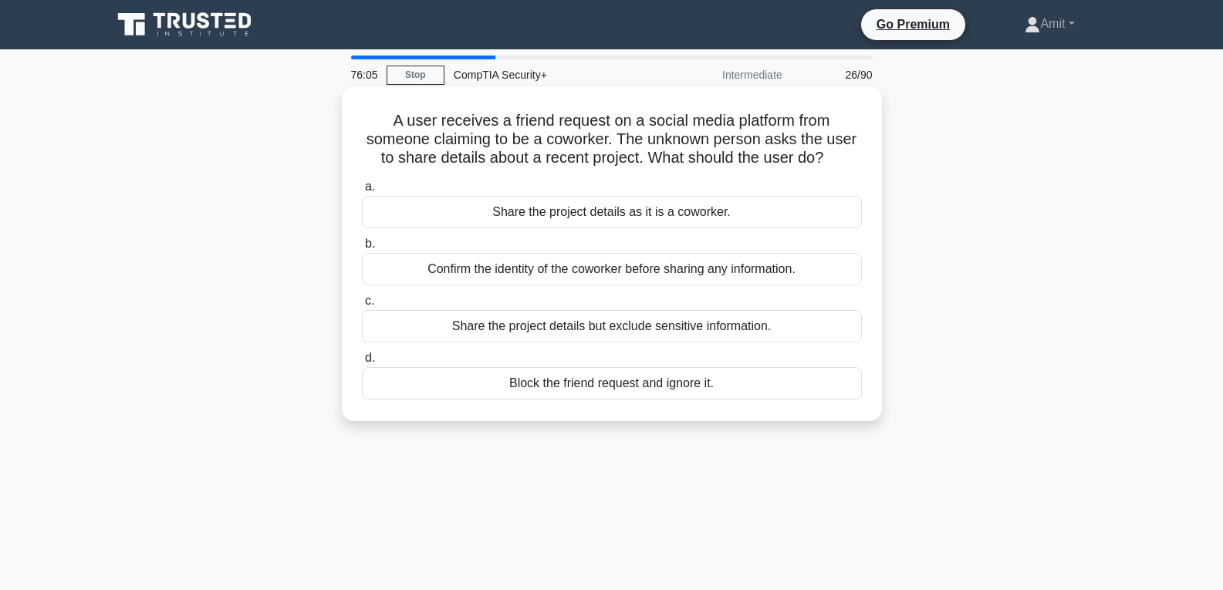
click at [642, 272] on div "Confirm the identity of the coworker before sharing any information." at bounding box center [612, 269] width 500 height 32
click at [362, 249] on input "b. Confirm the identity of the coworker before sharing any information." at bounding box center [362, 244] width 0 height 10
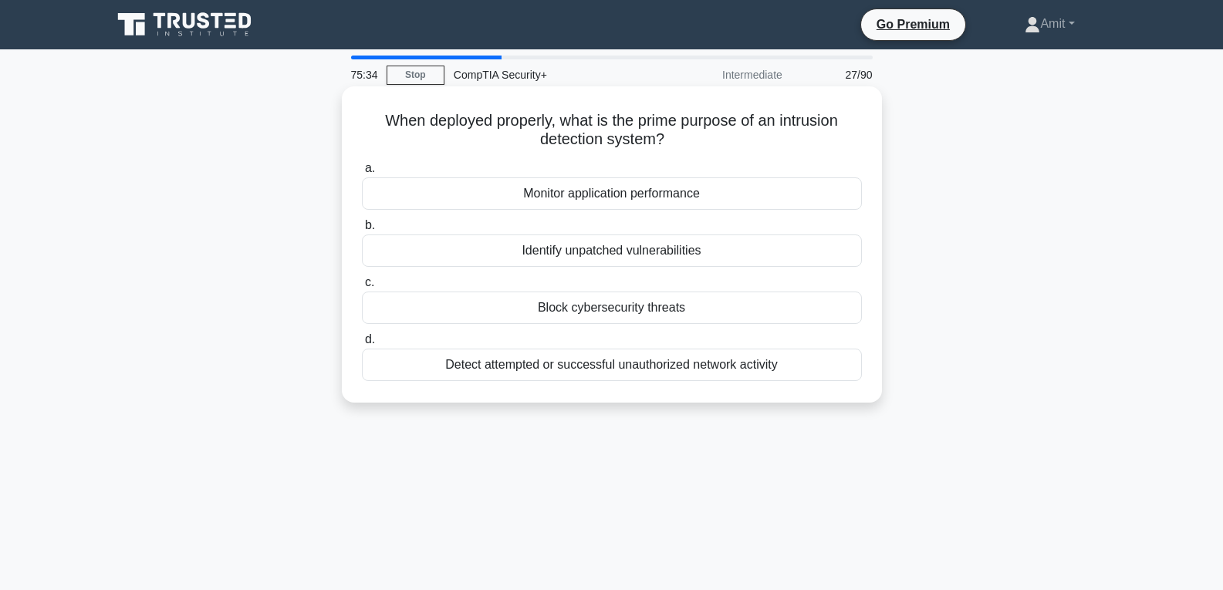
click at [625, 252] on div "Identify unpatched vulnerabilities" at bounding box center [612, 251] width 500 height 32
click at [362, 231] on input "b. Identify unpatched vulnerabilities" at bounding box center [362, 226] width 0 height 10
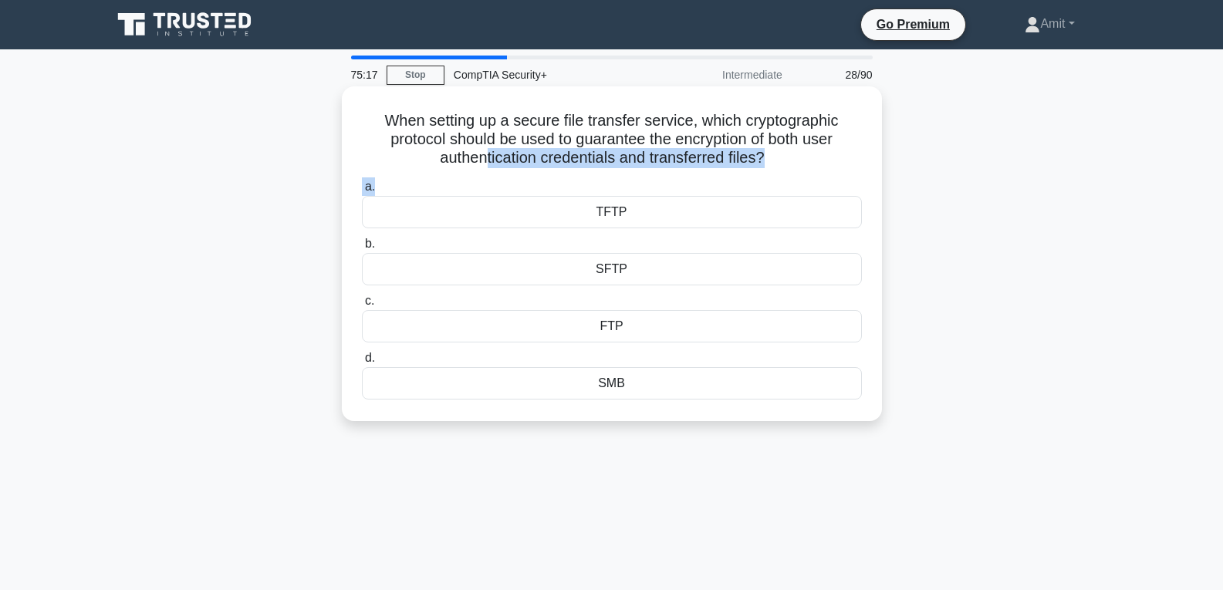
drag, startPoint x: 483, startPoint y: 163, endPoint x: 705, endPoint y: 175, distance: 222.6
click at [705, 175] on div "When setting up a secure file transfer service, which cryptographic protocol sh…" at bounding box center [612, 254] width 528 height 323
drag, startPoint x: 602, startPoint y: 208, endPoint x: 645, endPoint y: 214, distance: 43.7
click at [645, 214] on div "TFTP" at bounding box center [612, 212] width 500 height 32
drag, startPoint x: 600, startPoint y: 328, endPoint x: 632, endPoint y: 324, distance: 32.6
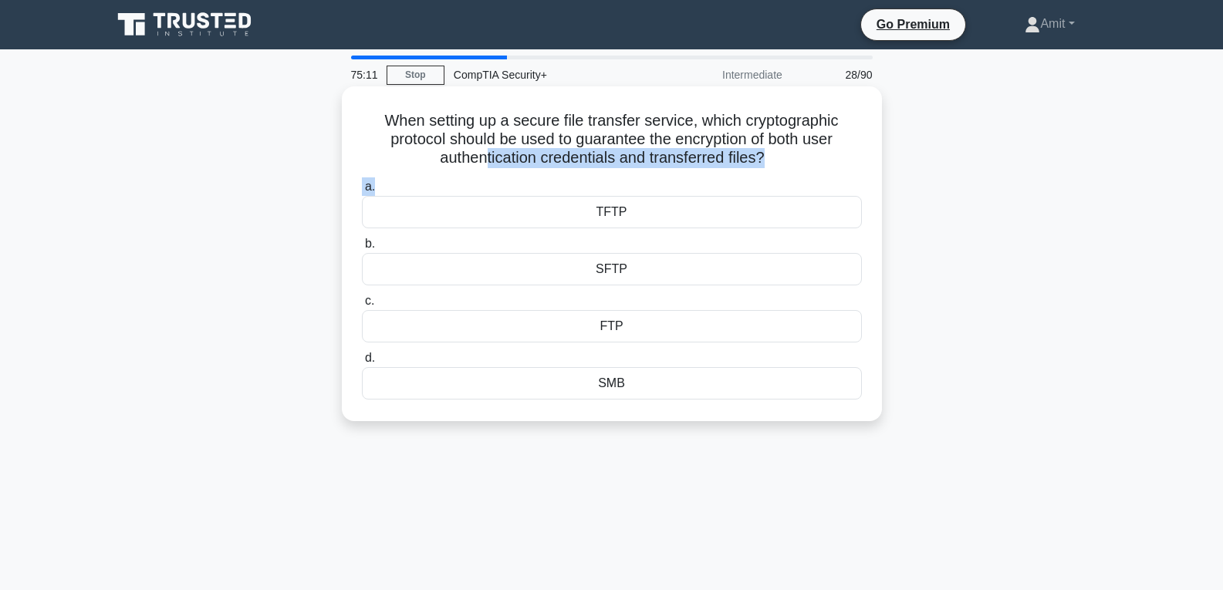
click at [632, 324] on div "FTP" at bounding box center [612, 326] width 500 height 32
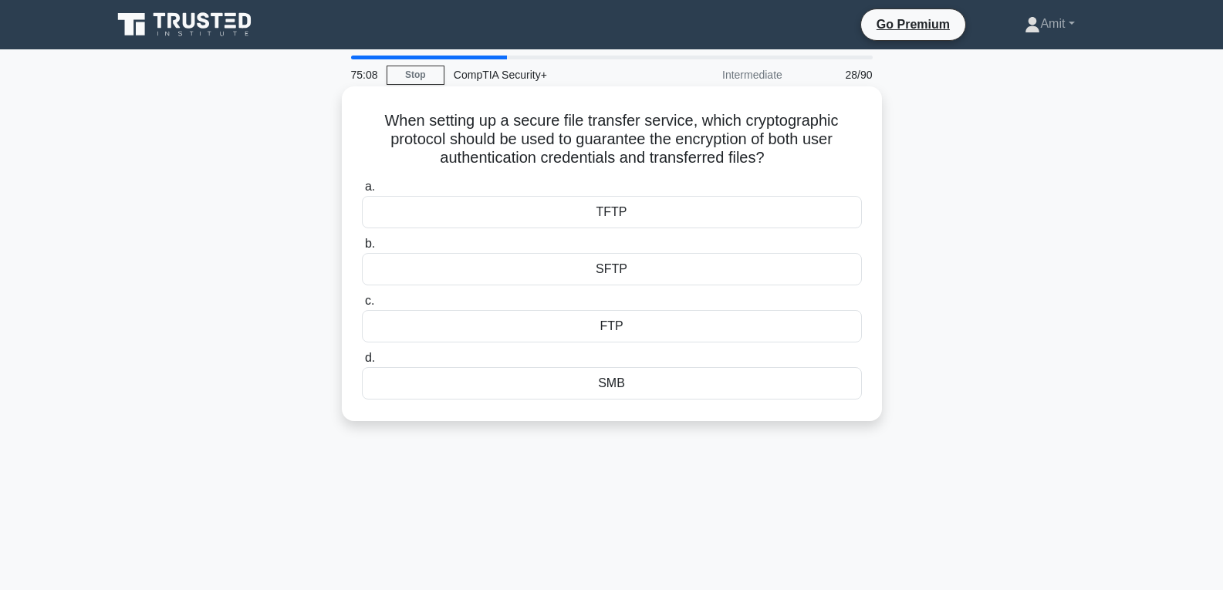
click at [617, 215] on div "TFTP" at bounding box center [612, 212] width 500 height 32
click at [362, 192] on input "a. TFTP" at bounding box center [362, 187] width 0 height 10
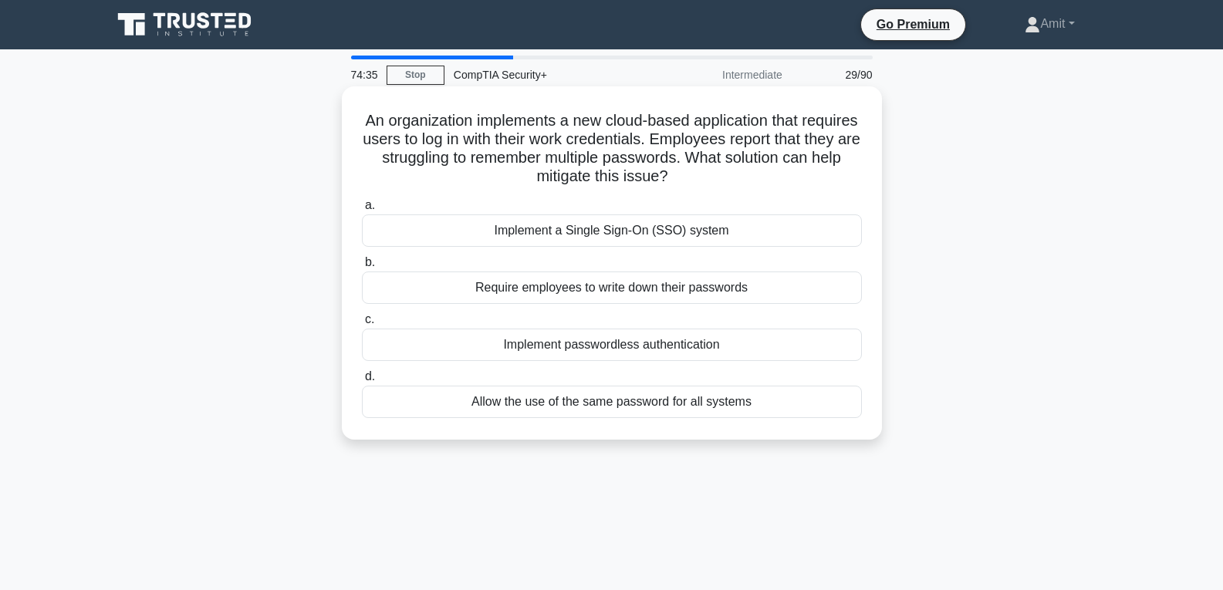
click at [595, 349] on div "Implement passwordless authentication" at bounding box center [612, 345] width 500 height 32
click at [362, 325] on input "c. Implement passwordless authentication" at bounding box center [362, 320] width 0 height 10
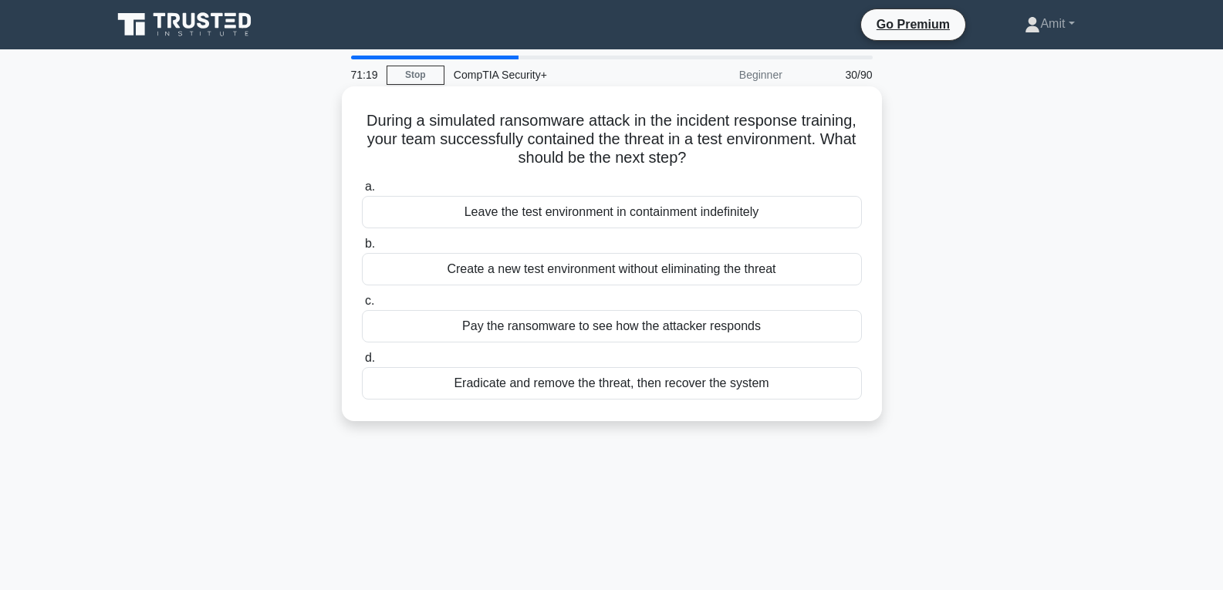
click at [666, 386] on div "Eradicate and remove the threat, then recover the system" at bounding box center [612, 383] width 500 height 32
click at [362, 363] on input "d. Eradicate and remove the threat, then recover the system" at bounding box center [362, 358] width 0 height 10
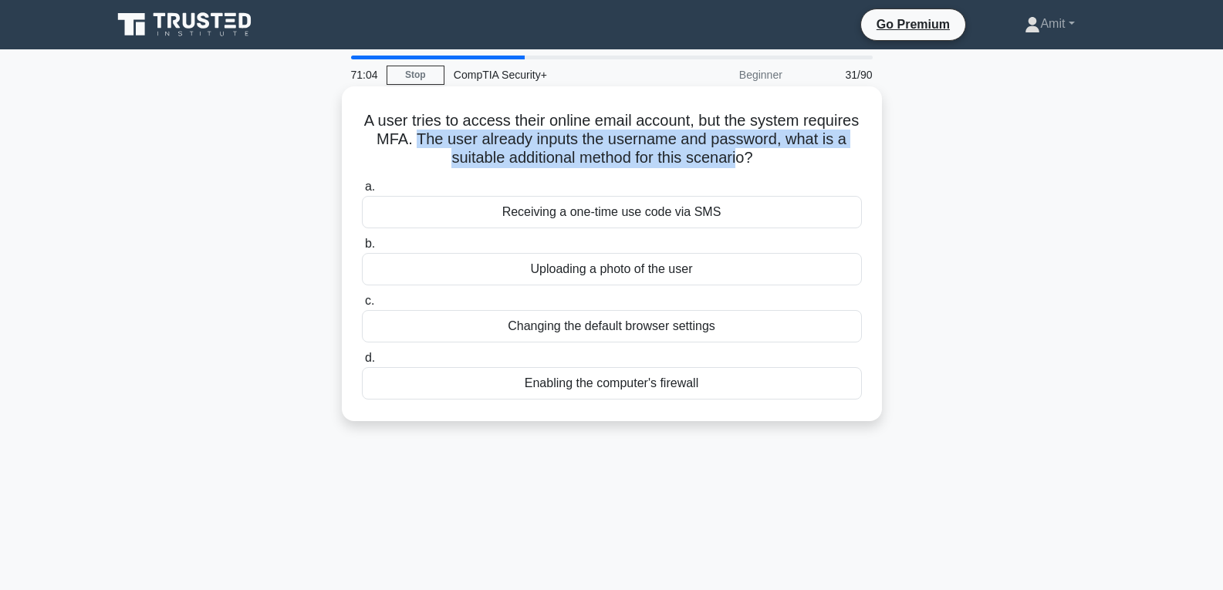
drag, startPoint x: 481, startPoint y: 141, endPoint x: 773, endPoint y: 153, distance: 292.7
click at [773, 153] on h5 "A user tries to access their online email account, but the system requires MFA.…" at bounding box center [611, 139] width 503 height 57
click at [631, 132] on h5 "A user tries to access their online email account, but the system requires MFA.…" at bounding box center [611, 139] width 503 height 57
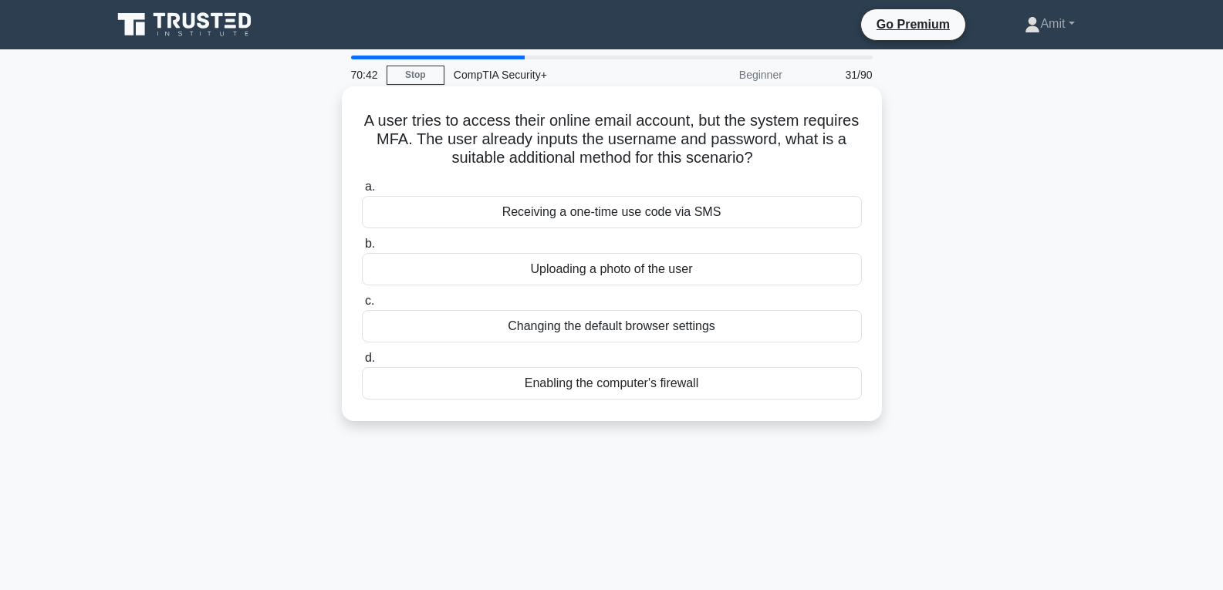
click at [603, 218] on div "Receiving a one-time use code via SMS" at bounding box center [612, 212] width 500 height 32
click at [362, 192] on input "a. Receiving a one-time use code via SMS" at bounding box center [362, 187] width 0 height 10
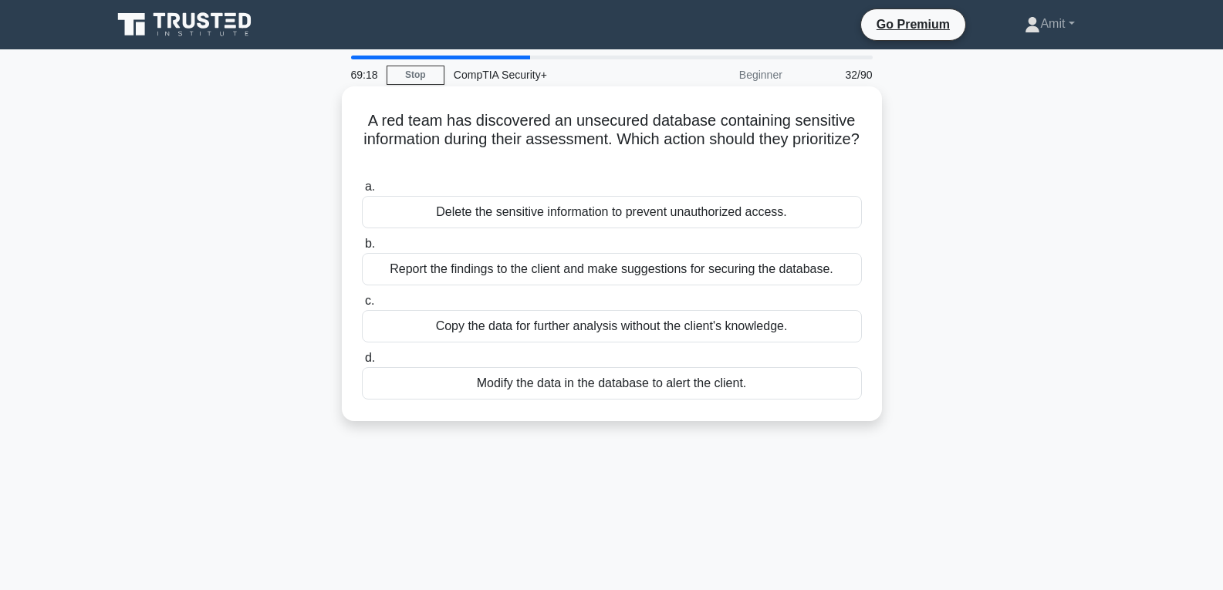
click at [549, 272] on div "Report the findings to the client and make suggestions for securing the databas…" at bounding box center [612, 269] width 500 height 32
click at [362, 249] on input "b. Report the findings to the client and make suggestions for securing the data…" at bounding box center [362, 244] width 0 height 10
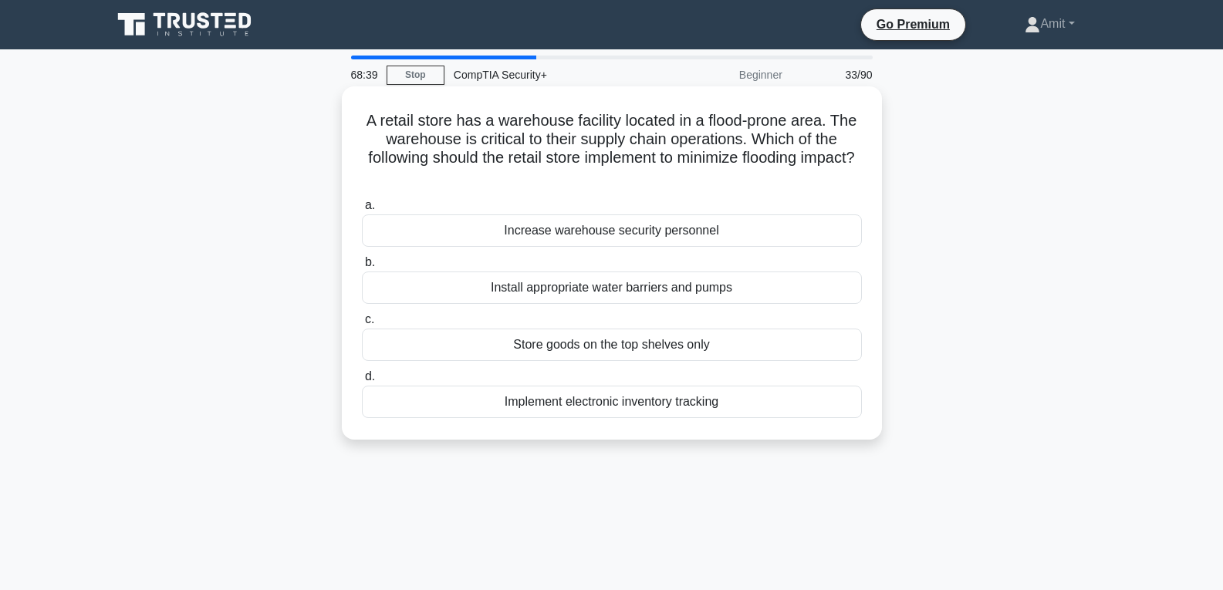
click at [610, 289] on div "Install appropriate water barriers and pumps" at bounding box center [612, 288] width 500 height 32
click at [362, 268] on input "b. Install appropriate water barriers and pumps" at bounding box center [362, 263] width 0 height 10
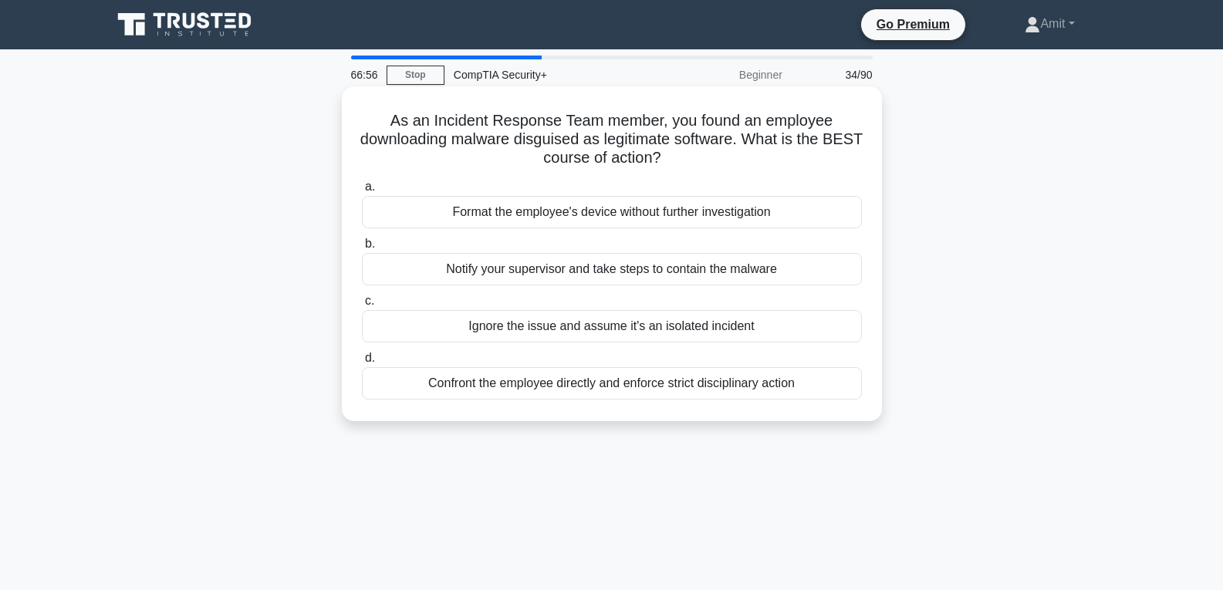
click at [636, 270] on div "Notify your supervisor and take steps to contain the malware" at bounding box center [612, 269] width 500 height 32
click at [362, 249] on input "b. Notify your supervisor and take steps to contain the malware" at bounding box center [362, 244] width 0 height 10
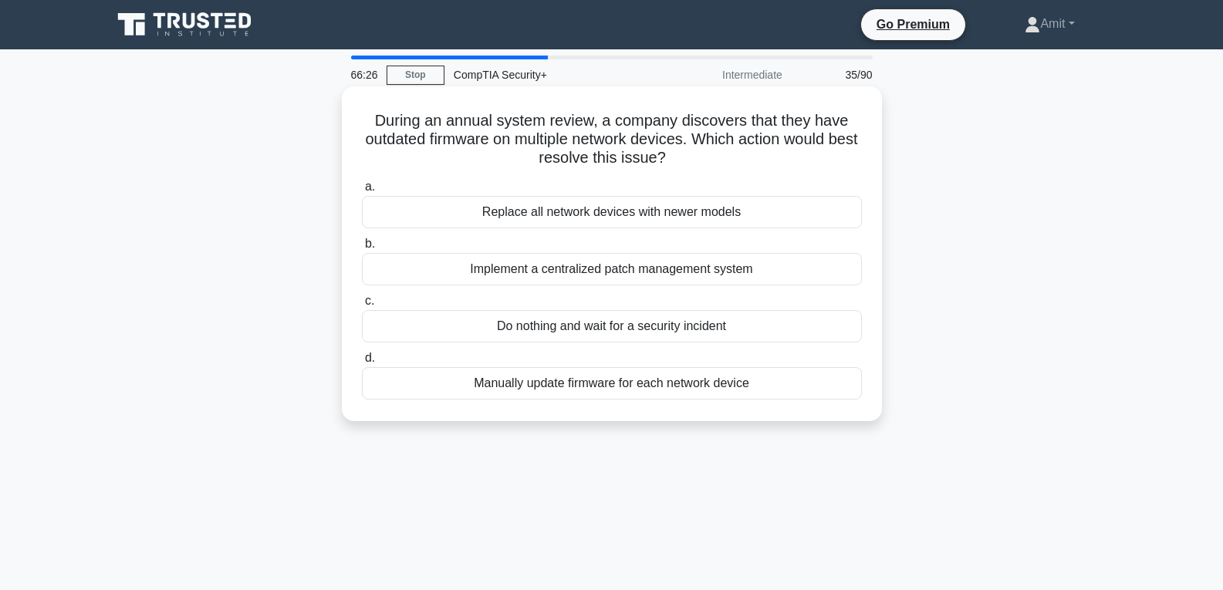
click at [607, 272] on div "Implement a centralized patch management system" at bounding box center [612, 269] width 500 height 32
click at [362, 249] on input "b. Implement a centralized patch management system" at bounding box center [362, 244] width 0 height 10
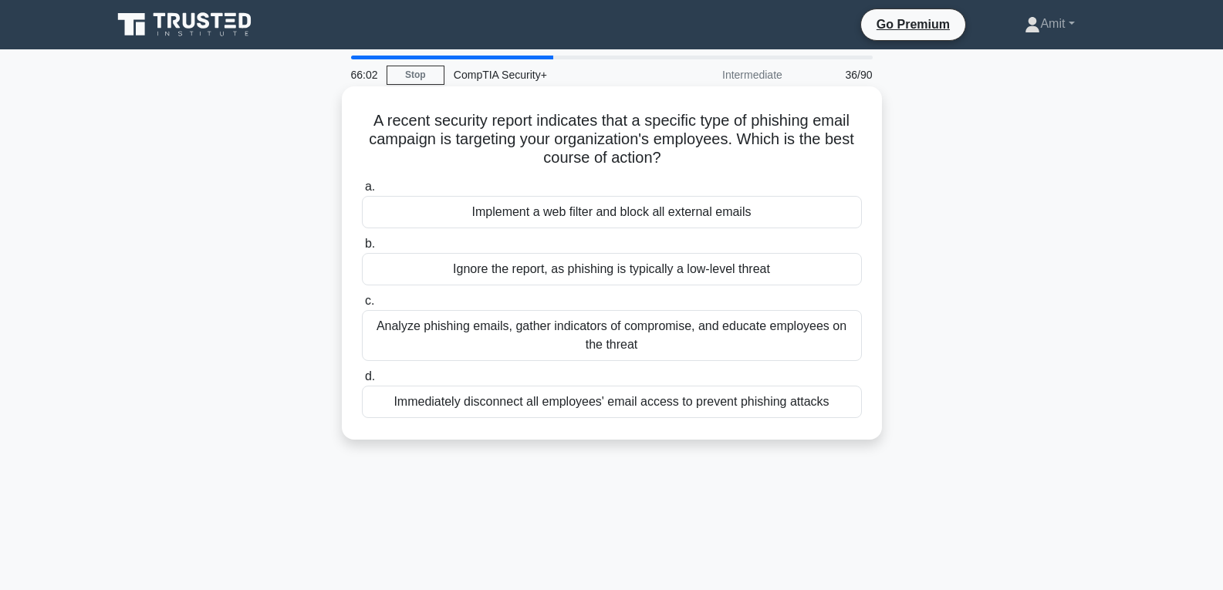
click at [650, 330] on div "Analyze phishing emails, gather indicators of compromise, and educate employees…" at bounding box center [612, 335] width 500 height 51
click at [362, 306] on input "c. Analyze phishing emails, gather indicators of compromise, and educate employ…" at bounding box center [362, 301] width 0 height 10
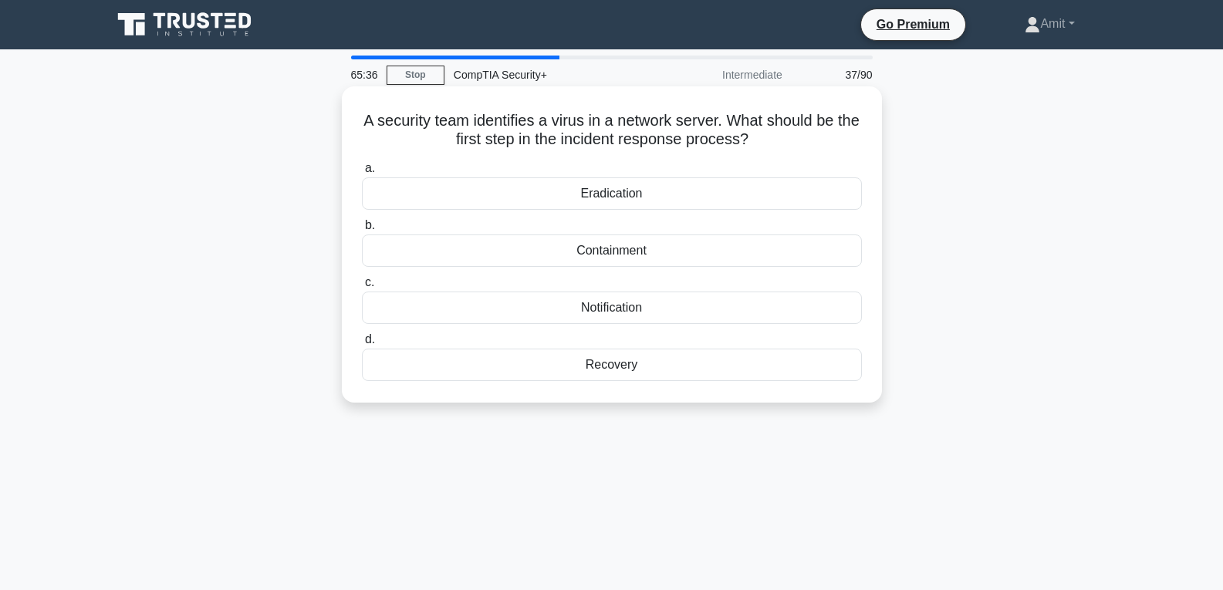
click at [620, 248] on div "Containment" at bounding box center [612, 251] width 500 height 32
click at [362, 231] on input "b. Containment" at bounding box center [362, 226] width 0 height 10
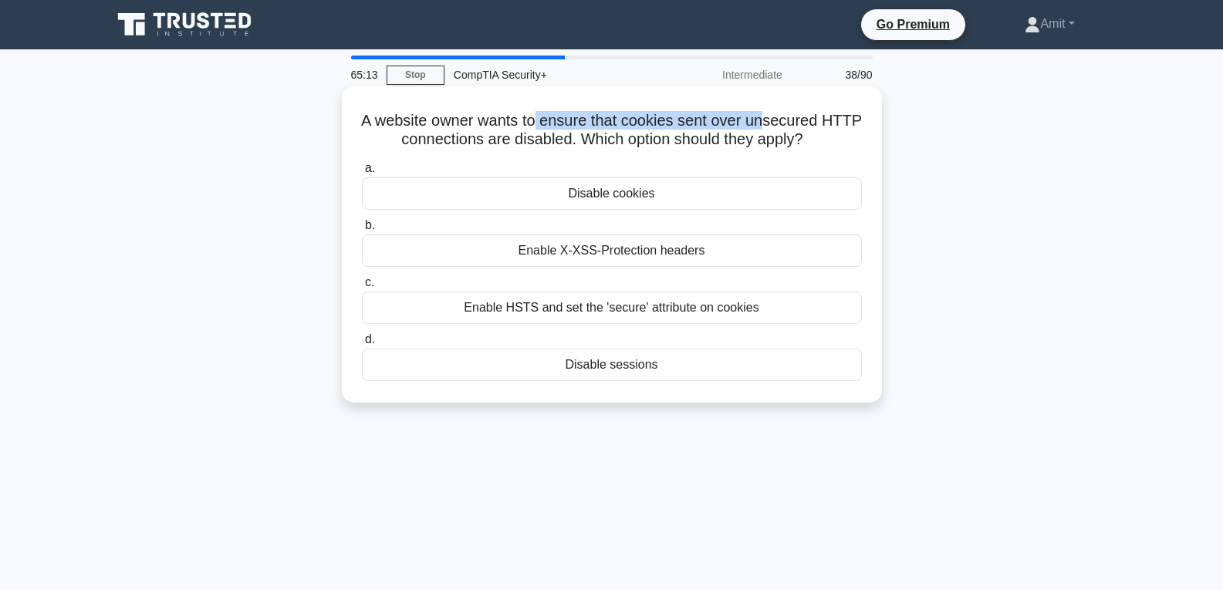
drag, startPoint x: 561, startPoint y: 121, endPoint x: 790, endPoint y: 110, distance: 229.5
click at [790, 111] on h5 "A website owner wants to ensure that cookies sent over unsecured HTTP connectio…" at bounding box center [611, 130] width 503 height 39
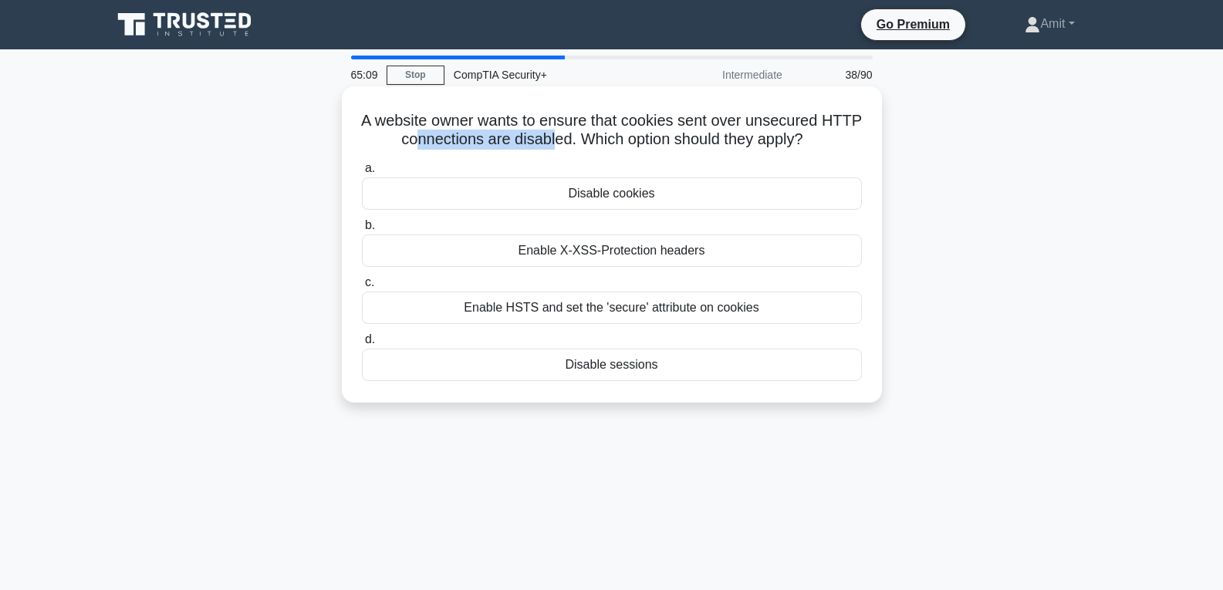
drag, startPoint x: 428, startPoint y: 143, endPoint x: 572, endPoint y: 136, distance: 144.5
click at [572, 136] on h5 "A website owner wants to ensure that cookies sent over unsecured HTTP connectio…" at bounding box center [611, 130] width 503 height 39
drag, startPoint x: 594, startPoint y: 137, endPoint x: 748, endPoint y: 142, distance: 153.7
click at [748, 142] on h5 "A website owner wants to ensure that cookies sent over unsecured HTTP connectio…" at bounding box center [611, 130] width 503 height 39
drag, startPoint x: 553, startPoint y: 309, endPoint x: 671, endPoint y: 305, distance: 118.1
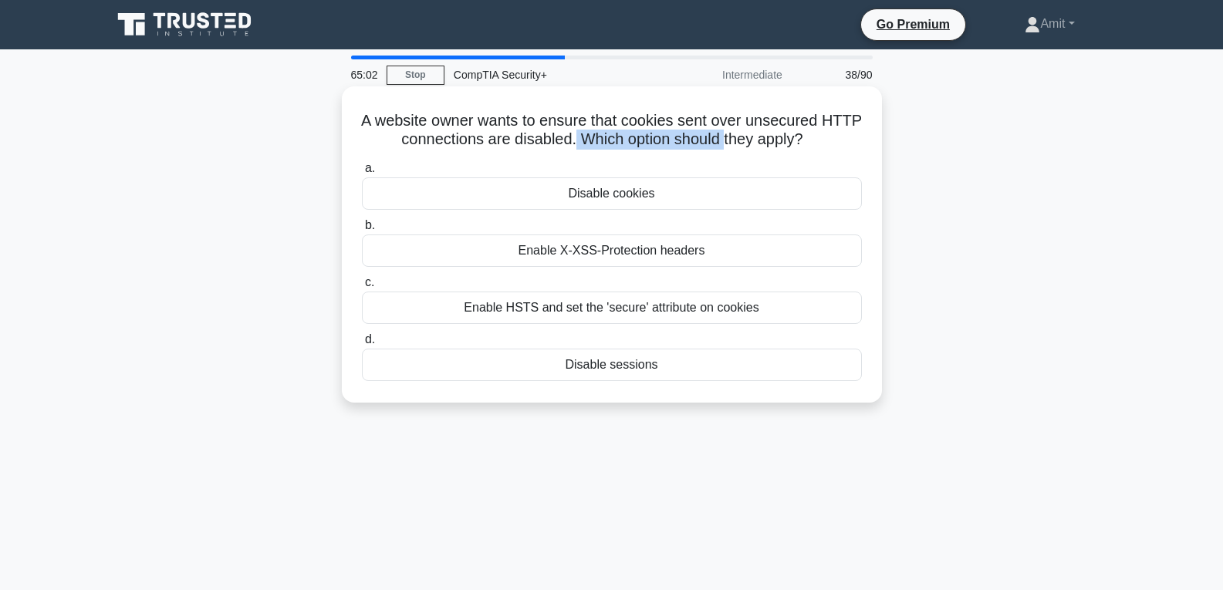
click at [671, 305] on div "Enable HSTS and set the 'secure' attribute on cookies" at bounding box center [612, 308] width 500 height 32
click at [702, 313] on div "Enable HSTS and set the 'secure' attribute on cookies" at bounding box center [612, 308] width 500 height 32
click at [537, 311] on div "Enable HSTS and set the 'secure' attribute on cookies" at bounding box center [612, 308] width 500 height 32
click at [362, 288] on input "c. Enable HSTS and set the 'secure' attribute on cookies" at bounding box center [362, 283] width 0 height 10
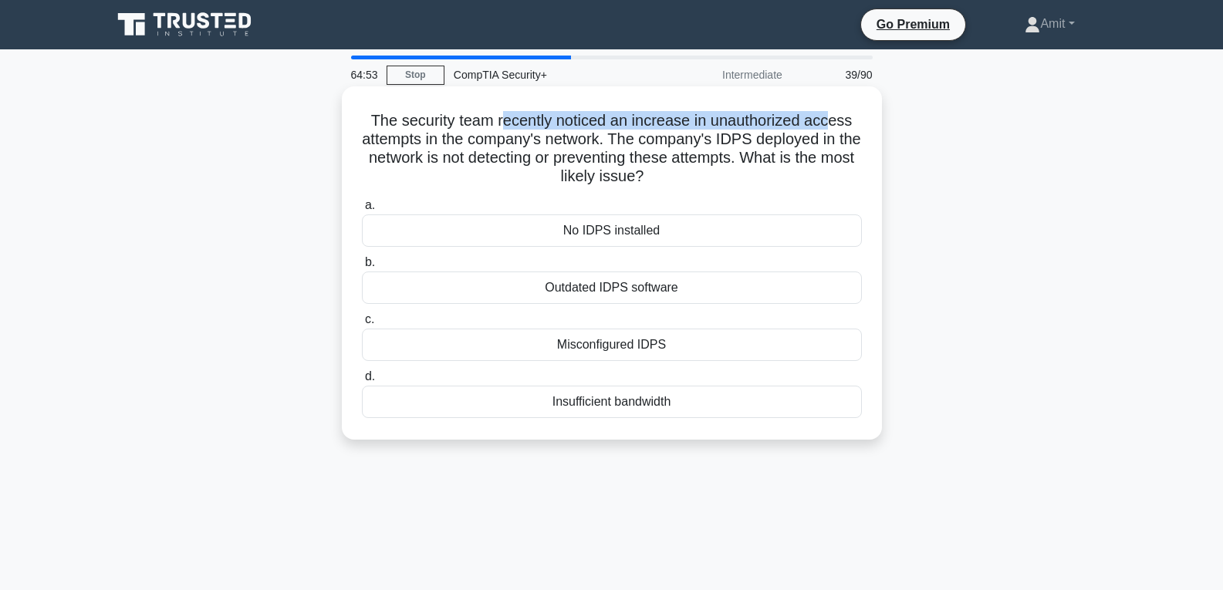
drag, startPoint x: 502, startPoint y: 121, endPoint x: 836, endPoint y: 122, distance: 333.4
click at [836, 122] on h5 "The security team recently noticed an increase in unauthorized access attempts …" at bounding box center [611, 149] width 503 height 76
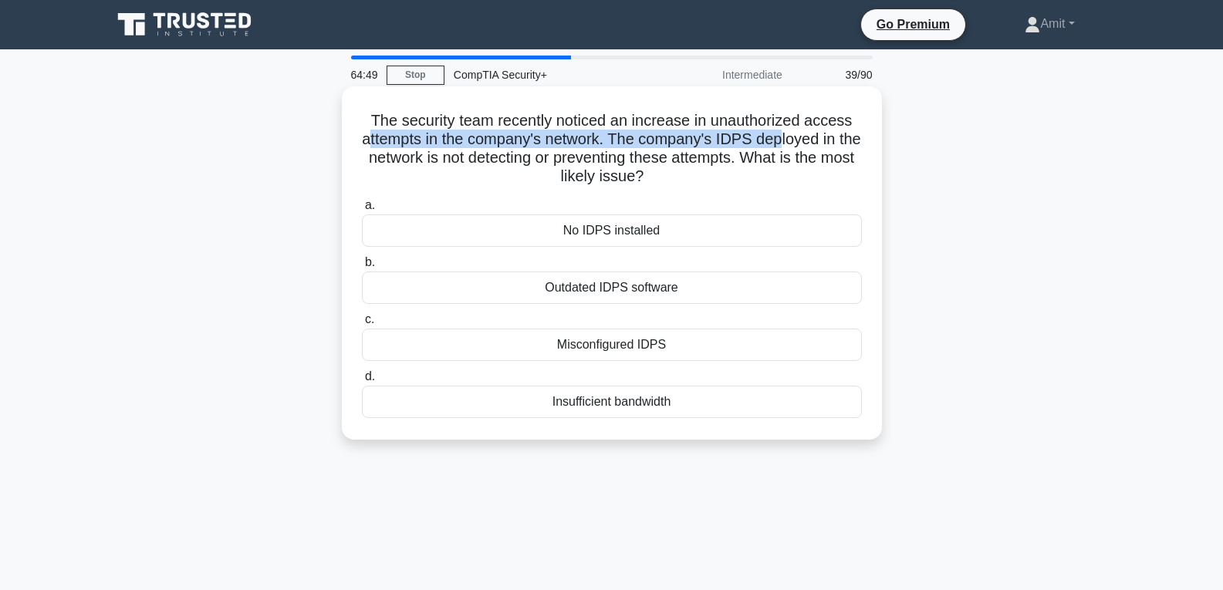
drag, startPoint x: 376, startPoint y: 142, endPoint x: 796, endPoint y: 147, distance: 419.9
click at [796, 147] on h5 "The security team recently noticed an increase in unauthorized access attempts …" at bounding box center [611, 149] width 503 height 76
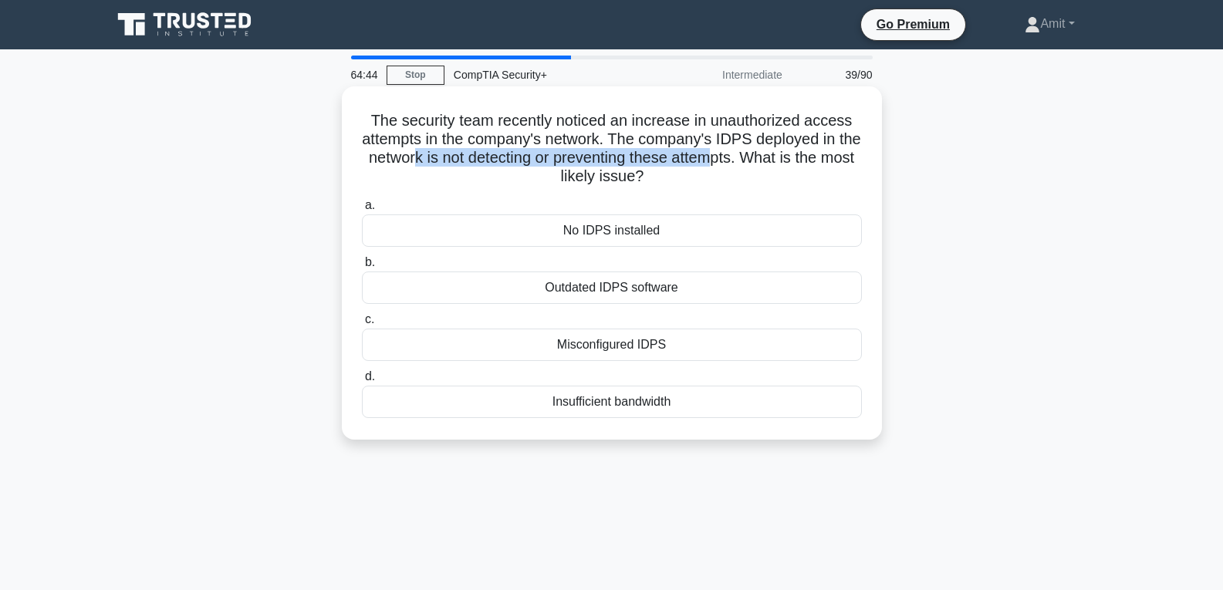
drag, startPoint x: 443, startPoint y: 163, endPoint x: 776, endPoint y: 164, distance: 333.4
click at [754, 163] on h5 "The security team recently noticed an increase in unauthorized access attempts …" at bounding box center [611, 149] width 503 height 76
drag, startPoint x: 817, startPoint y: 160, endPoint x: 827, endPoint y: 167, distance: 12.7
click at [827, 167] on h5 "The security team recently noticed an increase in unauthorized access attempts …" at bounding box center [611, 149] width 503 height 76
click at [602, 349] on div "Misconfigured IDPS" at bounding box center [612, 345] width 500 height 32
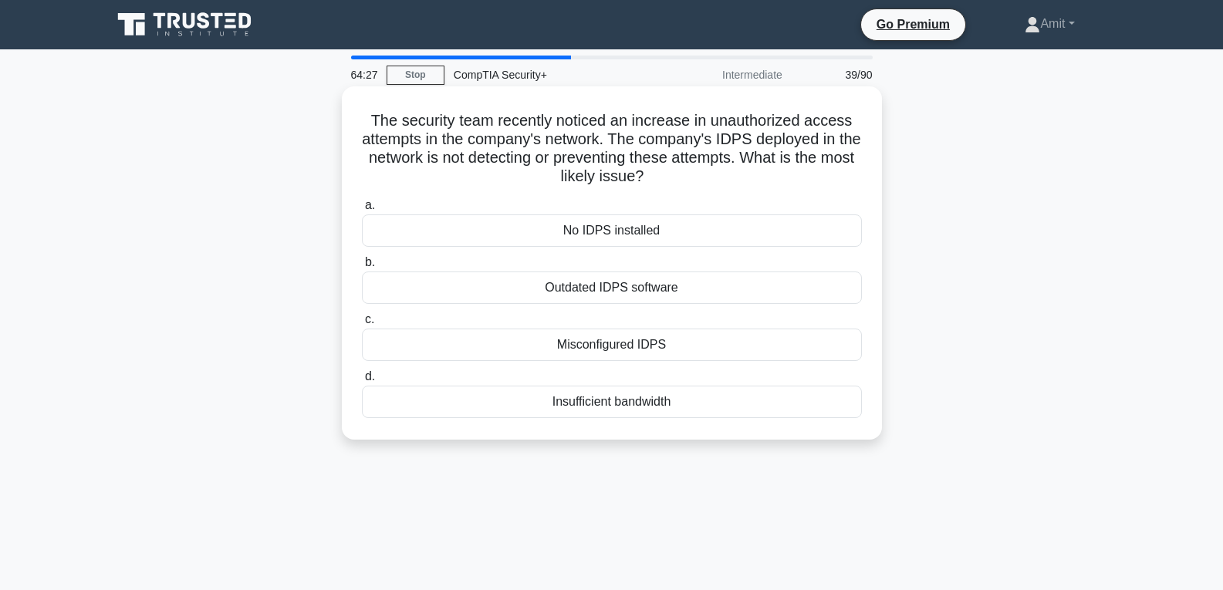
click at [362, 325] on input "c. Misconfigured IDPS" at bounding box center [362, 320] width 0 height 10
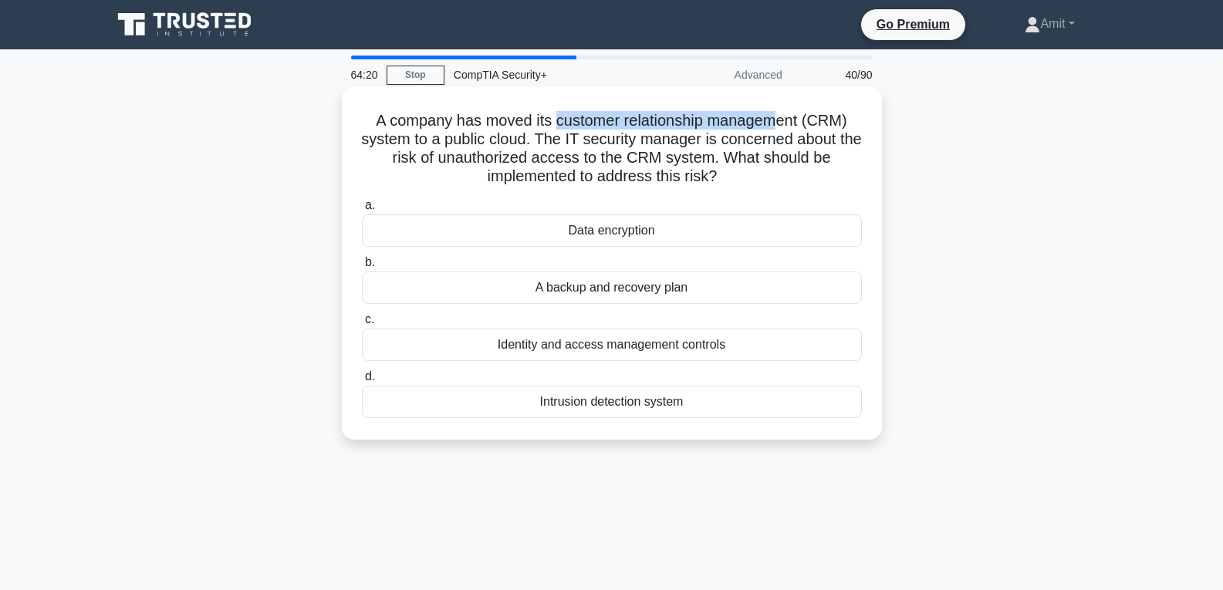
drag, startPoint x: 556, startPoint y: 121, endPoint x: 777, endPoint y: 121, distance: 221.5
click at [777, 121] on h5 "A company has moved its customer relationship management (CRM) system to a publ…" at bounding box center [611, 149] width 503 height 76
drag, startPoint x: 429, startPoint y: 145, endPoint x: 524, endPoint y: 138, distance: 95.2
click at [522, 140] on h5 "A company has moved its customer relationship management (CRM) system to a publ…" at bounding box center [611, 149] width 503 height 76
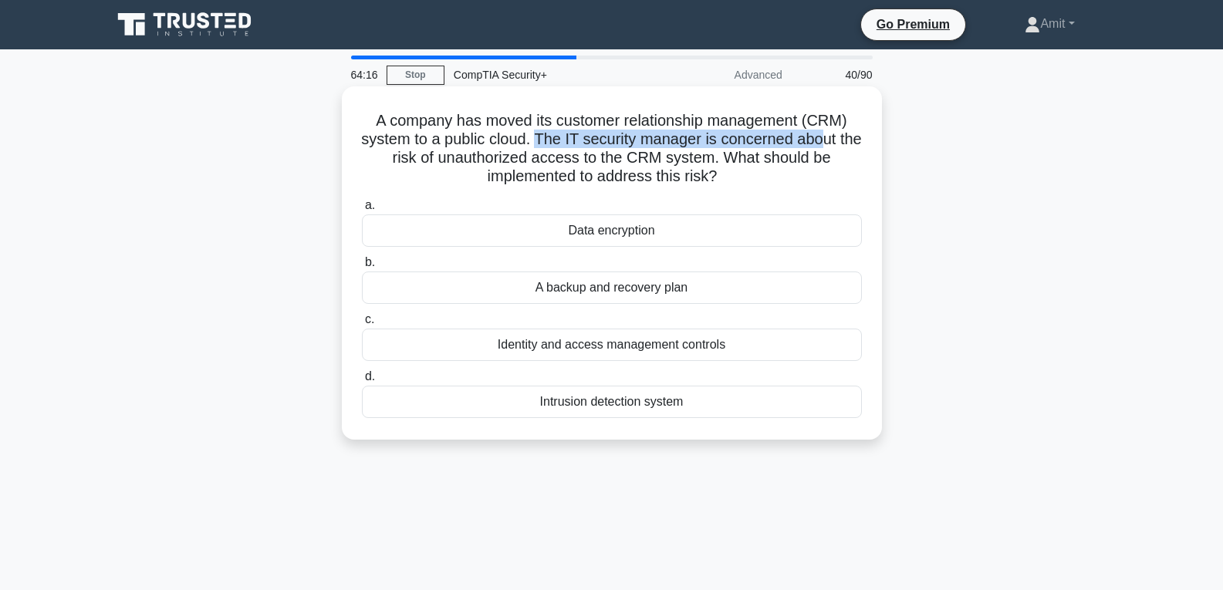
drag, startPoint x: 551, startPoint y: 139, endPoint x: 838, endPoint y: 137, distance: 287.1
click at [838, 137] on h5 "A company has moved its customer relationship management (CRM) system to a publ…" at bounding box center [611, 149] width 503 height 76
drag, startPoint x: 427, startPoint y: 156, endPoint x: 779, endPoint y: 171, distance: 352.2
click at [779, 171] on h5 "A company has moved its customer relationship management (CRM) system to a publ…" at bounding box center [611, 149] width 503 height 76
click at [495, 178] on h5 "A company has moved its customer relationship management (CRM) system to a publ…" at bounding box center [611, 149] width 503 height 76
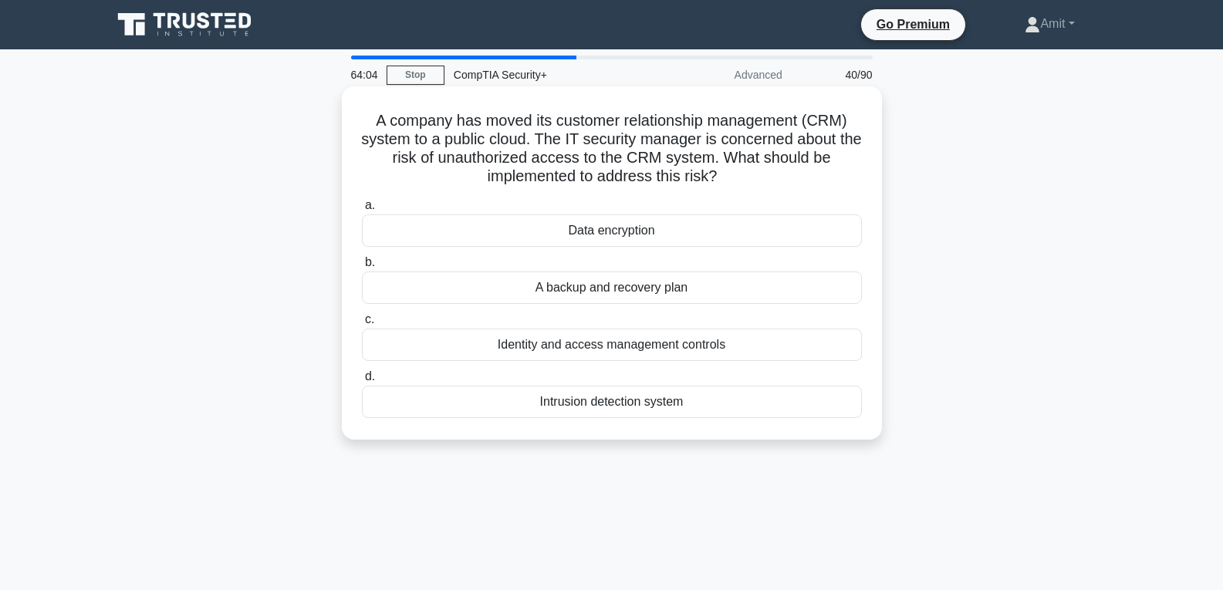
drag, startPoint x: 489, startPoint y: 177, endPoint x: 720, endPoint y: 177, distance: 230.8
click at [720, 177] on h5 "A company has moved its customer relationship management (CRM) system to a publ…" at bounding box center [611, 149] width 503 height 76
click at [647, 348] on div "Identity and access management controls" at bounding box center [612, 345] width 500 height 32
click at [576, 350] on div "Identity and access management controls" at bounding box center [612, 345] width 500 height 32
click at [362, 325] on input "c. Identity and access management controls" at bounding box center [362, 320] width 0 height 10
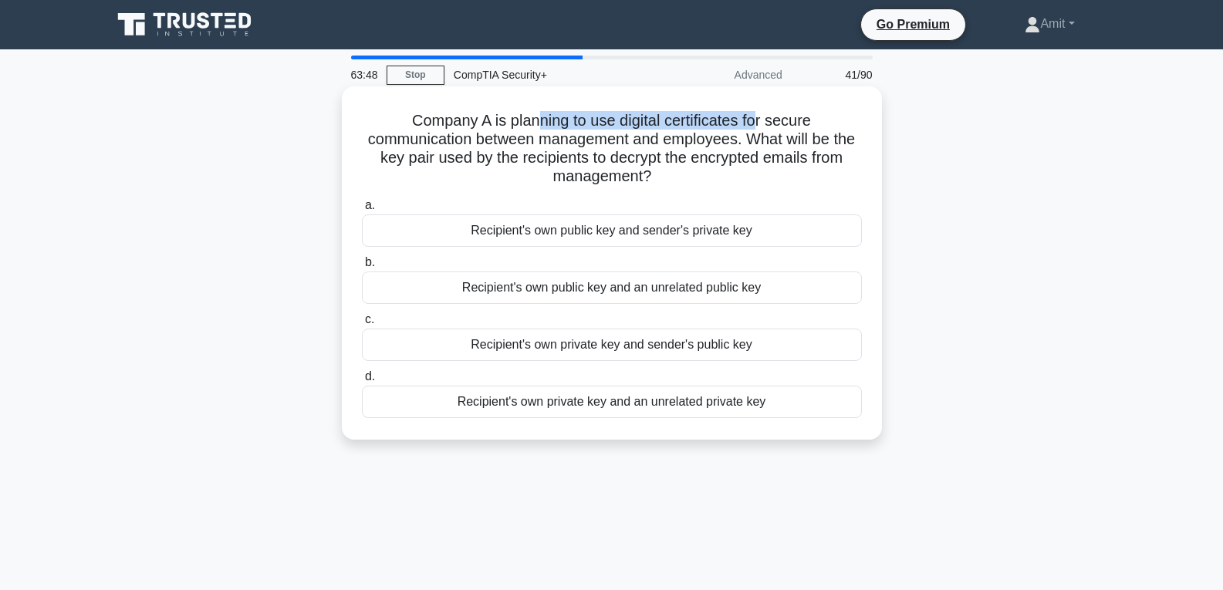
drag, startPoint x: 535, startPoint y: 124, endPoint x: 759, endPoint y: 124, distance: 224.6
click at [759, 124] on h5 "Company A is planning to use digital certificates for secure communication betw…" at bounding box center [611, 149] width 503 height 76
click at [779, 122] on h5 "Company A is planning to use digital certificates for secure communication betw…" at bounding box center [611, 149] width 503 height 76
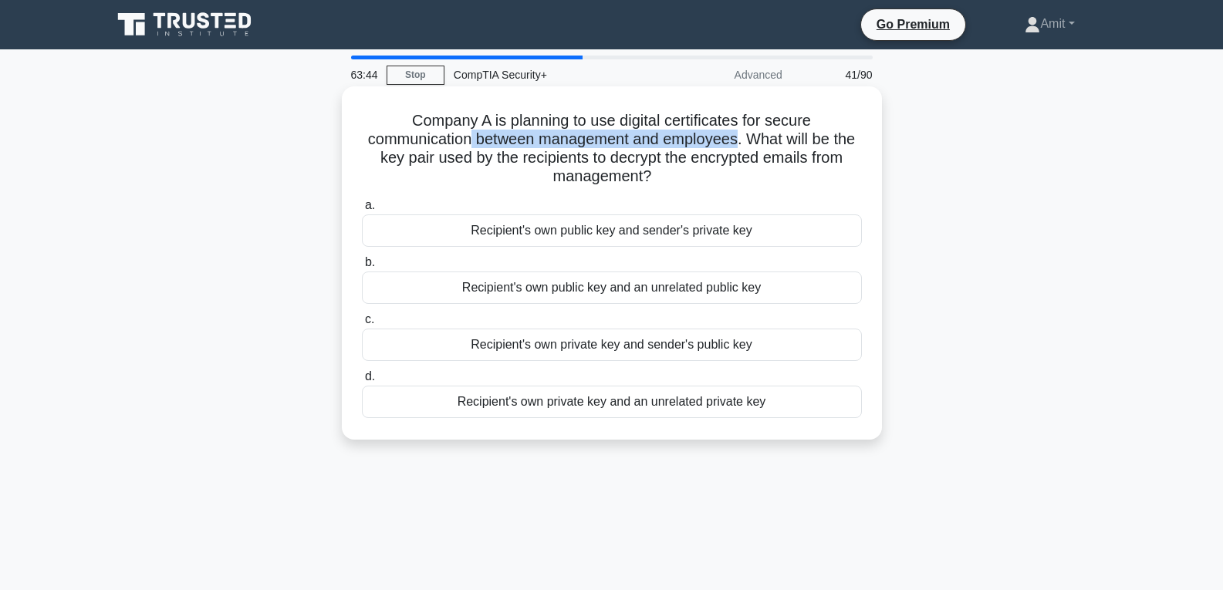
drag, startPoint x: 468, startPoint y: 141, endPoint x: 741, endPoint y: 140, distance: 273.2
click at [741, 140] on h5 "Company A is planning to use digital certificates for secure communication betw…" at bounding box center [611, 149] width 503 height 76
drag, startPoint x: 749, startPoint y: 135, endPoint x: 854, endPoint y: 143, distance: 106.0
click at [854, 143] on h5 "Company A is planning to use digital certificates for secure communication betw…" at bounding box center [611, 149] width 503 height 76
drag, startPoint x: 369, startPoint y: 159, endPoint x: 823, endPoint y: 168, distance: 453.9
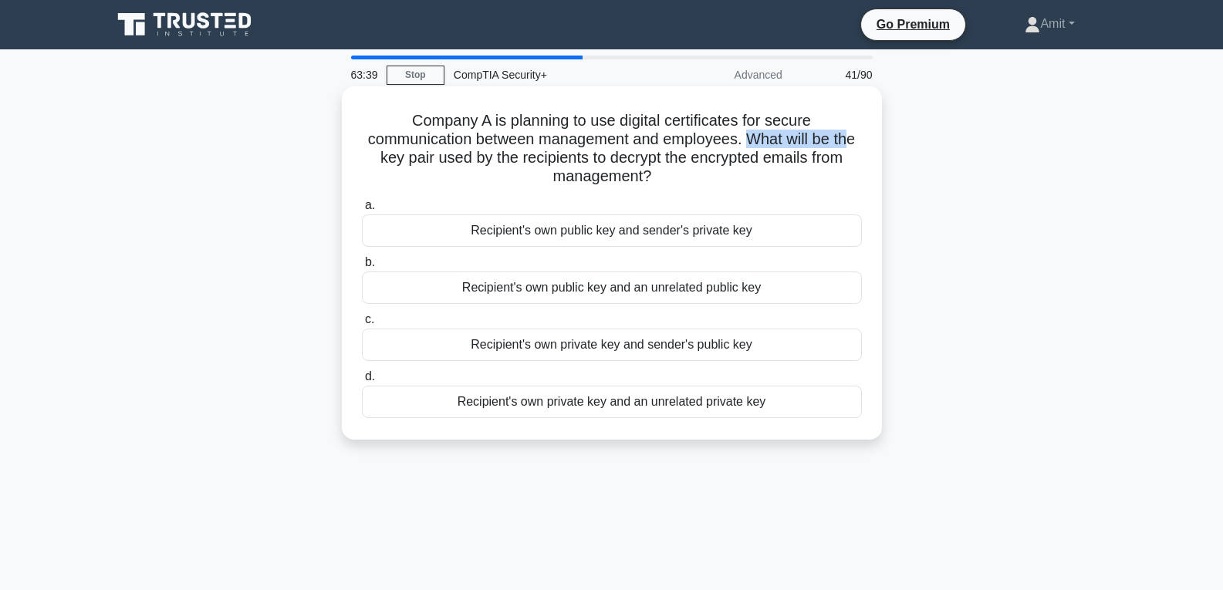
click at [823, 168] on h5 "Company A is planning to use digital certificates for secure communication betw…" at bounding box center [611, 149] width 503 height 76
click at [691, 178] on h5 "Company A is planning to use digital certificates for secure communication betw…" at bounding box center [611, 149] width 503 height 76
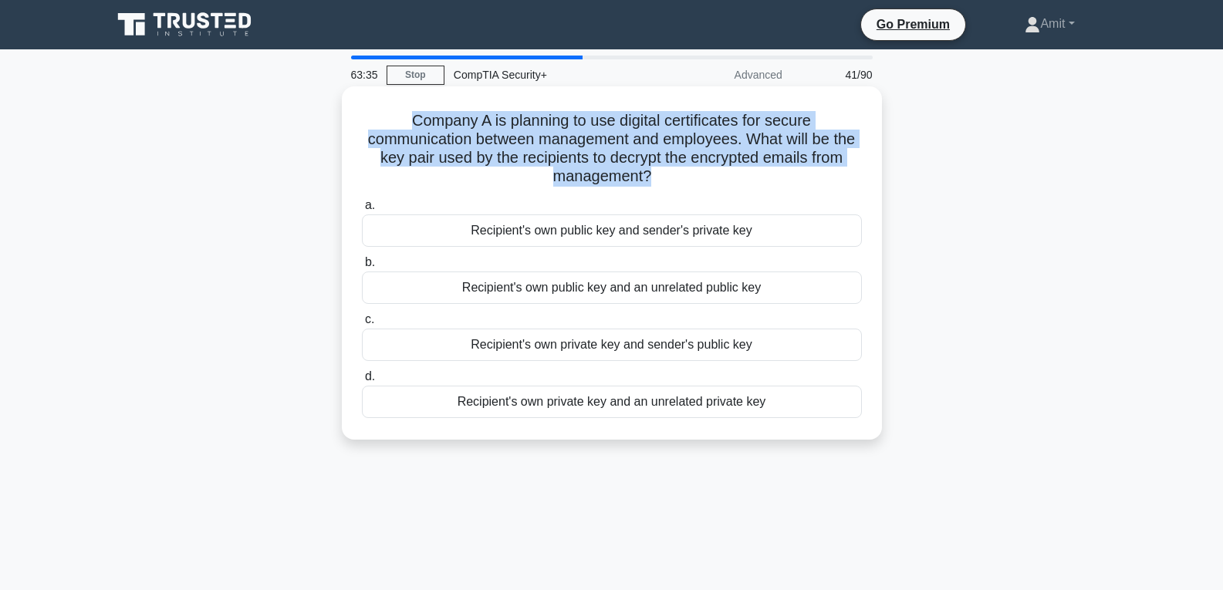
drag, startPoint x: 649, startPoint y: 174, endPoint x: 410, endPoint y: 127, distance: 243.8
click at [410, 127] on h5 "Company A is planning to use digital certificates for secure communication betw…" at bounding box center [611, 149] width 503 height 76
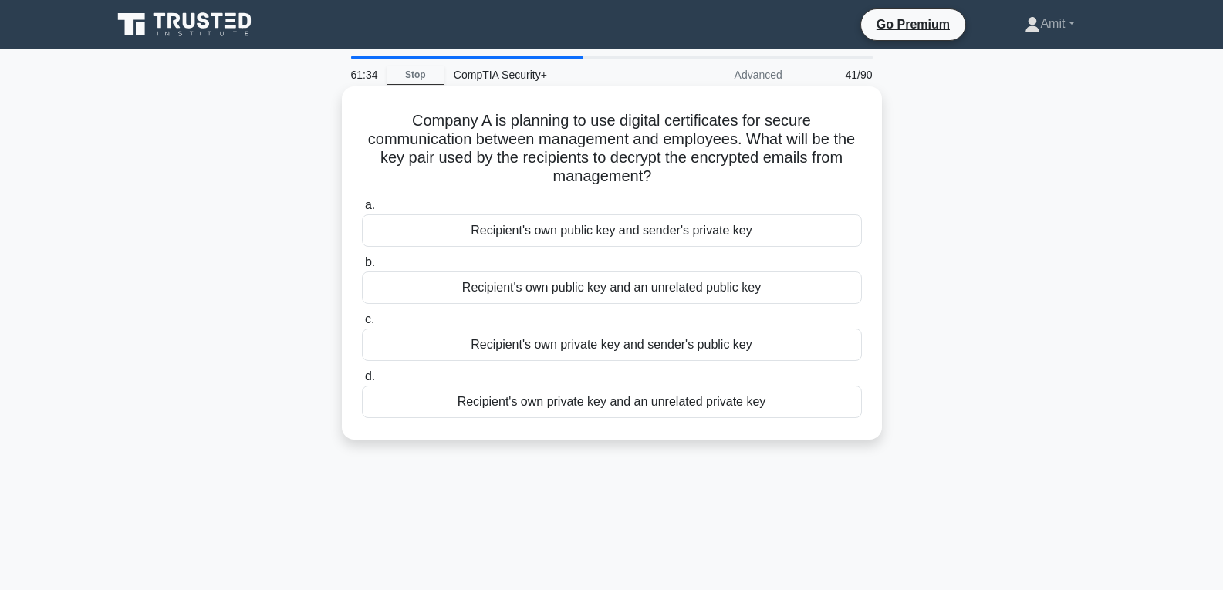
click at [592, 347] on div "Recipient's own private key and sender's public key" at bounding box center [612, 345] width 500 height 32
click at [362, 325] on input "c. Recipient's own private key and sender's public key" at bounding box center [362, 320] width 0 height 10
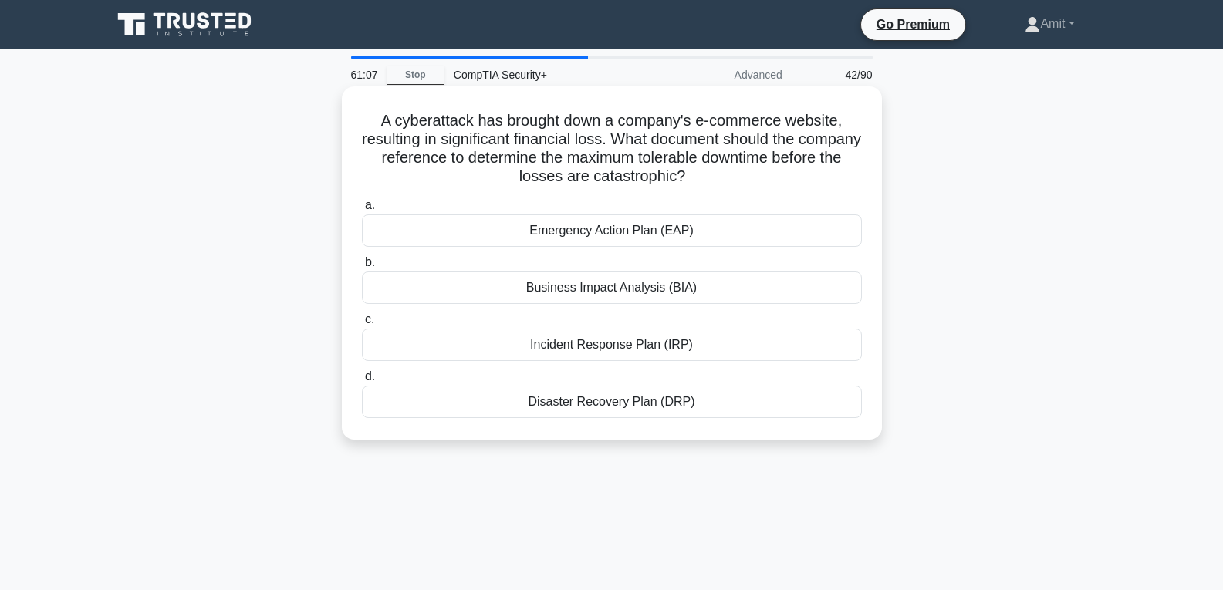
click at [614, 349] on div "Incident Response Plan (IRP)" at bounding box center [612, 345] width 500 height 32
click at [362, 325] on input "c. Incident Response Plan (IRP)" at bounding box center [362, 320] width 0 height 10
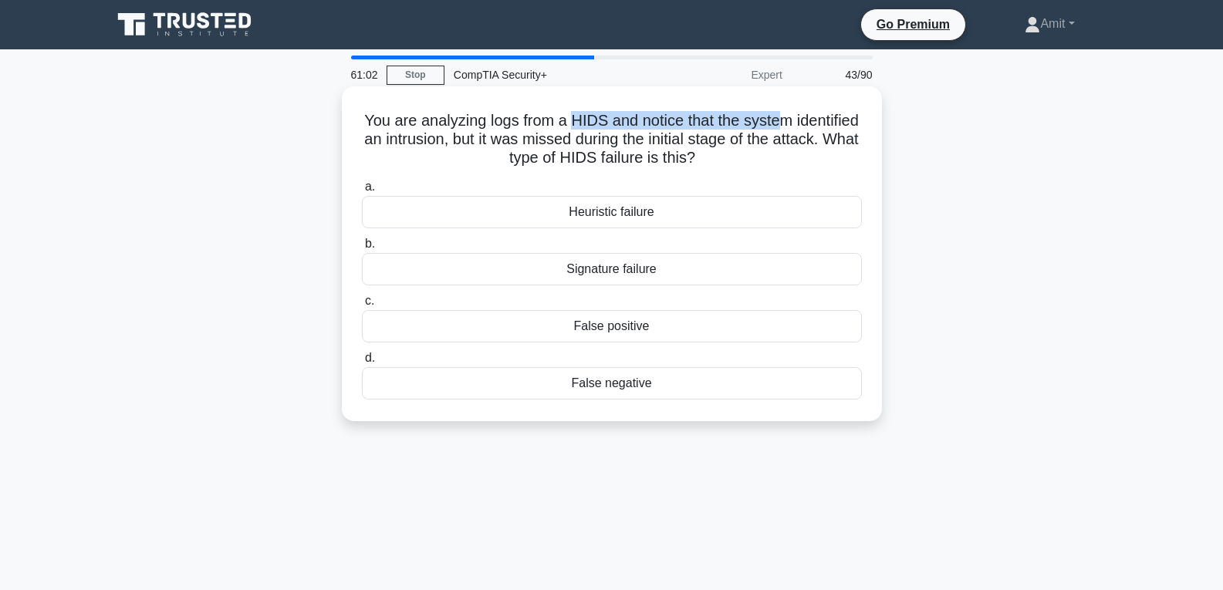
drag, startPoint x: 604, startPoint y: 118, endPoint x: 818, endPoint y: 123, distance: 214.6
click at [818, 123] on h5 "You are analyzing logs from a HIDS and notice that the system identified an int…" at bounding box center [611, 139] width 503 height 57
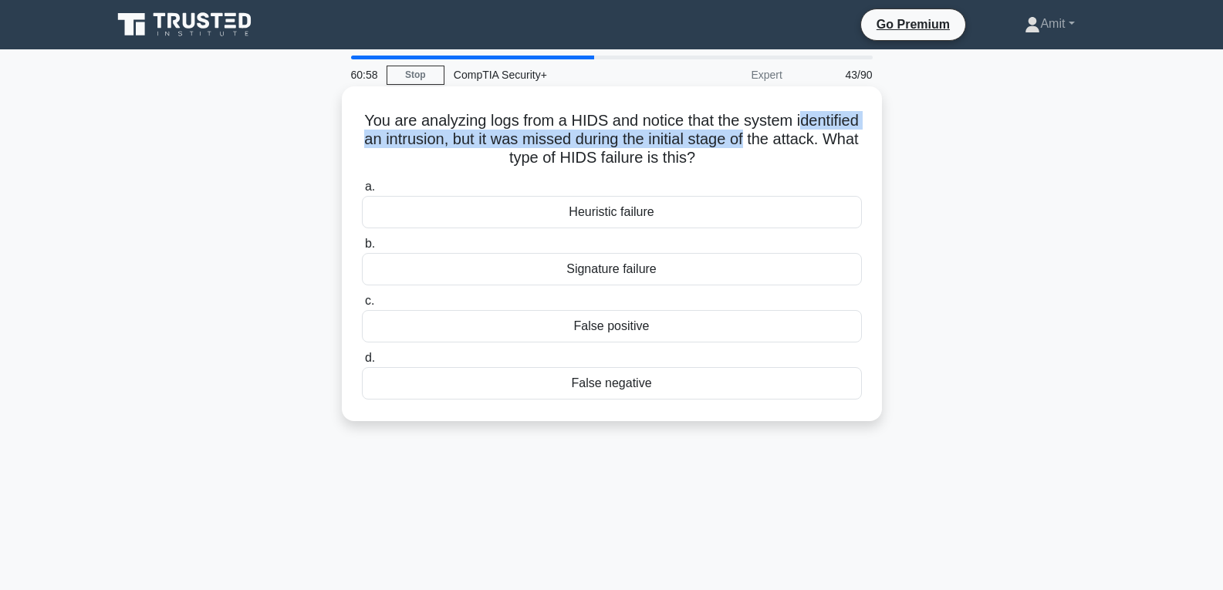
drag, startPoint x: 370, startPoint y: 137, endPoint x: 828, endPoint y: 137, distance: 457.6
click at [828, 137] on h5 "You are analyzing logs from a HIDS and notice that the system identified an int…" at bounding box center [611, 139] width 503 height 57
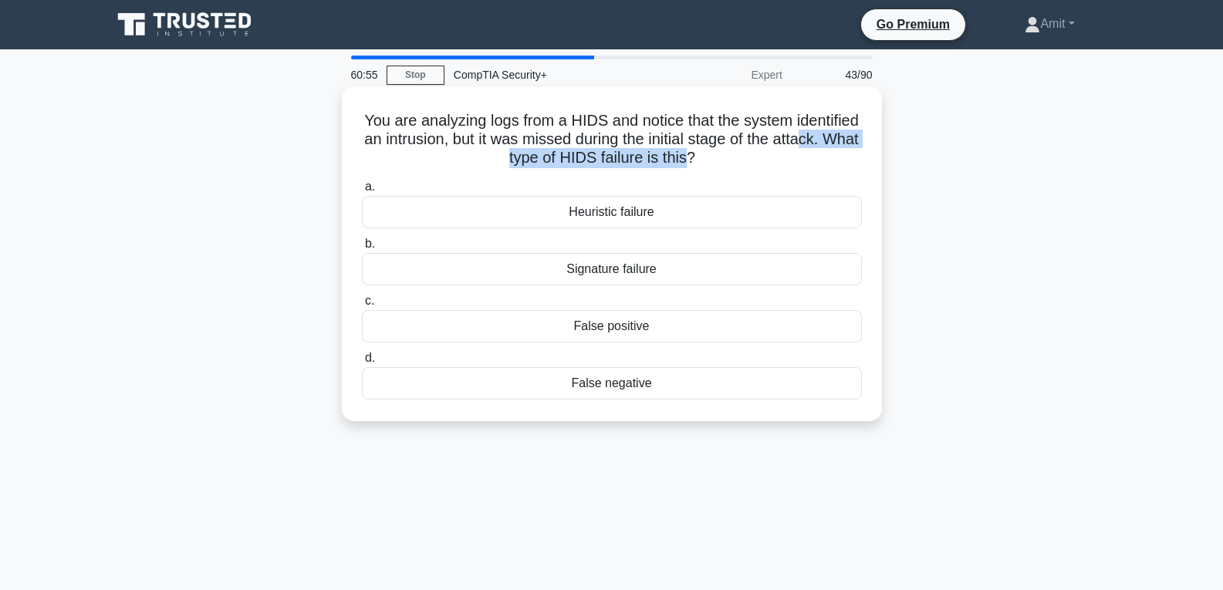
drag, startPoint x: 485, startPoint y: 157, endPoint x: 732, endPoint y: 161, distance: 247.8
click at [732, 161] on h5 "You are analyzing logs from a HIDS and notice that the system identified an int…" at bounding box center [611, 139] width 503 height 57
click at [647, 213] on div "Heuristic failure" at bounding box center [612, 212] width 500 height 32
click at [362, 192] on input "a. Heuristic failure" at bounding box center [362, 187] width 0 height 10
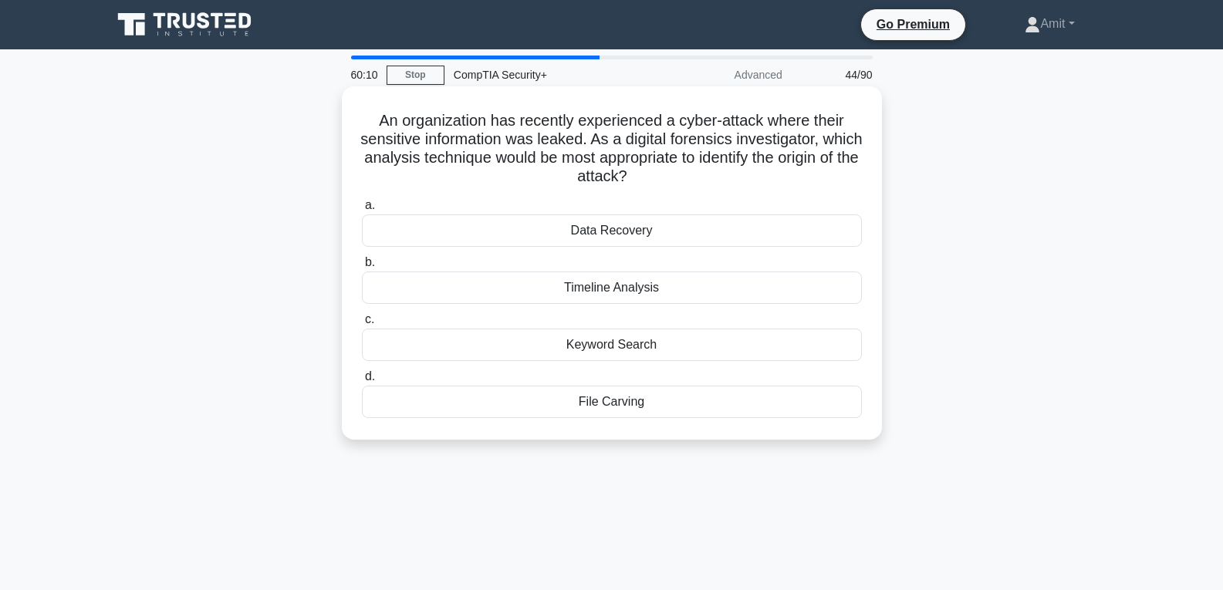
click at [611, 293] on div "Timeline Analysis" at bounding box center [612, 288] width 500 height 32
click at [362, 268] on input "b. Timeline Analysis" at bounding box center [362, 263] width 0 height 10
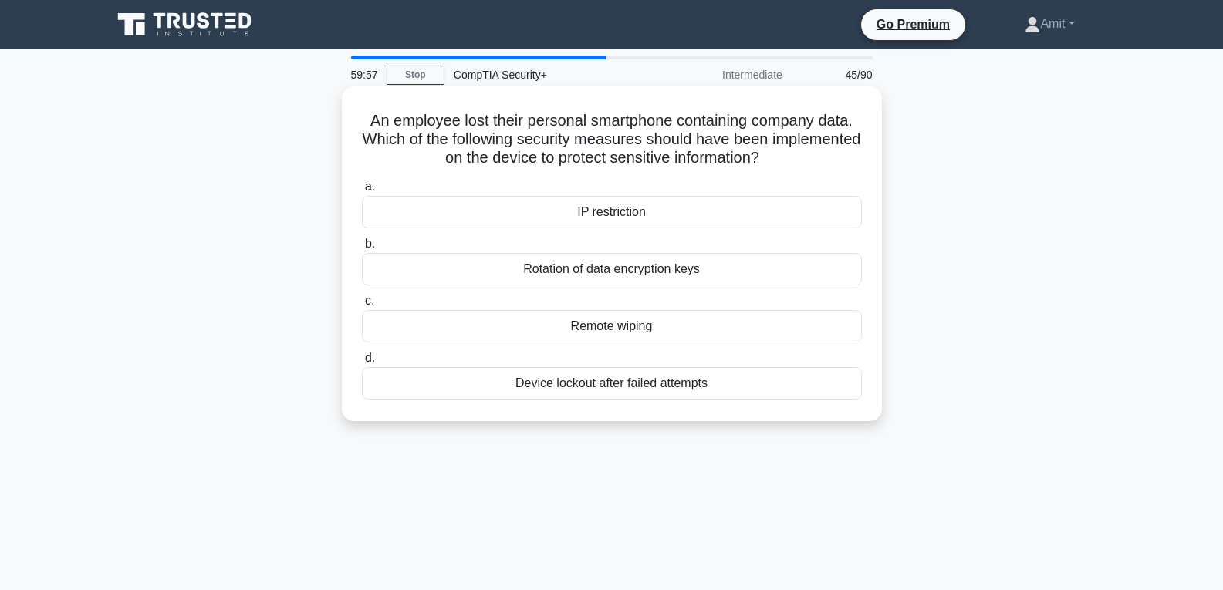
click at [600, 333] on div "Remote wiping" at bounding box center [612, 326] width 500 height 32
click at [362, 306] on input "c. Remote wiping" at bounding box center [362, 301] width 0 height 10
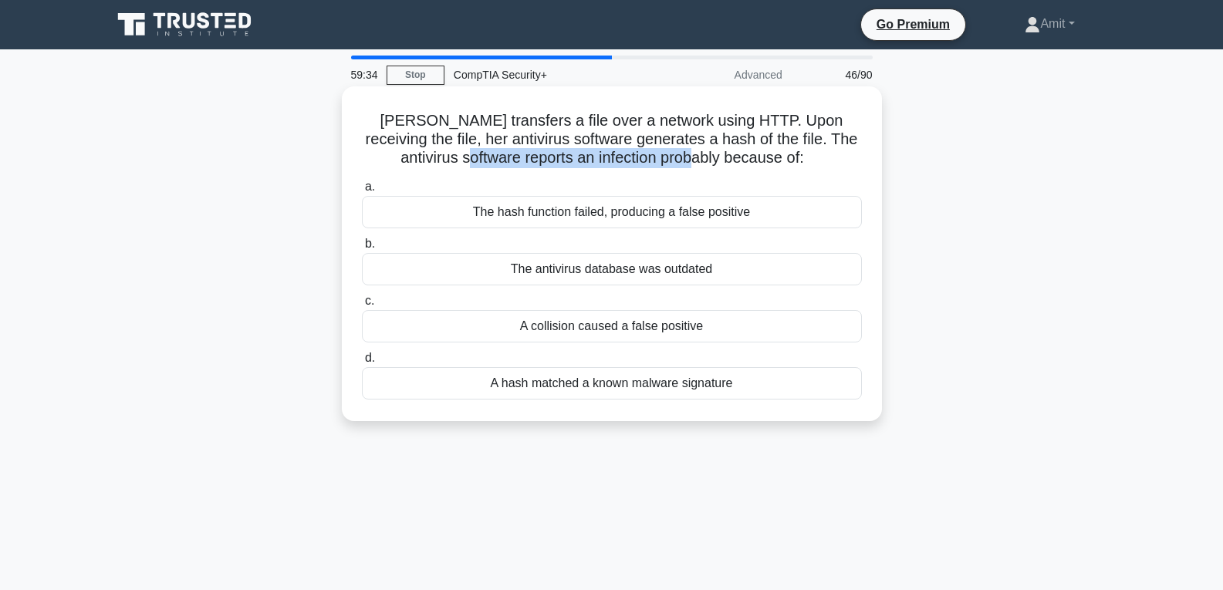
drag, startPoint x: 500, startPoint y: 160, endPoint x: 733, endPoint y: 157, distance: 233.1
click at [733, 157] on h5 "[PERSON_NAME] transfers a file over a network using HTTP. Upon receiving the fi…" at bounding box center [611, 139] width 503 height 57
click at [631, 390] on div "A hash matched a known malware signature" at bounding box center [612, 383] width 500 height 32
click at [362, 363] on input "d. A hash matched a known malware signature" at bounding box center [362, 358] width 0 height 10
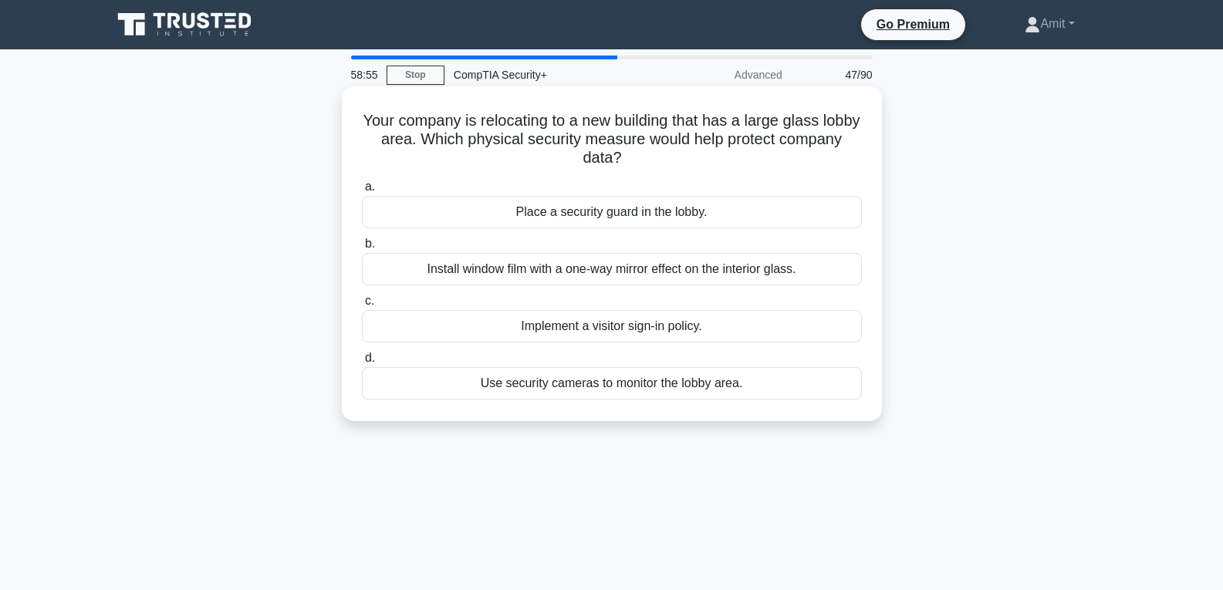
click at [634, 384] on div "Use security cameras to monitor the lobby area." at bounding box center [612, 383] width 500 height 32
click at [362, 363] on input "d. Use security cameras to monitor the lobby area." at bounding box center [362, 358] width 0 height 10
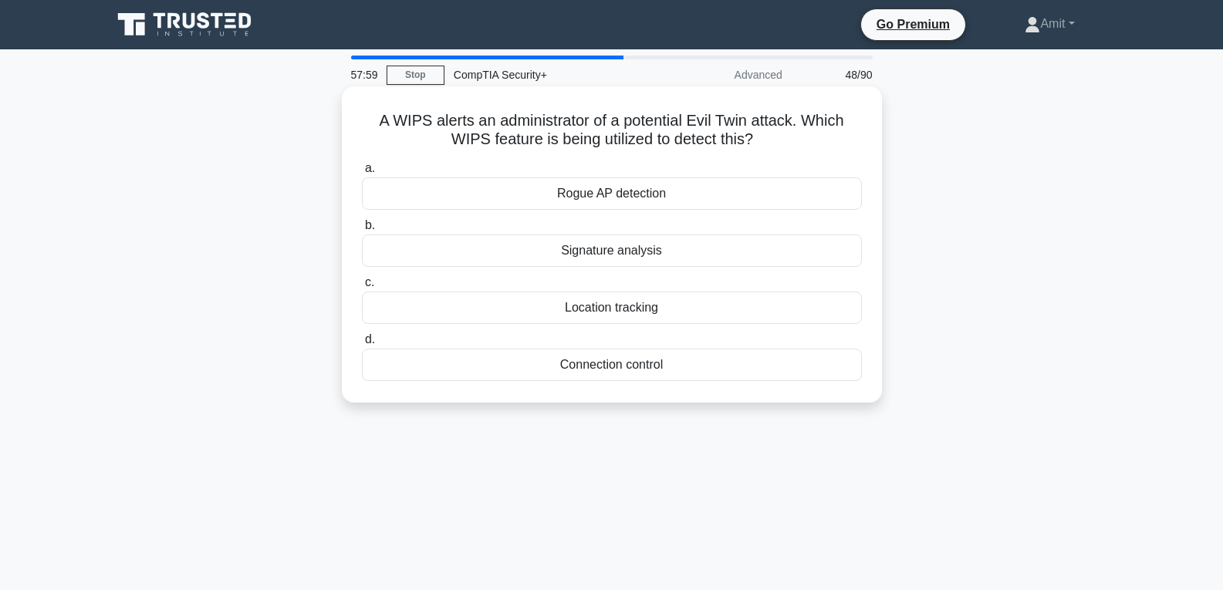
click at [624, 257] on div "Signature analysis" at bounding box center [612, 251] width 500 height 32
click at [362, 231] on input "b. Signature analysis" at bounding box center [362, 226] width 0 height 10
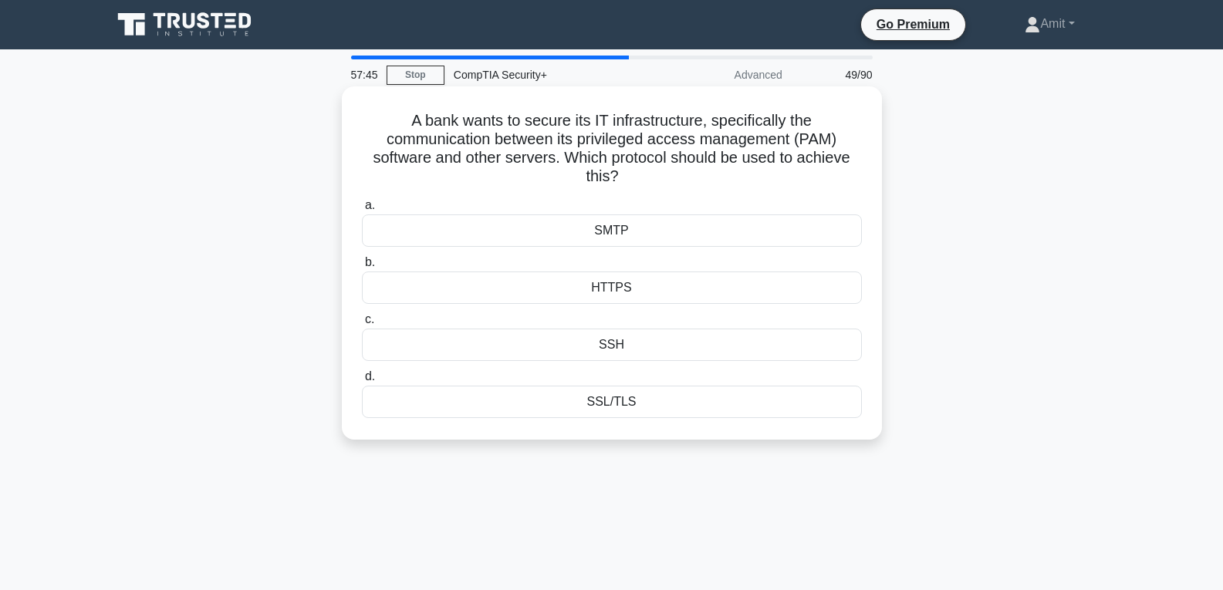
click at [626, 405] on div "SSL/TLS" at bounding box center [612, 402] width 500 height 32
click at [362, 382] on input "d. SSL/TLS" at bounding box center [362, 377] width 0 height 10
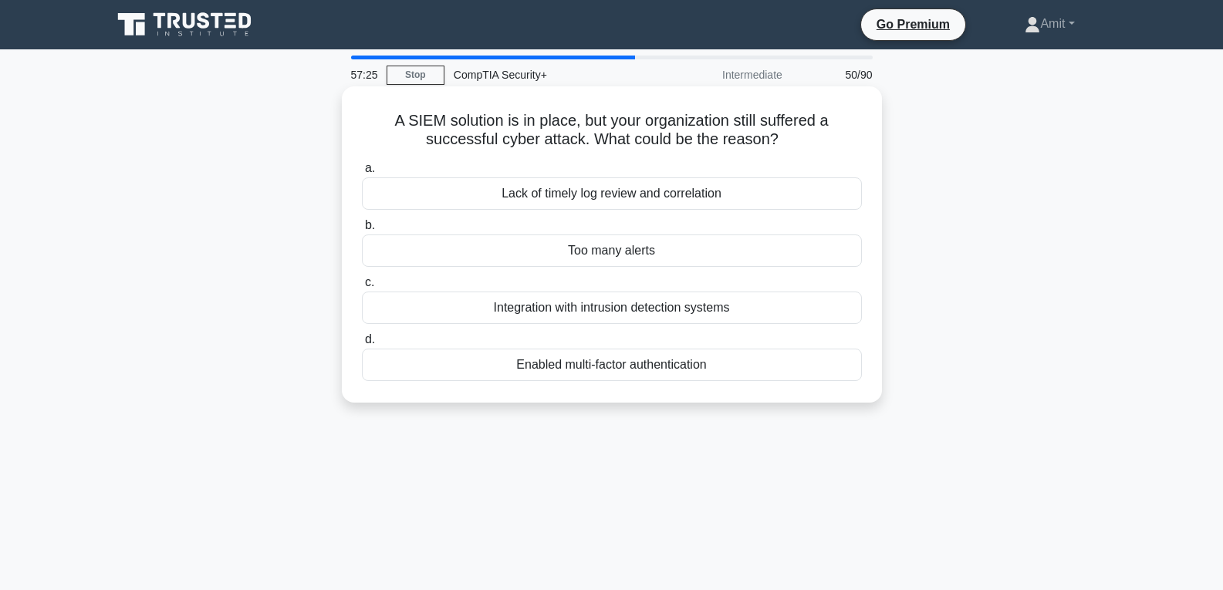
click at [614, 196] on div "Lack of timely log review and correlation" at bounding box center [612, 194] width 500 height 32
click at [362, 174] on input "a. Lack of timely log review and correlation" at bounding box center [362, 169] width 0 height 10
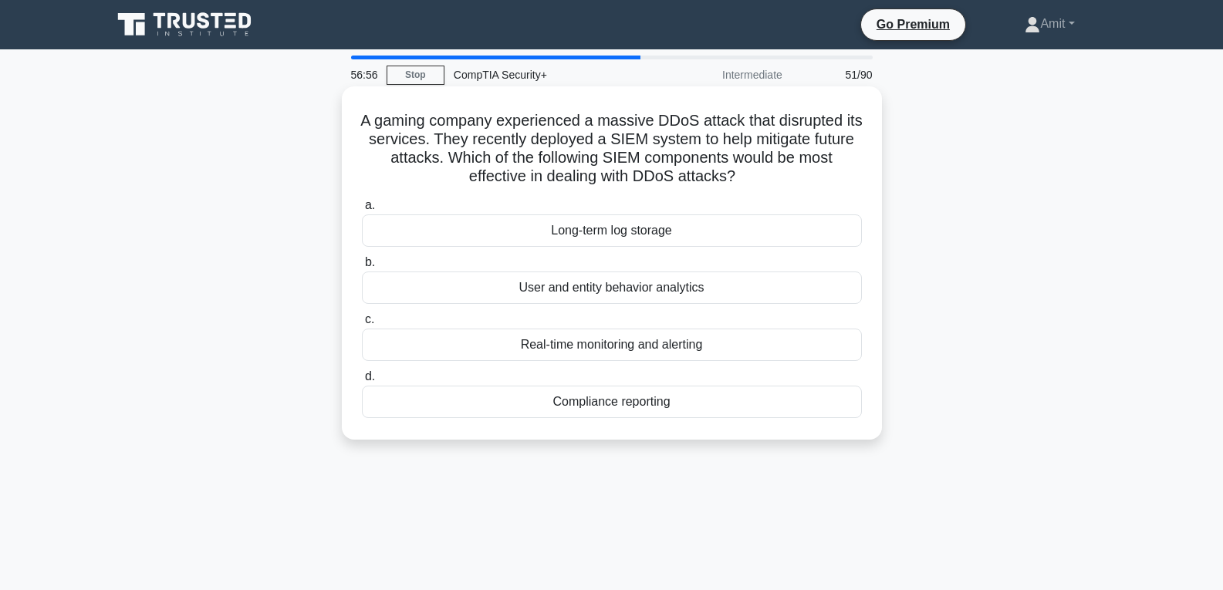
click at [610, 344] on div "Real-time monitoring and alerting" at bounding box center [612, 345] width 500 height 32
click at [362, 325] on input "c. Real-time monitoring and alerting" at bounding box center [362, 320] width 0 height 10
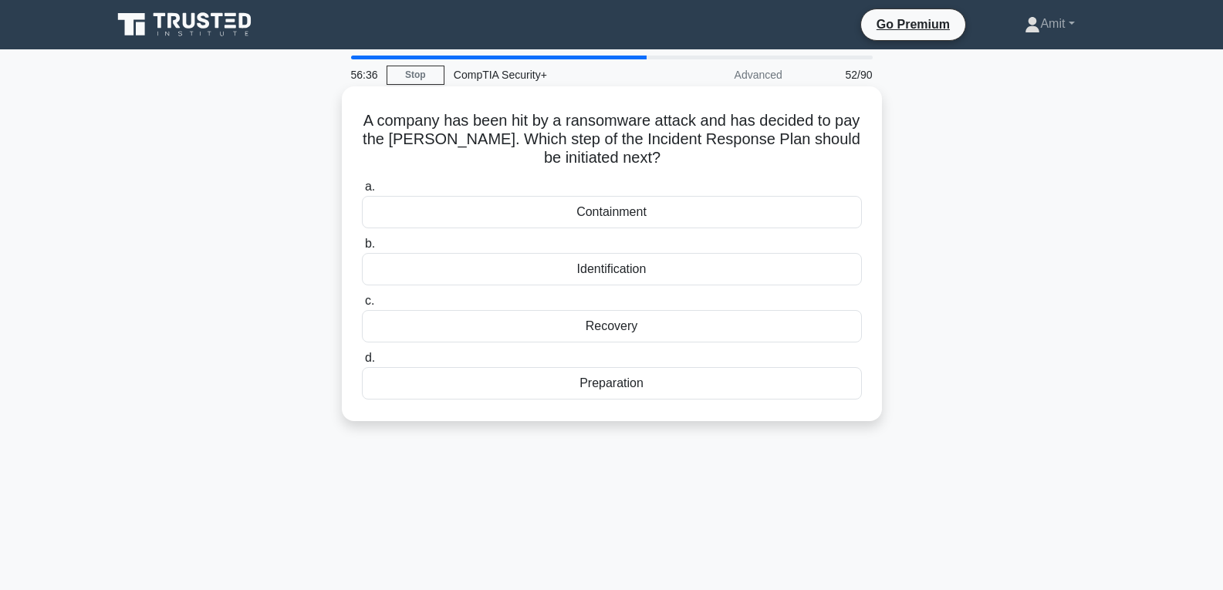
click at [604, 324] on div "Recovery" at bounding box center [612, 326] width 500 height 32
click at [362, 306] on input "c. Recovery" at bounding box center [362, 301] width 0 height 10
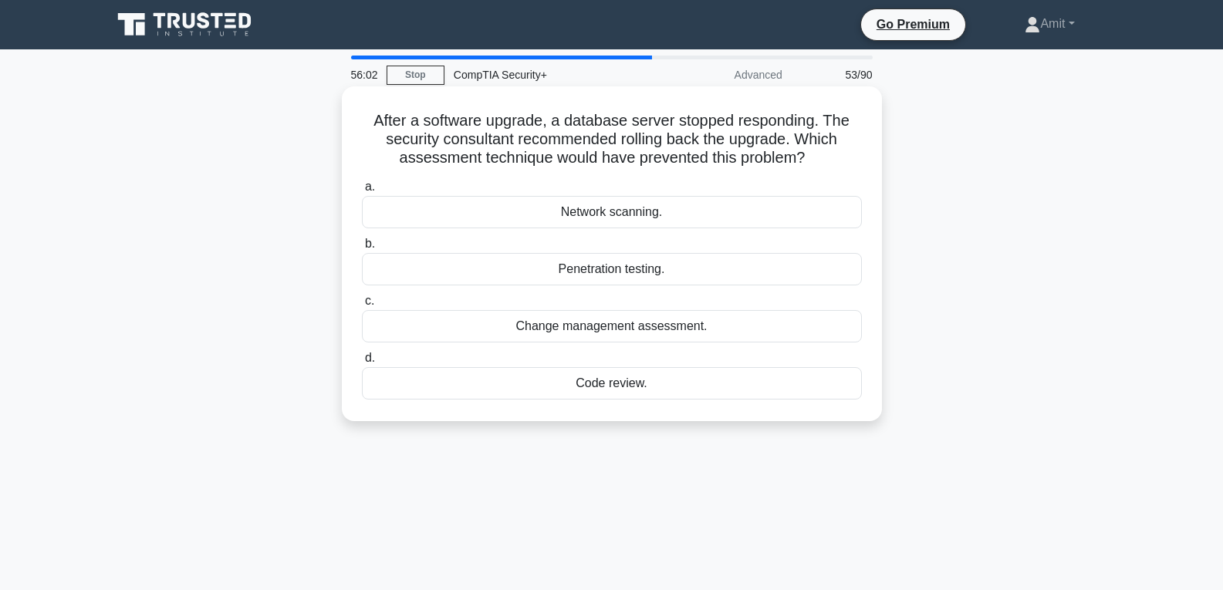
click at [609, 382] on div "Code review." at bounding box center [612, 383] width 500 height 32
click at [362, 363] on input "d. Code review." at bounding box center [362, 358] width 0 height 10
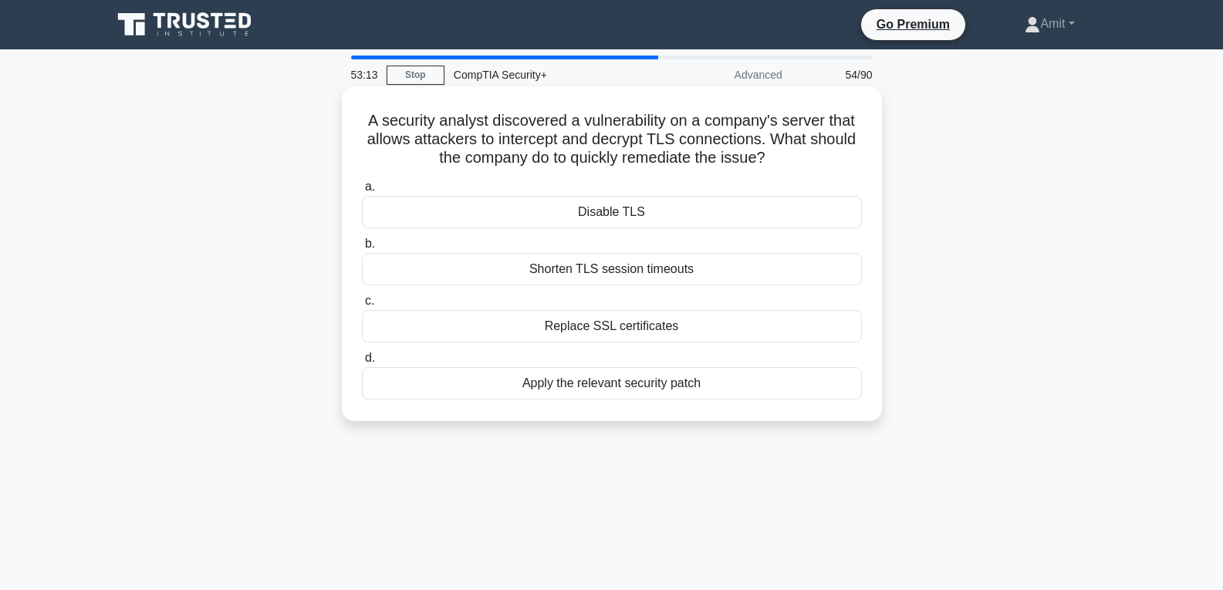
click at [614, 389] on div "Apply the relevant security patch" at bounding box center [612, 383] width 500 height 32
click at [362, 363] on input "d. Apply the relevant security patch" at bounding box center [362, 358] width 0 height 10
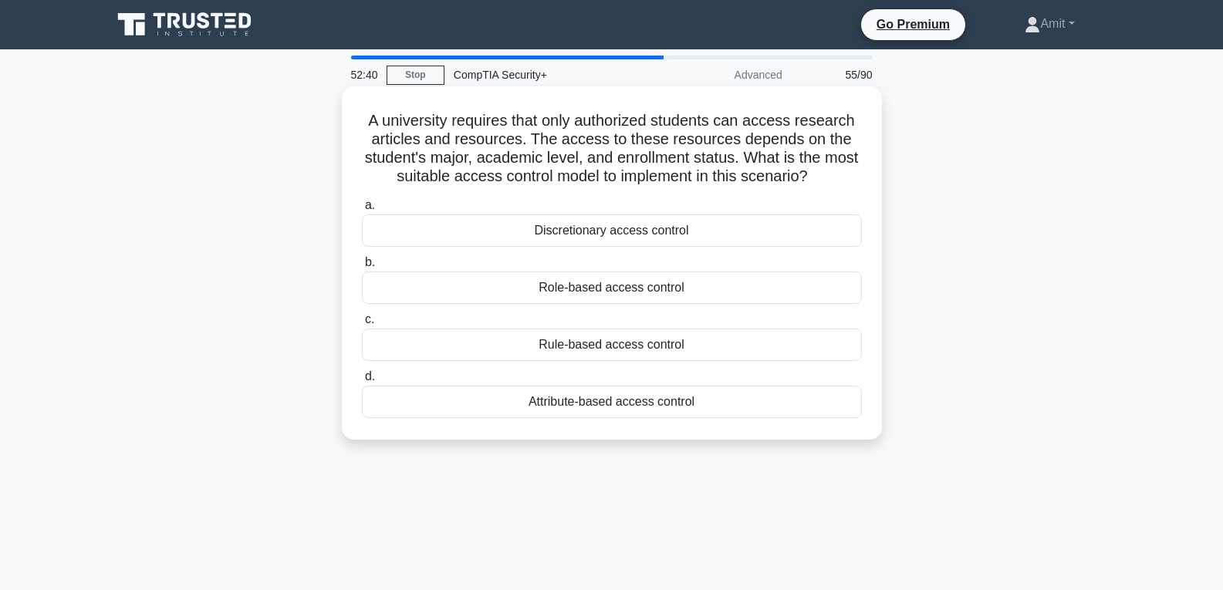
click at [624, 407] on div "Attribute-based access control" at bounding box center [612, 402] width 500 height 32
click at [362, 382] on input "d. Attribute-based access control" at bounding box center [362, 377] width 0 height 10
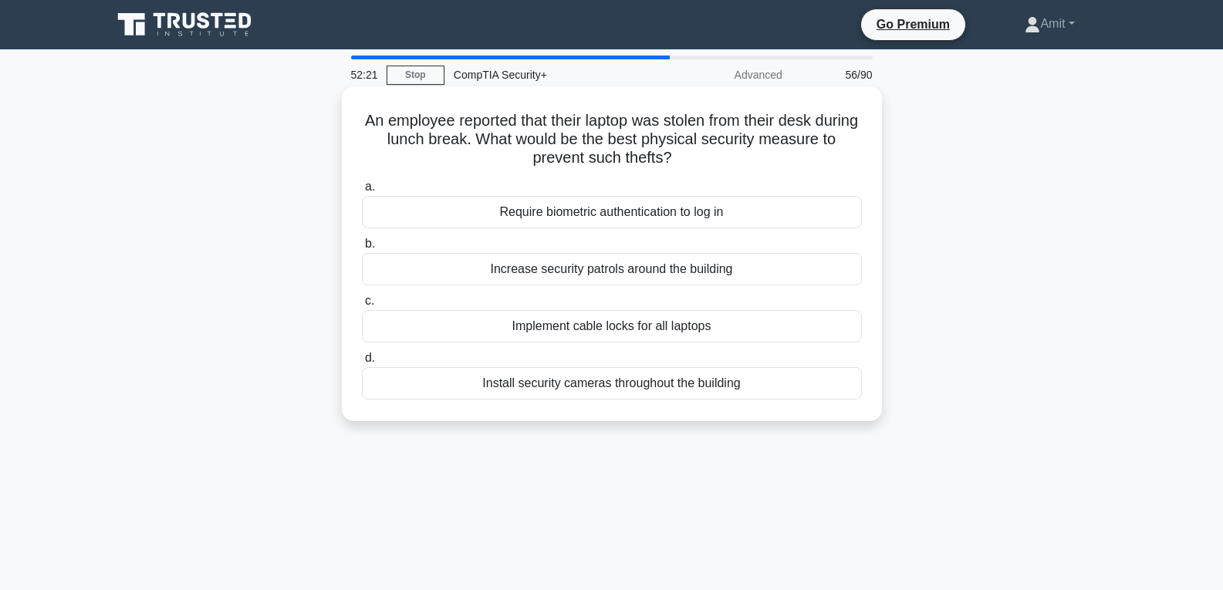
click at [623, 390] on div "Install security cameras throughout the building" at bounding box center [612, 383] width 500 height 32
click at [362, 363] on input "d. Install security cameras throughout the building" at bounding box center [362, 358] width 0 height 10
